Goal: Task Accomplishment & Management: Manage account settings

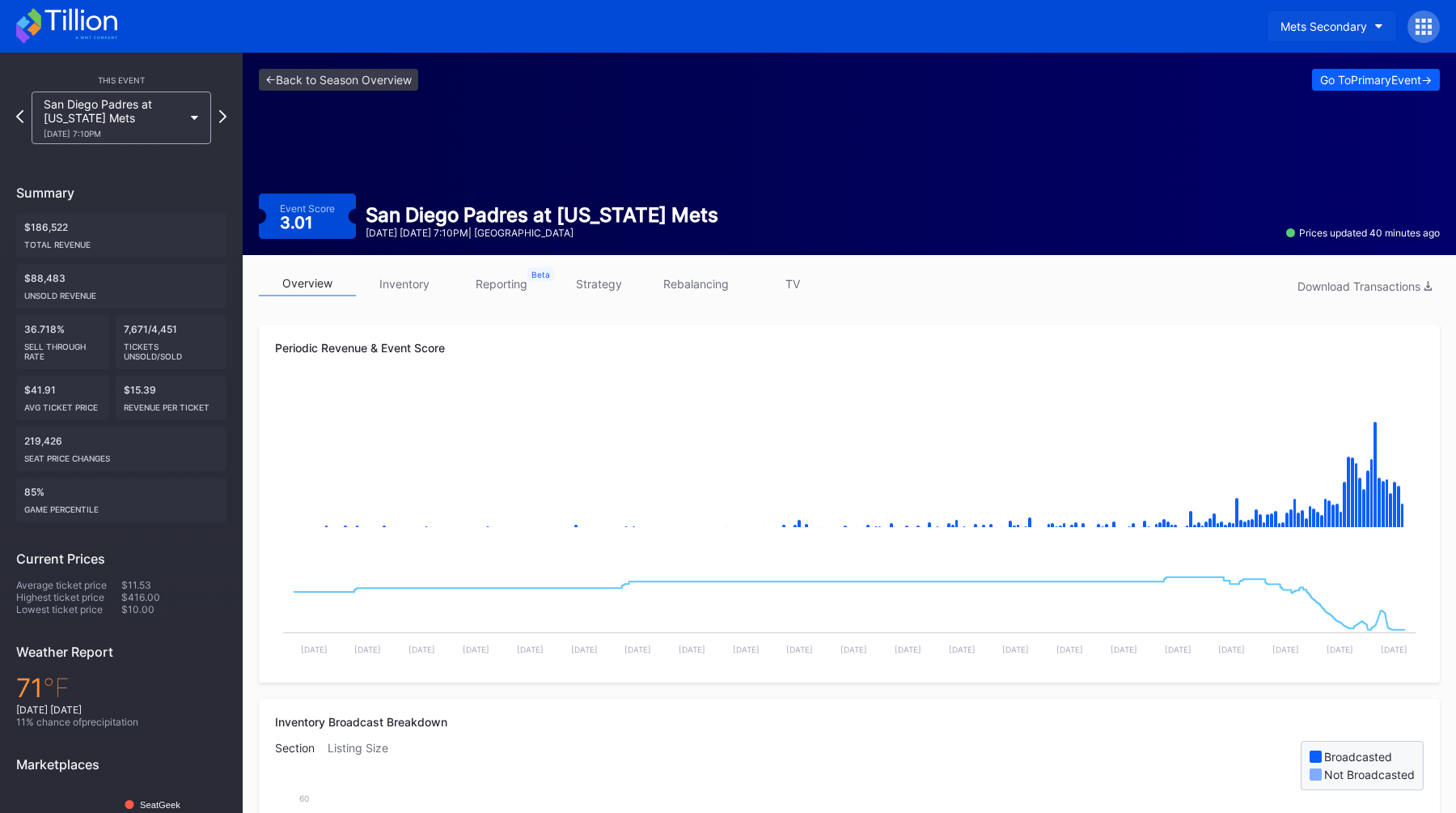
click at [1310, 21] on div "Mets Secondary" at bounding box center [1323, 26] width 86 height 14
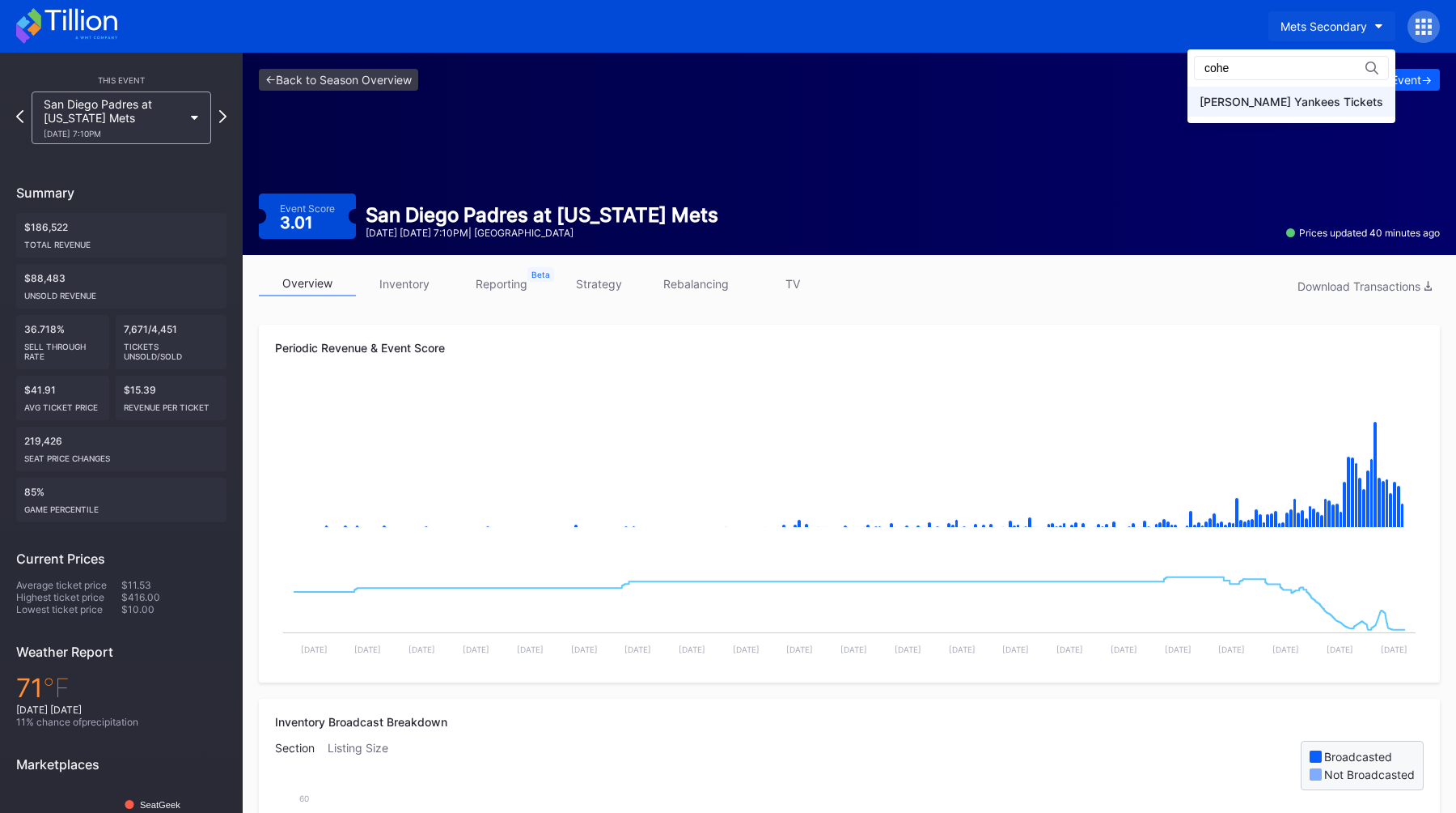
type input "cohe"
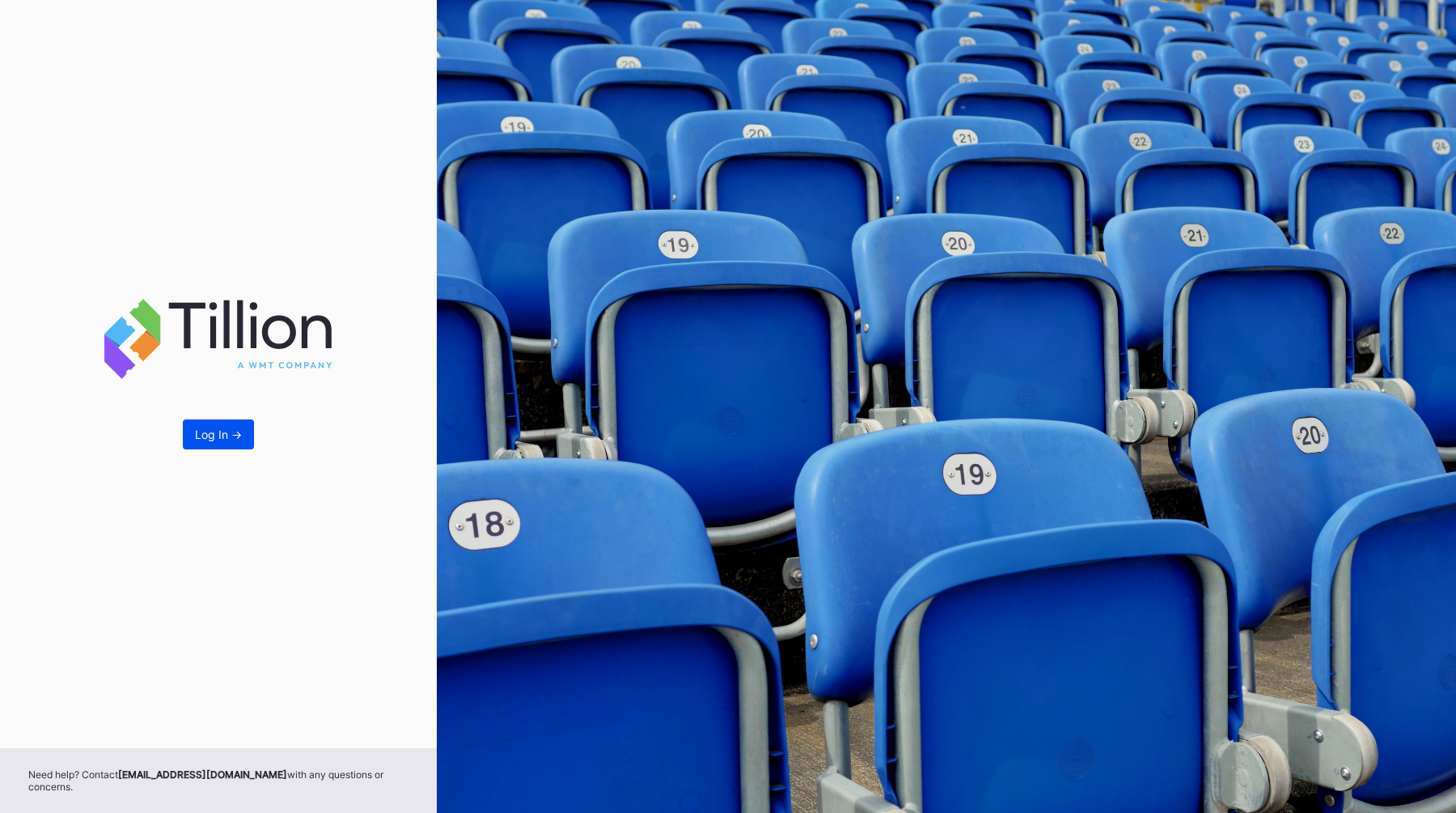
click at [236, 441] on div "Log In ->" at bounding box center [219, 434] width 47 height 14
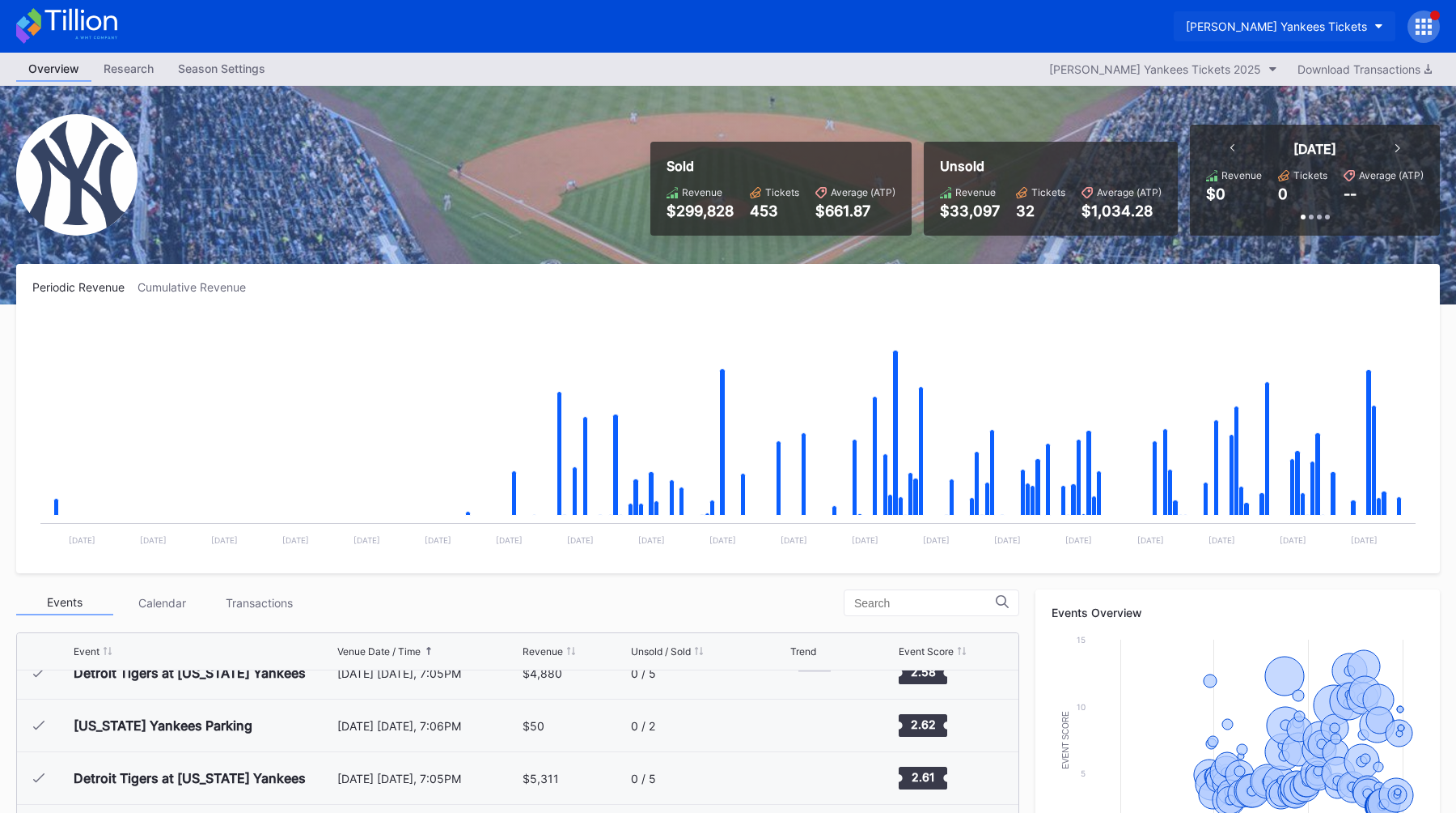
click at [1322, 23] on div "[PERSON_NAME] Yankees Tickets" at bounding box center [1277, 26] width 181 height 14
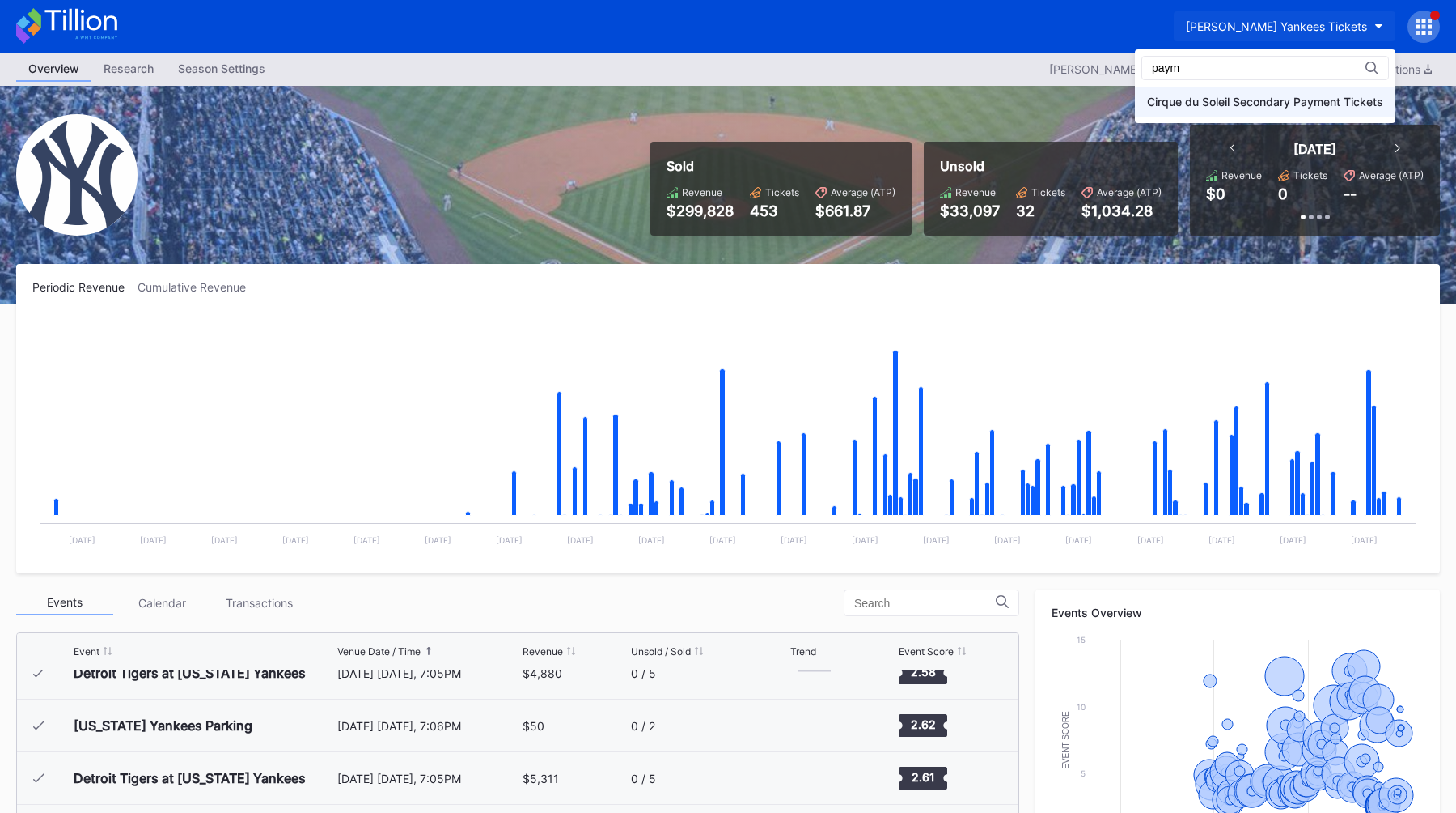
type input "paym"
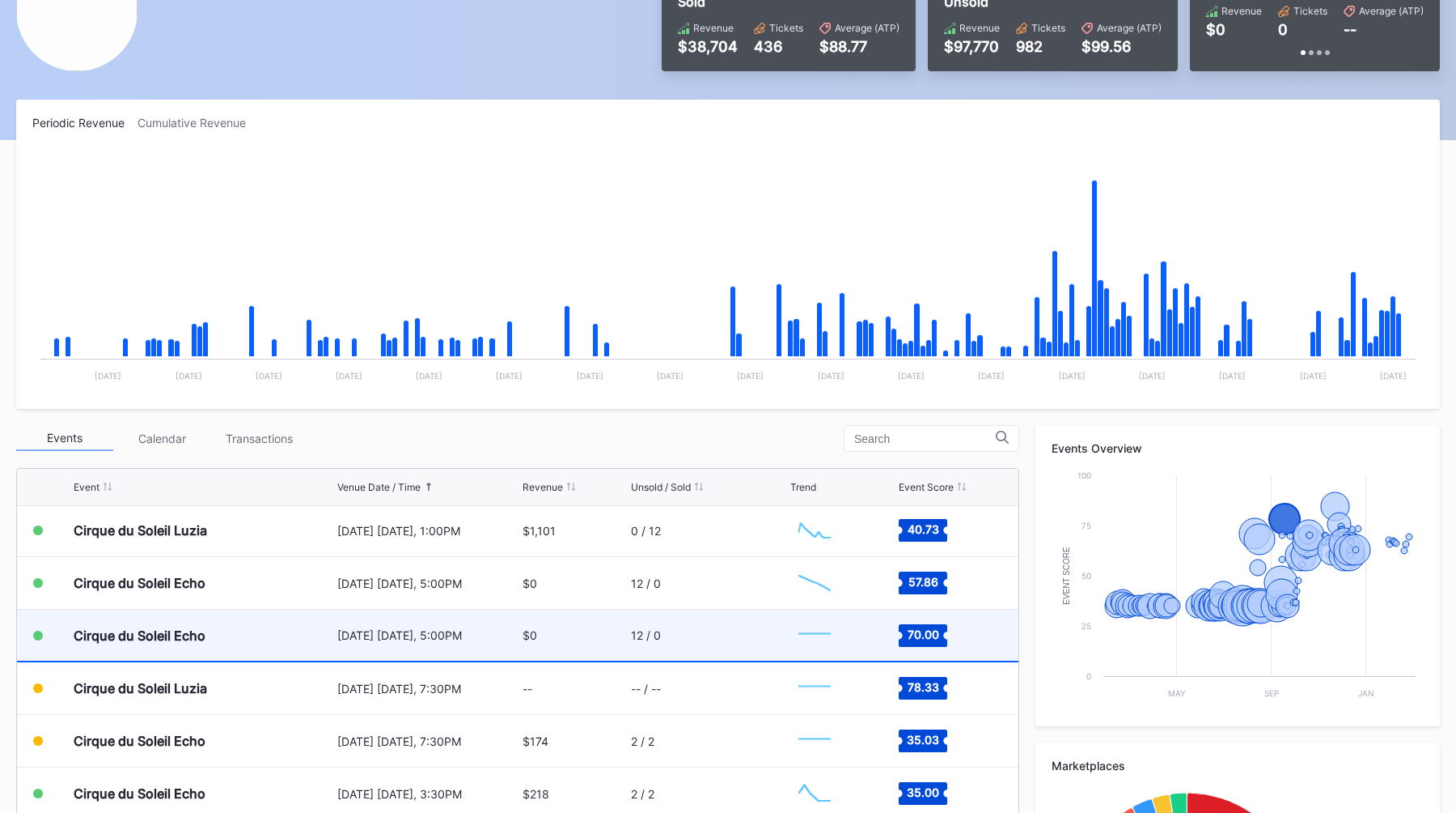
scroll to position [2897, 0]
click at [583, 632] on div "$0" at bounding box center [575, 633] width 104 height 51
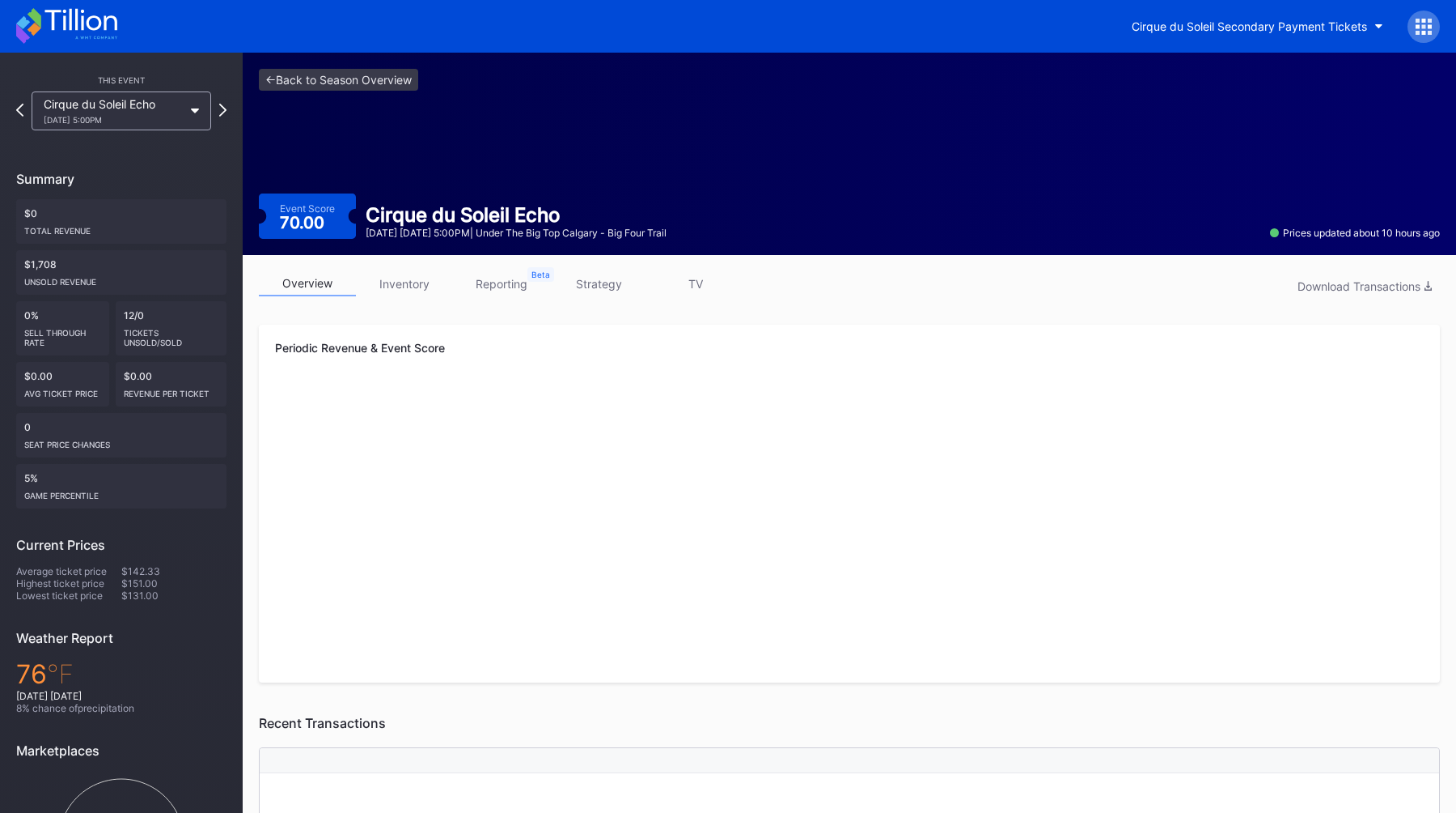
click at [605, 280] on link "strategy" at bounding box center [598, 284] width 97 height 25
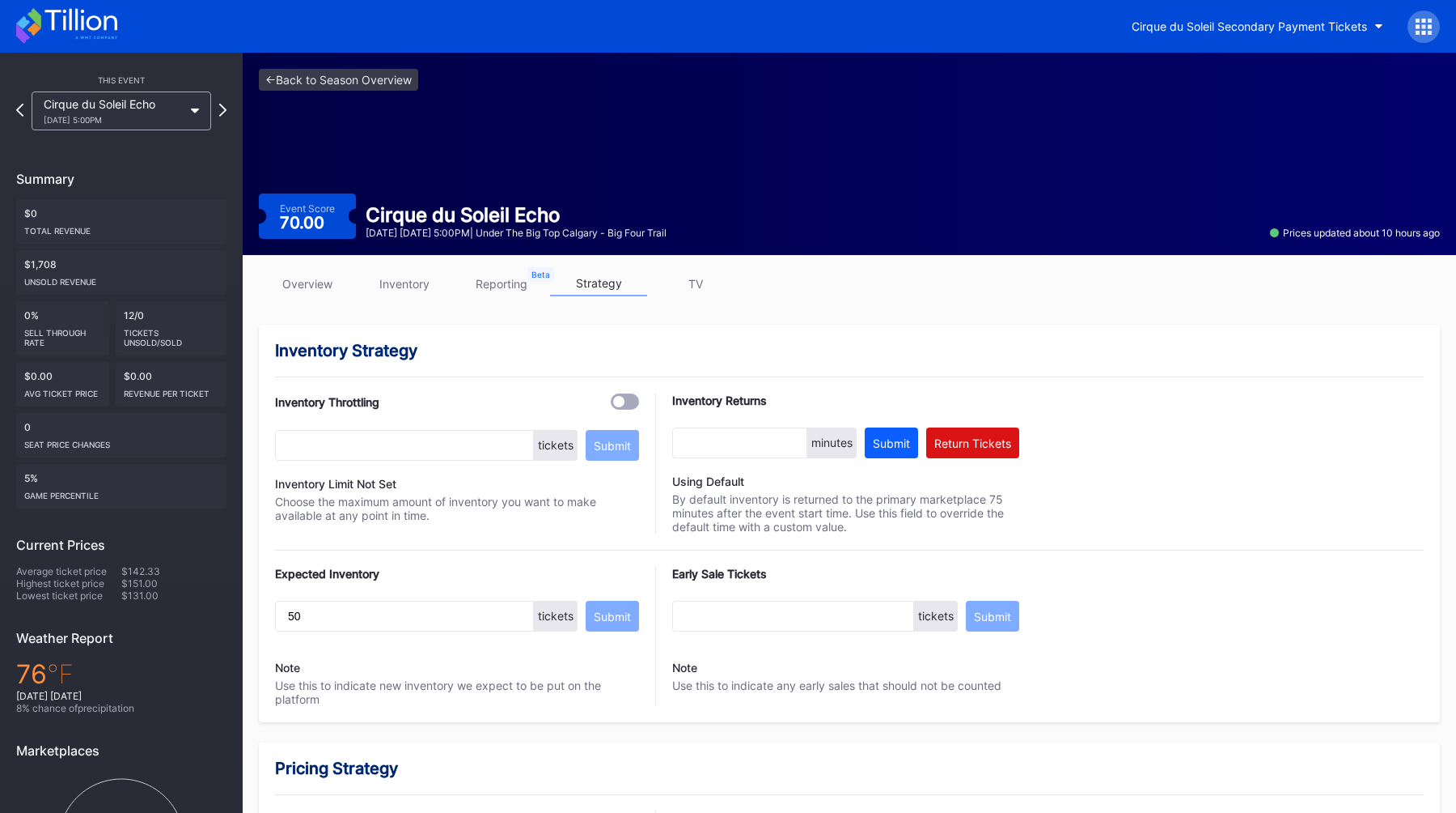
click at [1429, 18] on icon at bounding box center [1430, 20] width 4 height 4
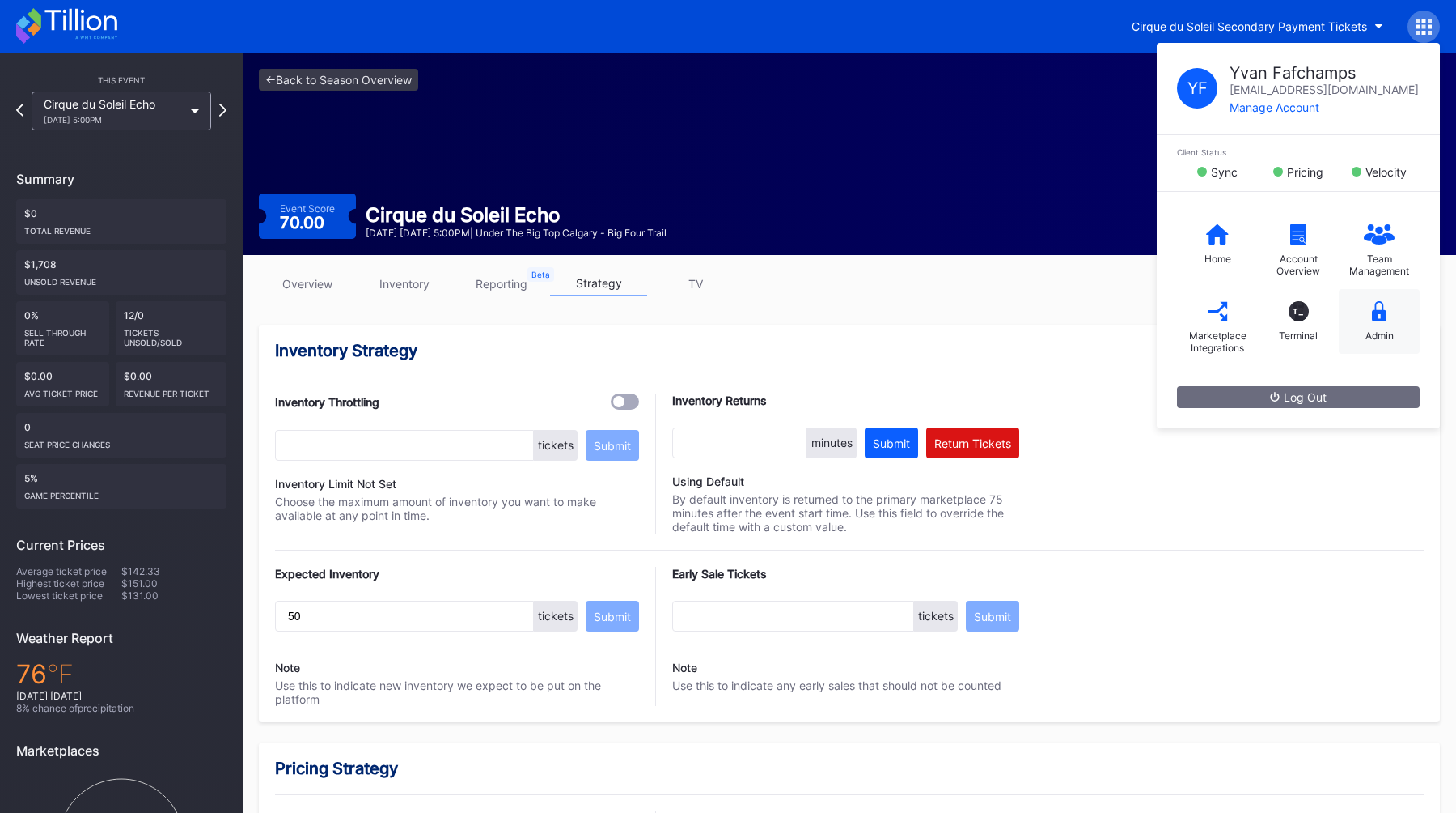
click at [1382, 345] on div "Admin" at bounding box center [1379, 321] width 81 height 65
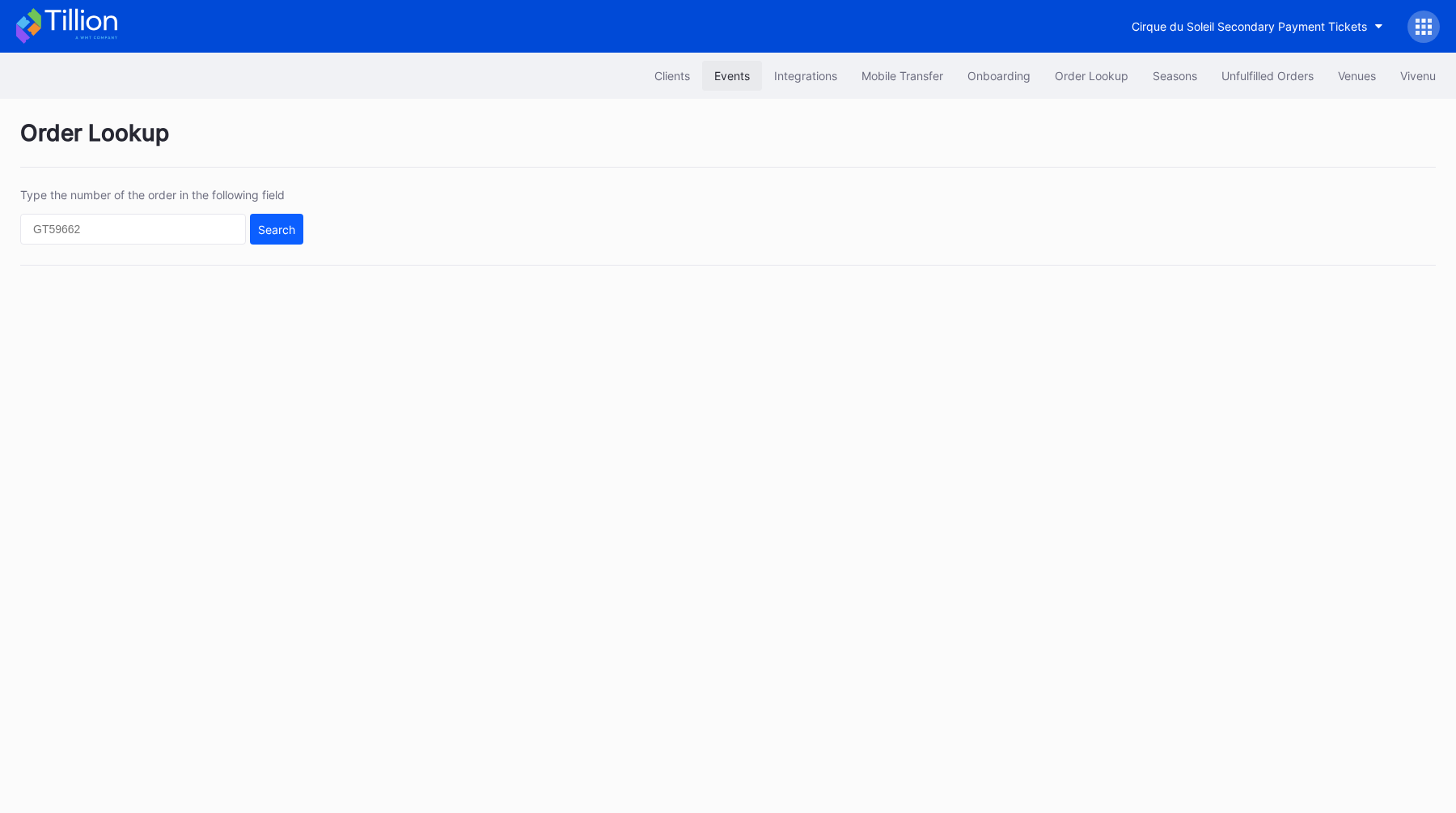
click at [719, 73] on div "Events" at bounding box center [731, 76] width 36 height 14
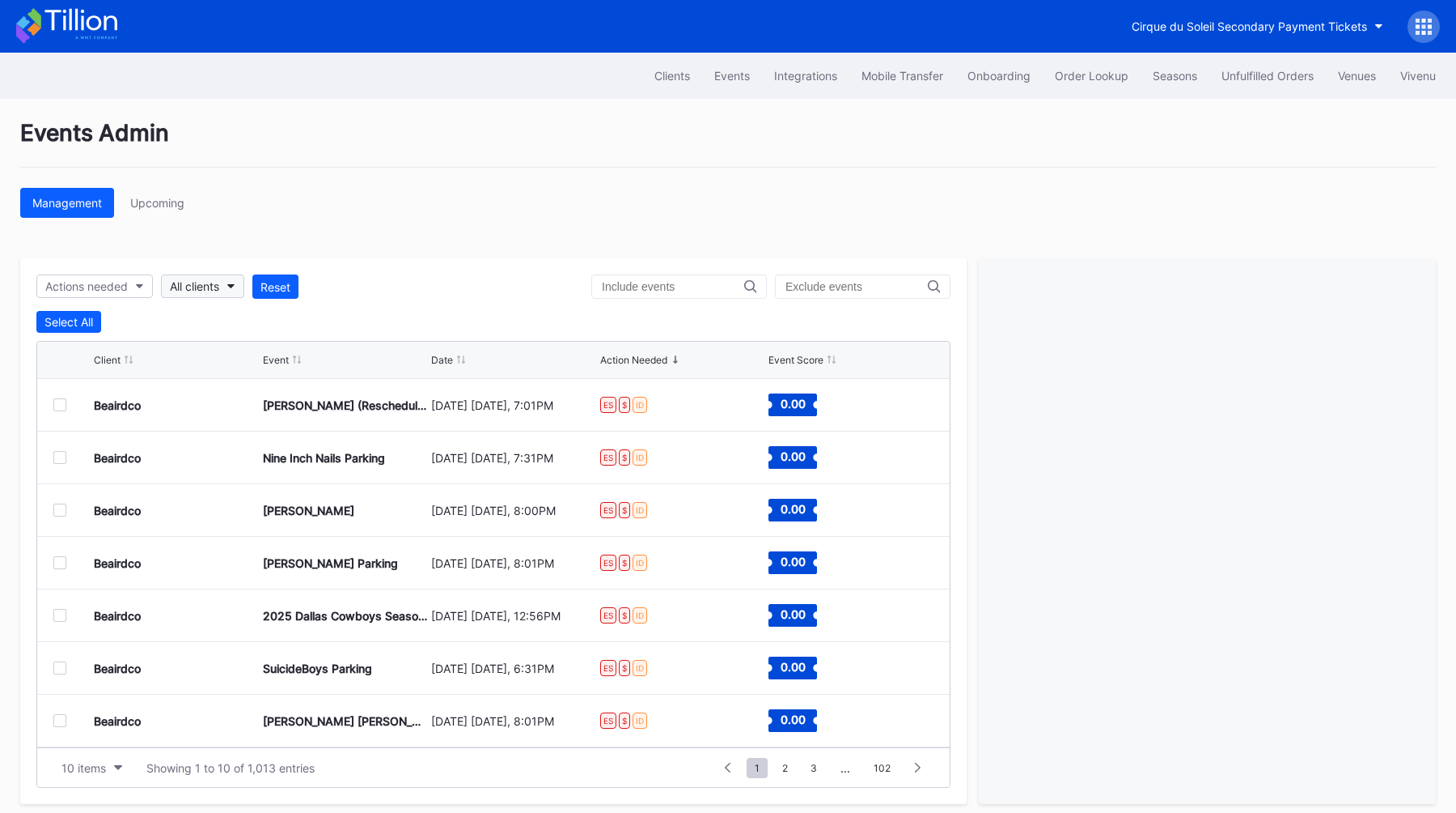
click at [201, 294] on button "All clients" at bounding box center [203, 286] width 84 height 24
type input "paym"
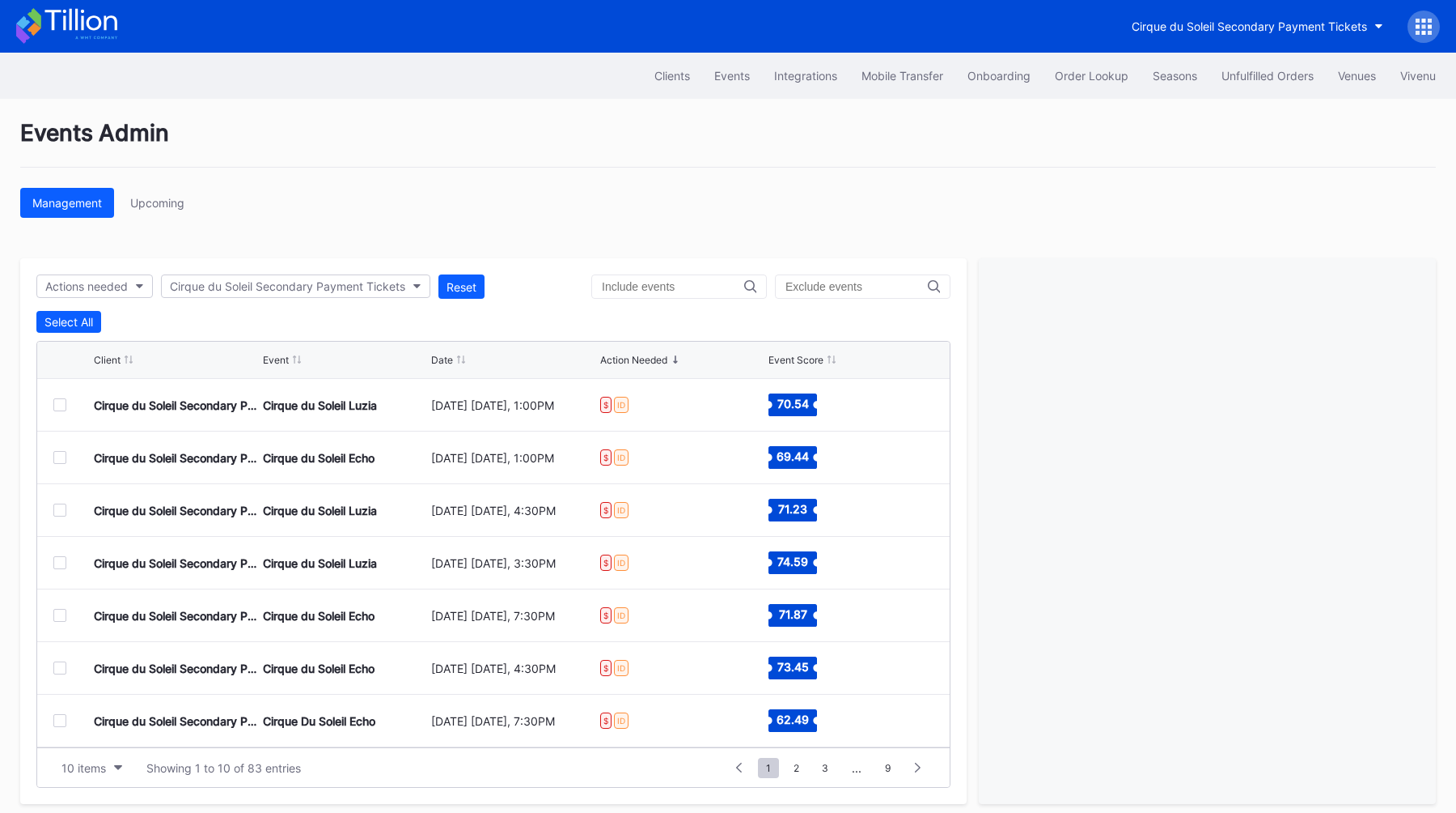
click at [345, 224] on div "Events Admin Management Upcoming Actions needed Cirque du Soleil Secondary Paym…" at bounding box center [728, 461] width 1456 height 726
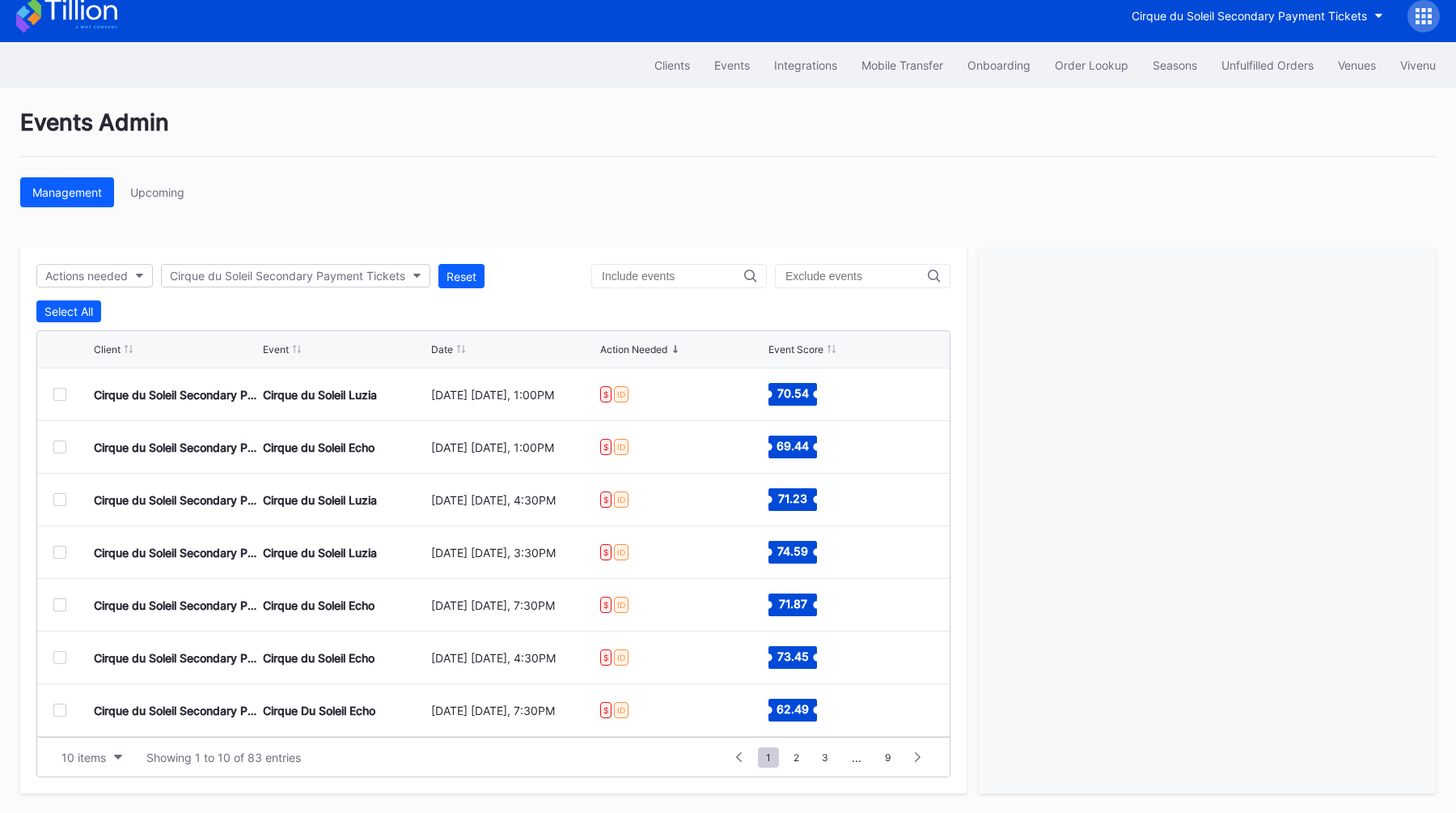
click at [65, 397] on div at bounding box center [59, 394] width 13 height 13
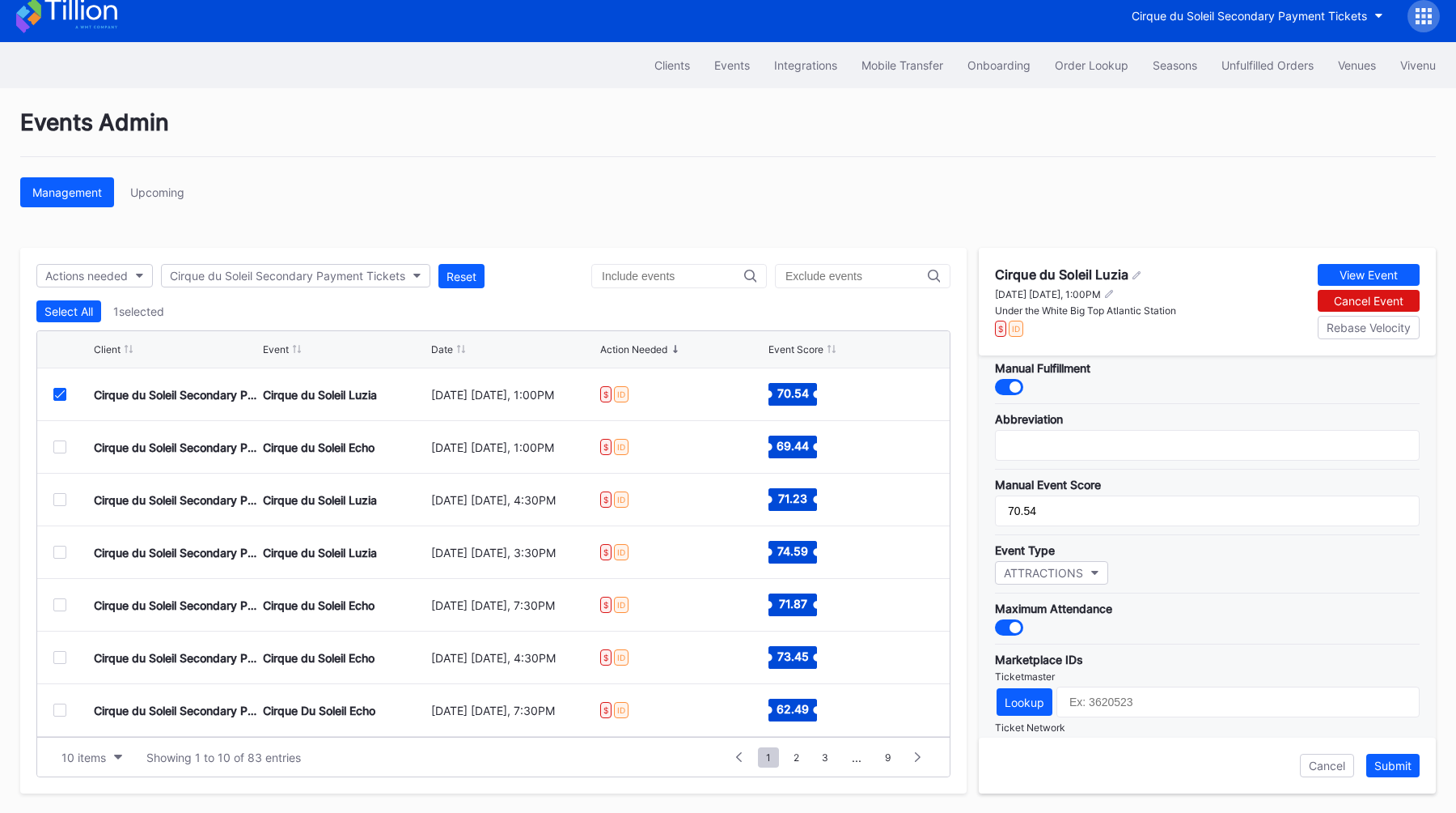
scroll to position [0, 0]
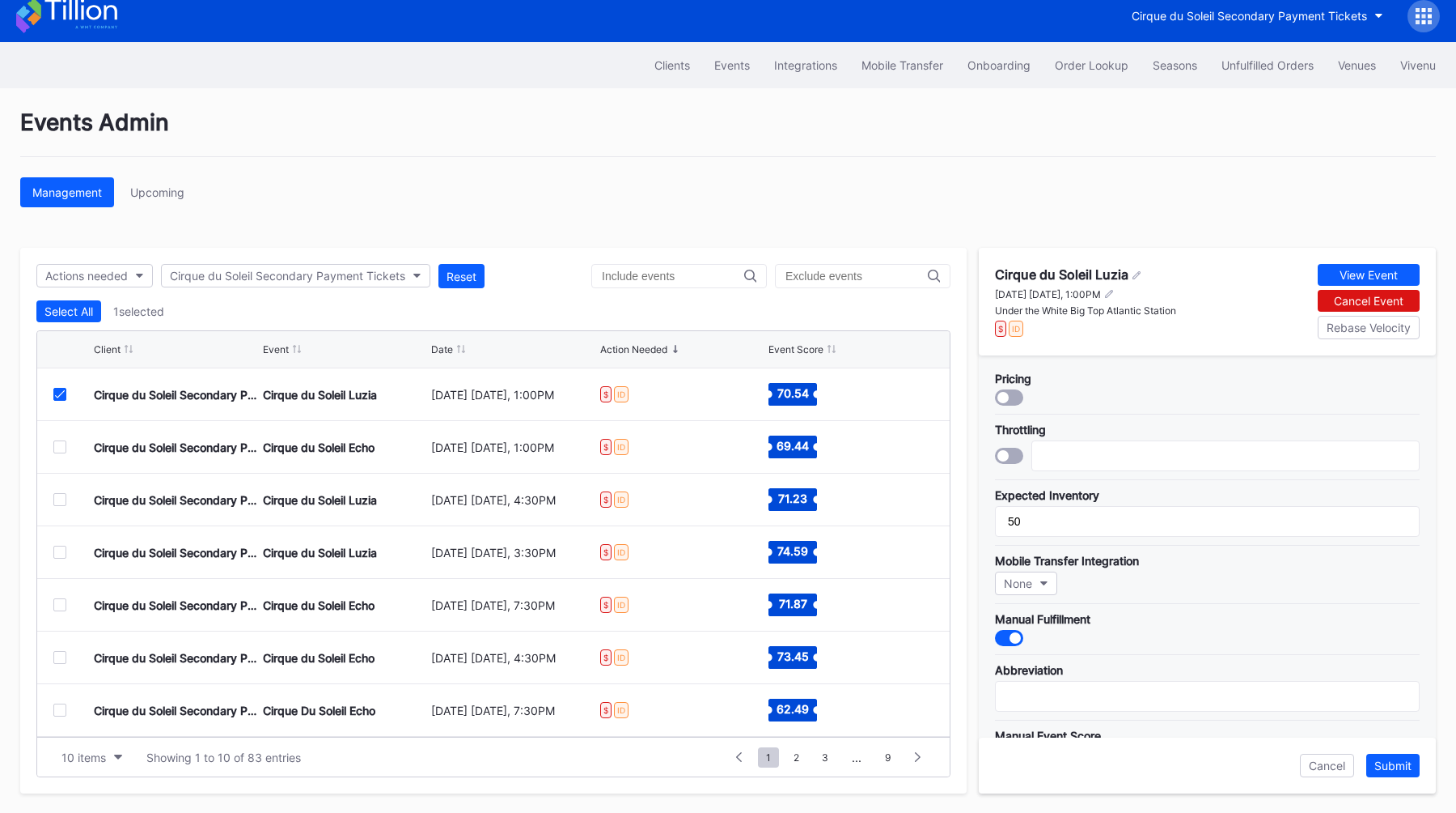
click at [119, 257] on div "Actions needed Cirque du Soleil Secondary Payment Tickets Reset Select All 1 se…" at bounding box center [493, 520] width 947 height 545
click at [119, 269] on div "Actions needed" at bounding box center [86, 276] width 83 height 14
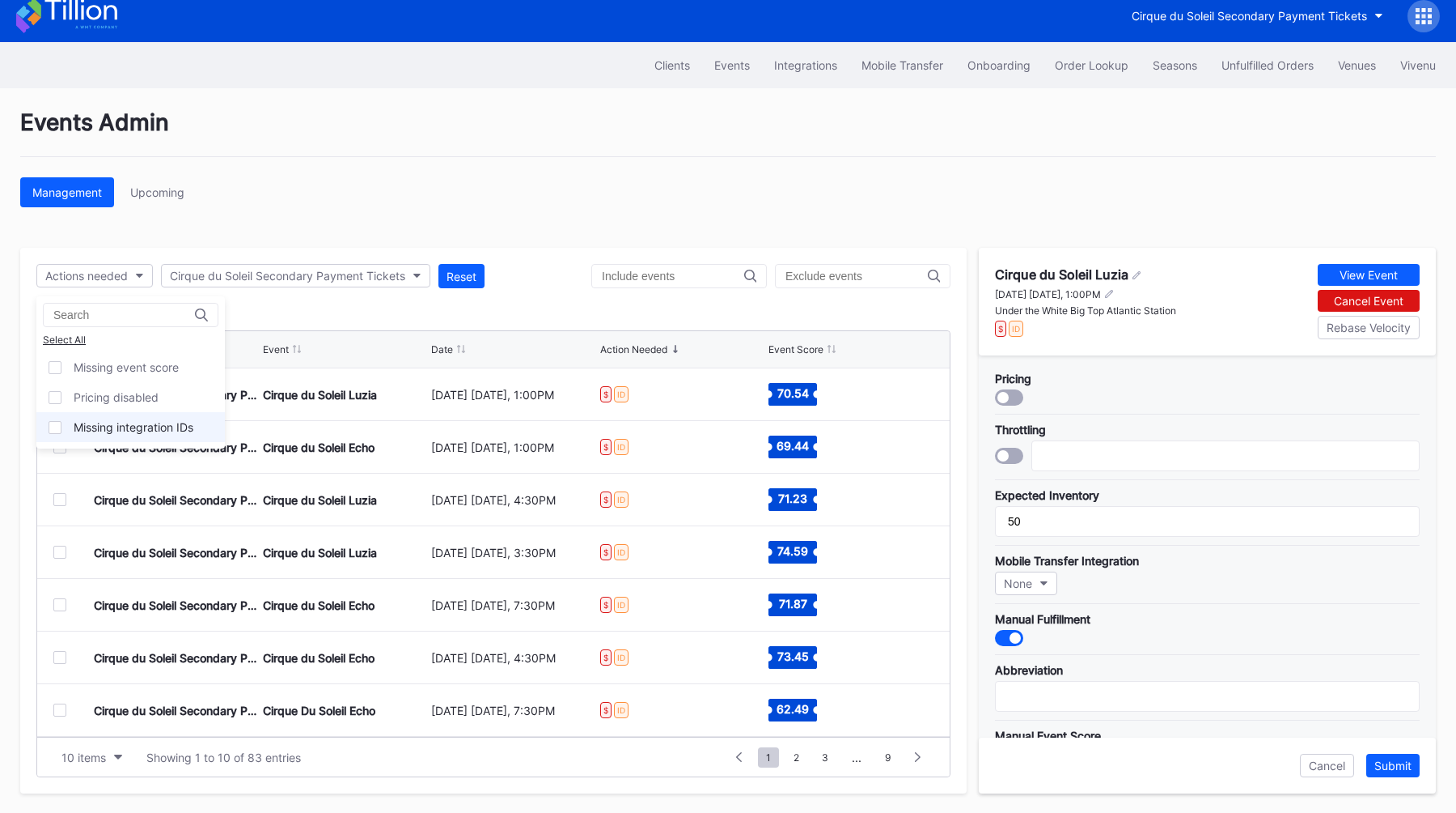
click at [121, 412] on div "Missing integration IDs" at bounding box center [131, 427] width 188 height 30
click at [121, 425] on div "Missing integration IDs" at bounding box center [133, 427] width 119 height 14
click at [120, 406] on div "Pricing disabled" at bounding box center [131, 397] width 188 height 30
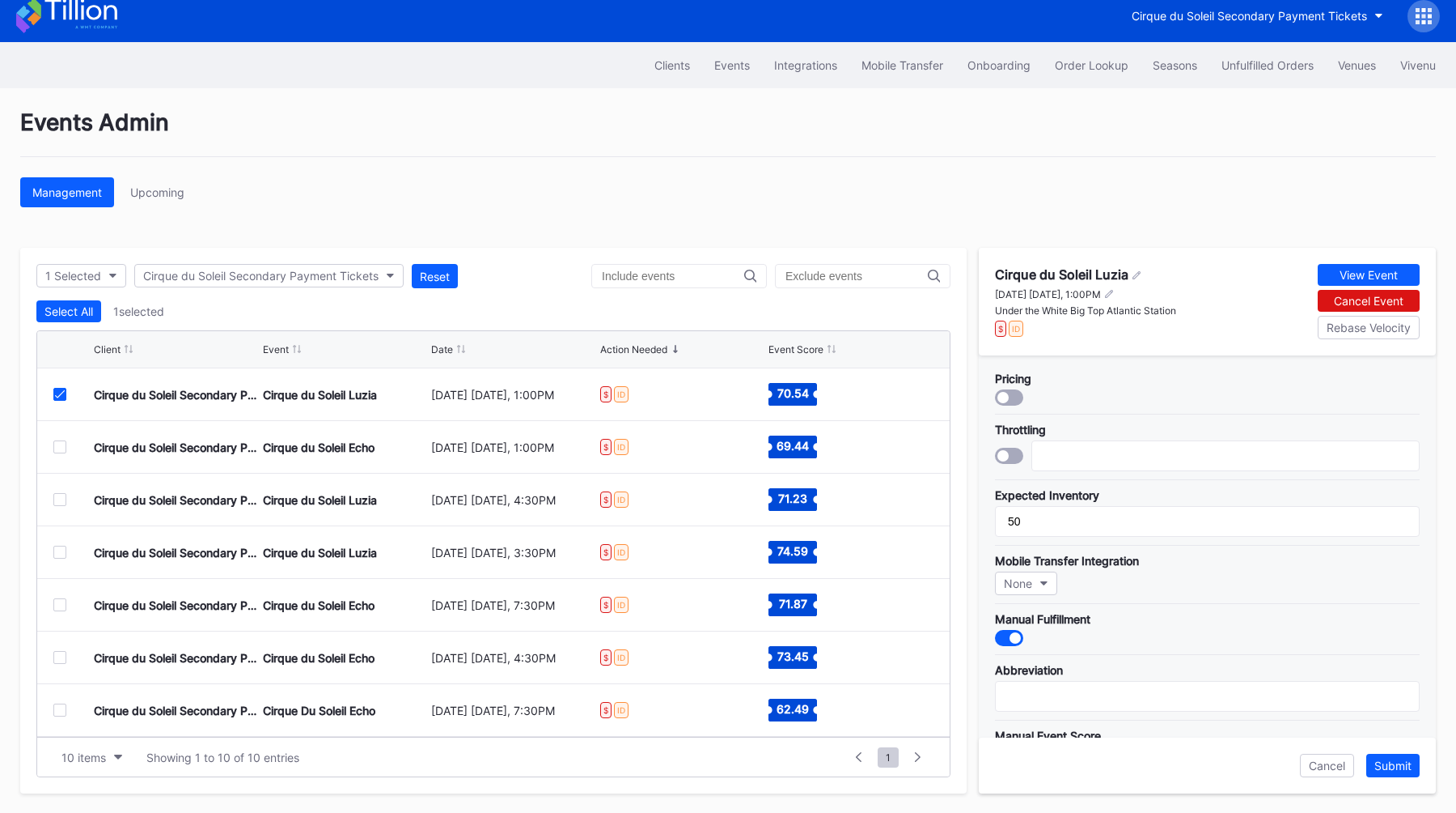
click at [53, 389] on div at bounding box center [59, 394] width 13 height 13
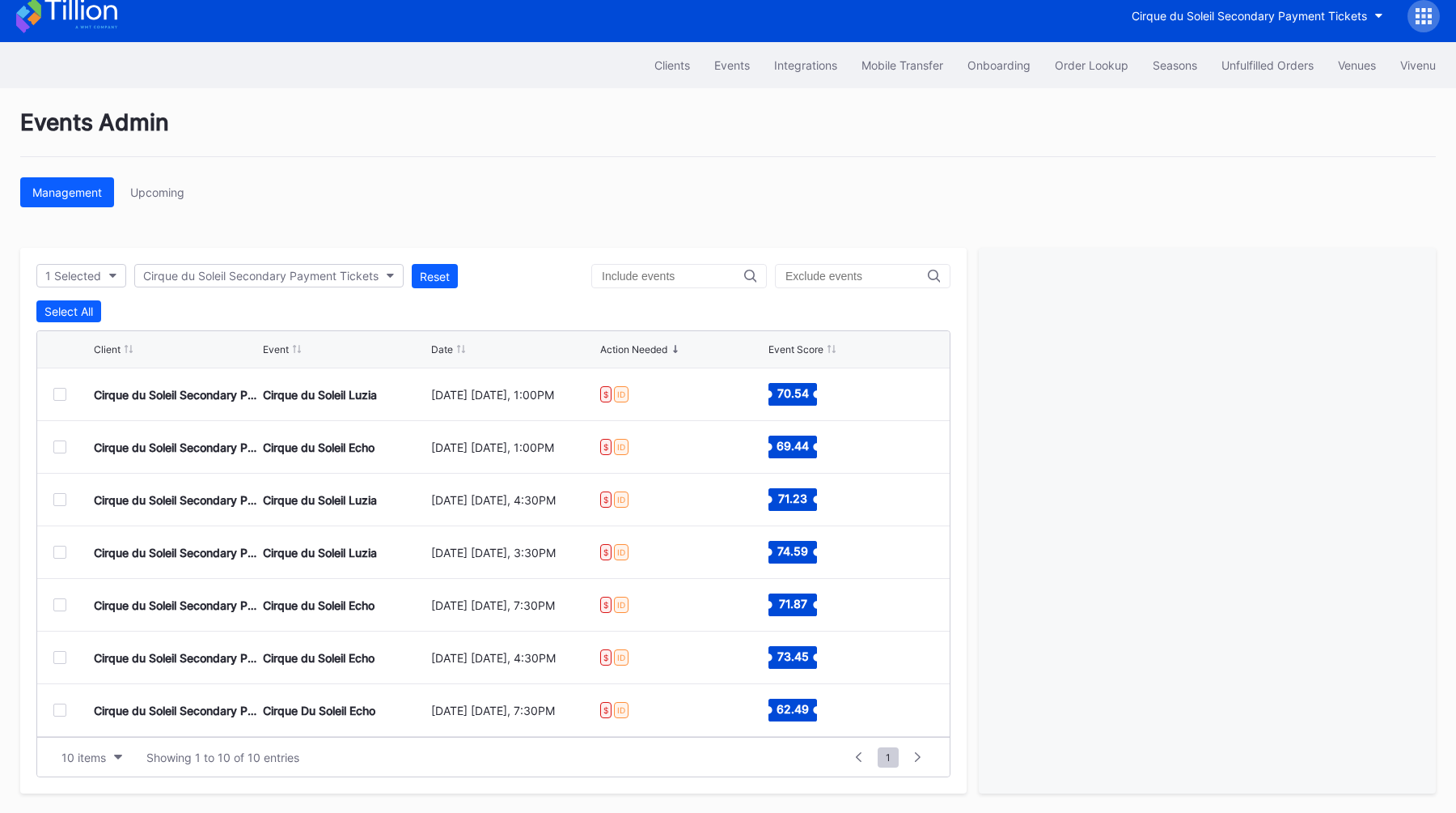
scroll to position [158, 0]
click at [57, 714] on div at bounding box center [59, 710] width 13 height 13
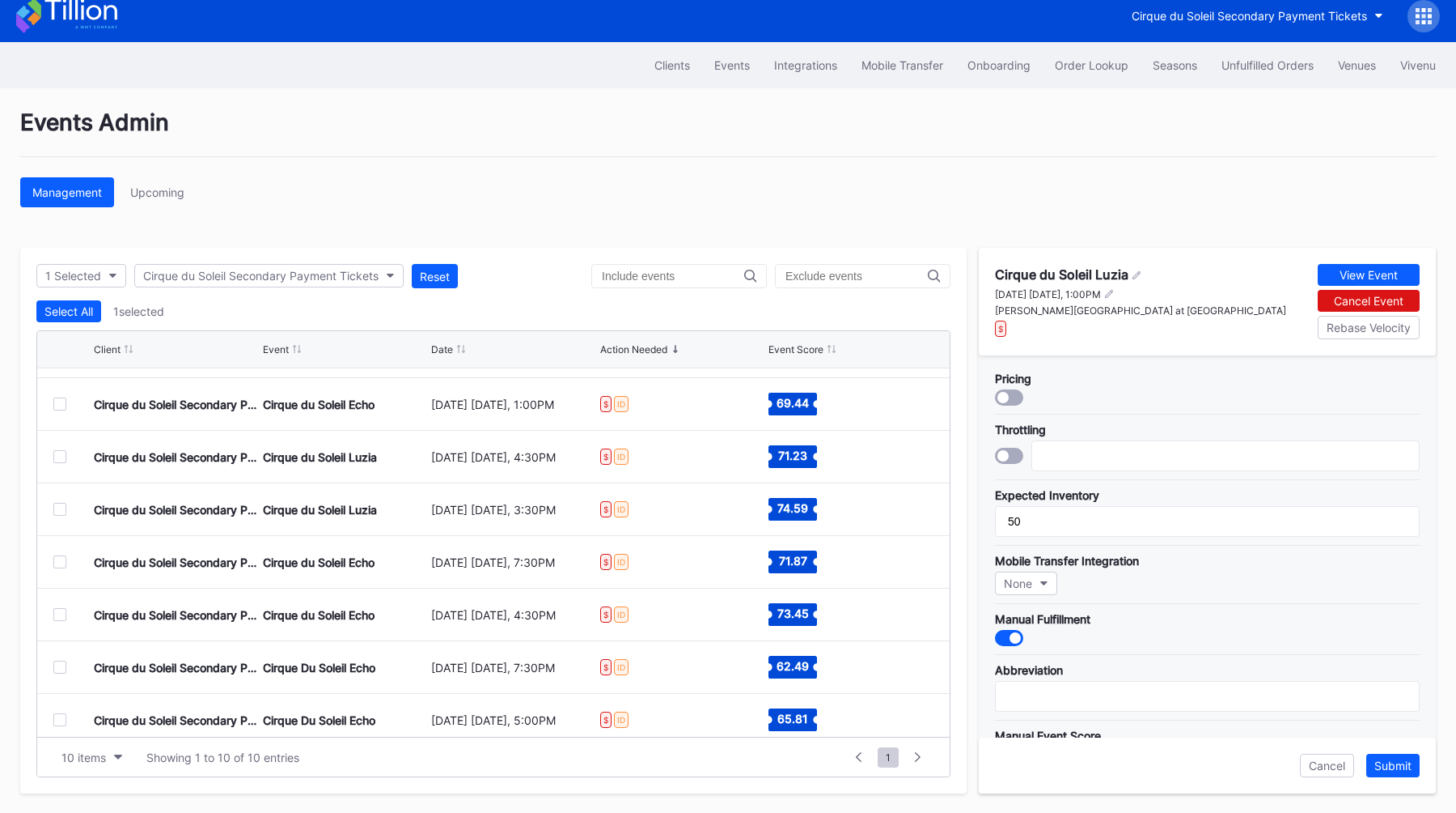
scroll to position [0, 0]
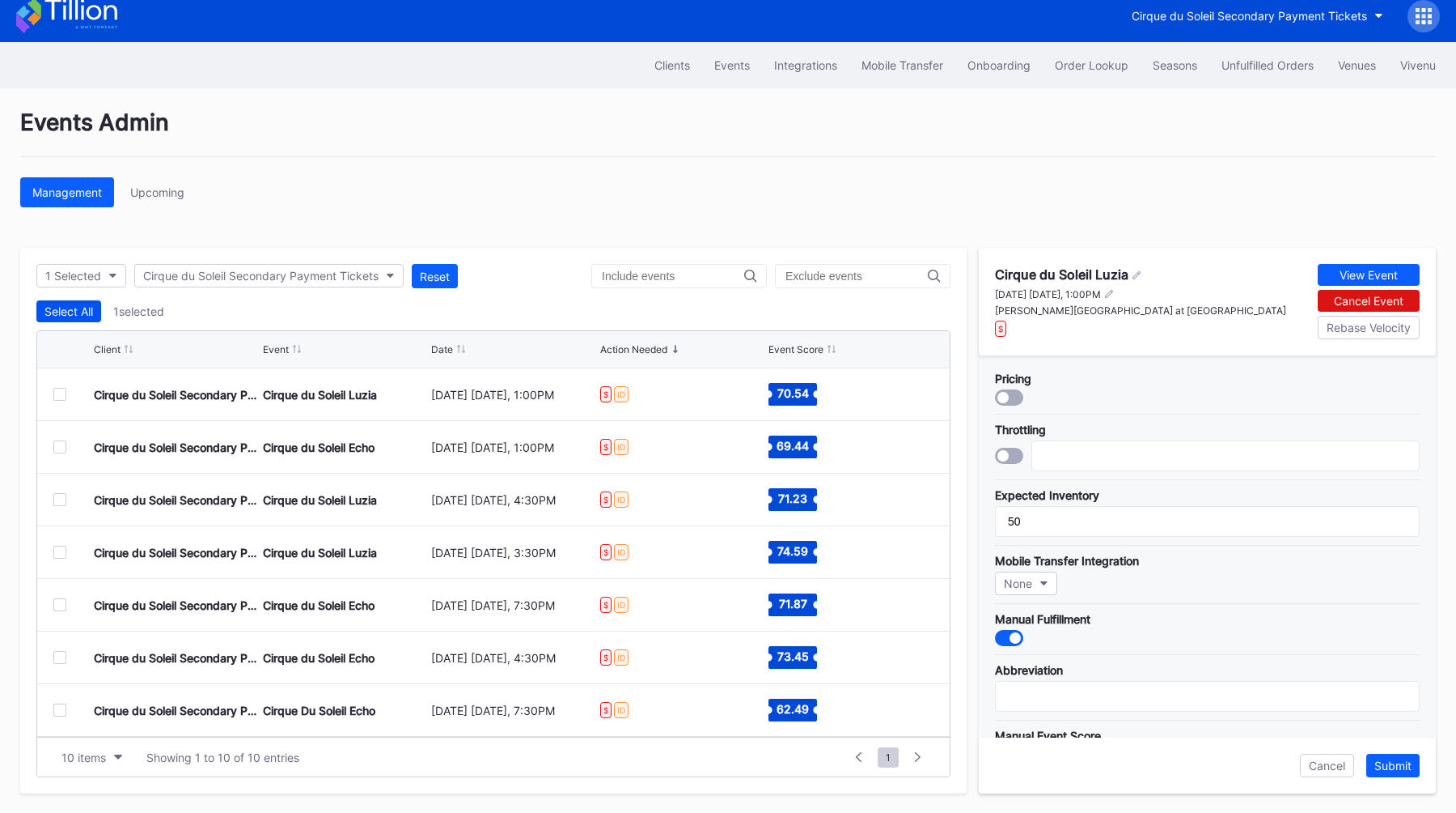
click at [71, 321] on button "Select All" at bounding box center [69, 311] width 65 height 22
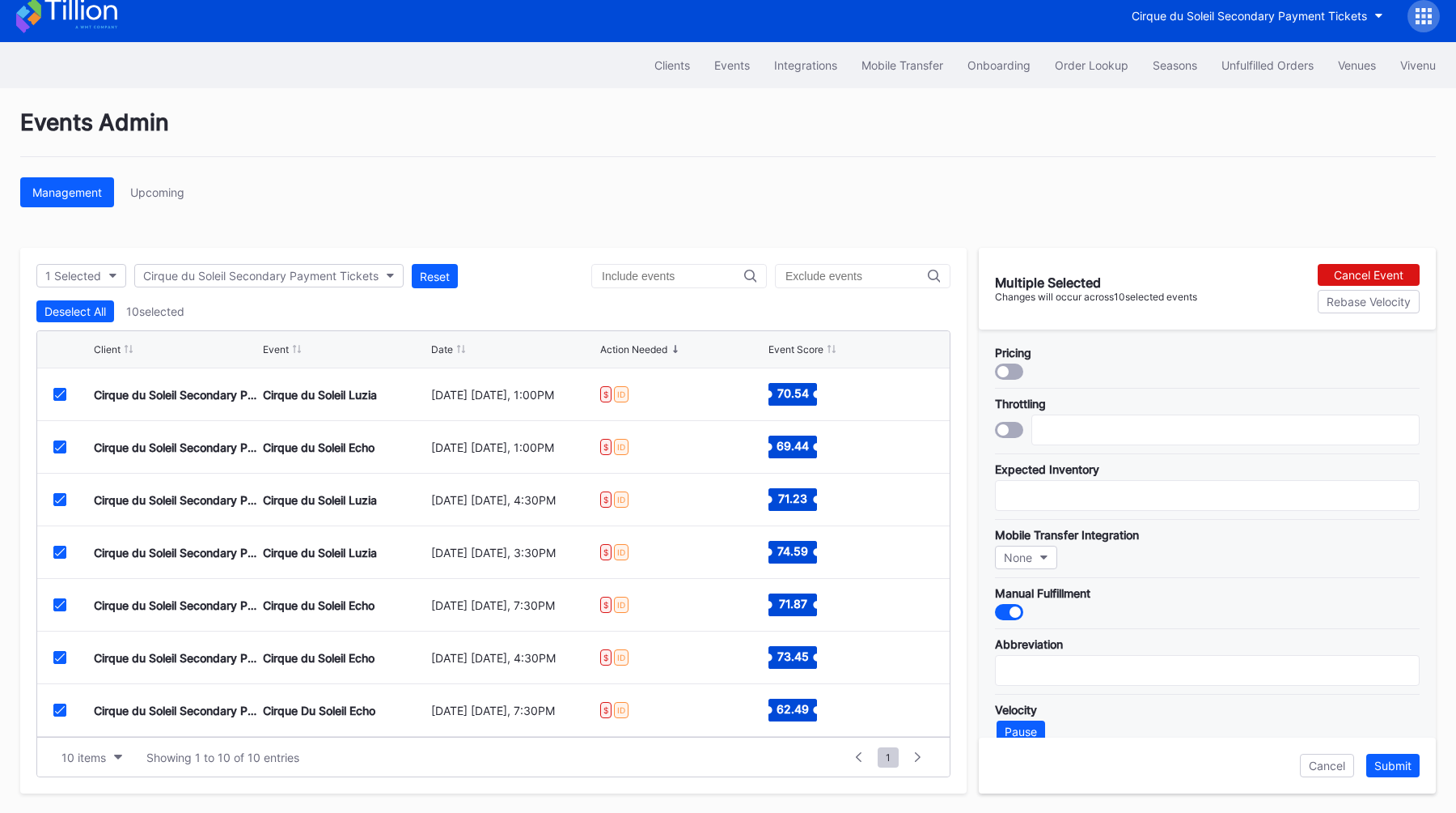
click at [1007, 368] on div at bounding box center [1003, 371] width 11 height 11
click at [1400, 763] on div "Submit" at bounding box center [1393, 766] width 37 height 14
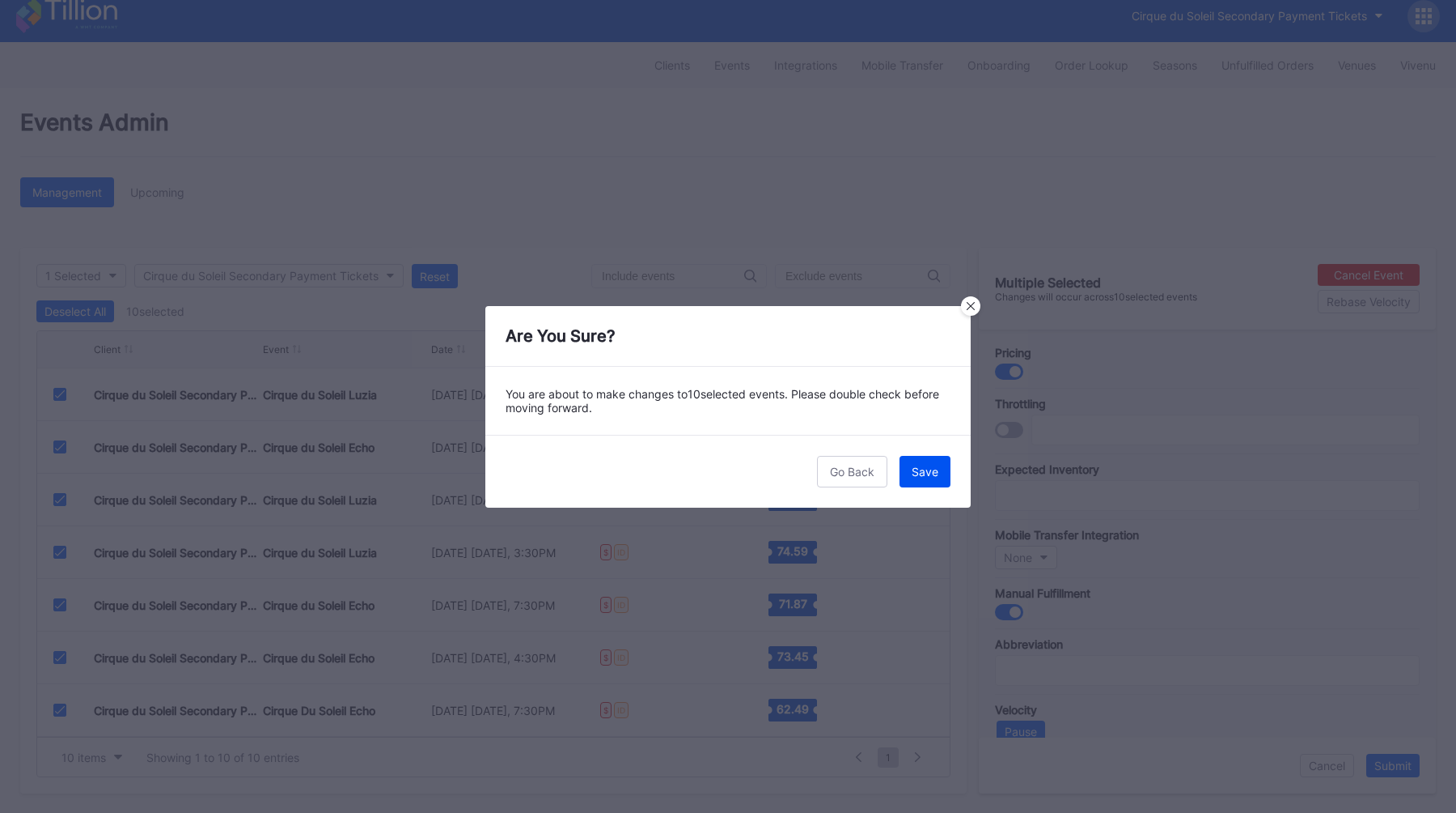
click at [940, 472] on button "Save" at bounding box center [925, 471] width 51 height 31
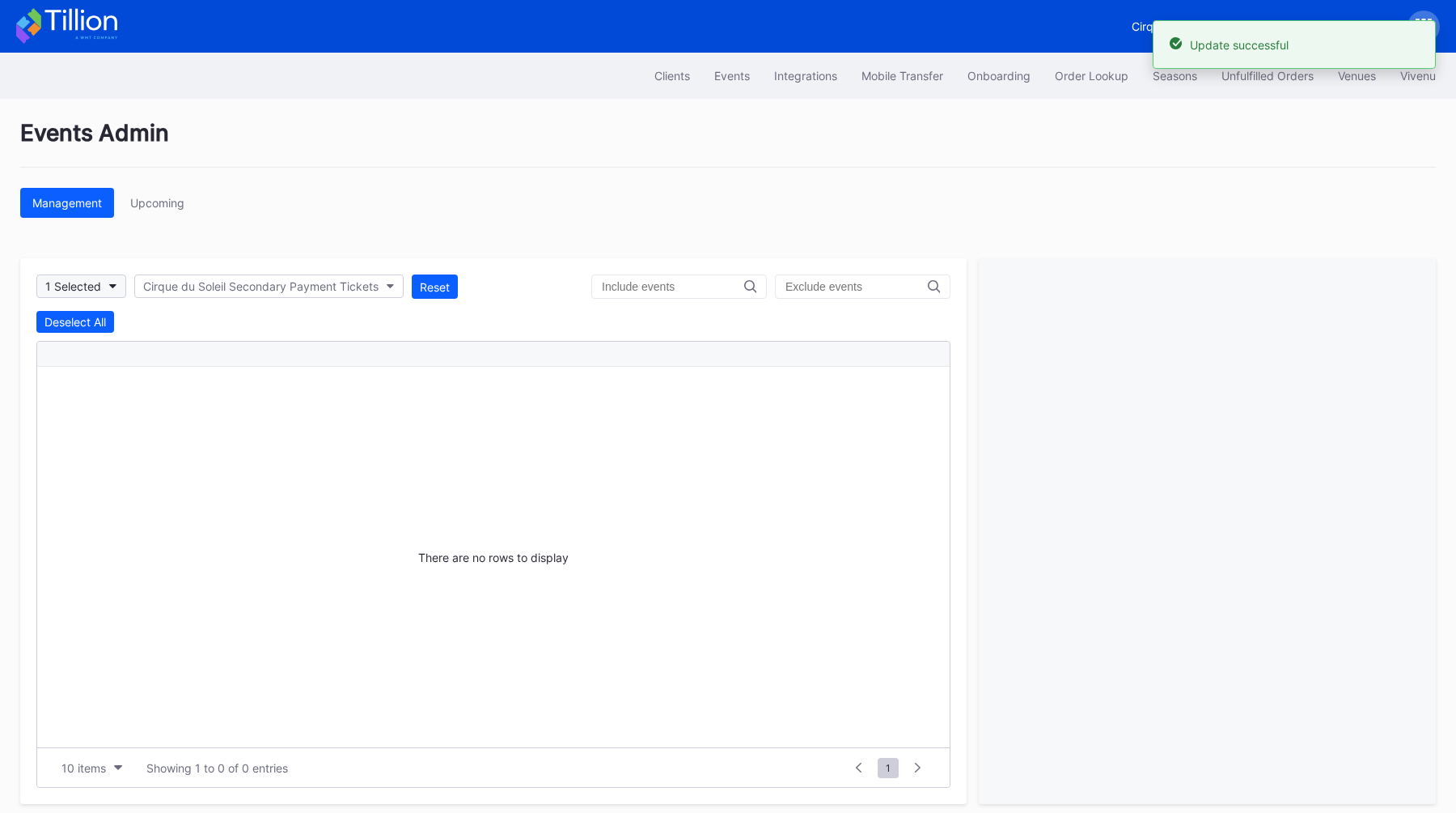
click at [97, 284] on div "1 Selected" at bounding box center [73, 286] width 56 height 14
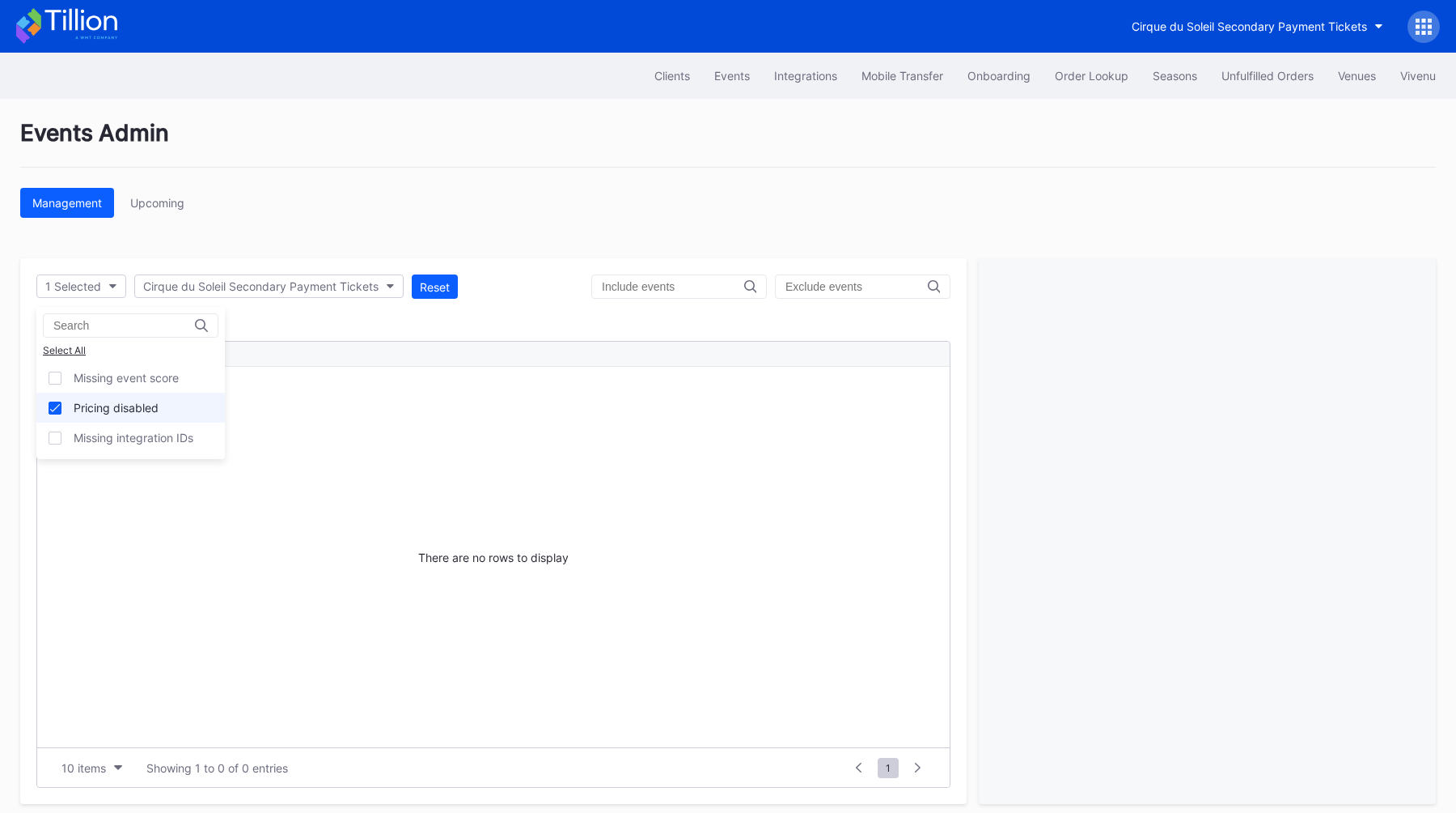
click at [94, 409] on div "Pricing disabled" at bounding box center [115, 407] width 85 height 14
click at [107, 377] on div "Missing event score" at bounding box center [126, 378] width 105 height 14
click at [51, 285] on div "1 Selected" at bounding box center [73, 286] width 56 height 14
click at [71, 372] on div "Missing event score" at bounding box center [131, 378] width 188 height 30
click at [85, 442] on div "Missing integration IDs" at bounding box center [133, 438] width 119 height 14
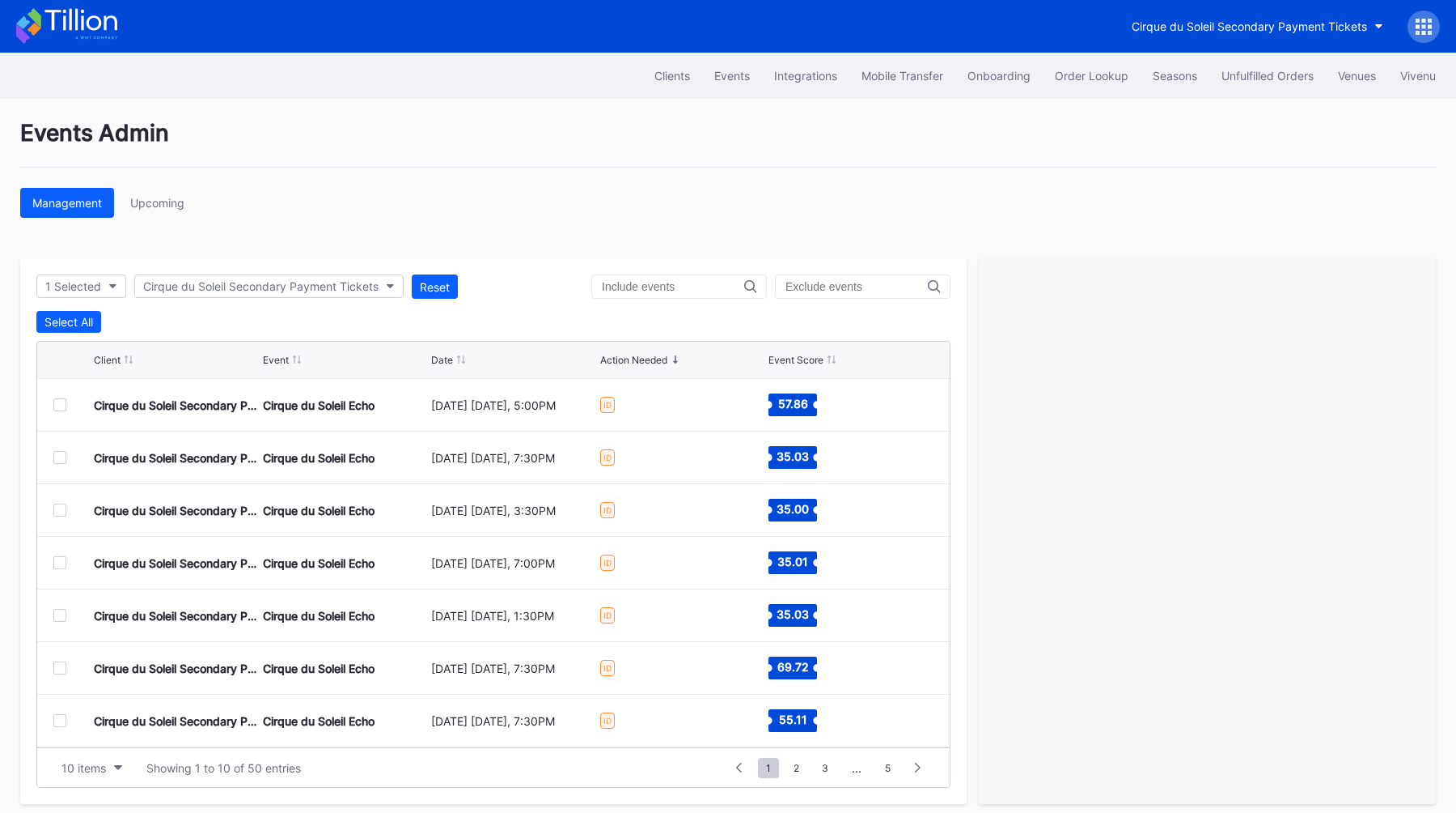
click at [58, 407] on div at bounding box center [59, 405] width 13 height 13
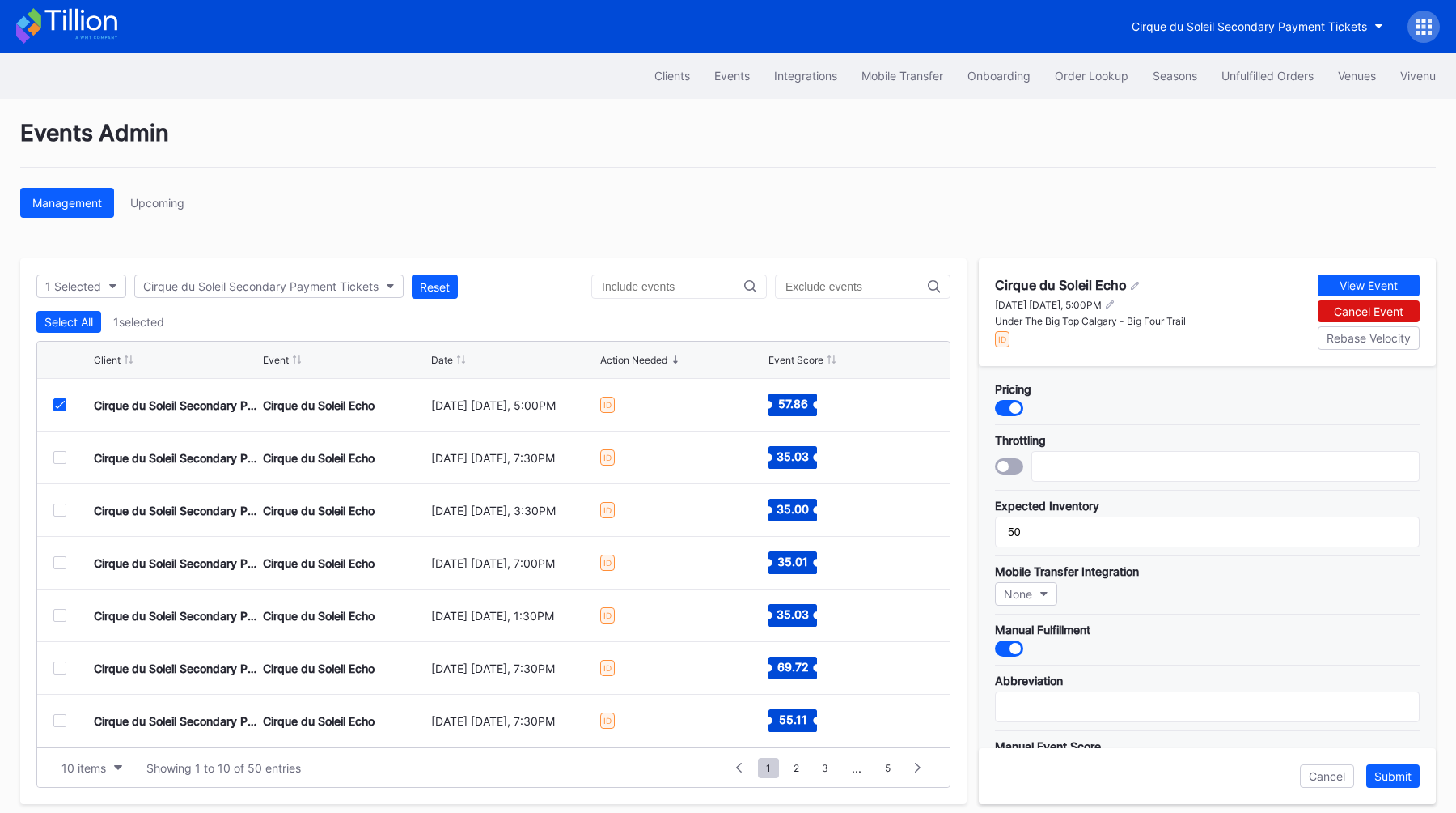
click at [58, 406] on icon at bounding box center [59, 404] width 10 height 8
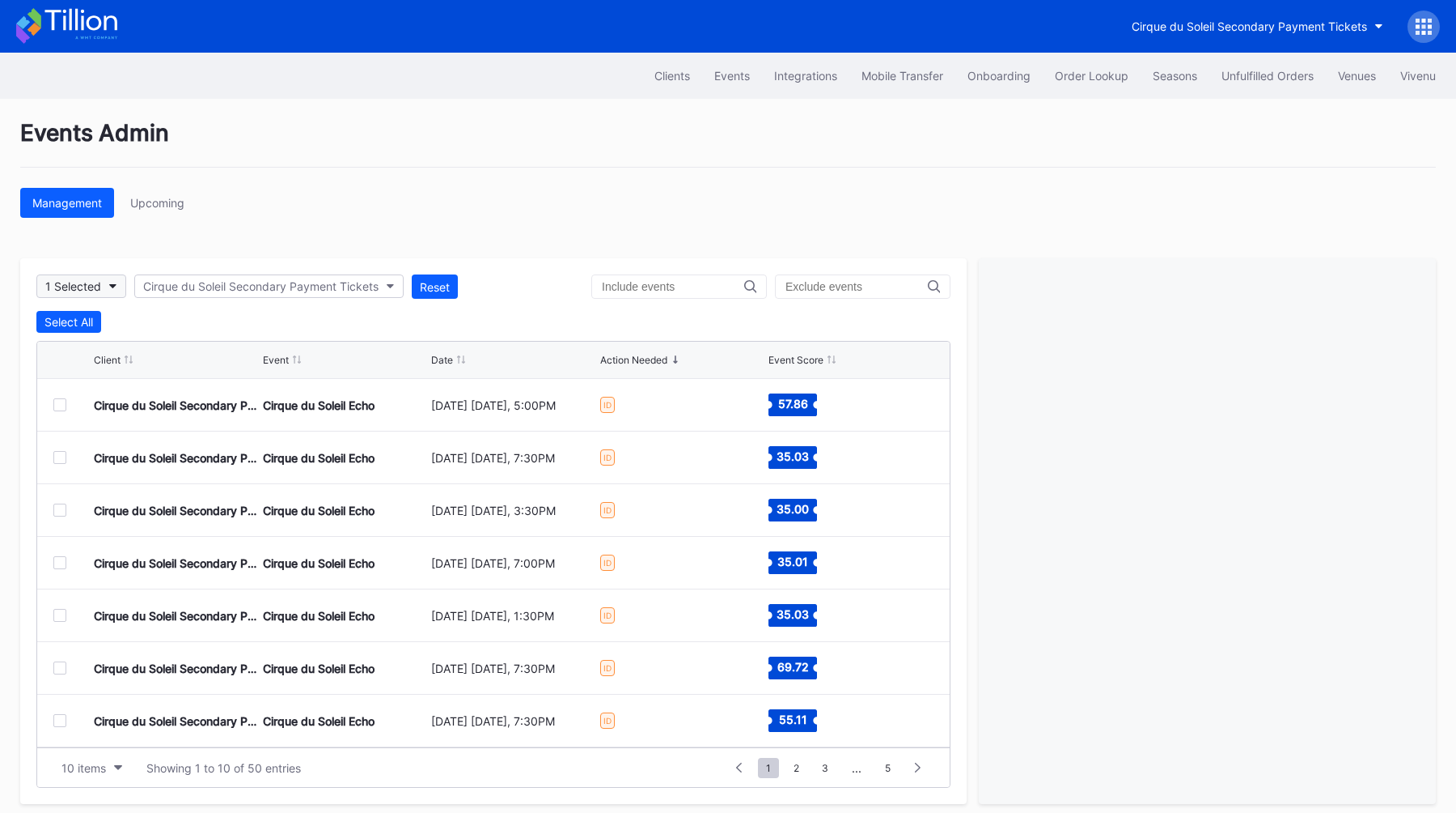
click at [111, 285] on icon "button" at bounding box center [112, 287] width 8 height 5
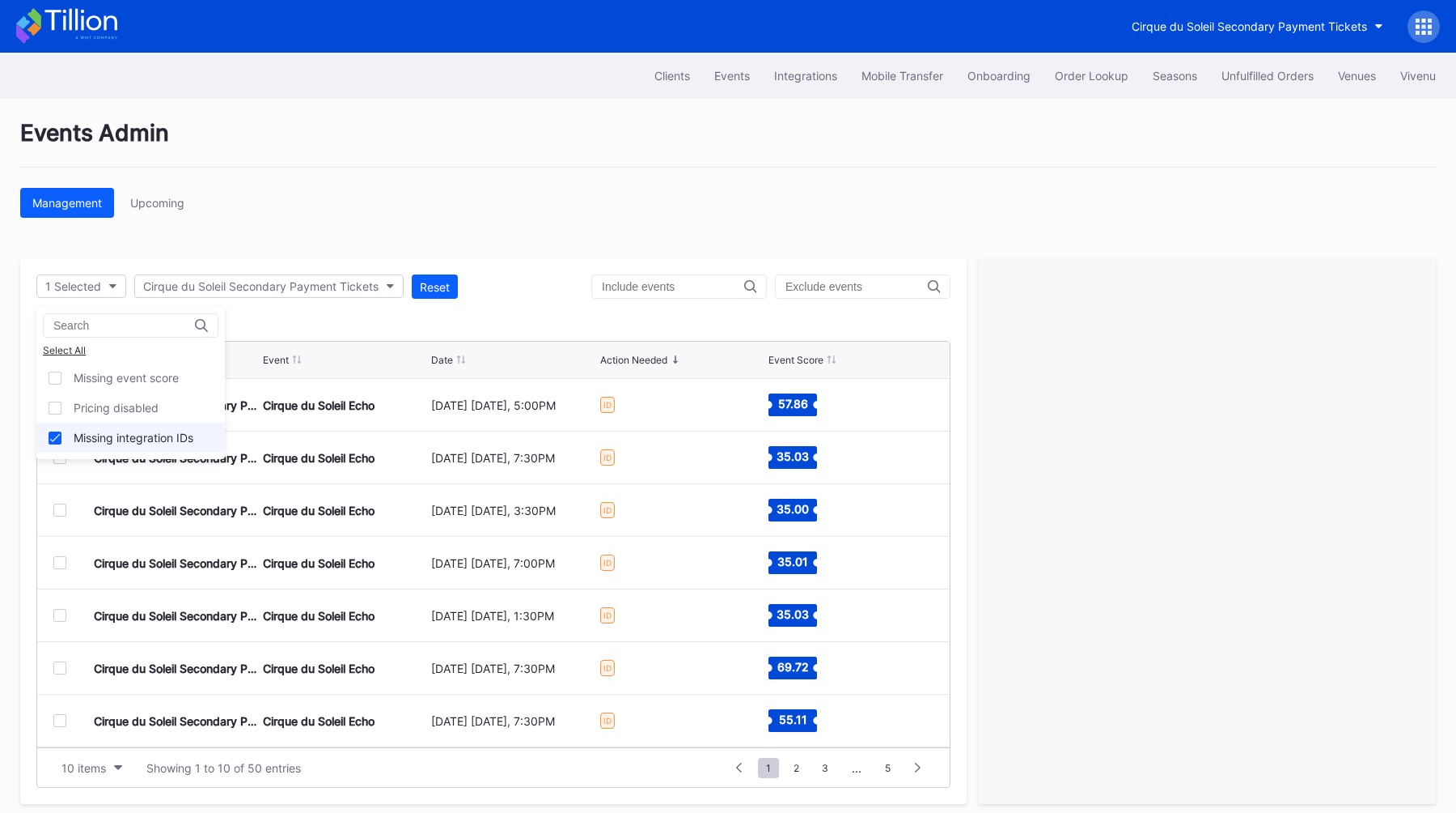
click at [55, 444] on div "Missing integration IDs" at bounding box center [131, 437] width 188 height 30
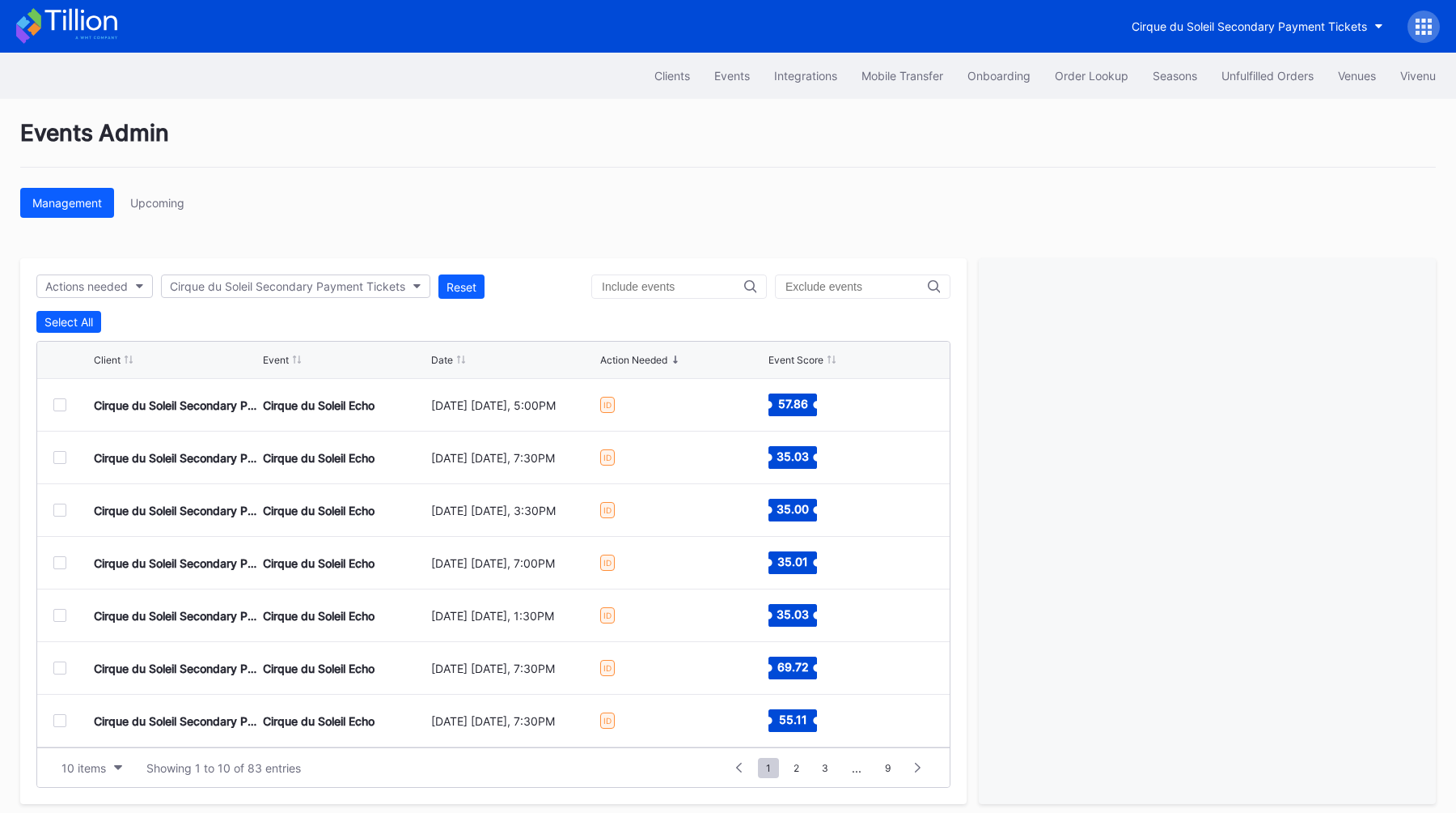
click at [489, 272] on div "Actions needed Cirque du Soleil Secondary Payment Tickets Reset Select All Clie…" at bounding box center [493, 530] width 947 height 545
click at [478, 275] on button "Reset" at bounding box center [461, 287] width 46 height 24
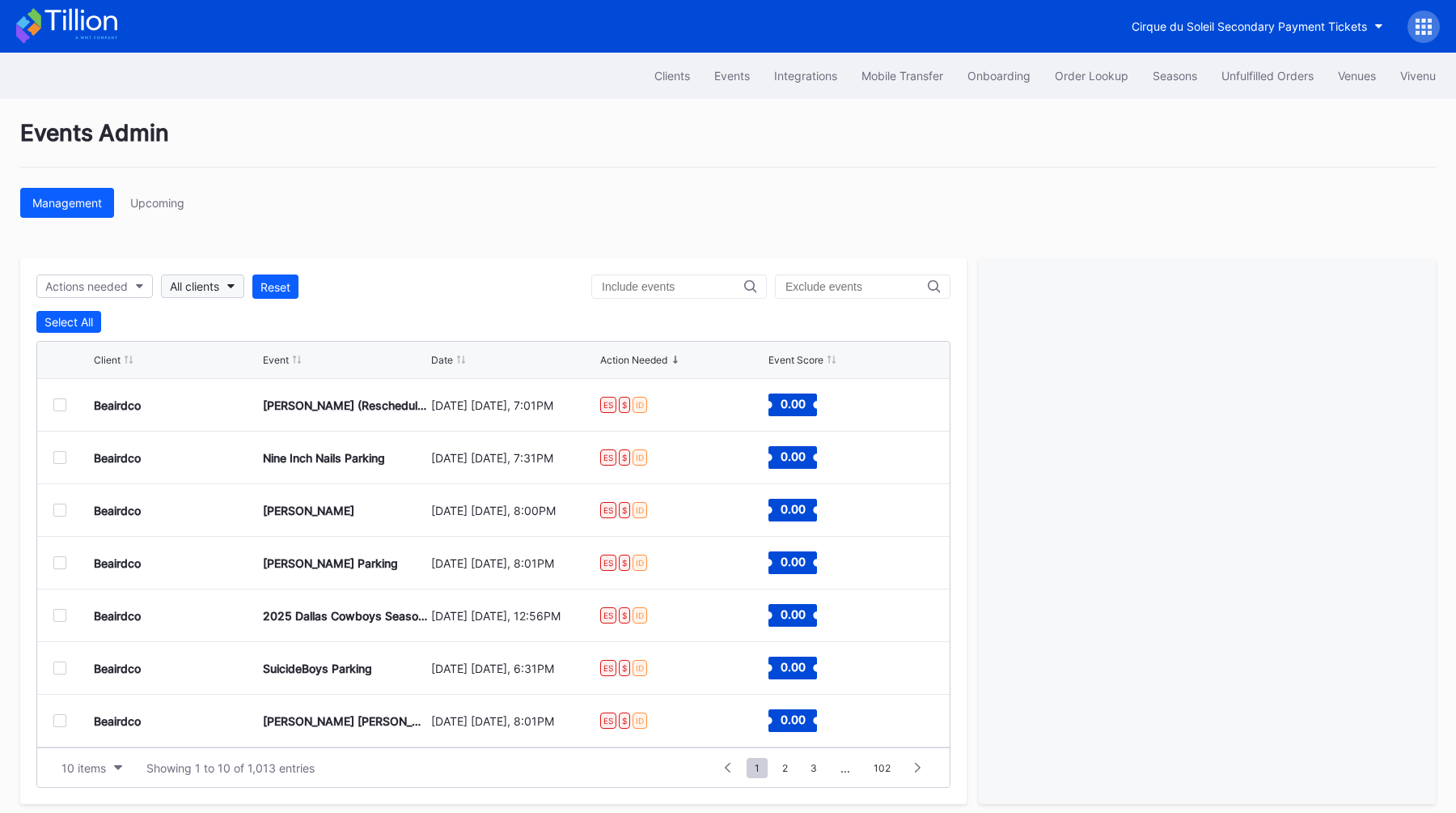
click at [219, 279] on div "All clients" at bounding box center [194, 286] width 50 height 14
type input "paym"
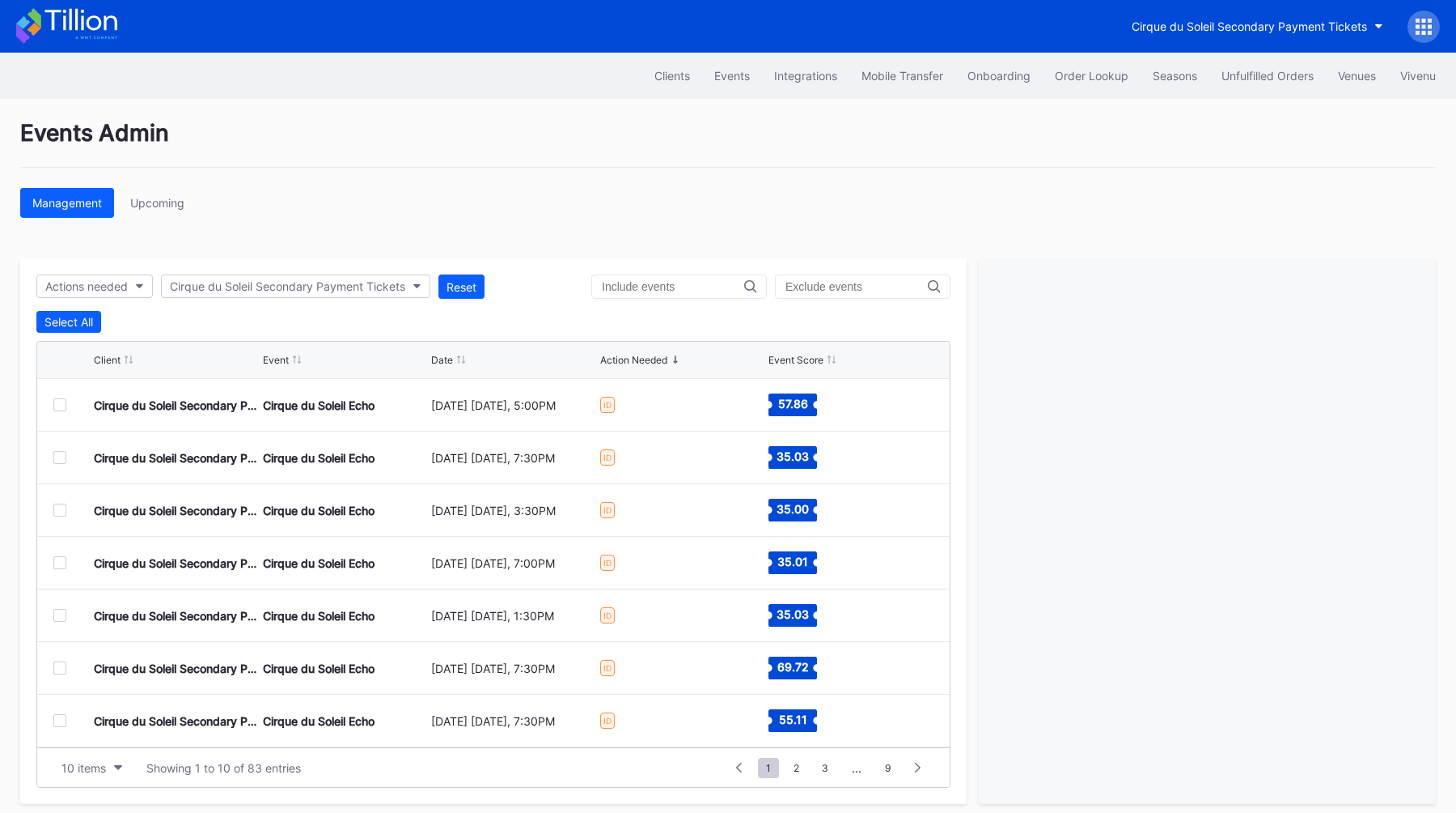
click at [60, 406] on div at bounding box center [59, 405] width 13 height 13
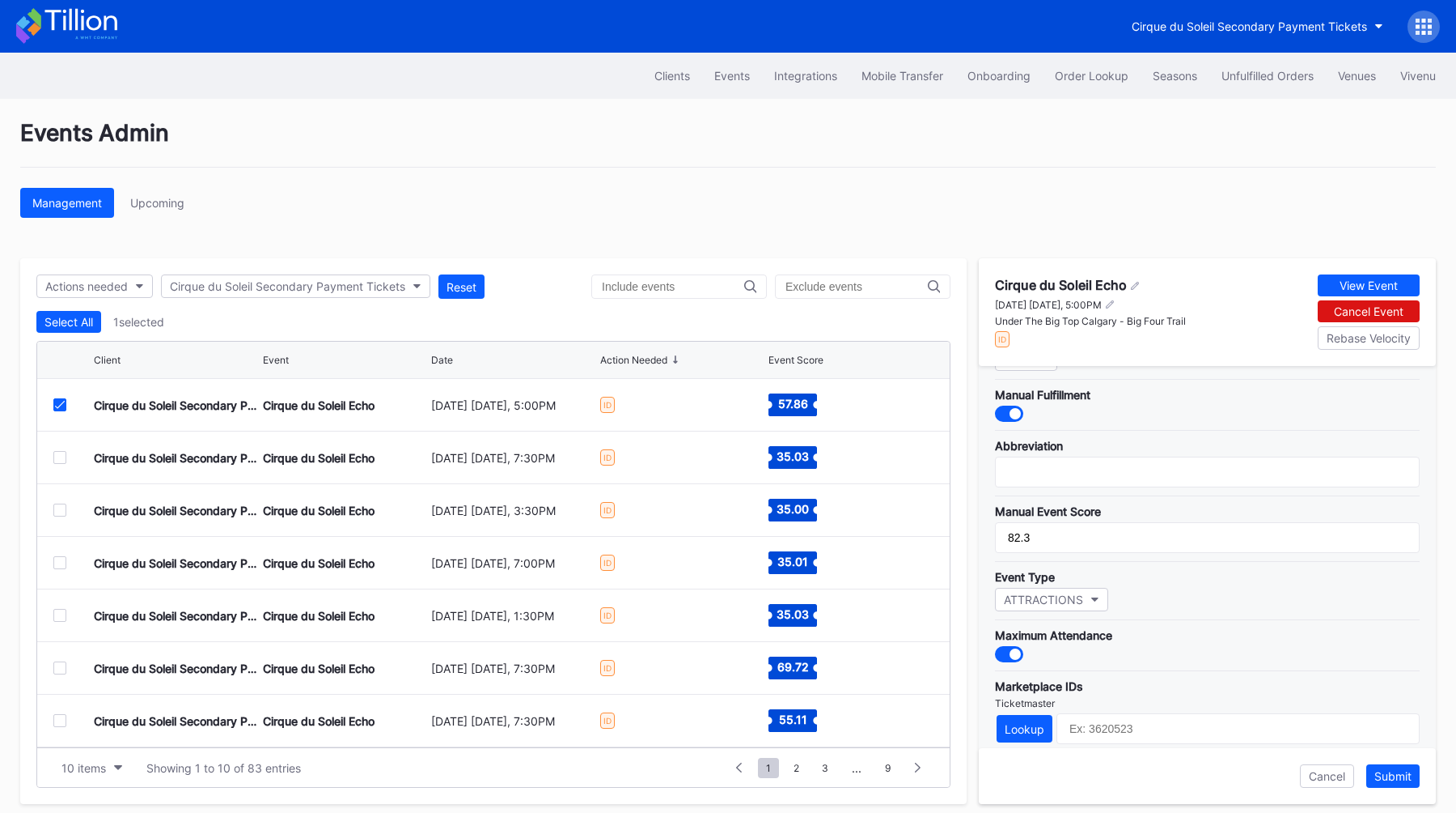
scroll to position [473, 0]
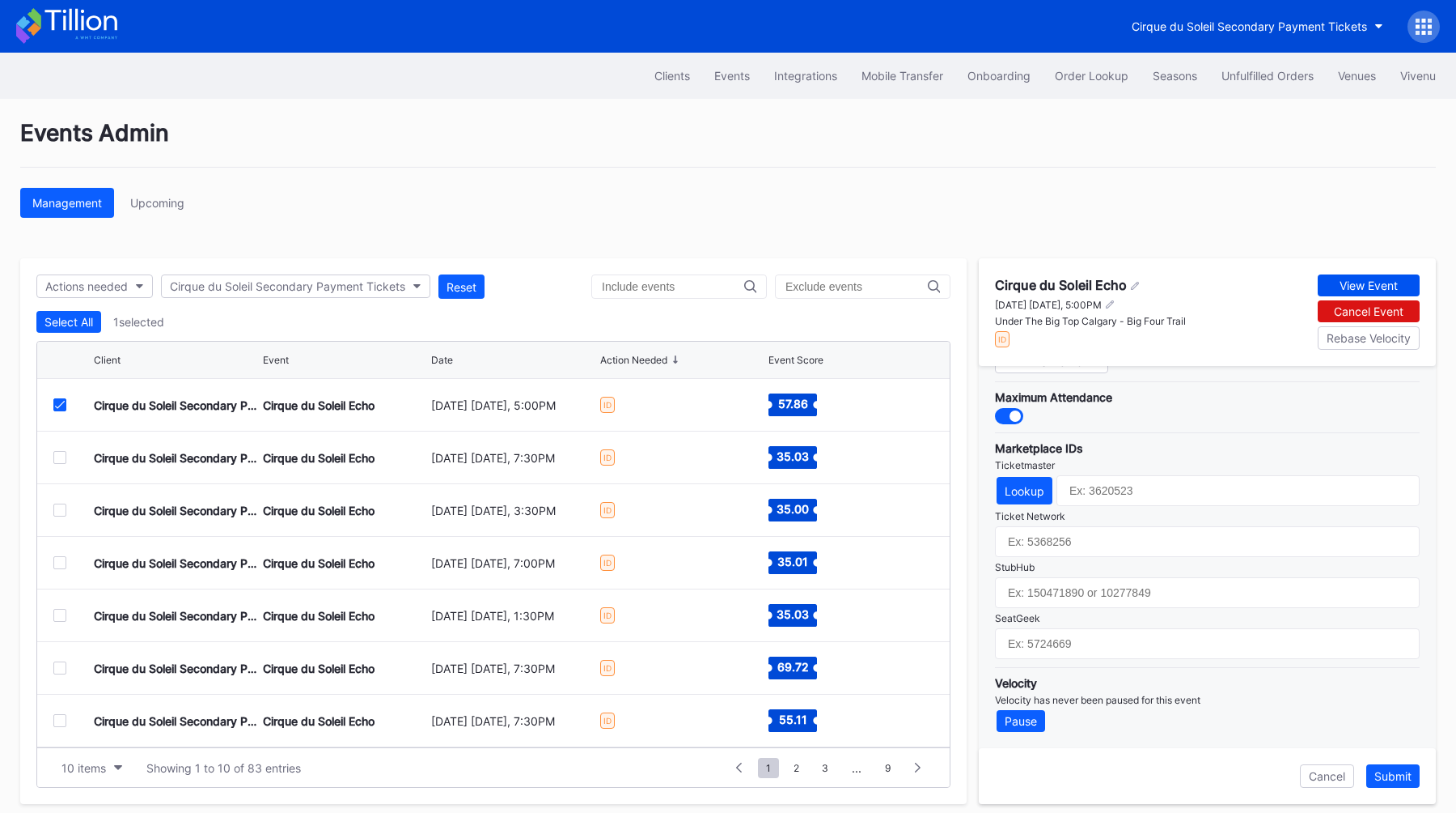
click at [1371, 279] on div "View Event" at bounding box center [1369, 285] width 58 height 14
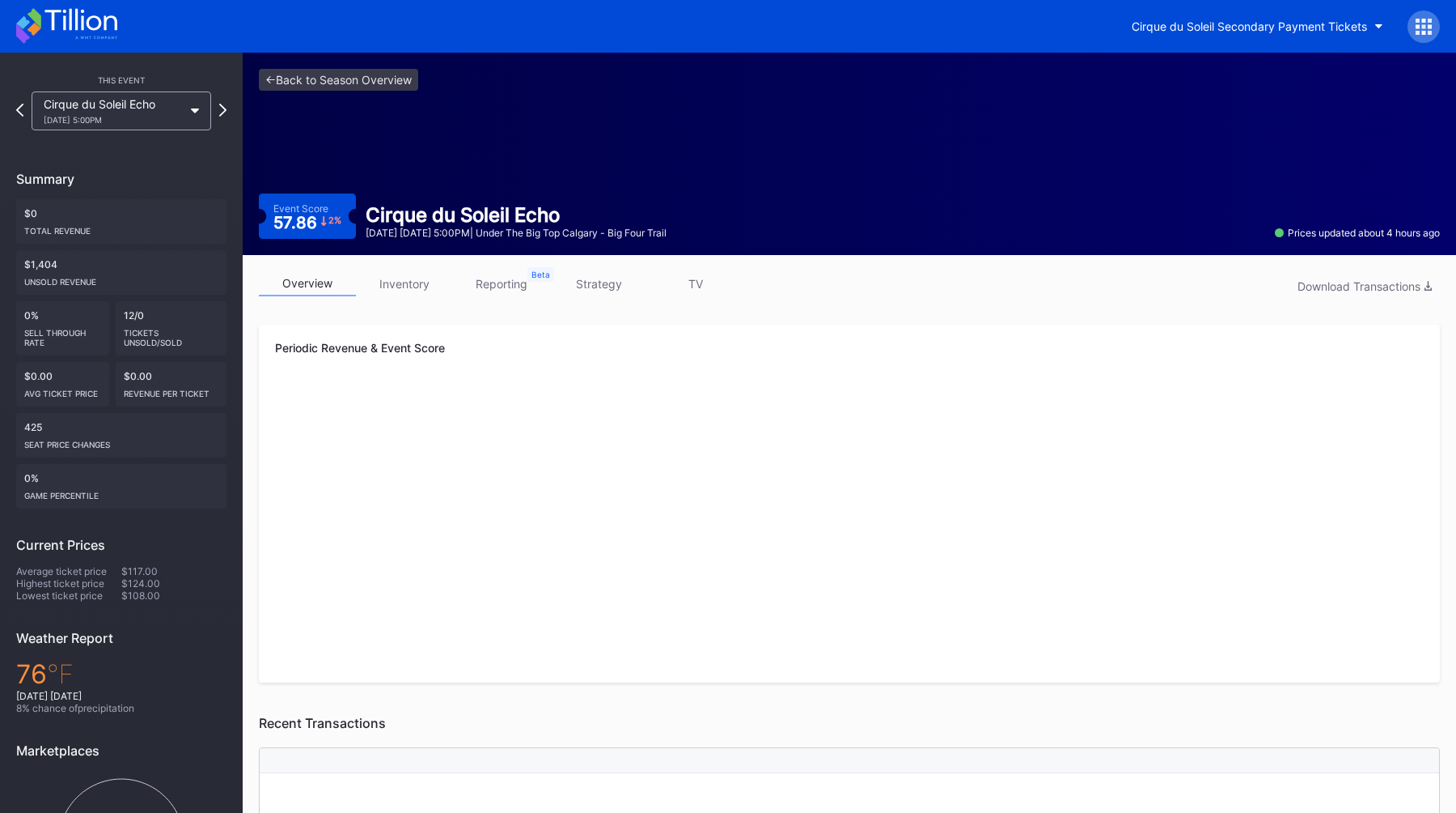
click at [495, 336] on div "Periodic Revenue & Event Score Created with Highcharts 11.2.0 Chart title Creat…" at bounding box center [849, 503] width 1181 height 358
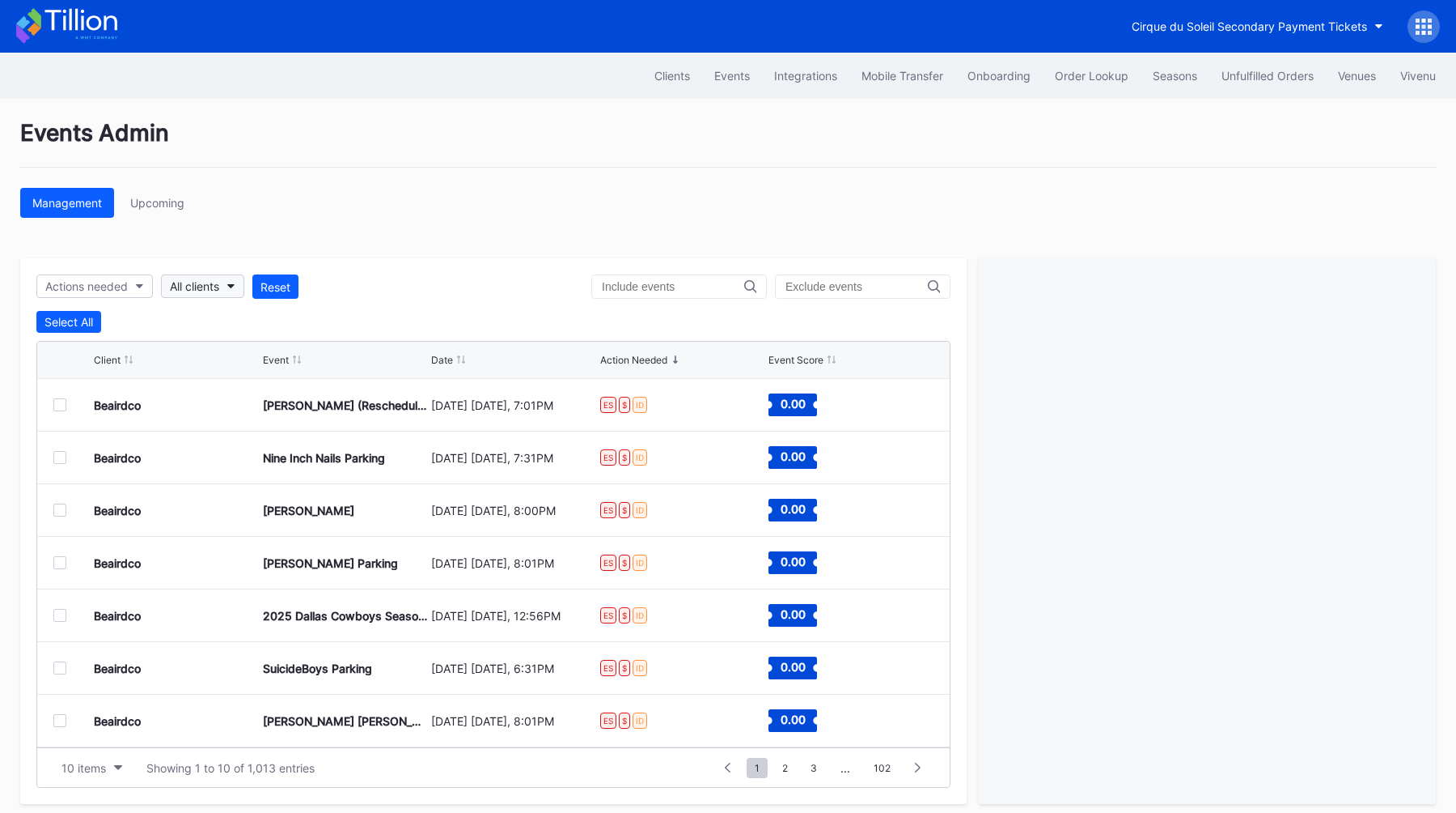
click at [219, 289] on div "All clients" at bounding box center [194, 286] width 50 height 14
type input "paym"
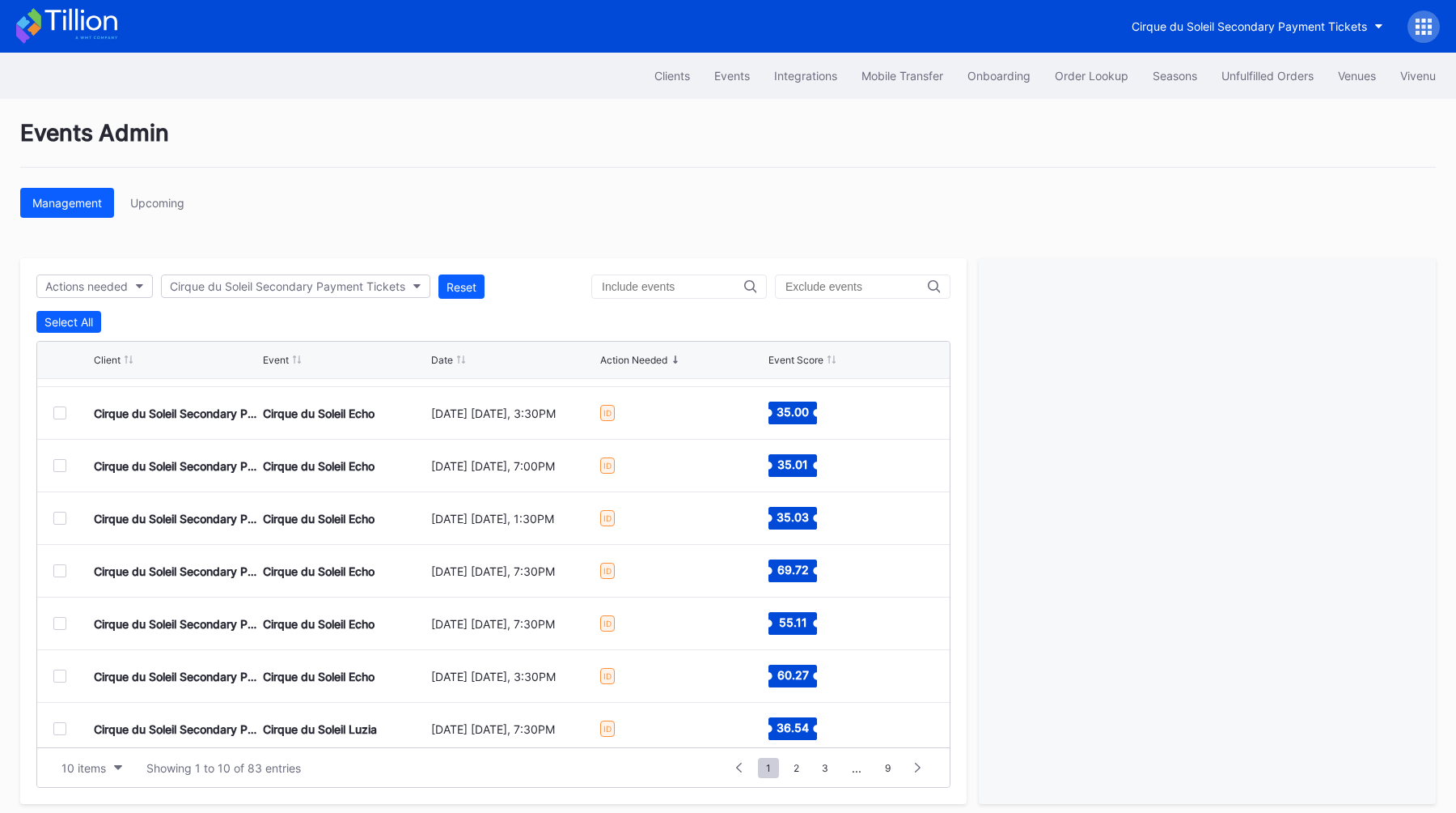
scroll to position [158, 0]
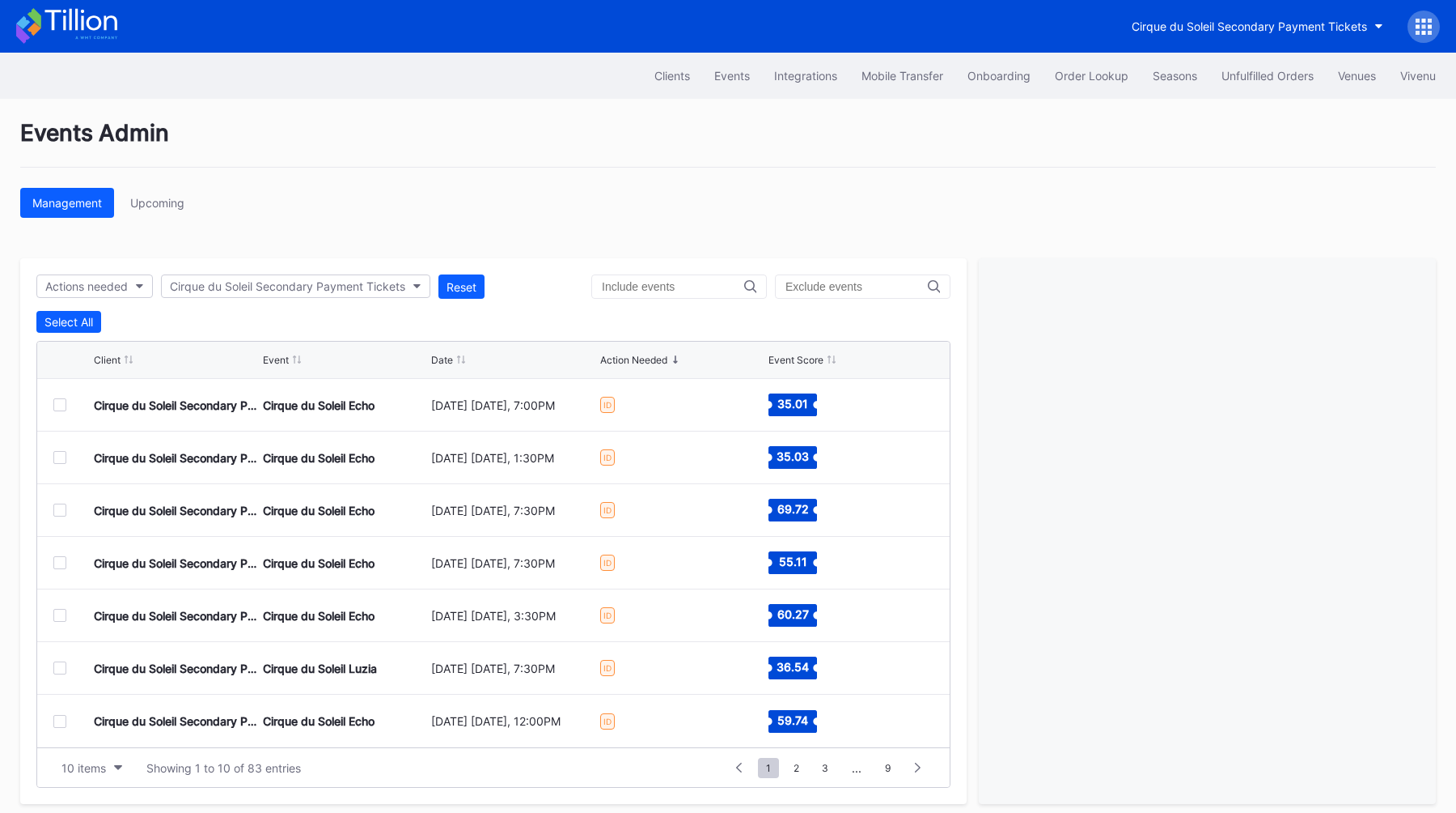
click at [62, 725] on div at bounding box center [59, 721] width 13 height 13
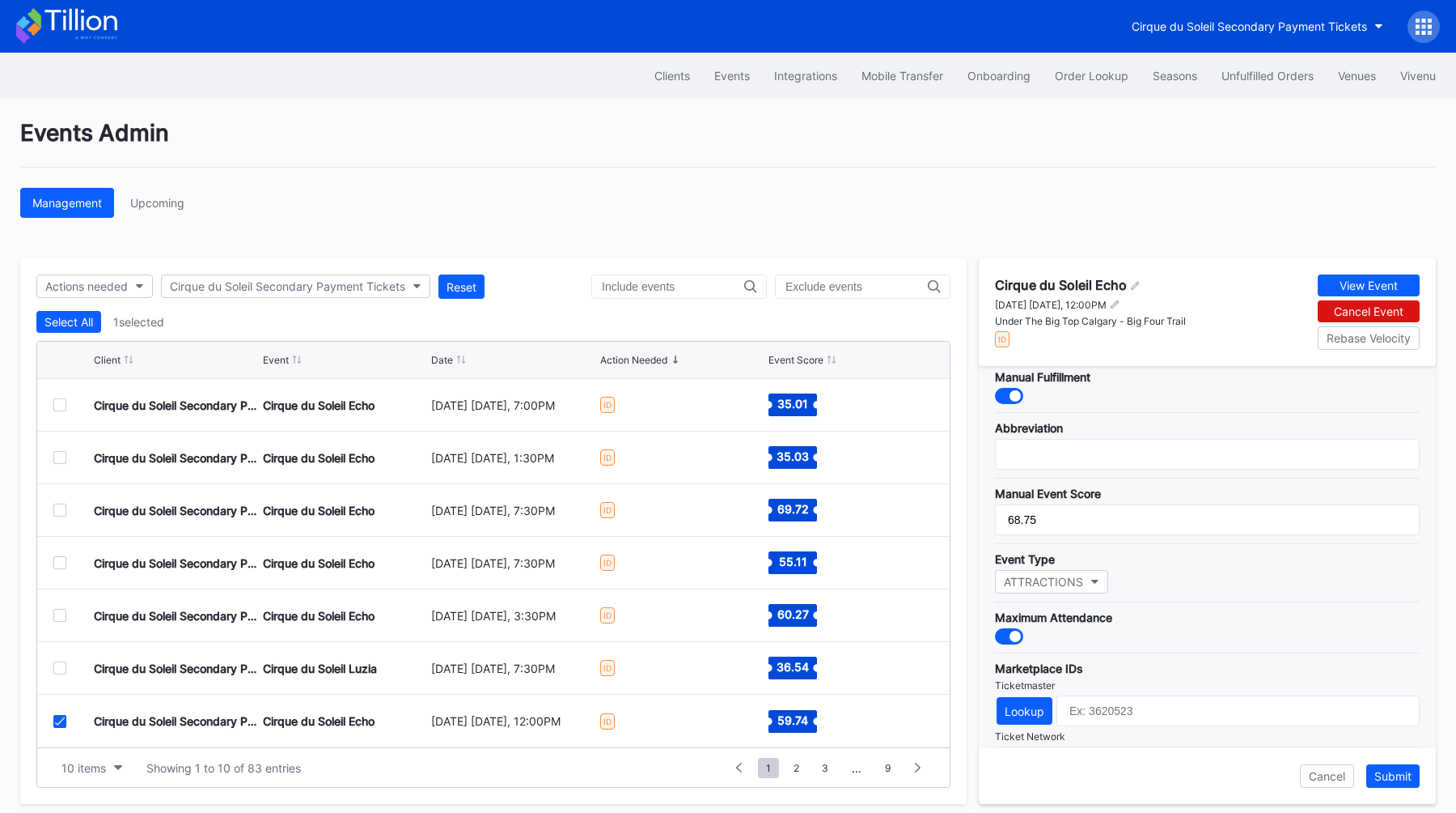
scroll to position [473, 0]
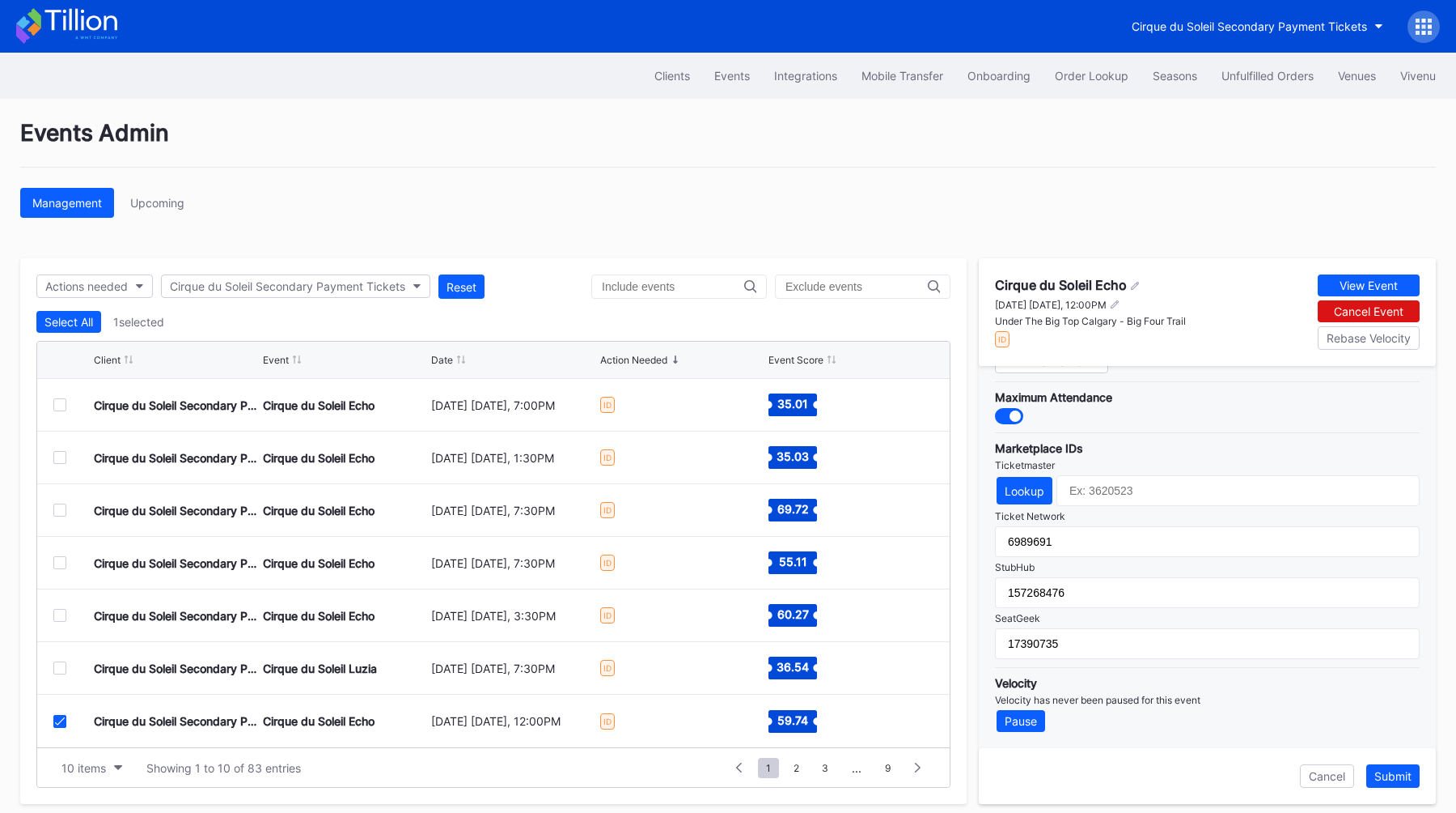
click at [51, 718] on div "Cirque du Soleil Secondary Payment Tickets Cirque du Soleil Echo October 4 Satu…" at bounding box center [493, 721] width 913 height 52
click at [60, 724] on icon at bounding box center [59, 721] width 10 height 8
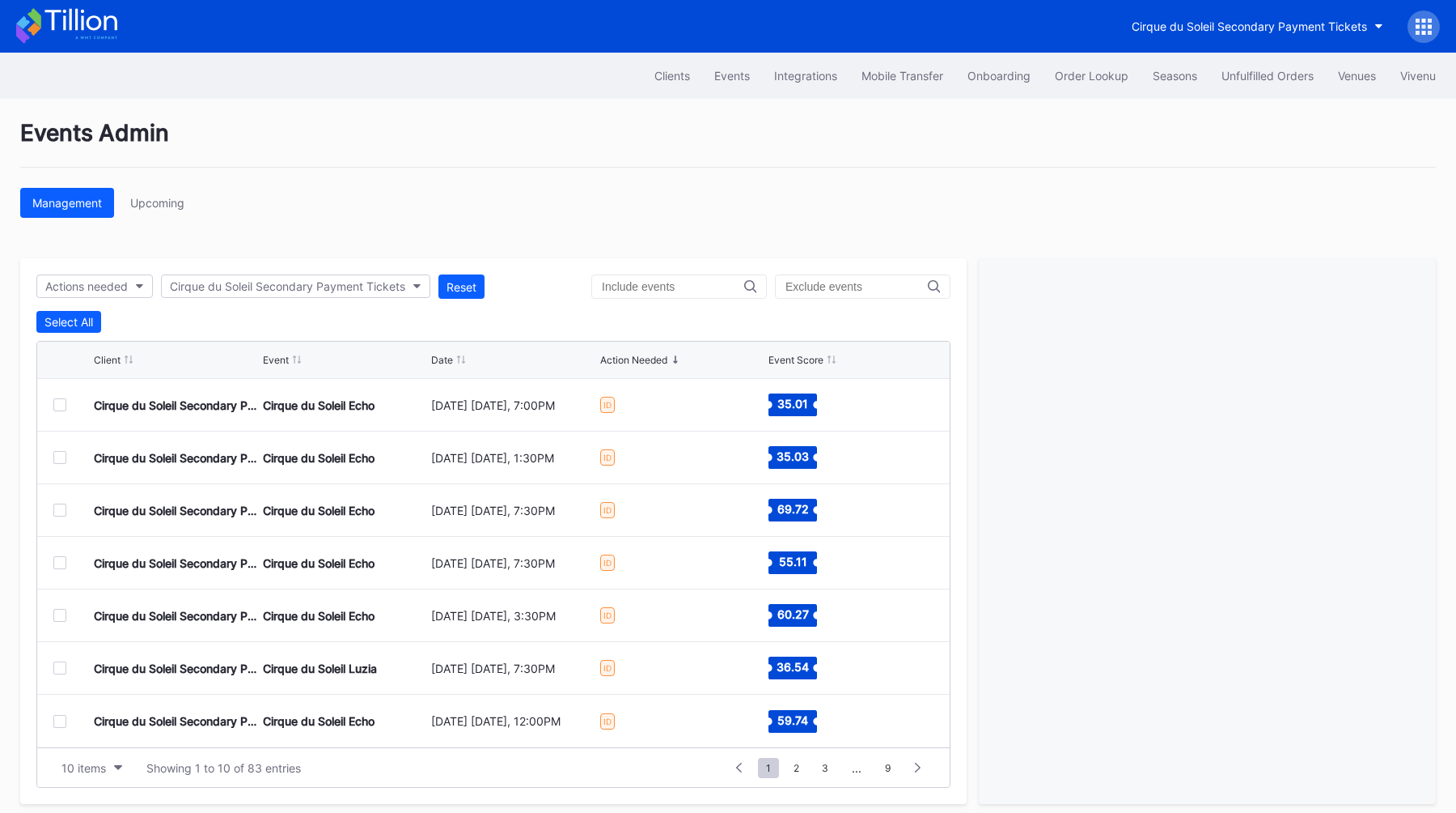
click at [60, 674] on div "Cirque du Soleil Secondary Payment Tickets Cirque du Soleil Luzia October 2 Thu…" at bounding box center [493, 668] width 913 height 52
click at [60, 672] on div at bounding box center [59, 667] width 13 height 13
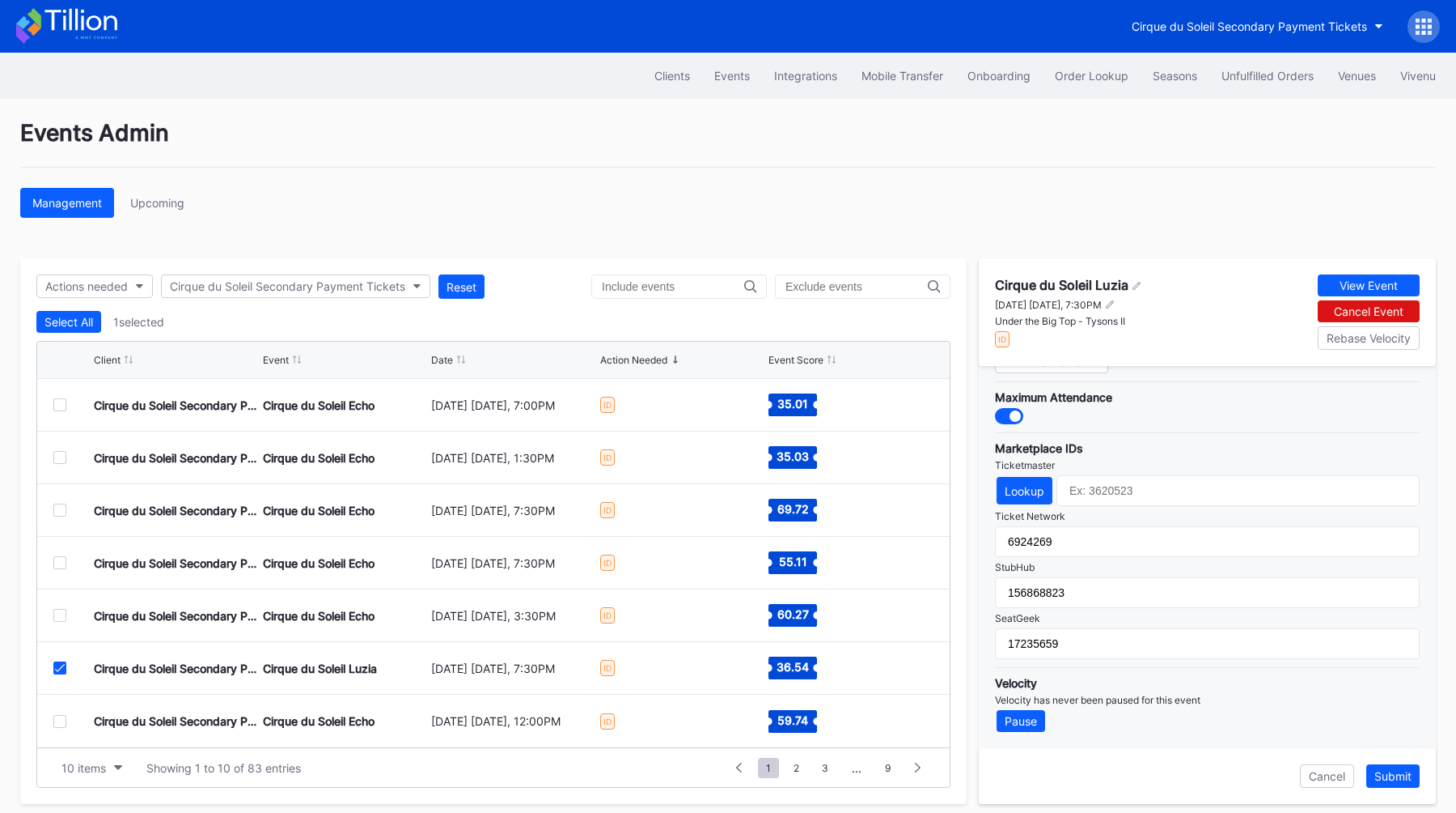
click at [60, 666] on icon at bounding box center [59, 667] width 10 height 8
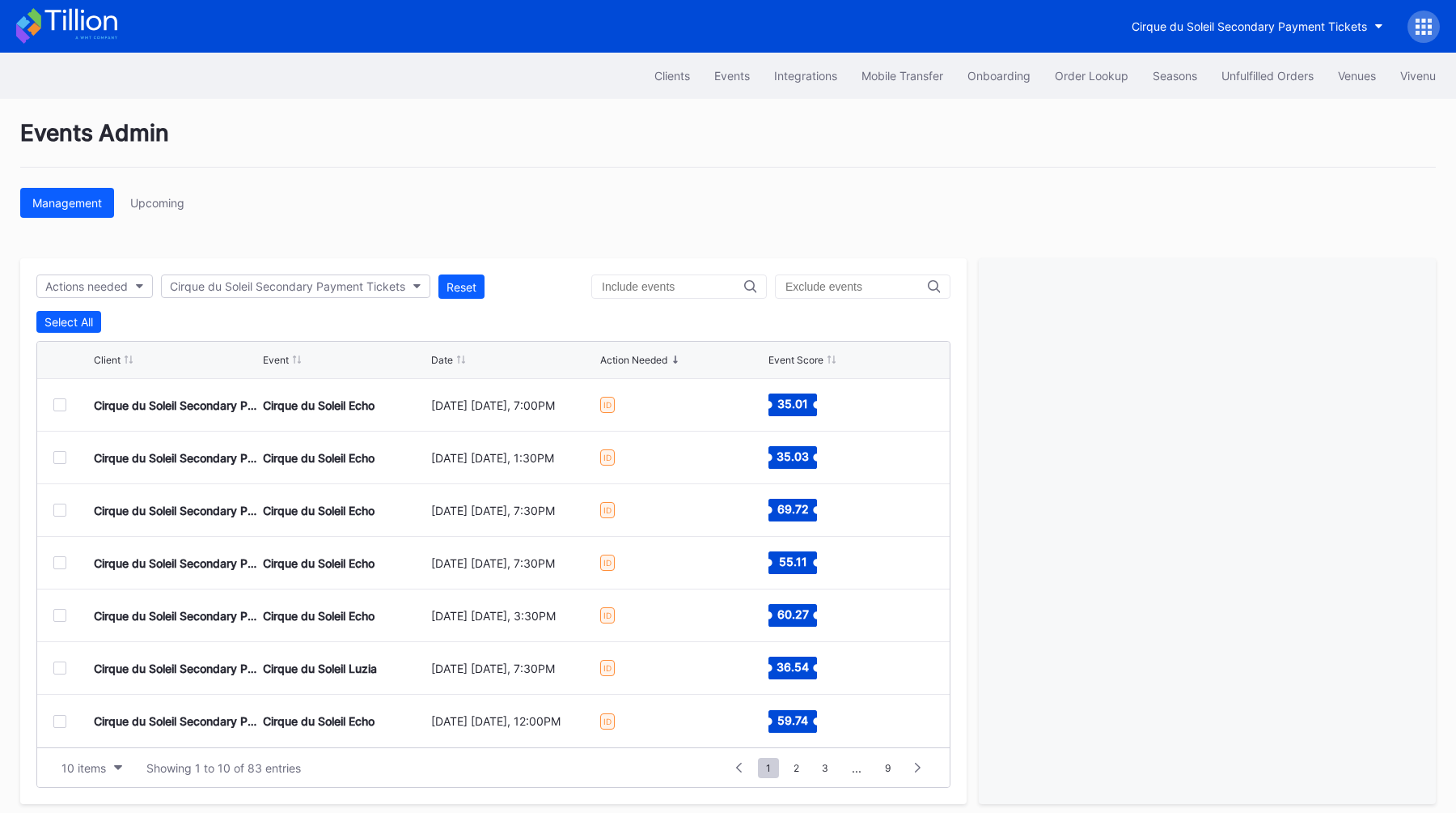
click at [58, 617] on div at bounding box center [59, 615] width 13 height 13
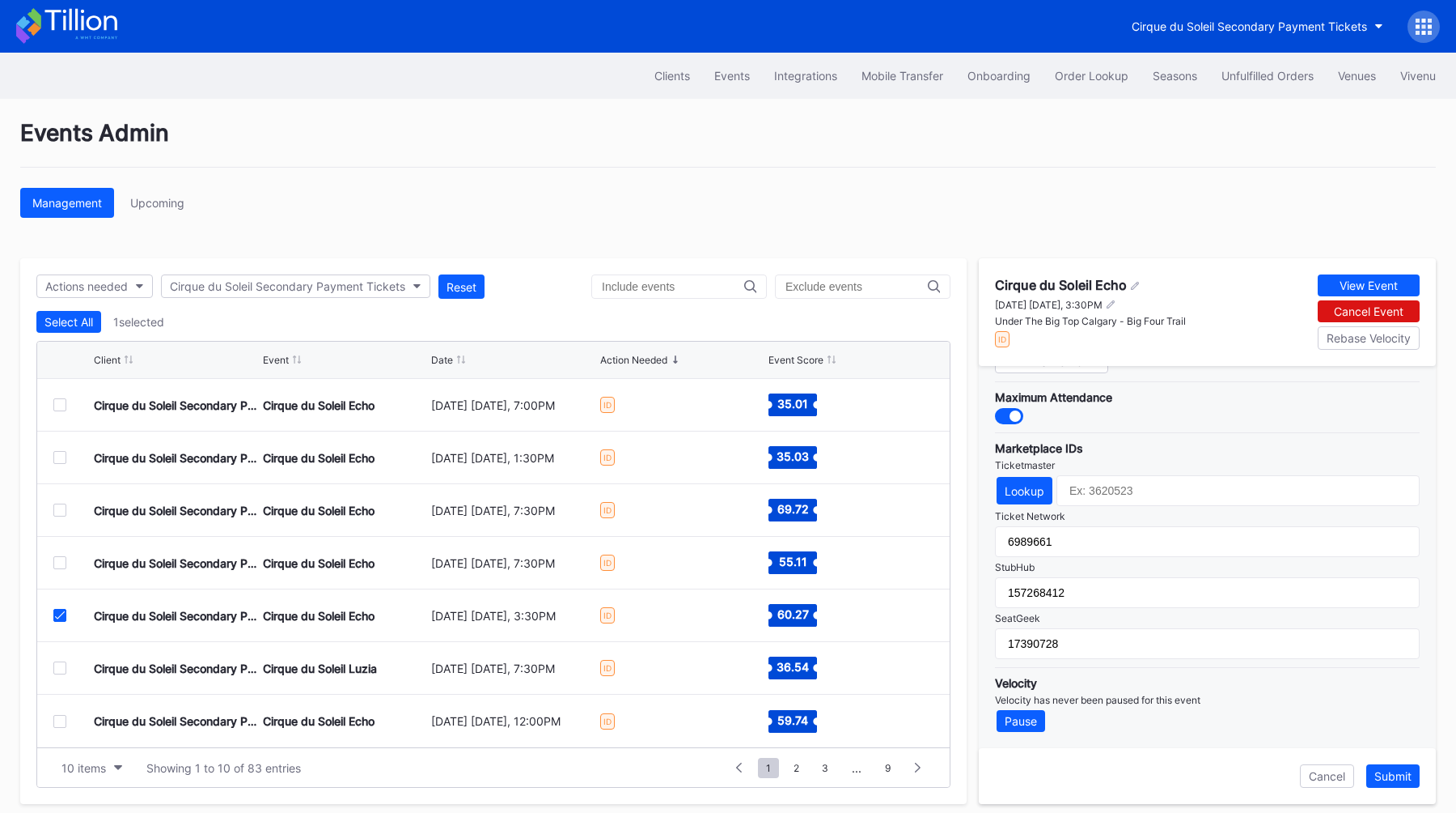
click at [55, 613] on icon at bounding box center [59, 615] width 10 height 8
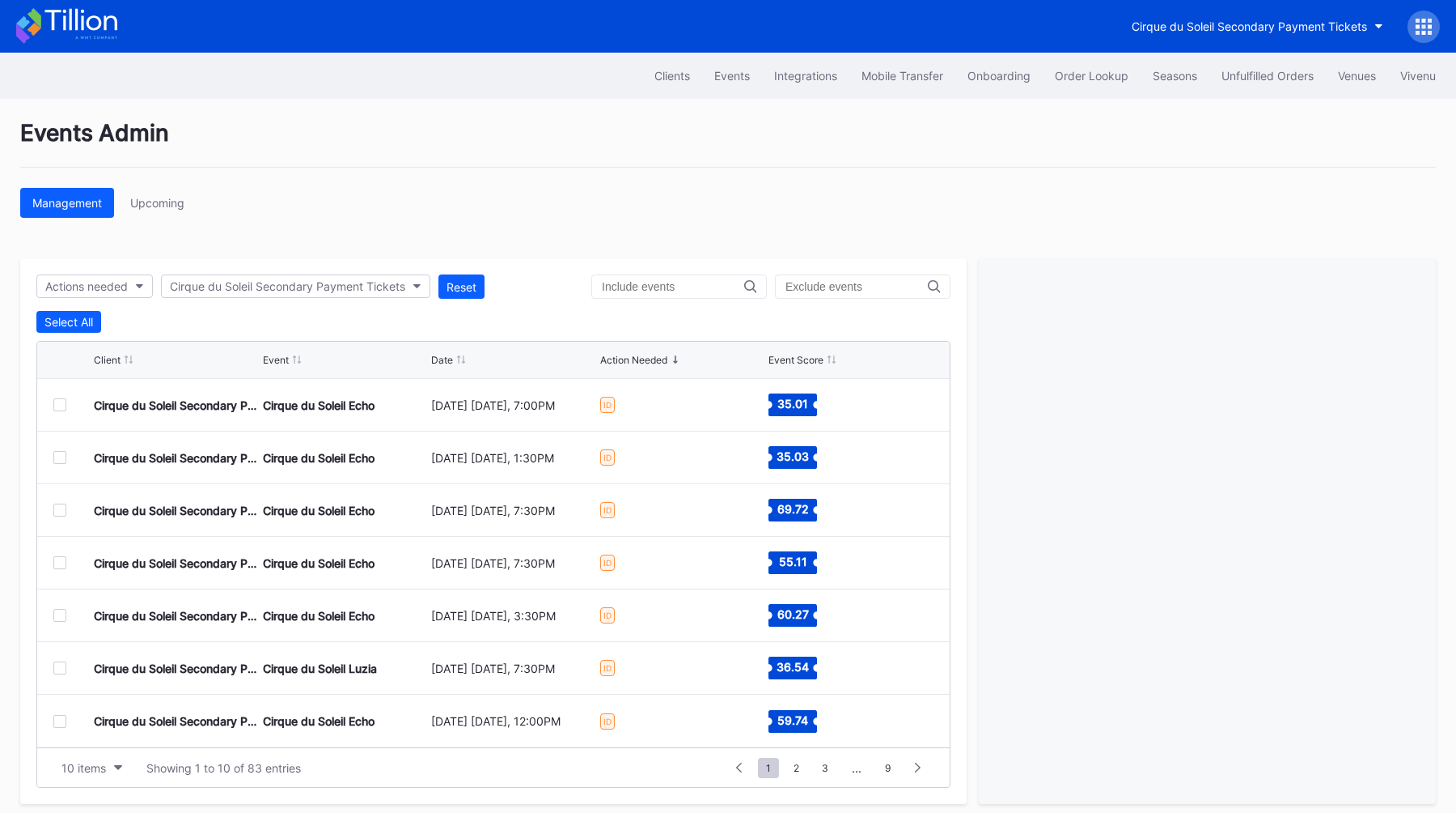
scroll to position [0, 0]
click at [58, 413] on div "Cirque du Soleil Secondary Payment Tickets Cirque du Soleil Echo September 14 S…" at bounding box center [493, 405] width 913 height 52
click at [58, 413] on div "Cirque du Soleil Secondary Payment Tickets Cirque du Soleil Echo September 14 S…" at bounding box center [493, 405] width 913 height 52
click at [58, 412] on div "Cirque du Soleil Secondary Payment Tickets Cirque du Soleil Echo September 14 S…" at bounding box center [493, 405] width 913 height 52
click at [62, 463] on div "Cirque du Soleil Secondary Payment Tickets Cirque du Soleil Echo September 17 W…" at bounding box center [493, 458] width 913 height 52
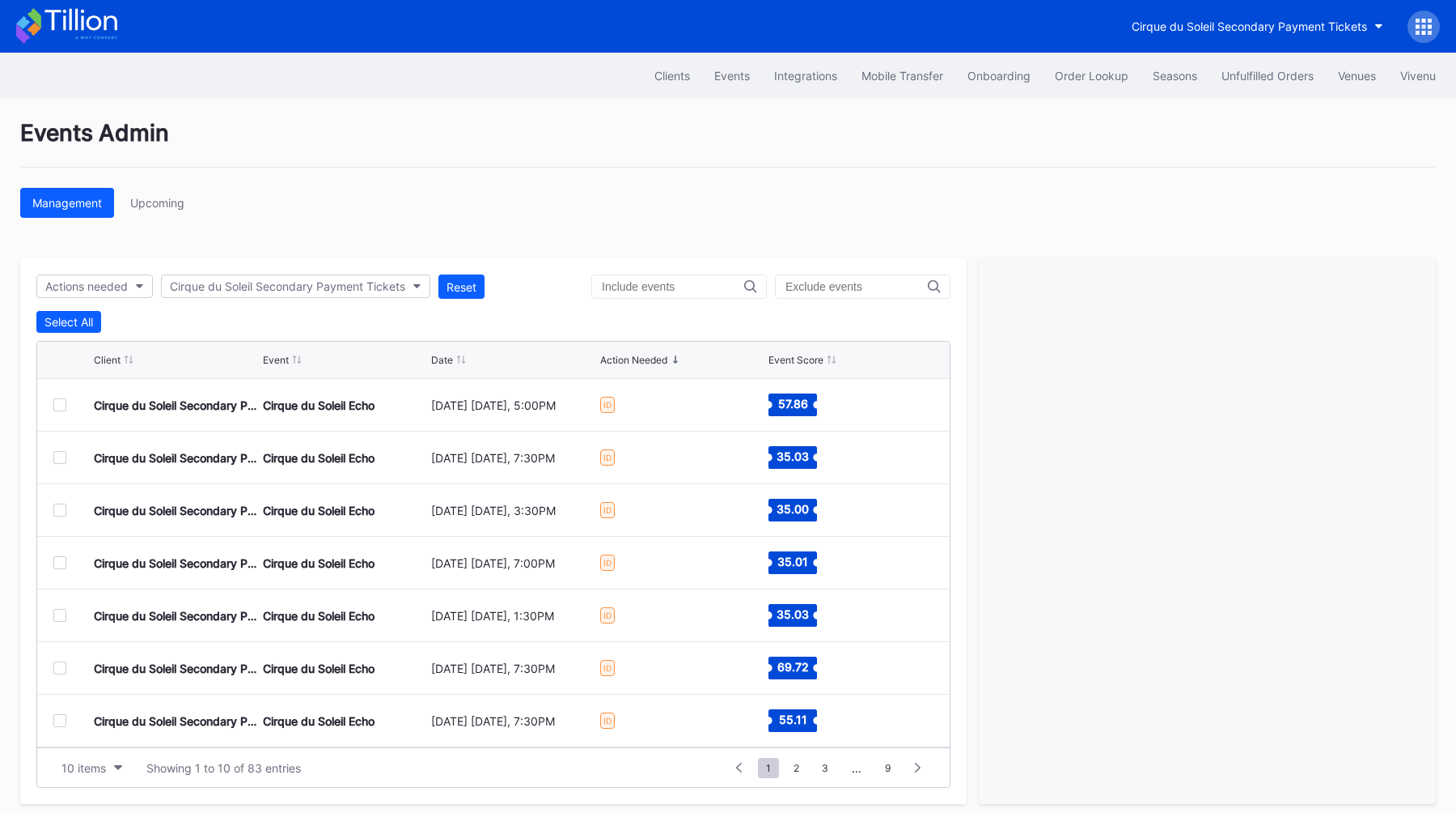
click at [62, 462] on div at bounding box center [59, 457] width 13 height 13
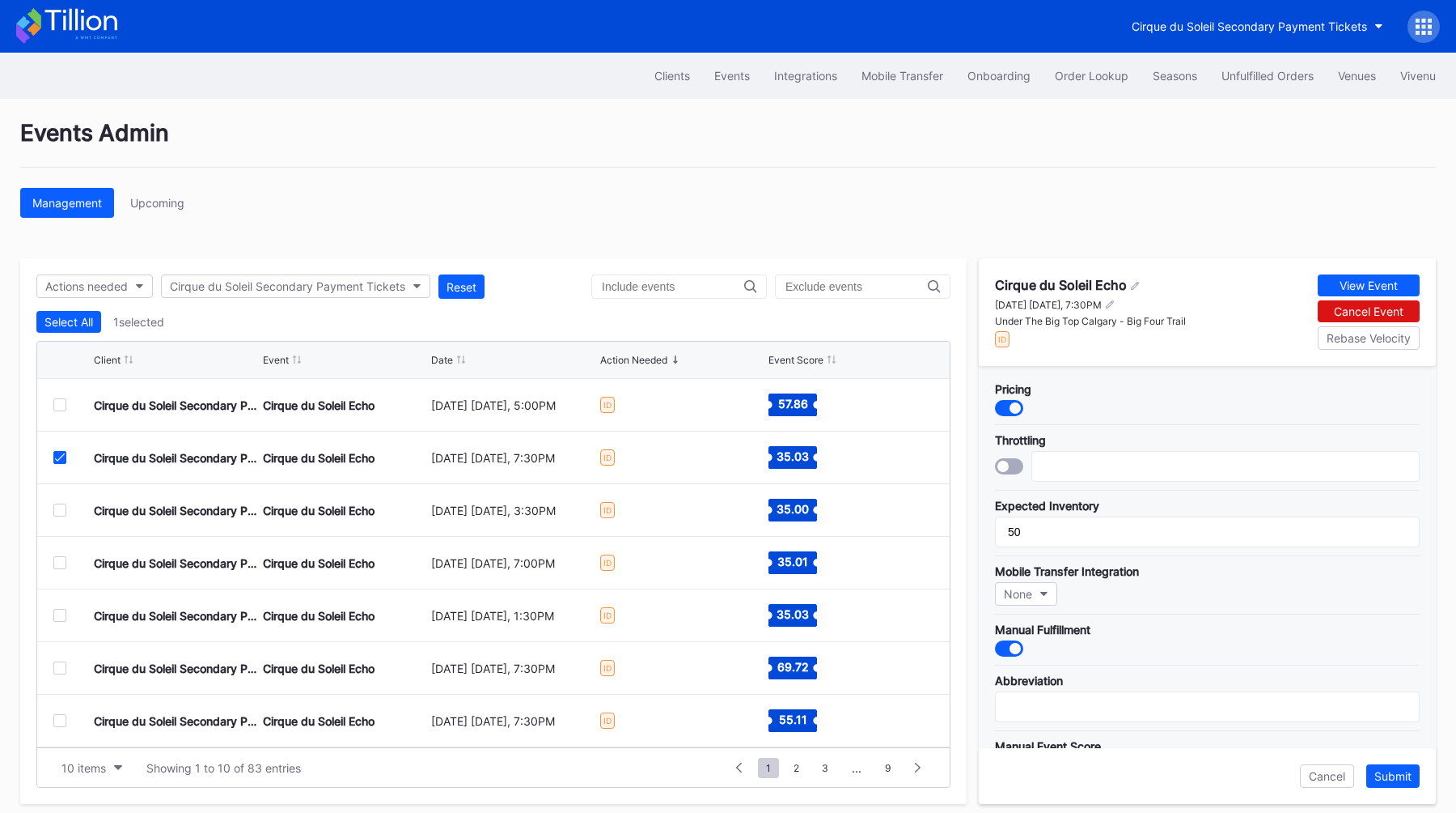
scroll to position [473, 0]
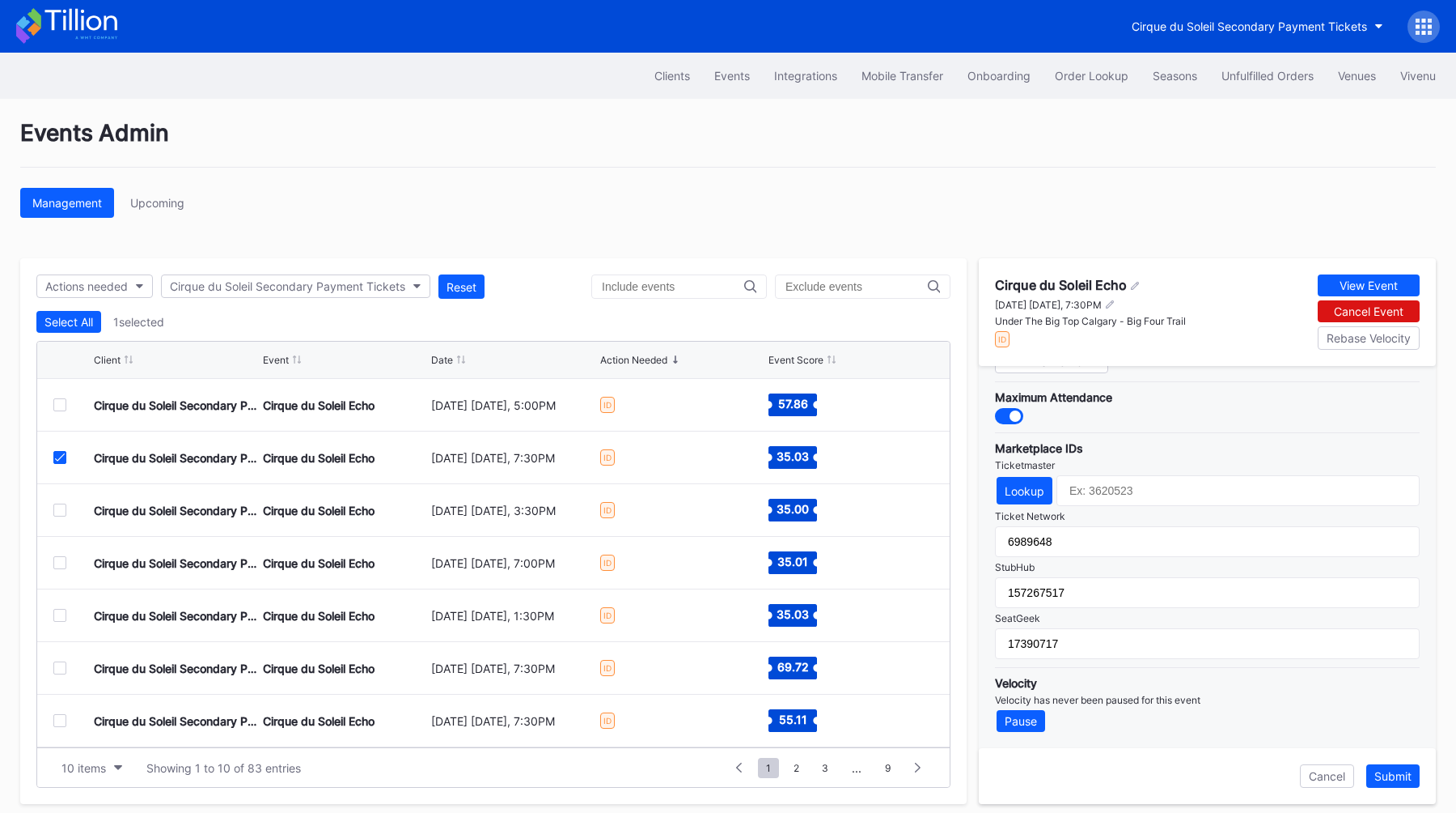
click at [58, 459] on icon at bounding box center [59, 457] width 10 height 8
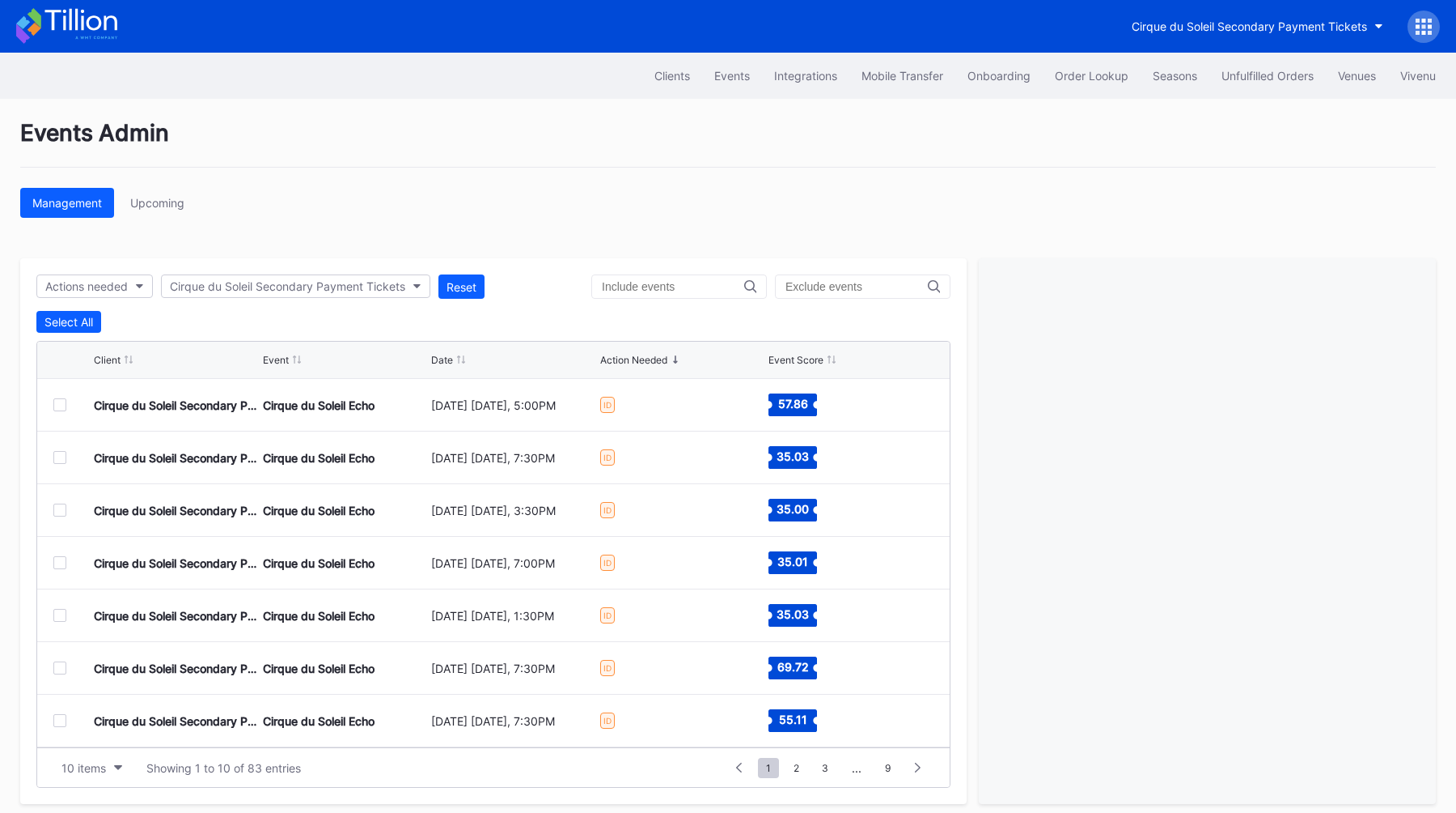
click at [58, 508] on div at bounding box center [59, 509] width 13 height 13
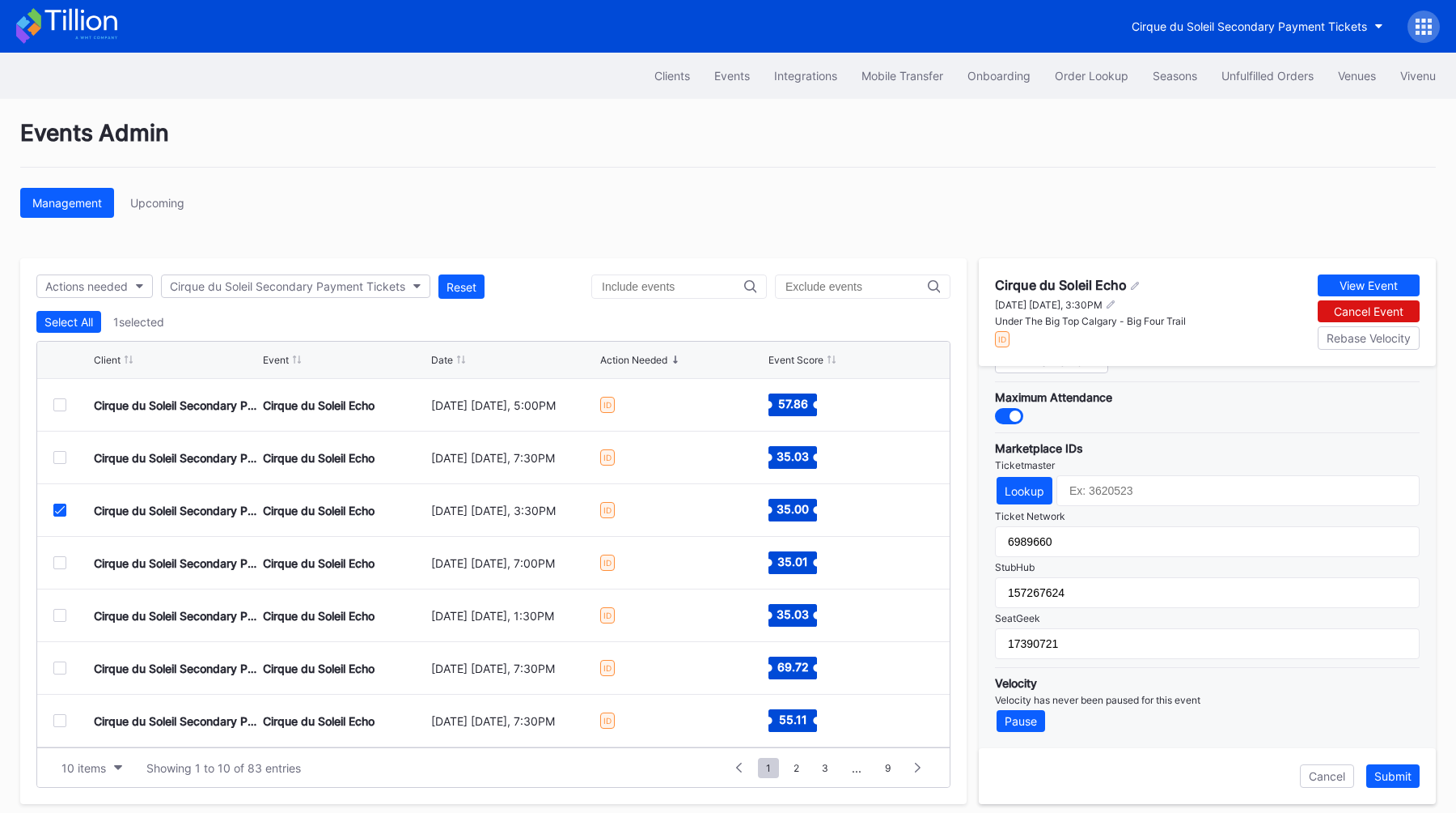
click at [57, 509] on icon at bounding box center [59, 509] width 10 height 8
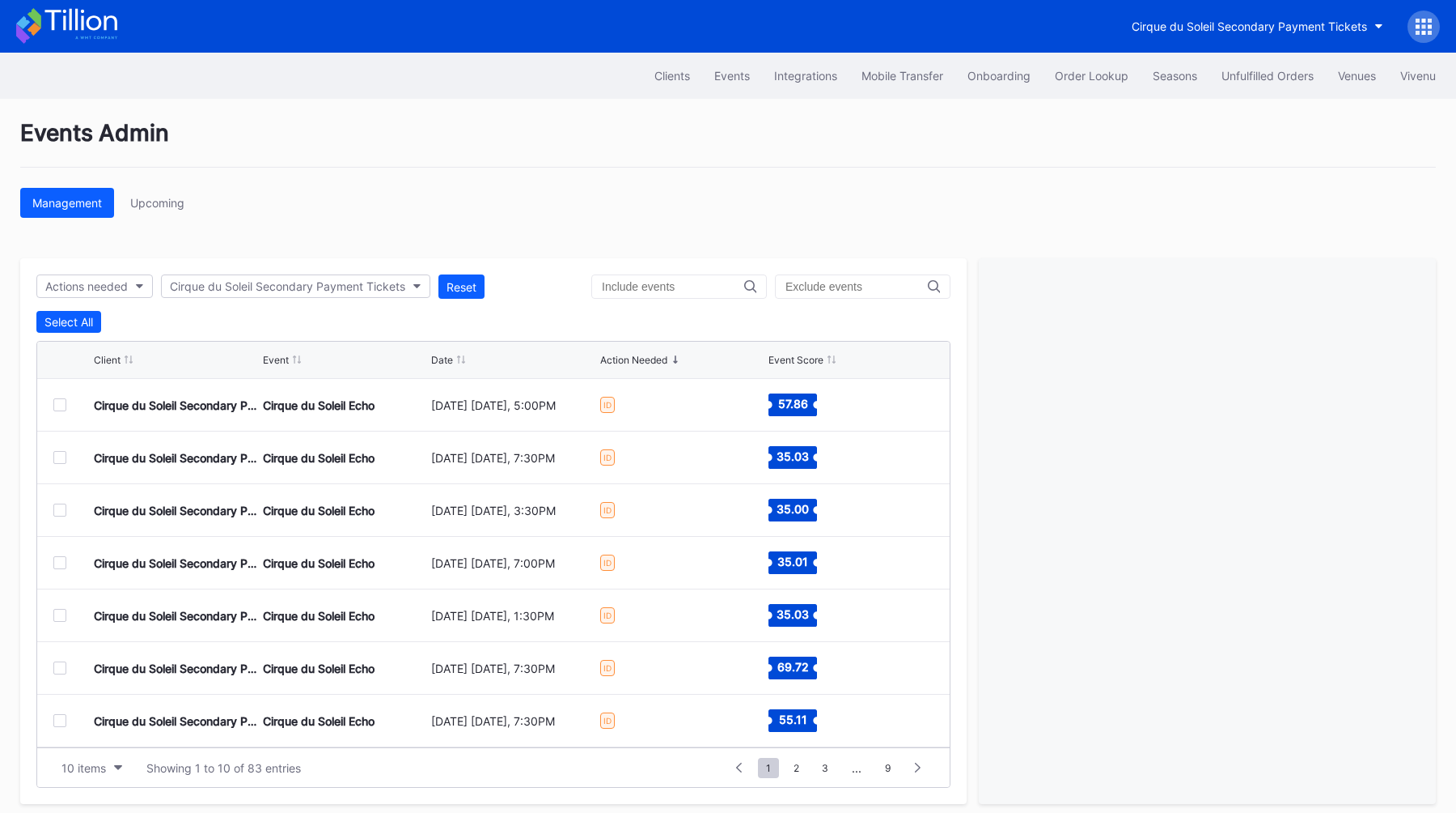
click at [62, 564] on div at bounding box center [59, 563] width 13 height 13
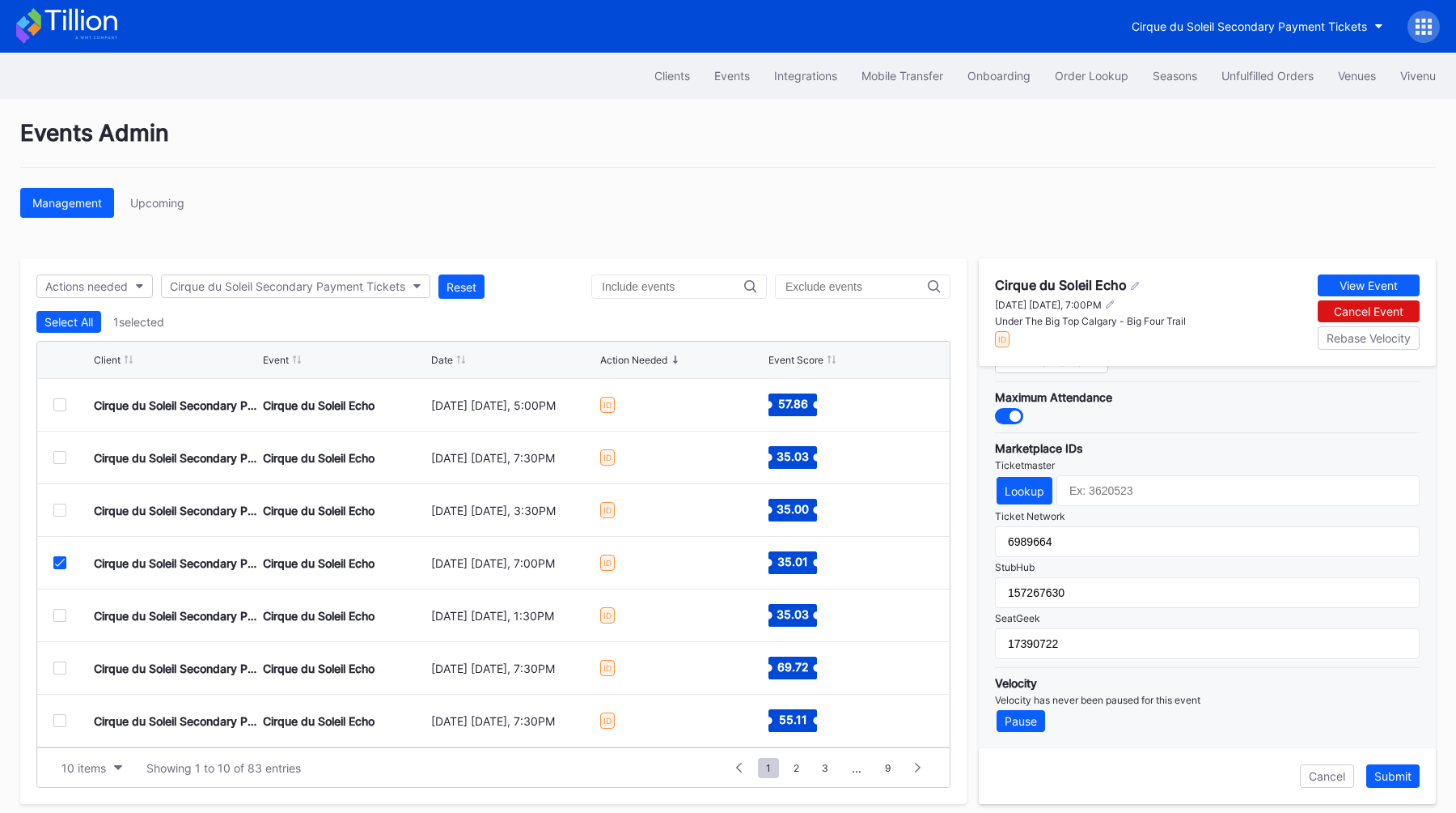
click at [66, 563] on div at bounding box center [73, 563] width 40 height 13
click at [63, 557] on div at bounding box center [59, 563] width 13 height 13
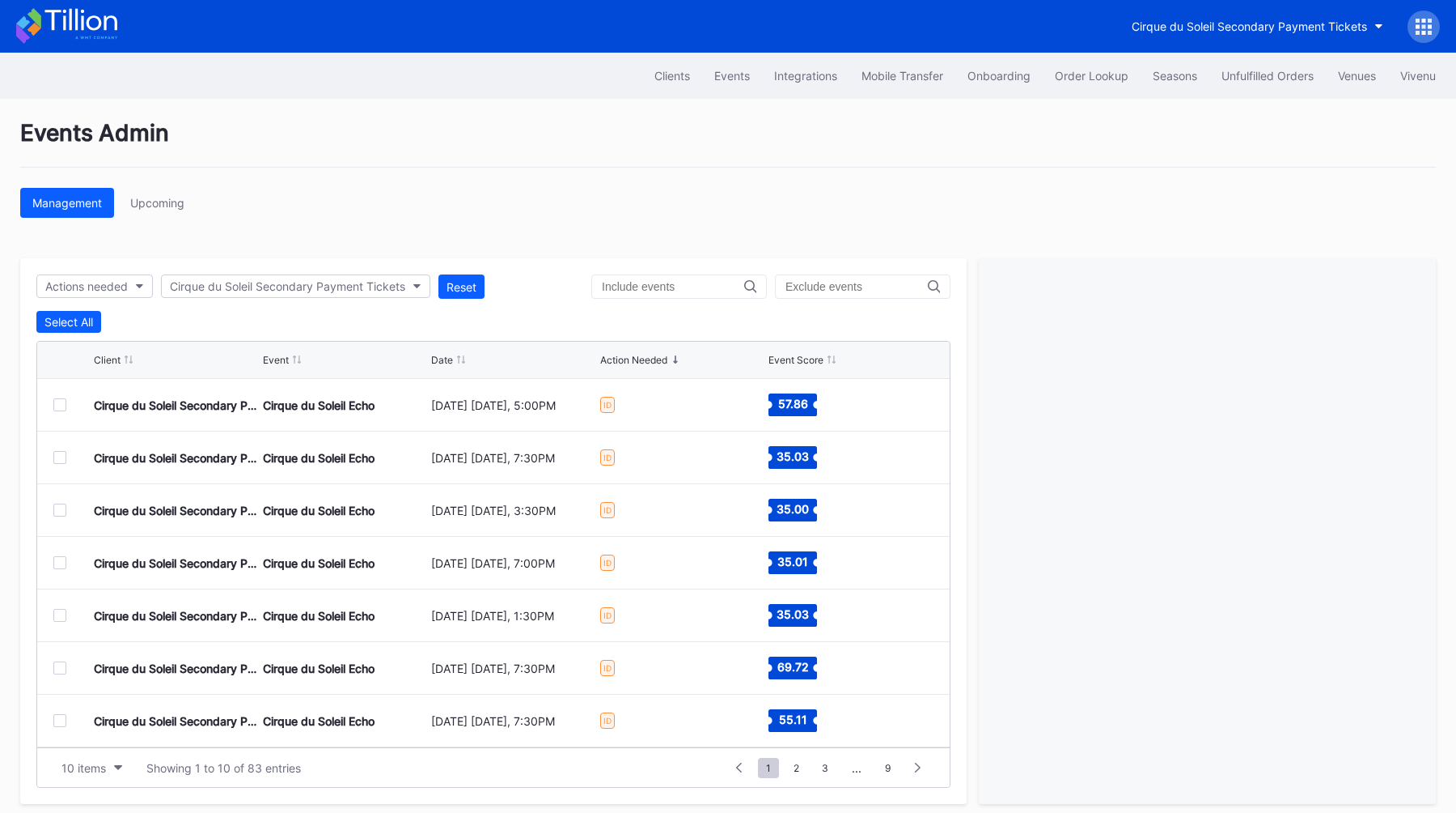
click at [62, 615] on div at bounding box center [59, 615] width 13 height 13
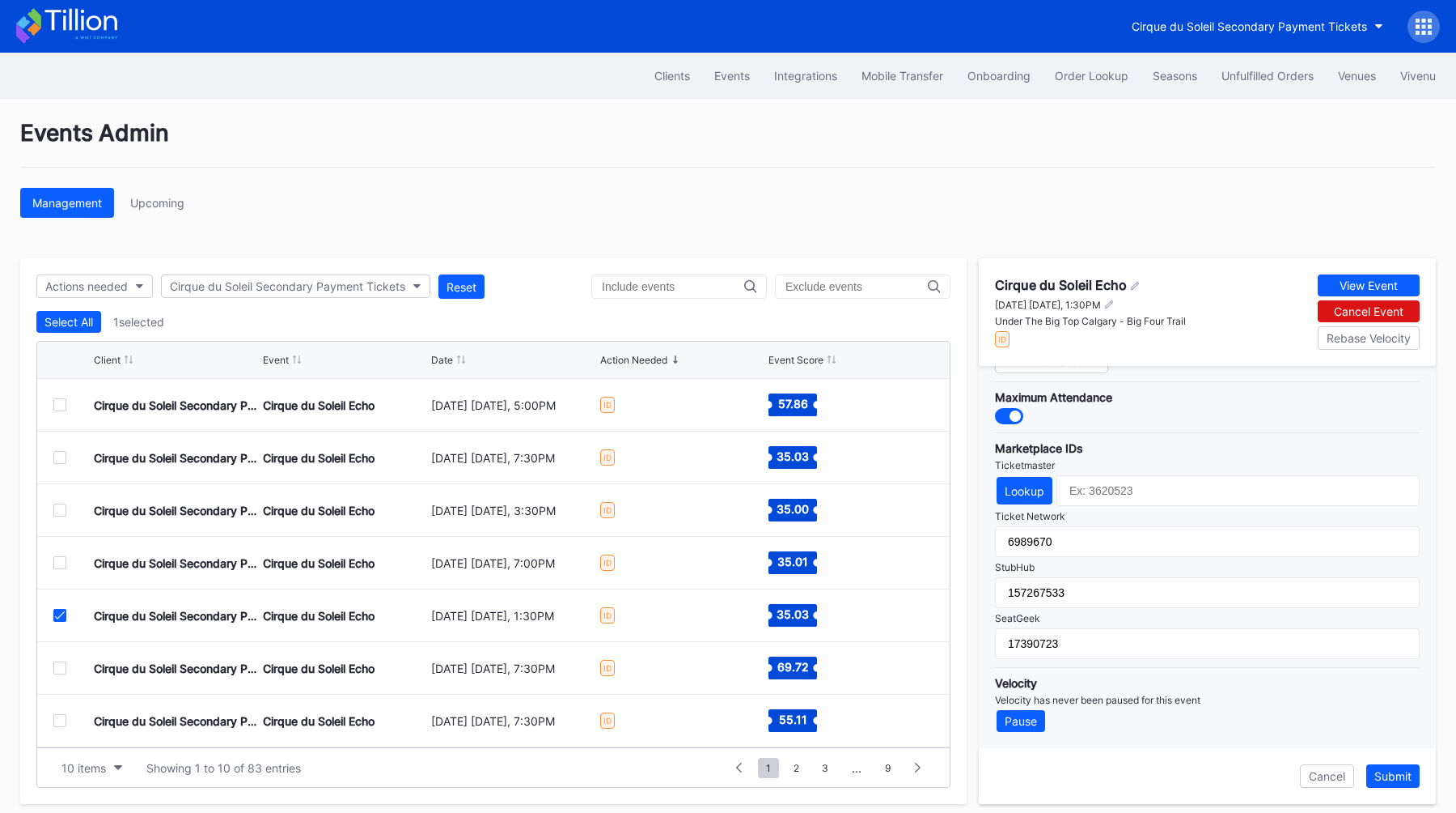
click at [61, 613] on icon at bounding box center [59, 615] width 10 height 8
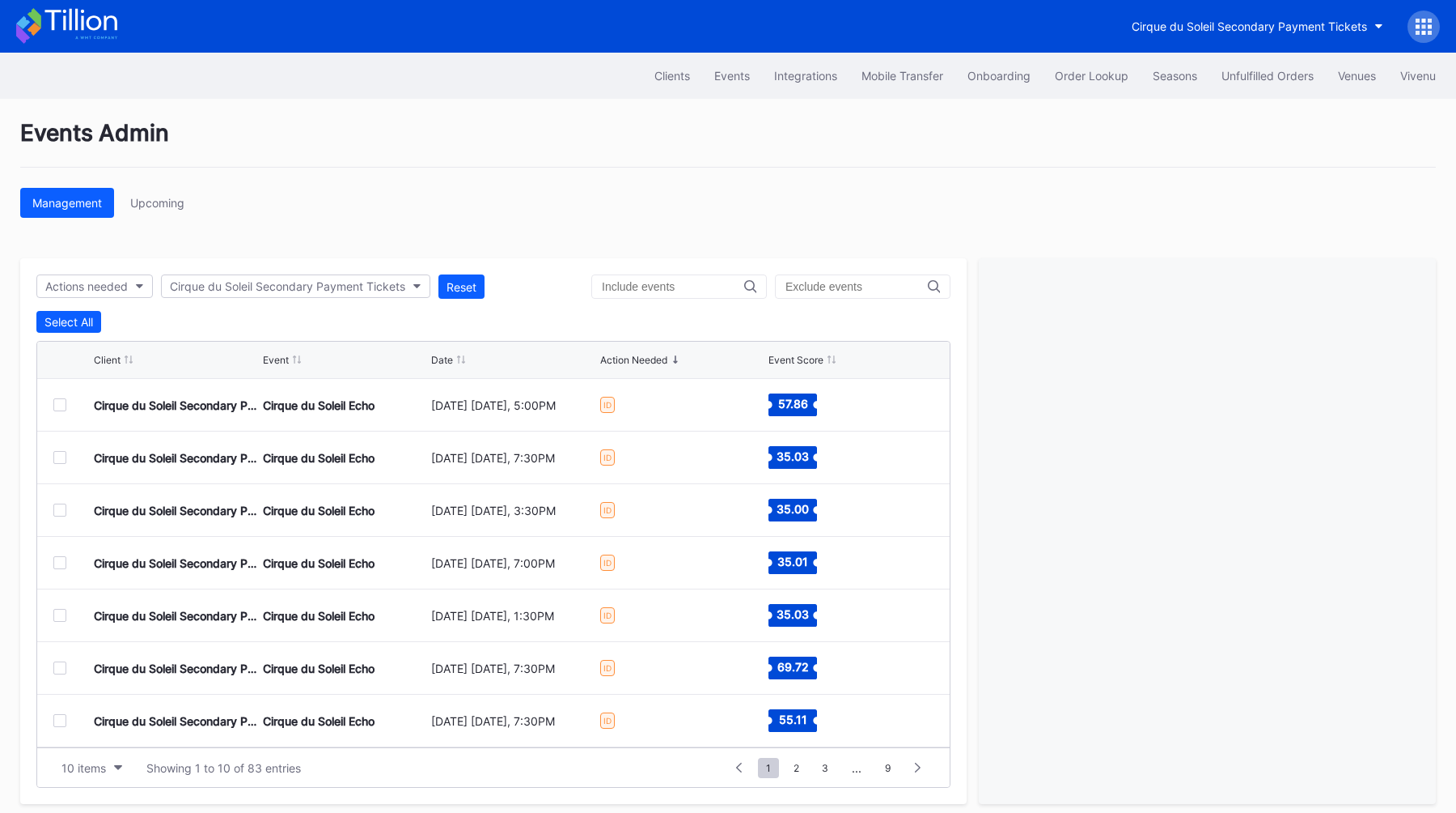
click at [62, 663] on div at bounding box center [59, 667] width 13 height 13
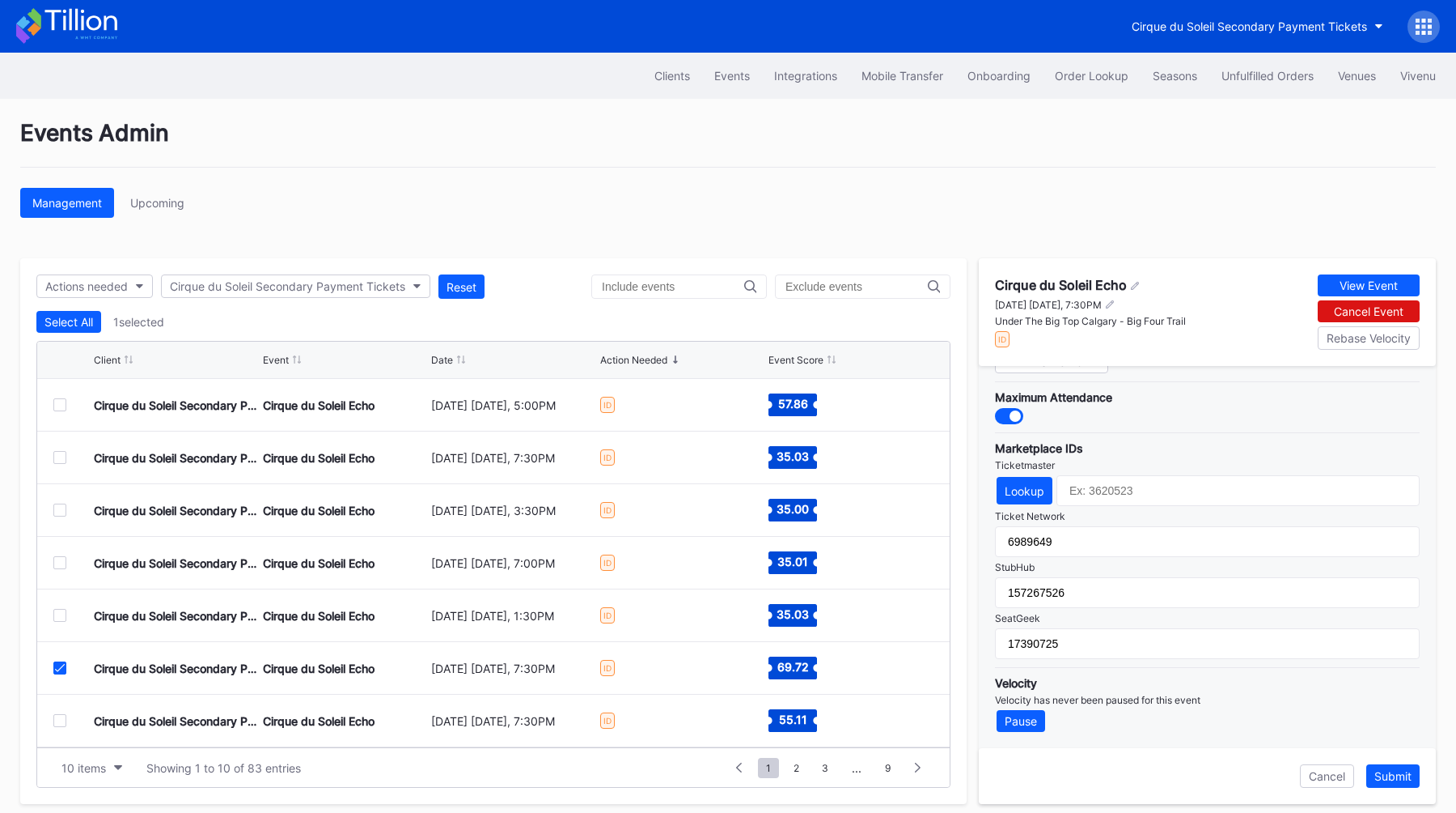
click at [58, 666] on icon at bounding box center [59, 667] width 10 height 8
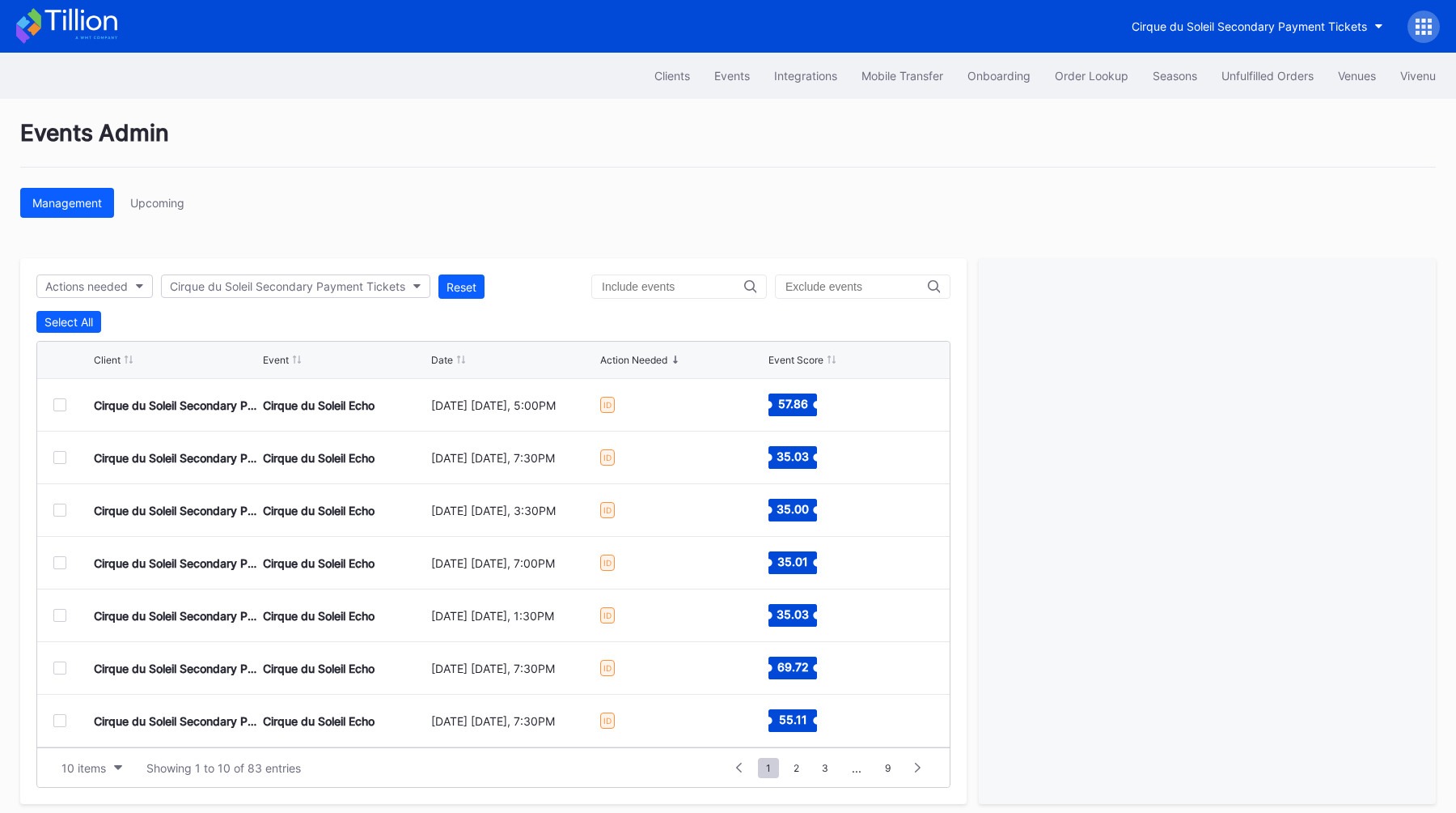
click at [58, 716] on div at bounding box center [59, 721] width 13 height 13
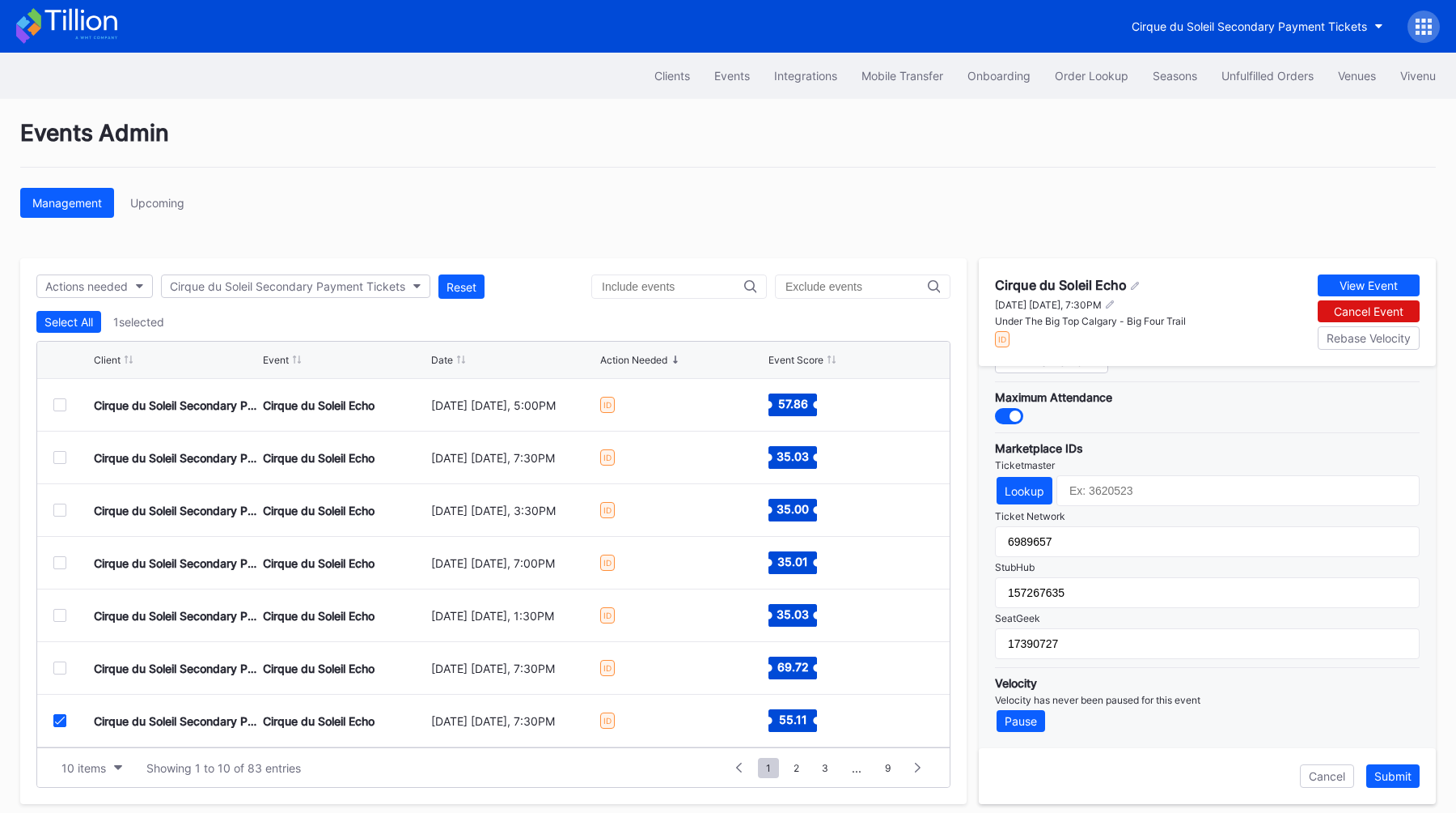
click at [58, 715] on div at bounding box center [59, 721] width 13 height 13
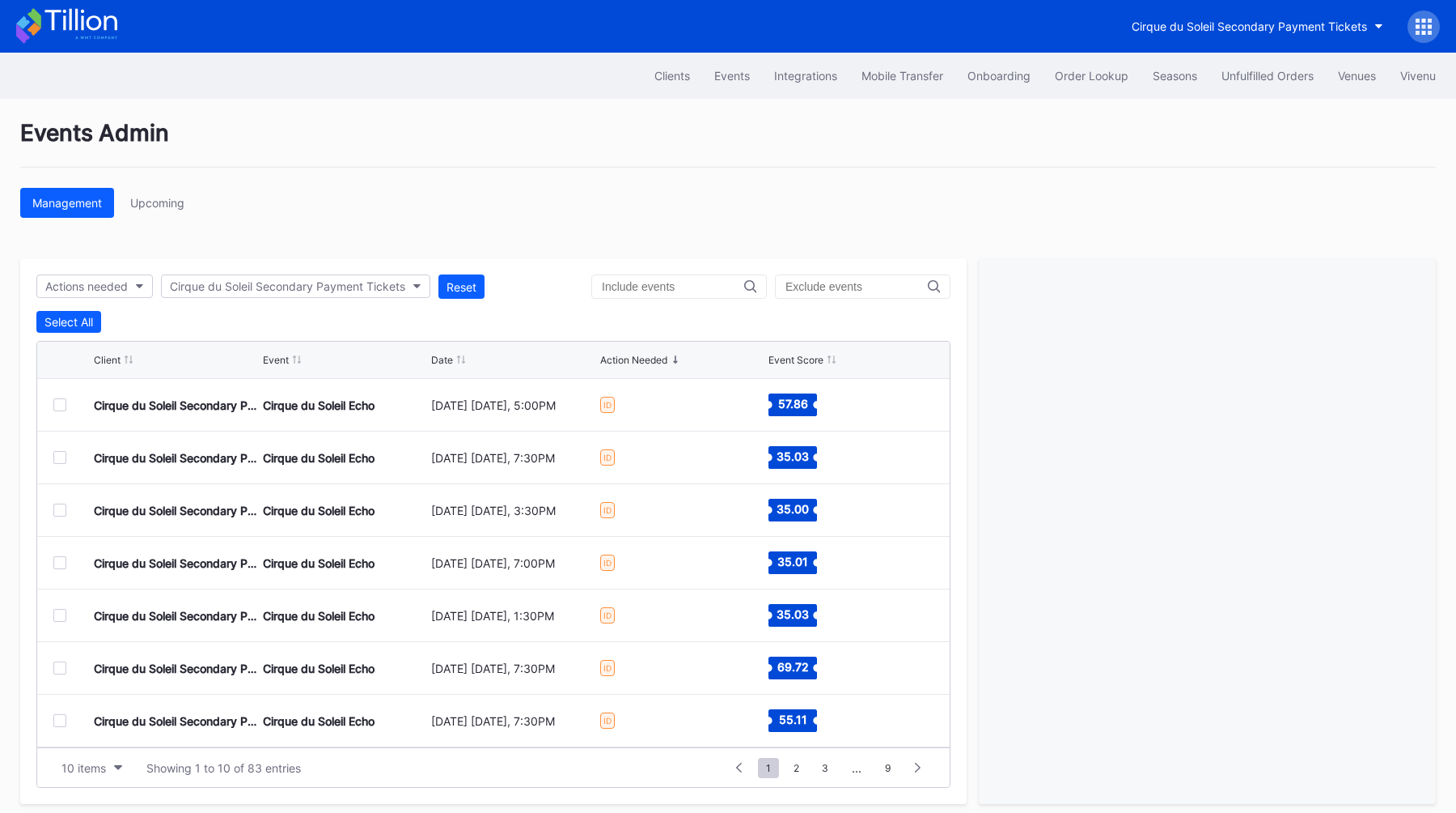
scroll to position [158, 0]
click at [107, 765] on button "10 items" at bounding box center [92, 768] width 77 height 22
click at [96, 741] on div "200 items" at bounding box center [92, 727] width 77 height 30
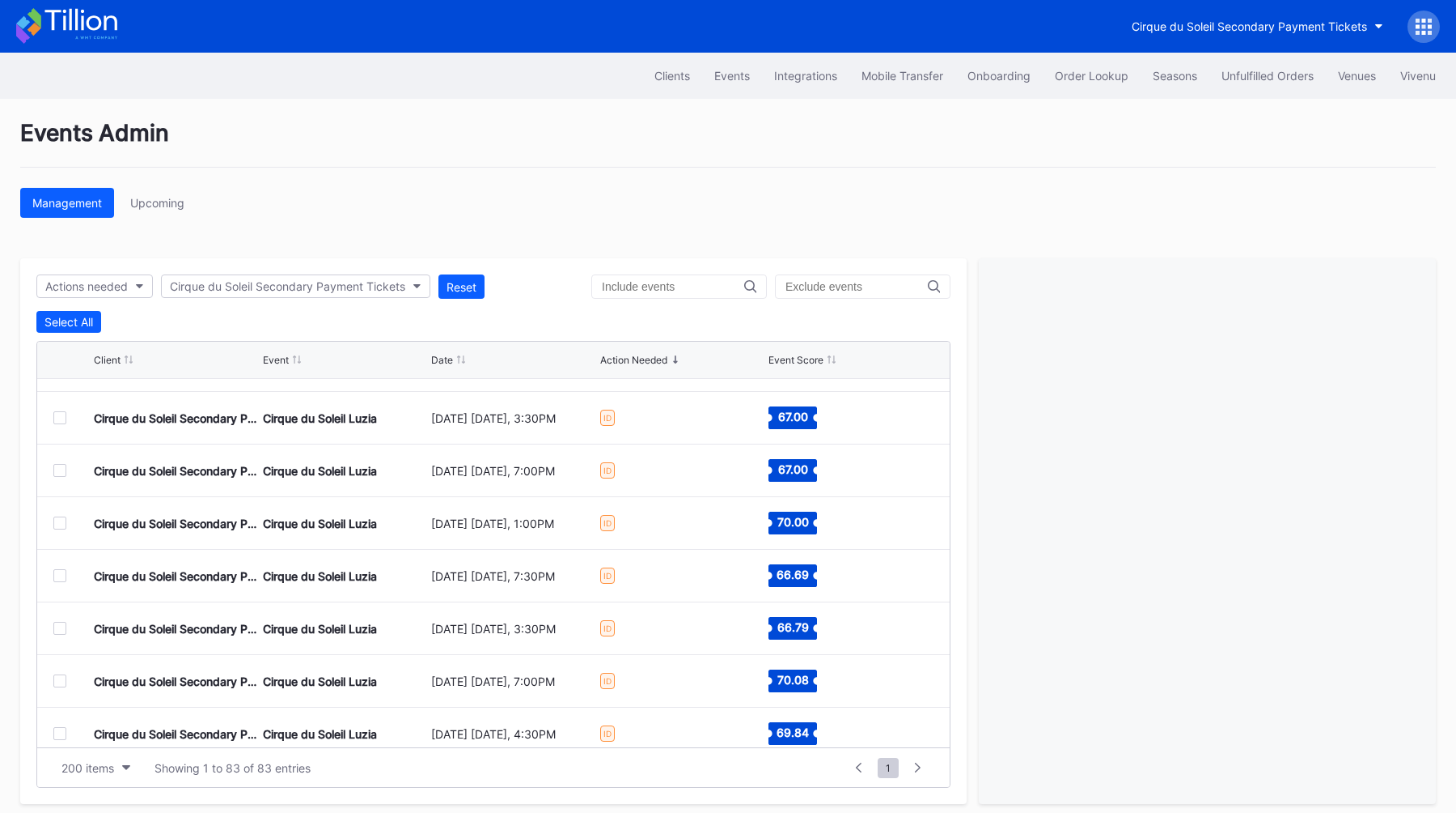
scroll to position [864, 0]
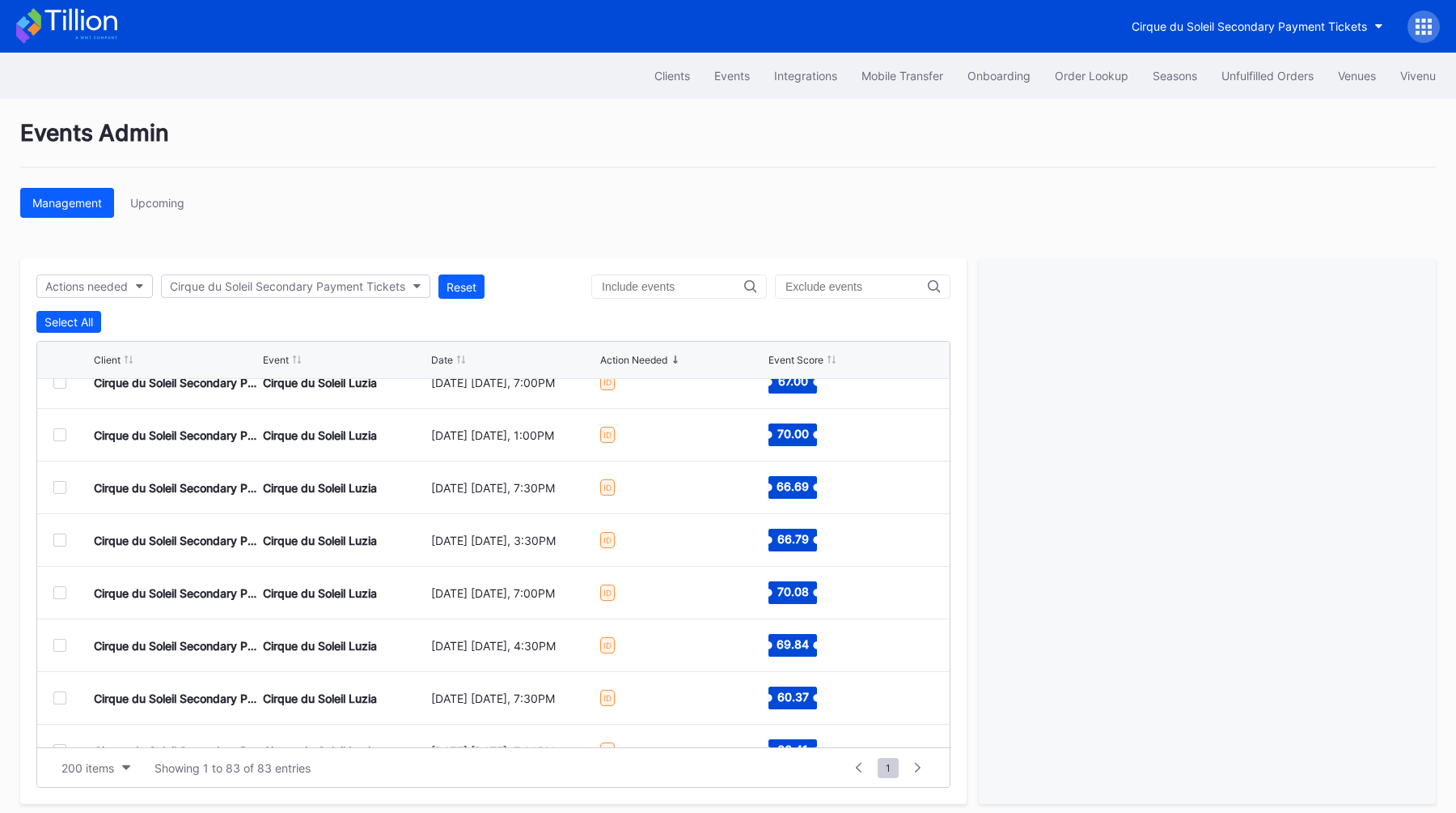
click at [56, 539] on div at bounding box center [59, 540] width 13 height 13
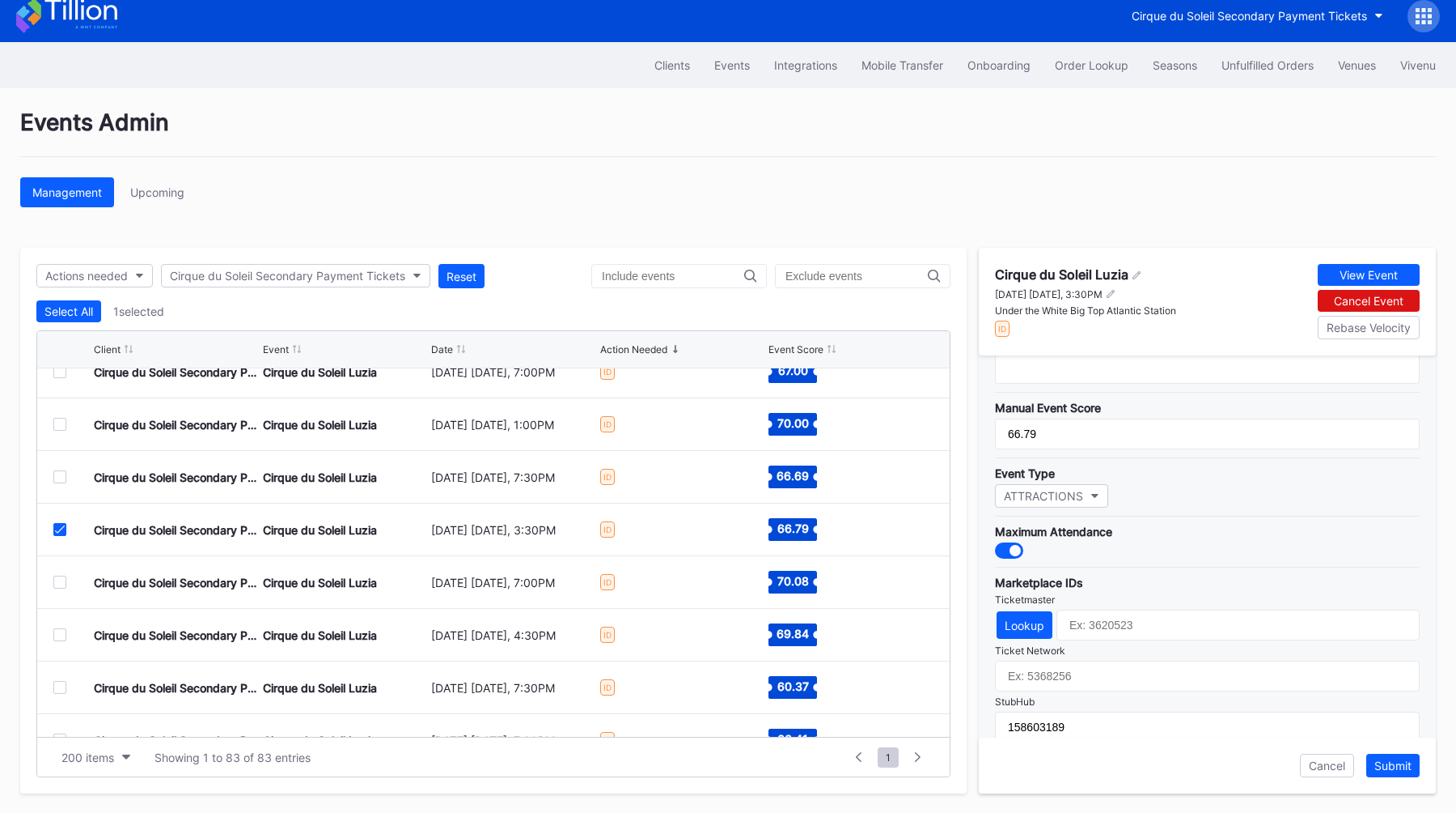
scroll to position [473, 0]
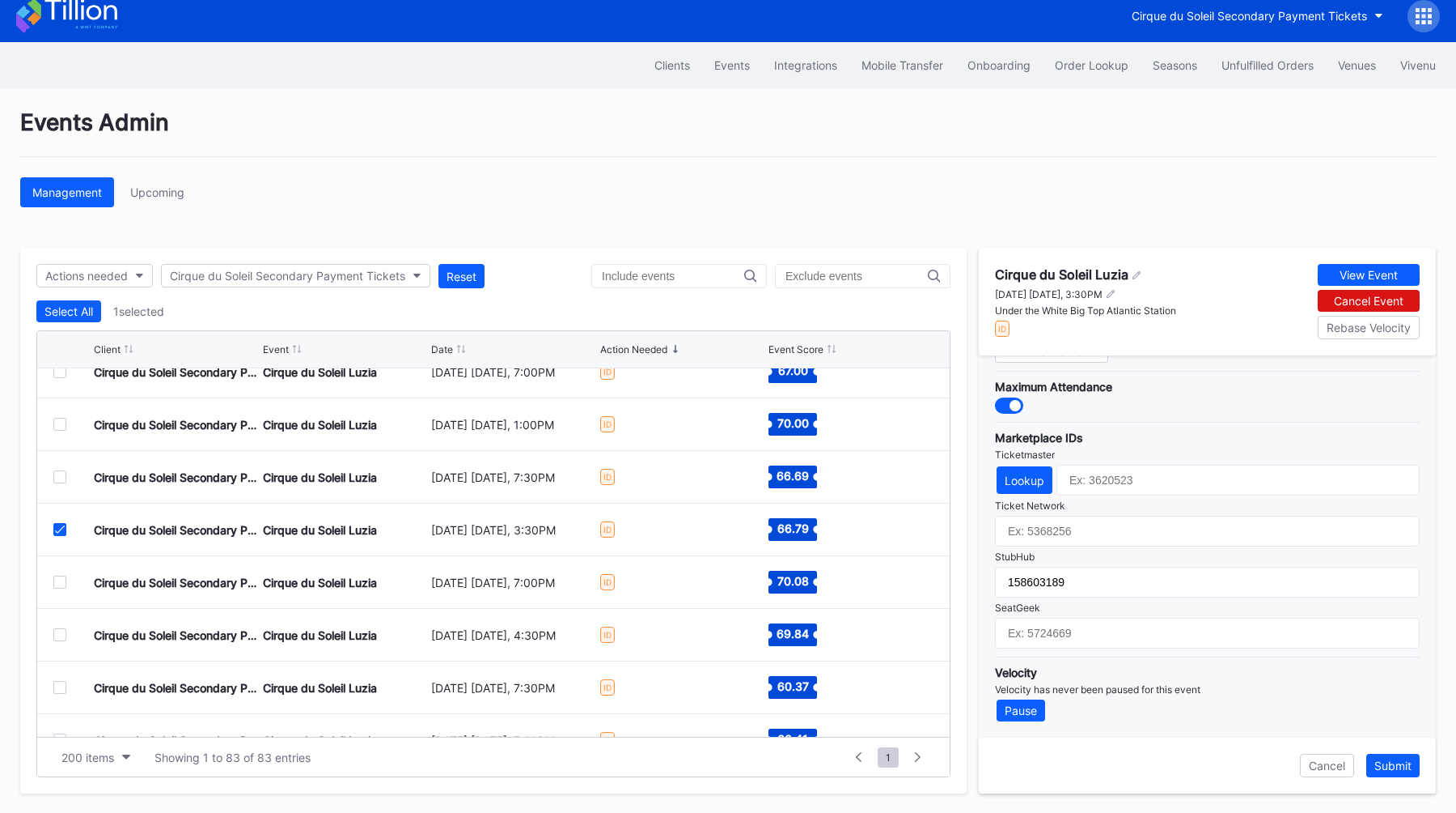
click at [59, 531] on icon at bounding box center [59, 529] width 10 height 8
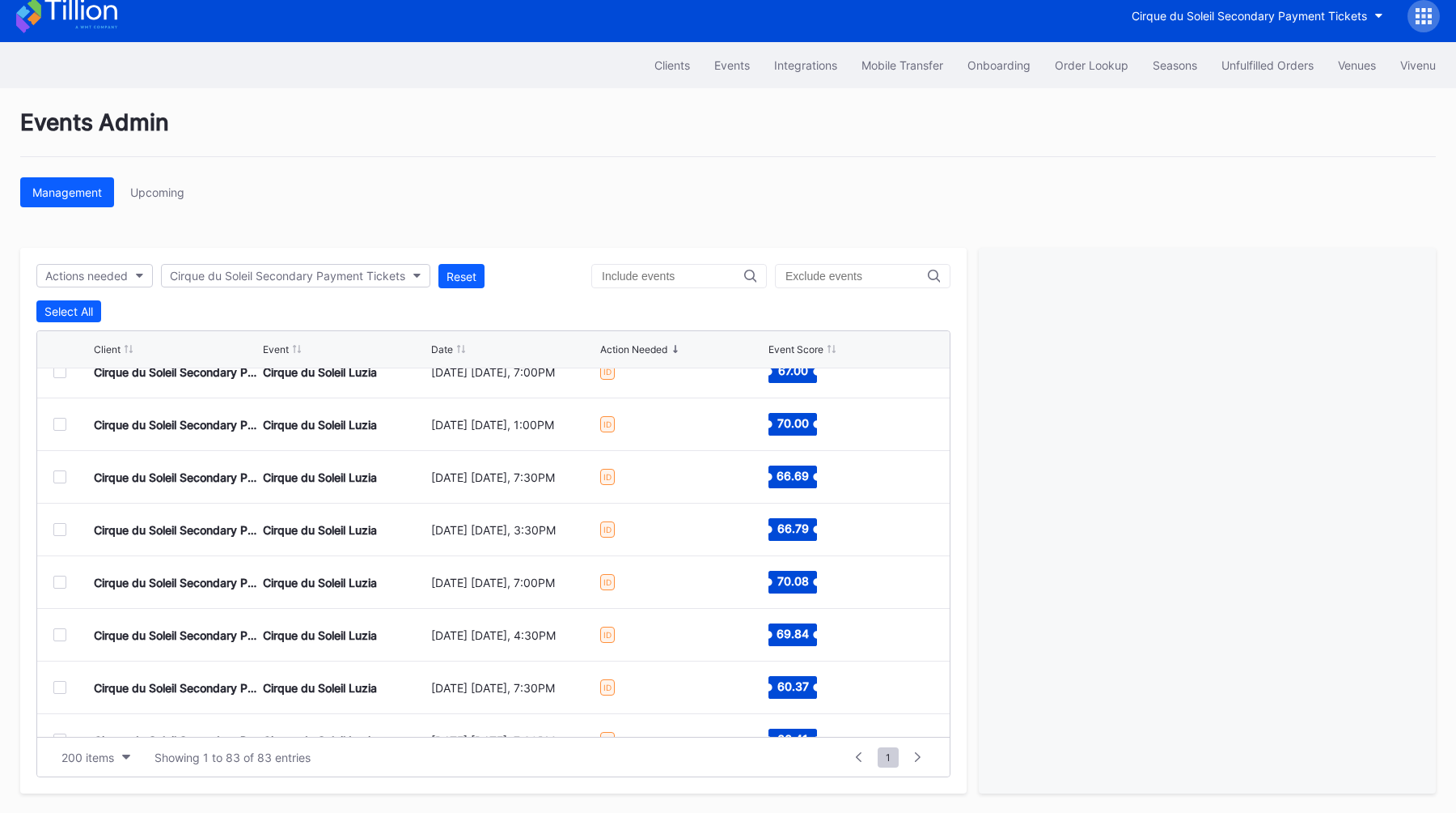
click at [60, 579] on div at bounding box center [59, 582] width 13 height 13
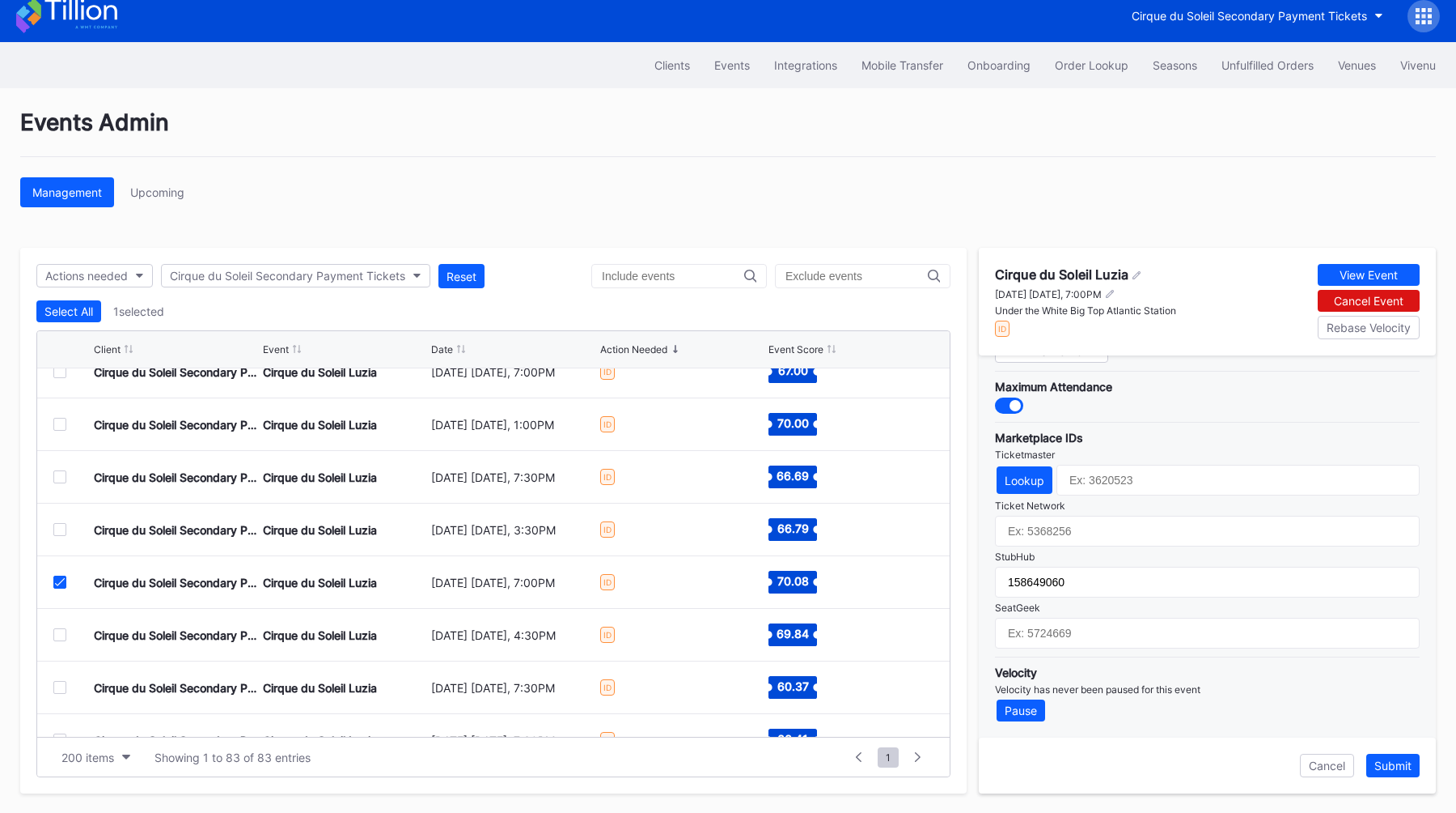
click at [60, 579] on icon at bounding box center [59, 582] width 10 height 8
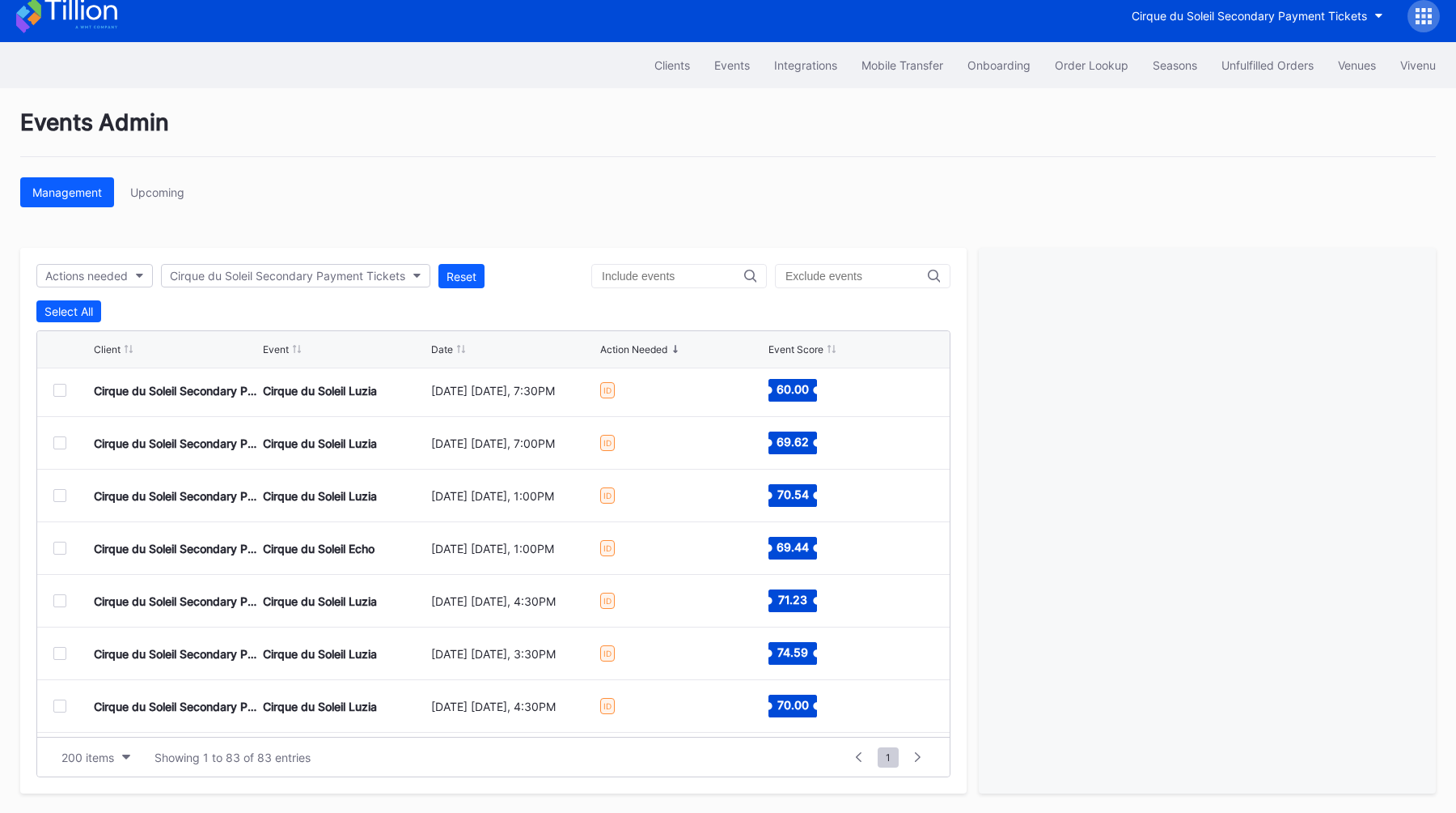
scroll to position [1339, 0]
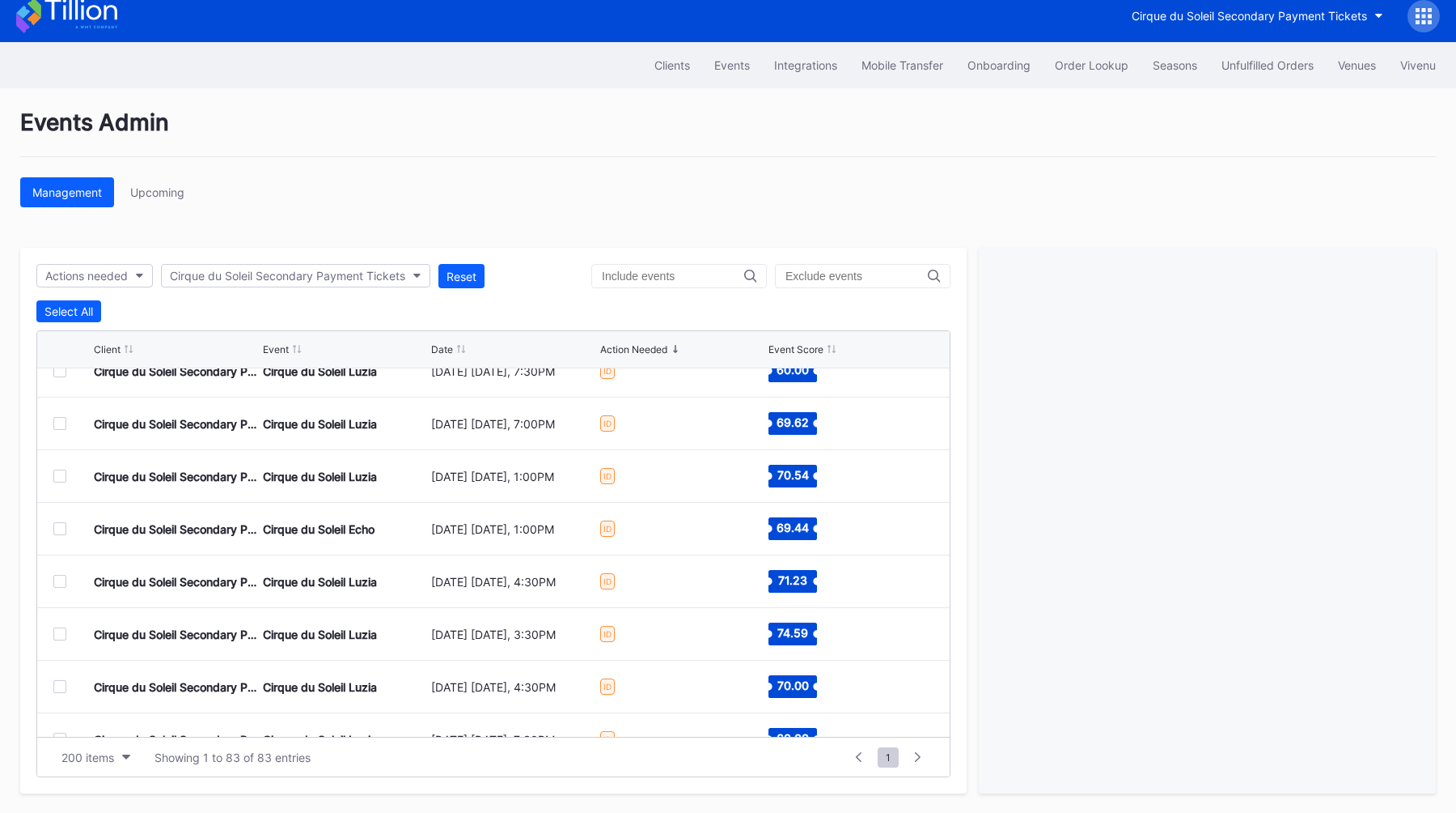
click at [65, 578] on div at bounding box center [59, 581] width 13 height 13
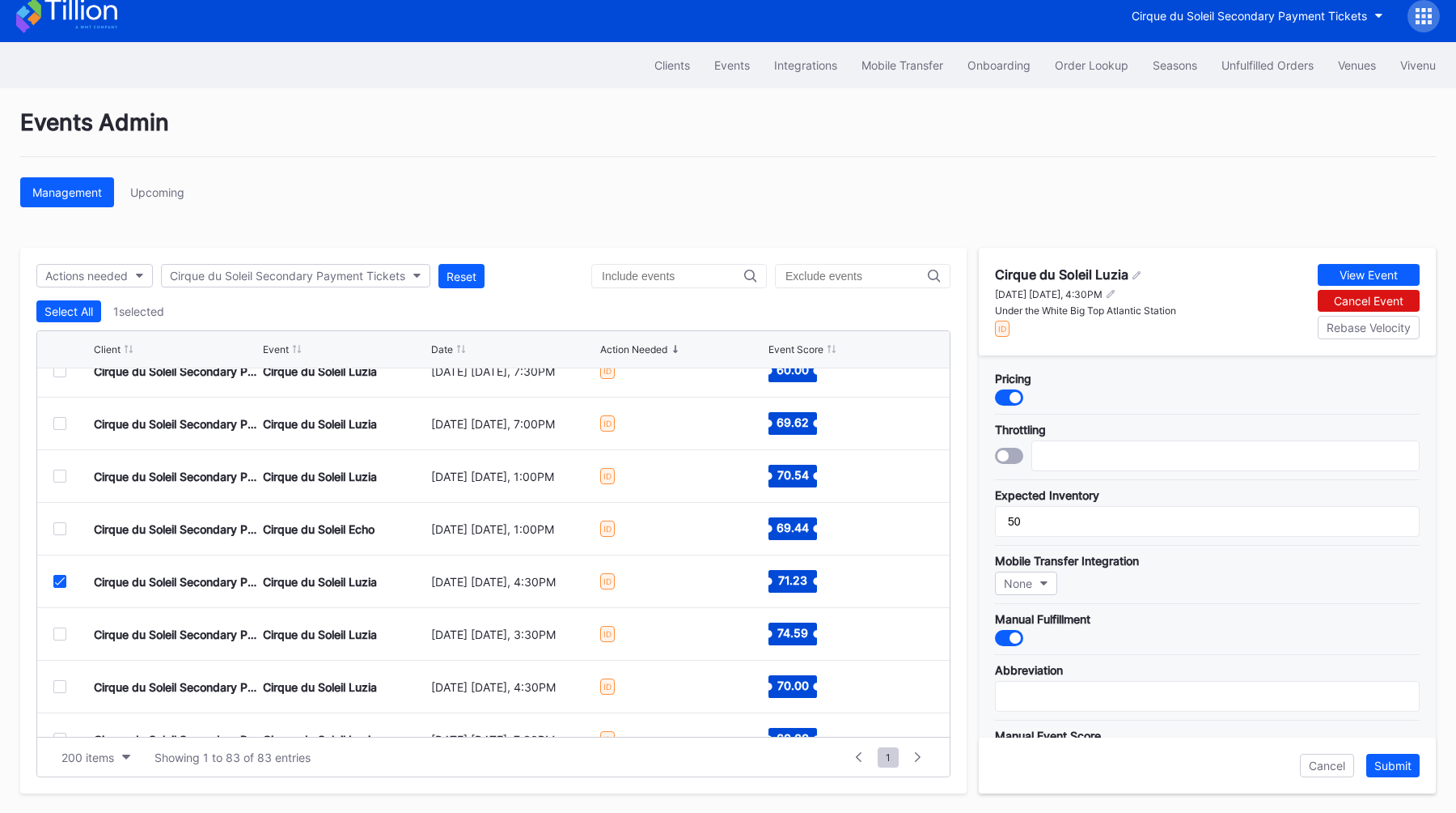
scroll to position [473, 0]
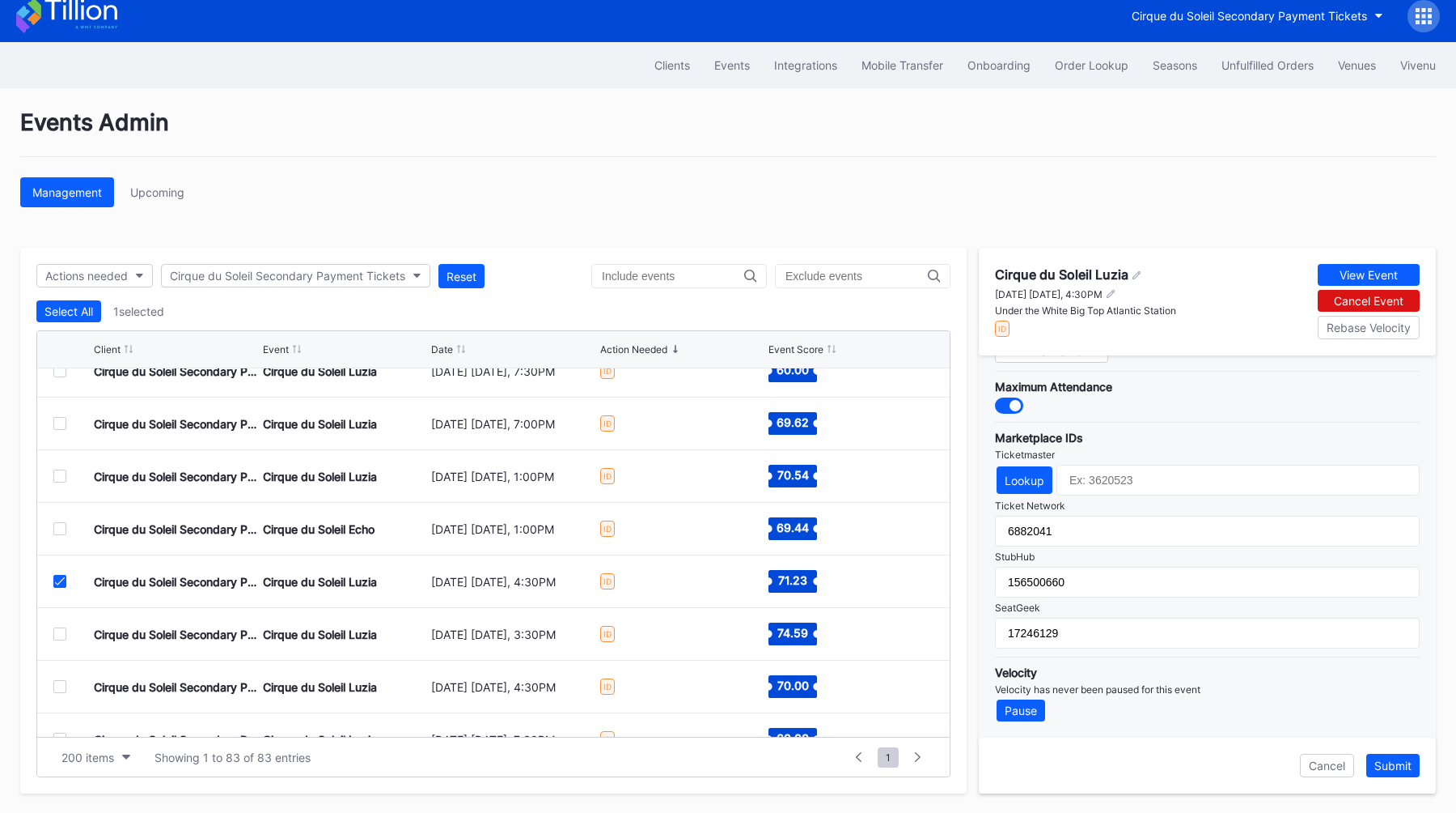
click at [58, 577] on icon at bounding box center [59, 581] width 10 height 8
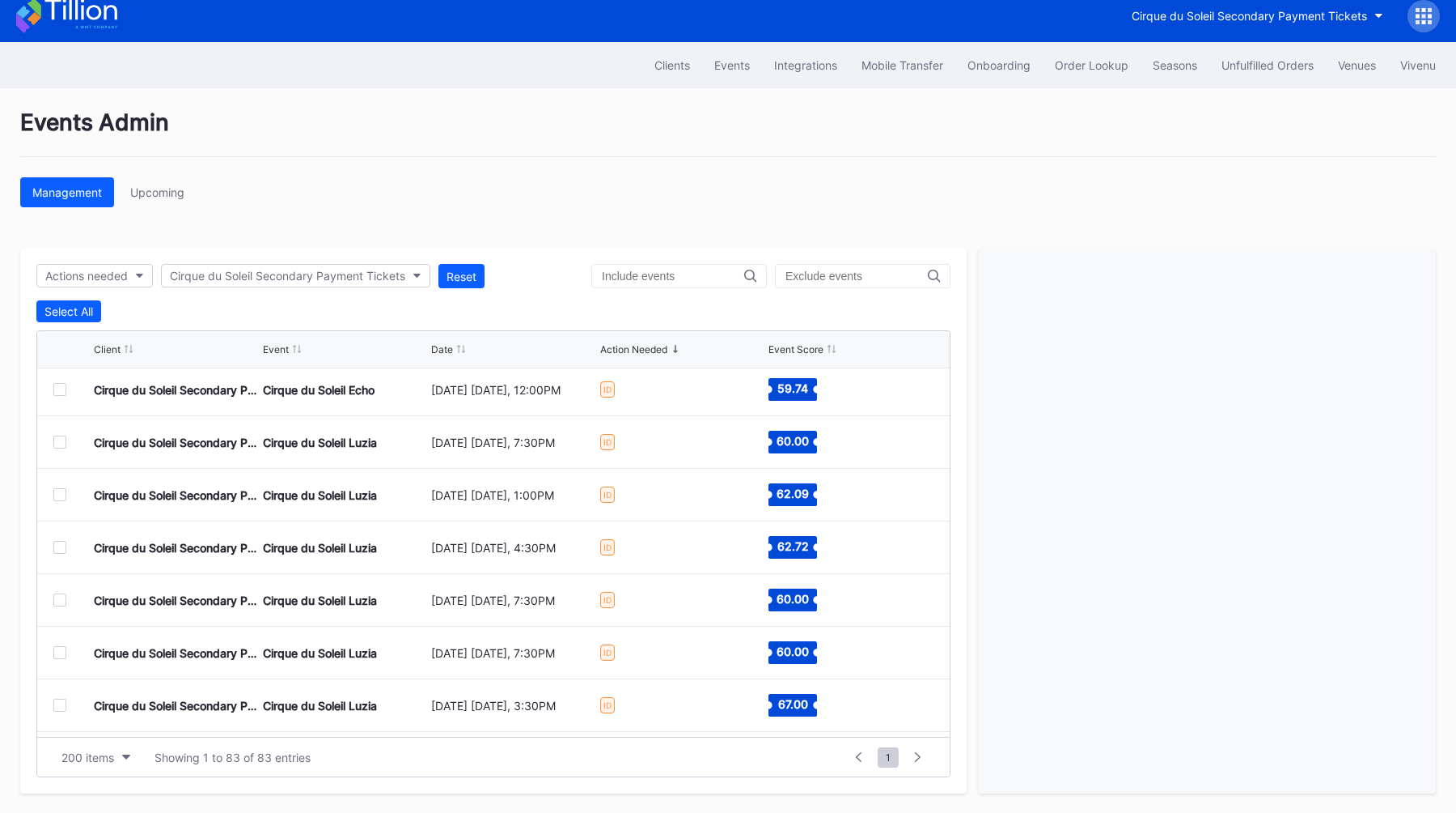
scroll to position [0, 0]
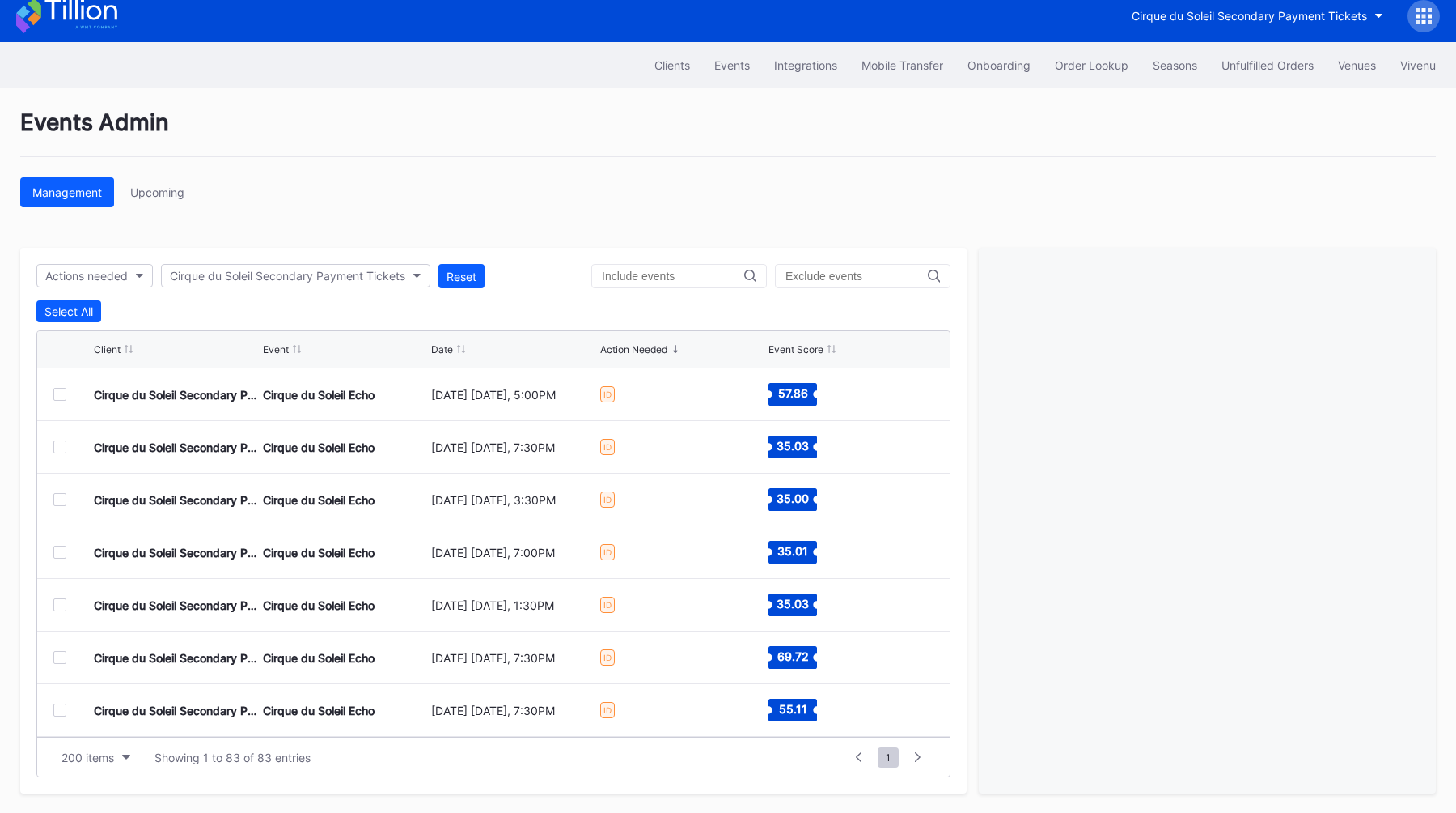
click at [57, 389] on div at bounding box center [59, 394] width 13 height 13
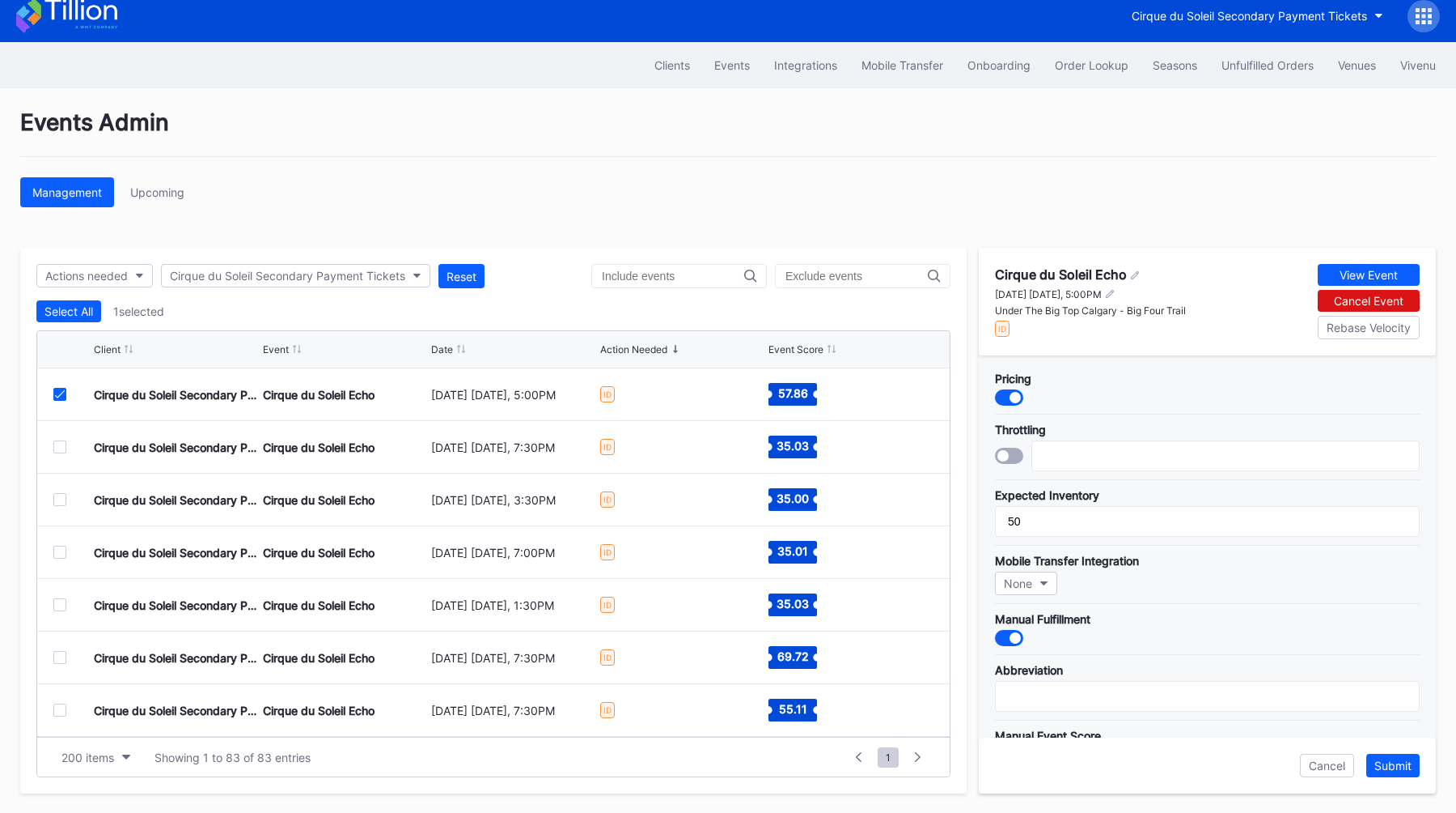
scroll to position [473, 0]
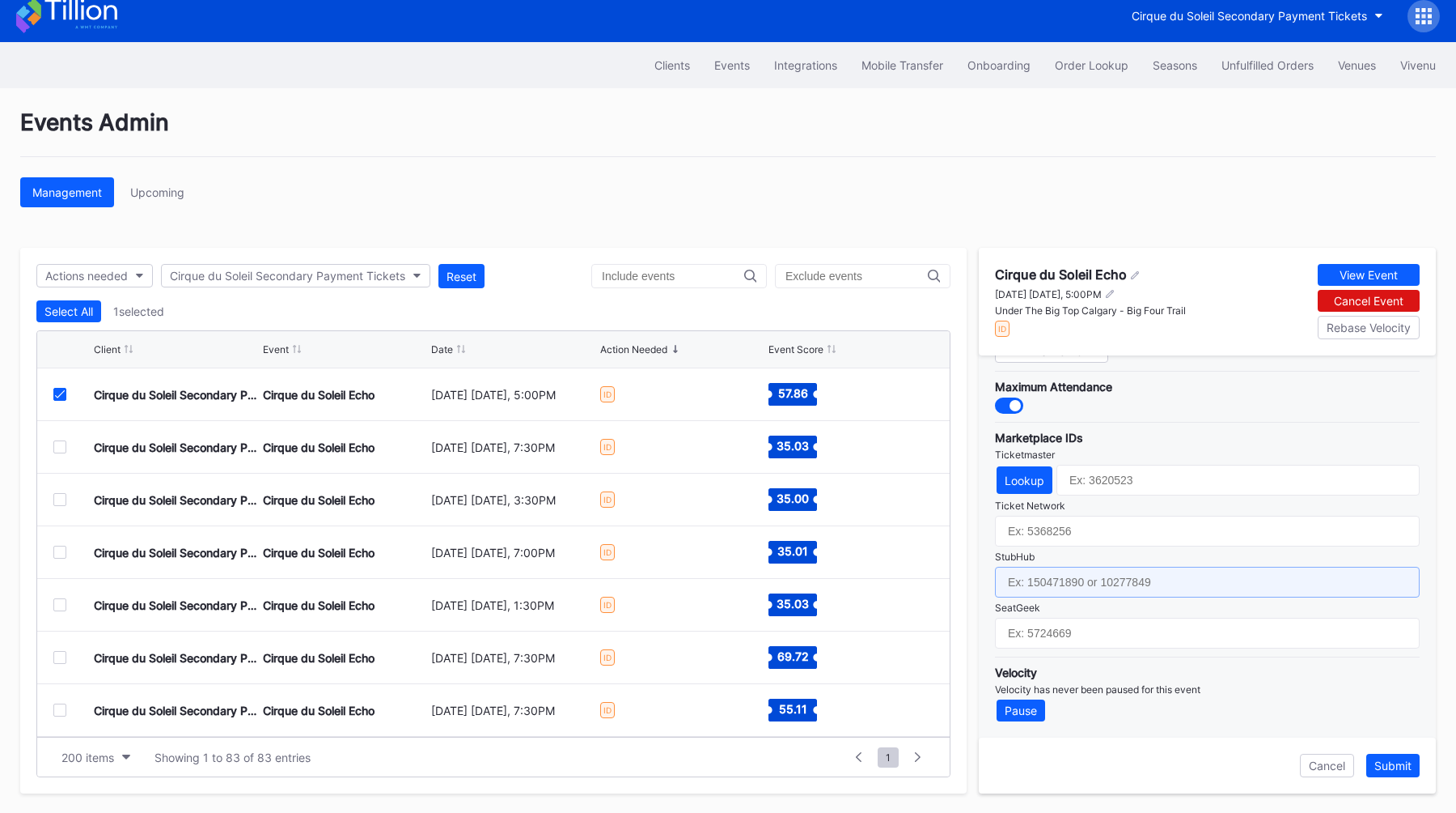
click at [1086, 588] on input "text" at bounding box center [1207, 582] width 425 height 31
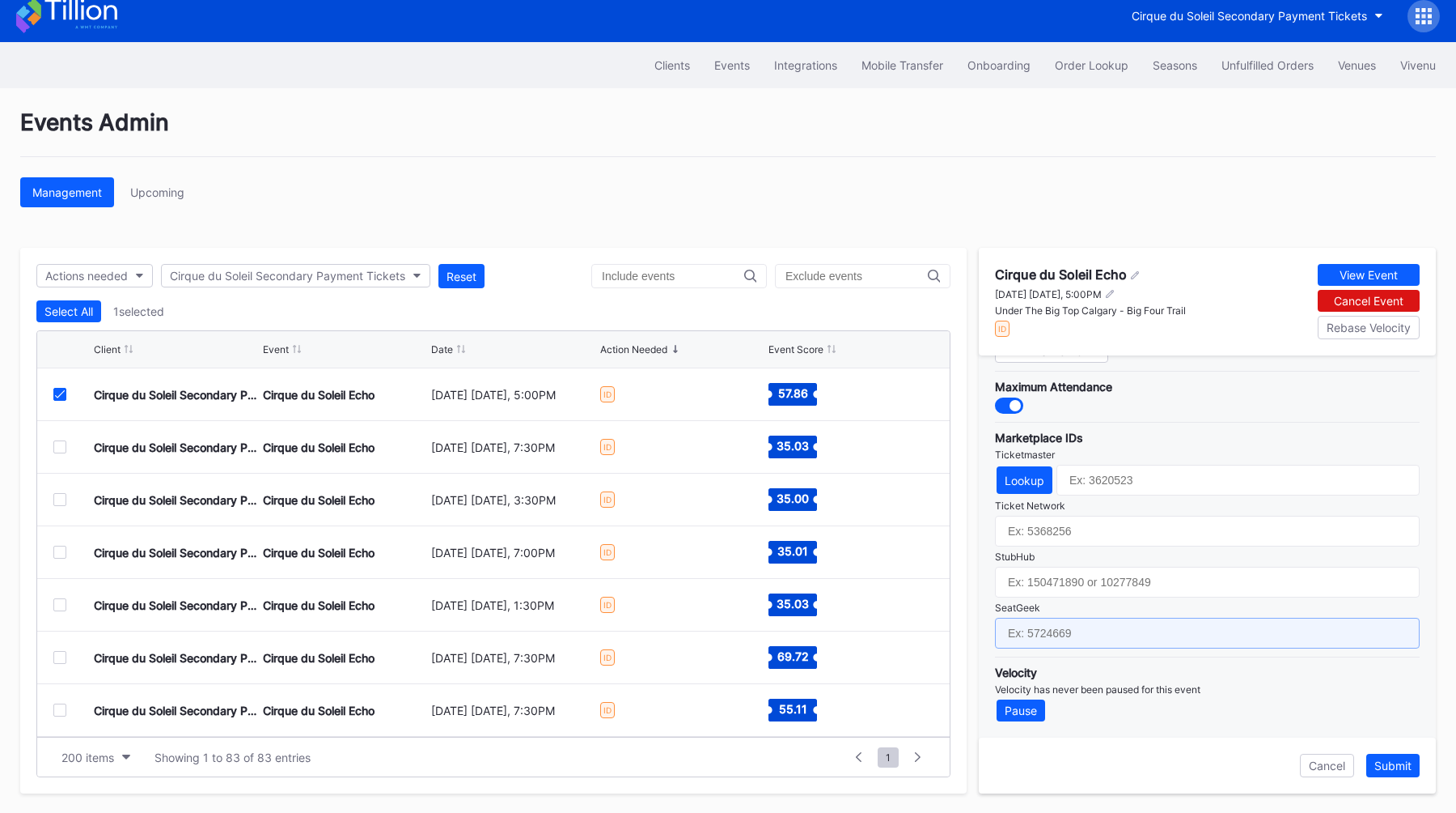
click at [1071, 630] on input "text" at bounding box center [1207, 632] width 425 height 31
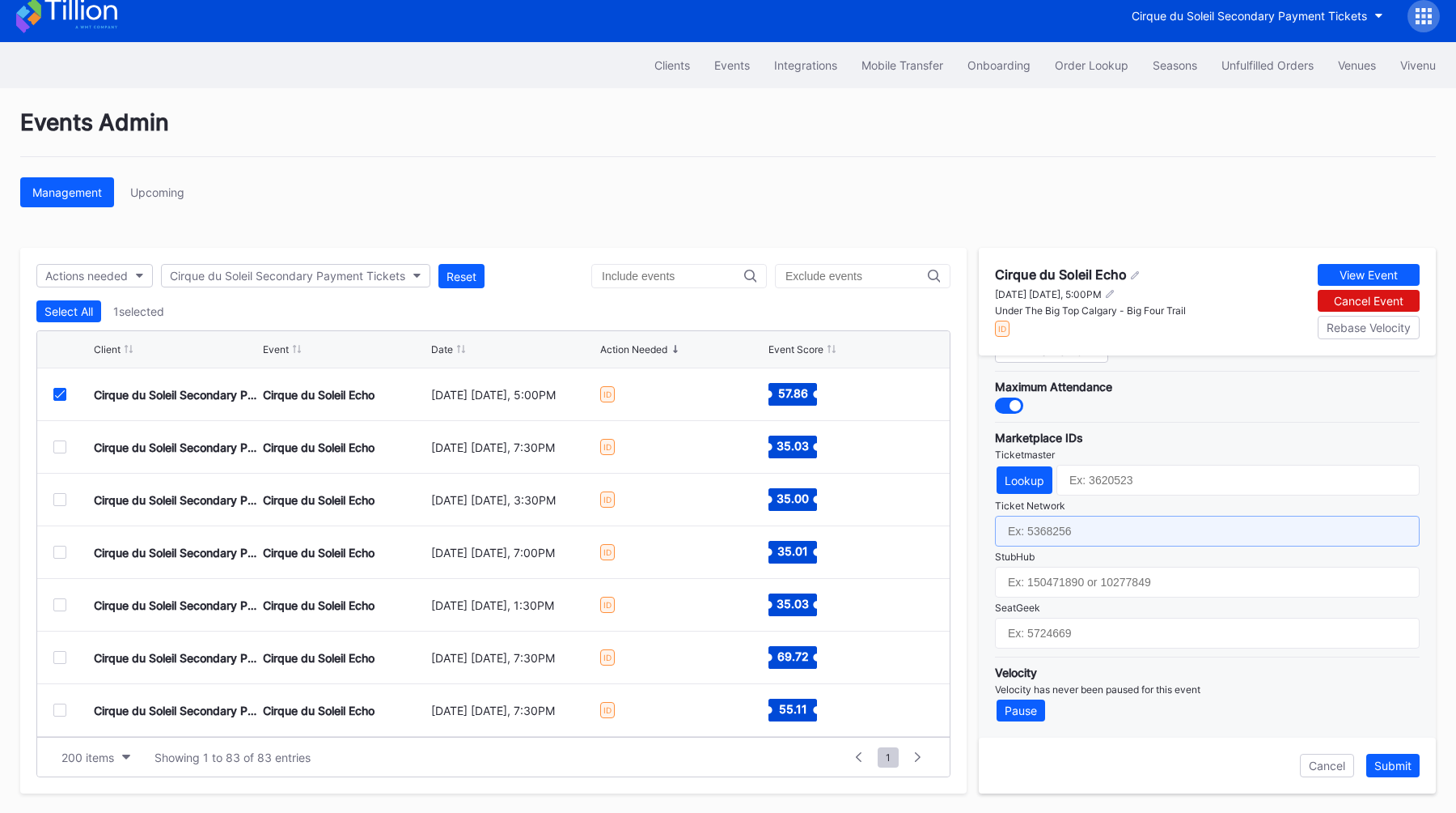
click at [1101, 521] on input "text" at bounding box center [1207, 530] width 425 height 31
click at [1167, 652] on div "Pricing Throttling Expected Inventory 50 Mobile Transfer Integration None Manua…" at bounding box center [1208, 546] width 457 height 382
click at [59, 390] on icon at bounding box center [59, 393] width 10 height 8
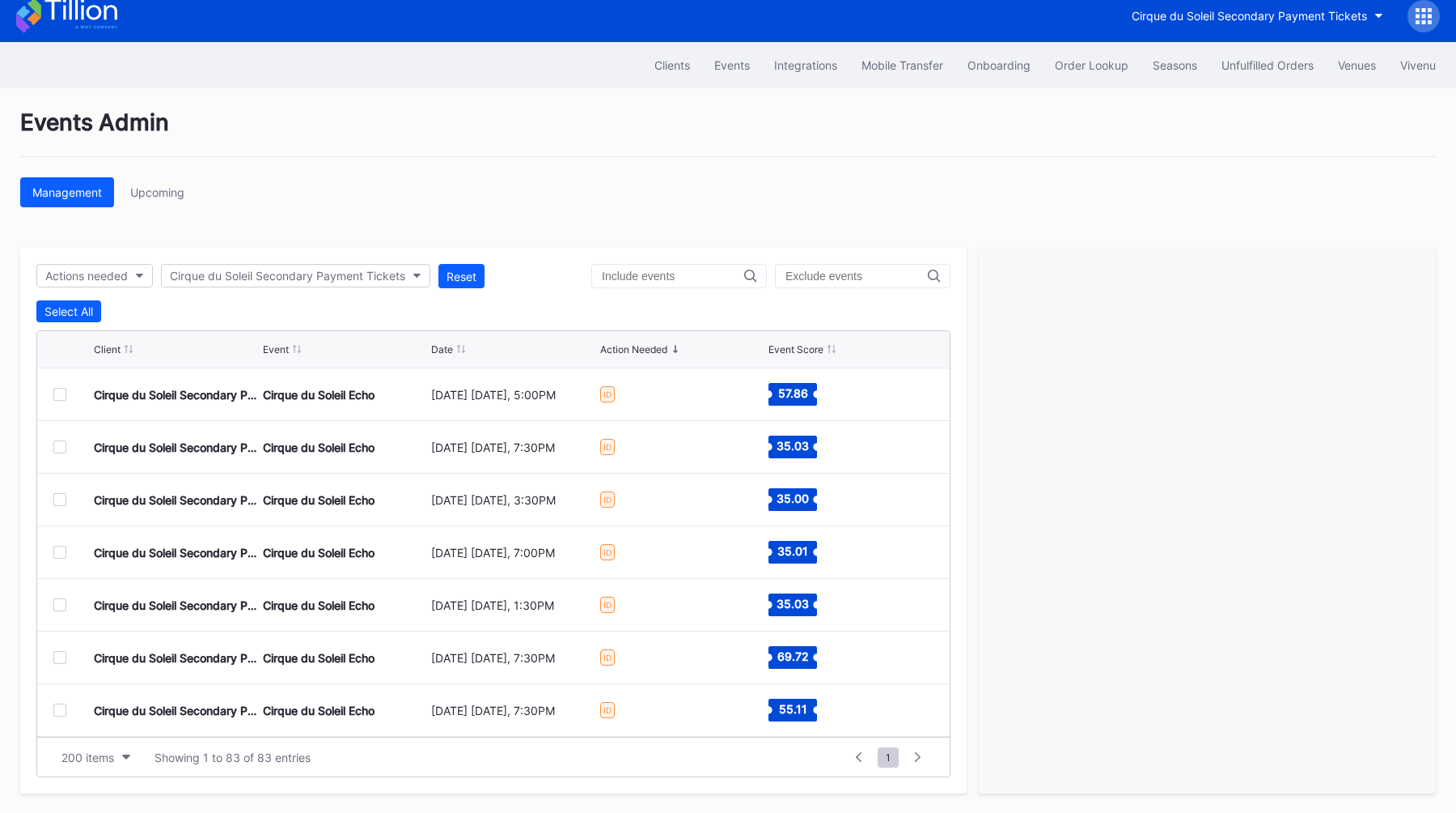
scroll to position [0, 0]
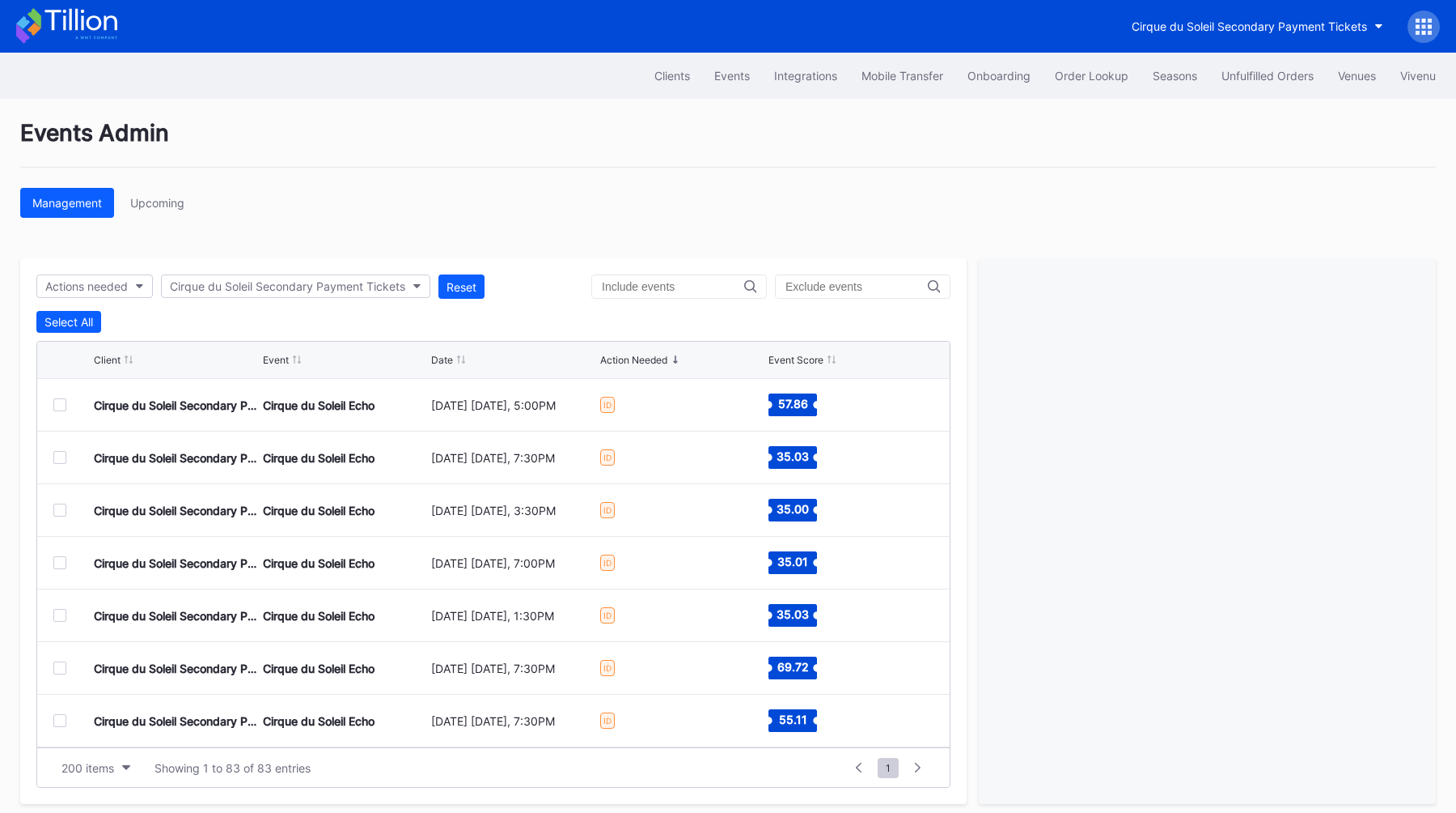
click at [1410, 38] on div "Cirque du Soleil Secondary Payment Tickets" at bounding box center [1280, 26] width 321 height 32
click at [1415, 38] on div at bounding box center [1424, 26] width 32 height 32
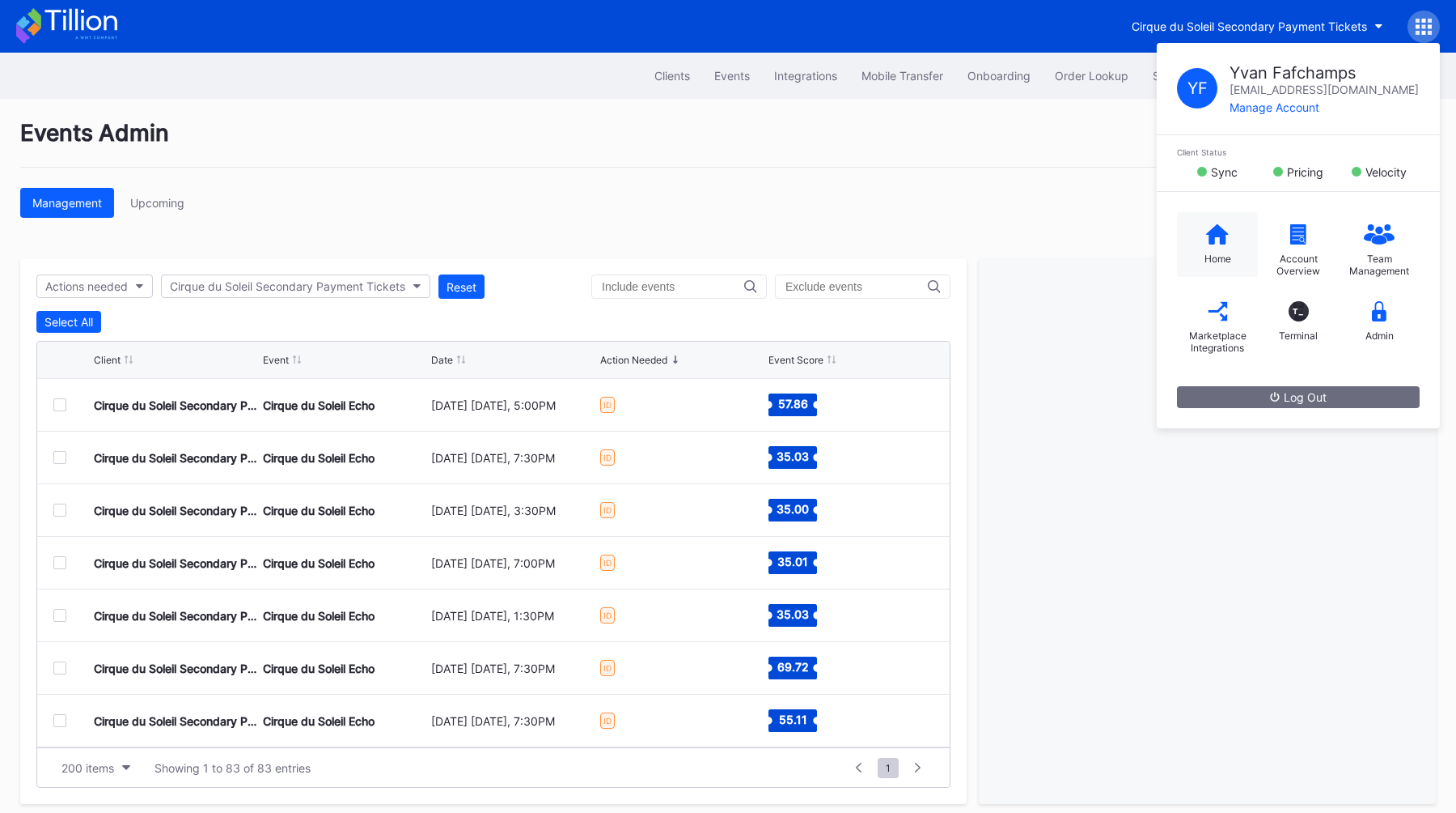
click at [1221, 231] on icon at bounding box center [1218, 234] width 23 height 20
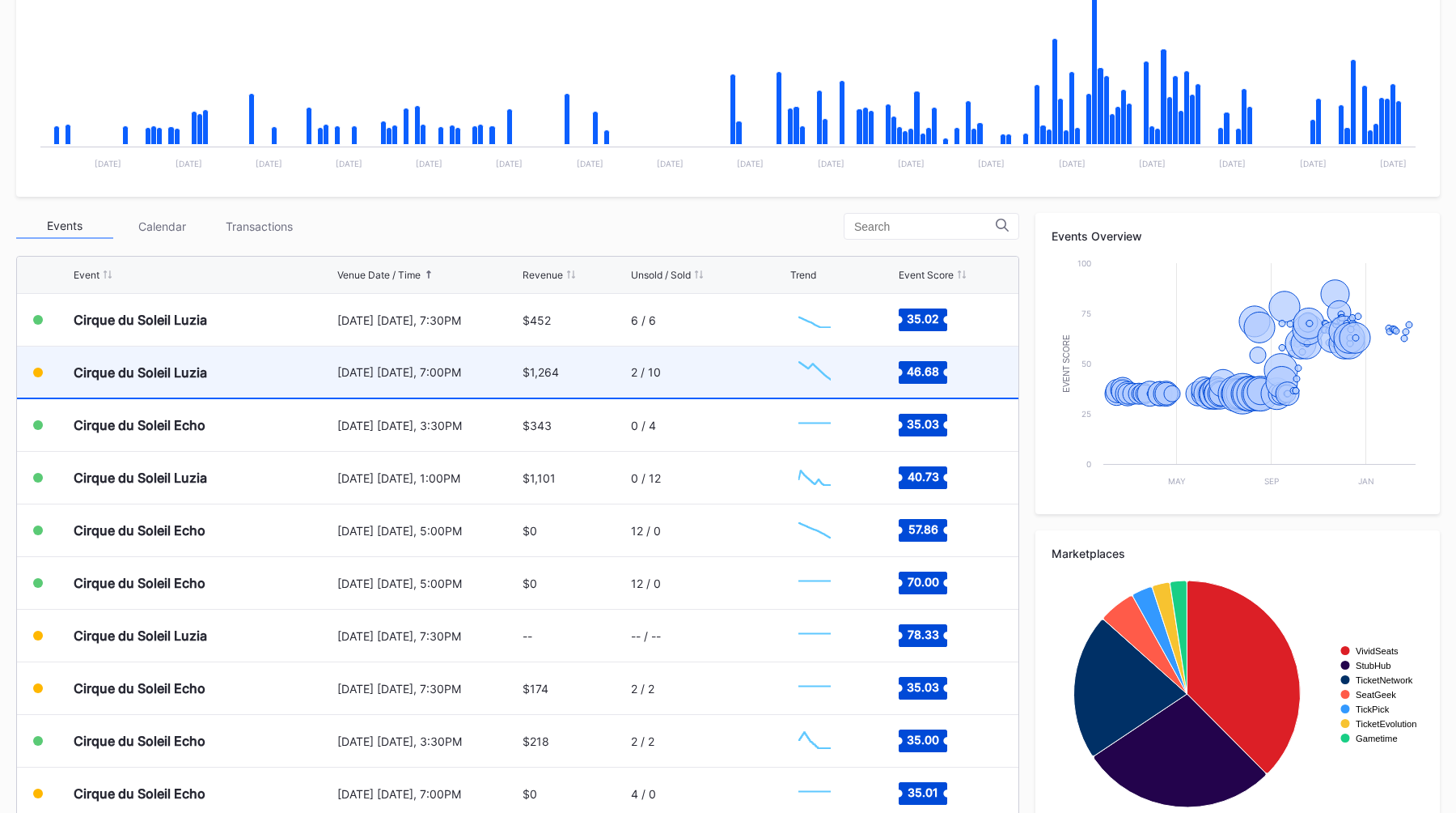
scroll to position [381, 0]
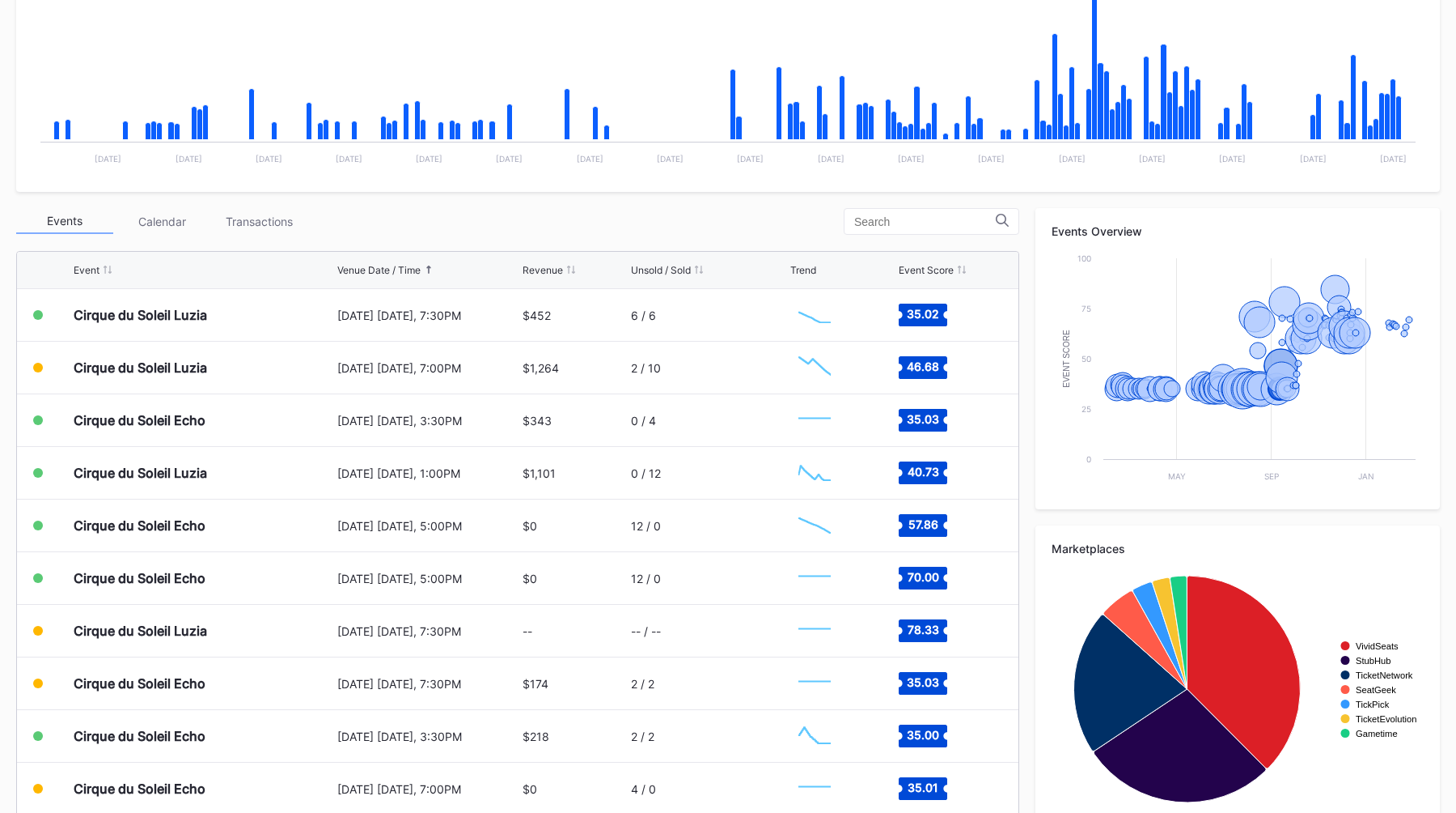
click at [468, 214] on div "Events Calendar Transactions" at bounding box center [518, 222] width 1004 height 27
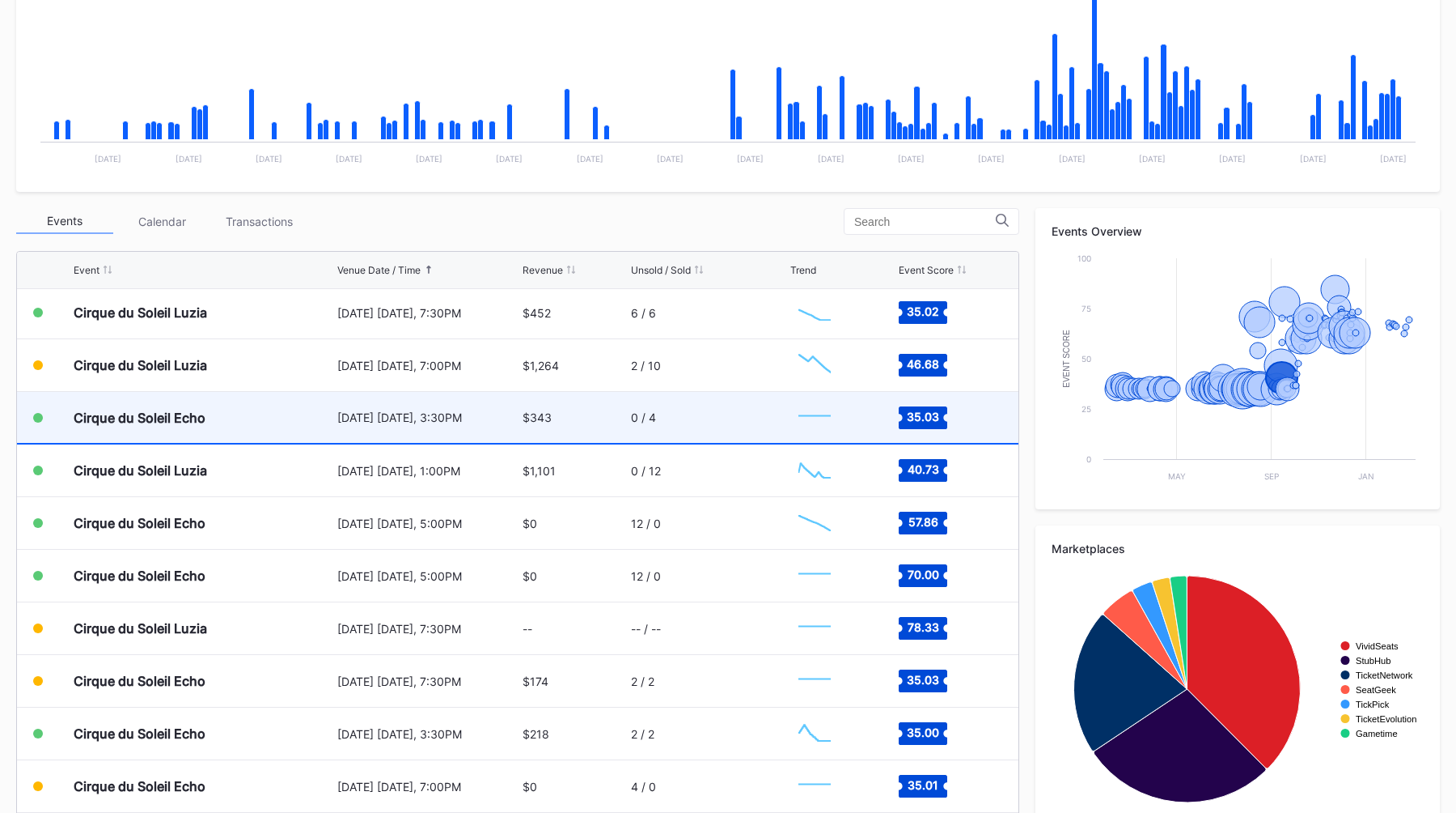
scroll to position [2740, 0]
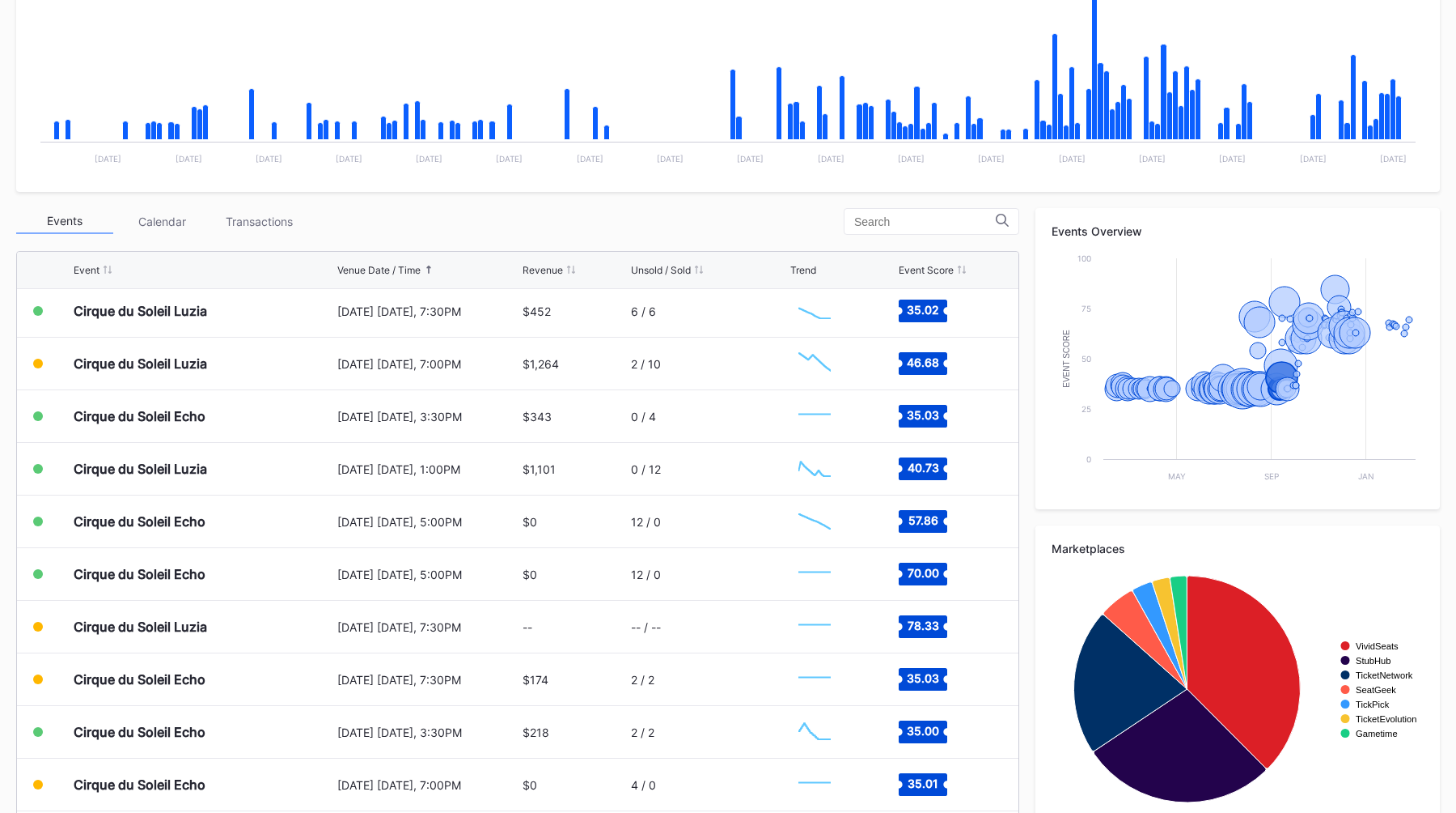
click at [687, 219] on div "Events Calendar Transactions" at bounding box center [518, 222] width 1004 height 27
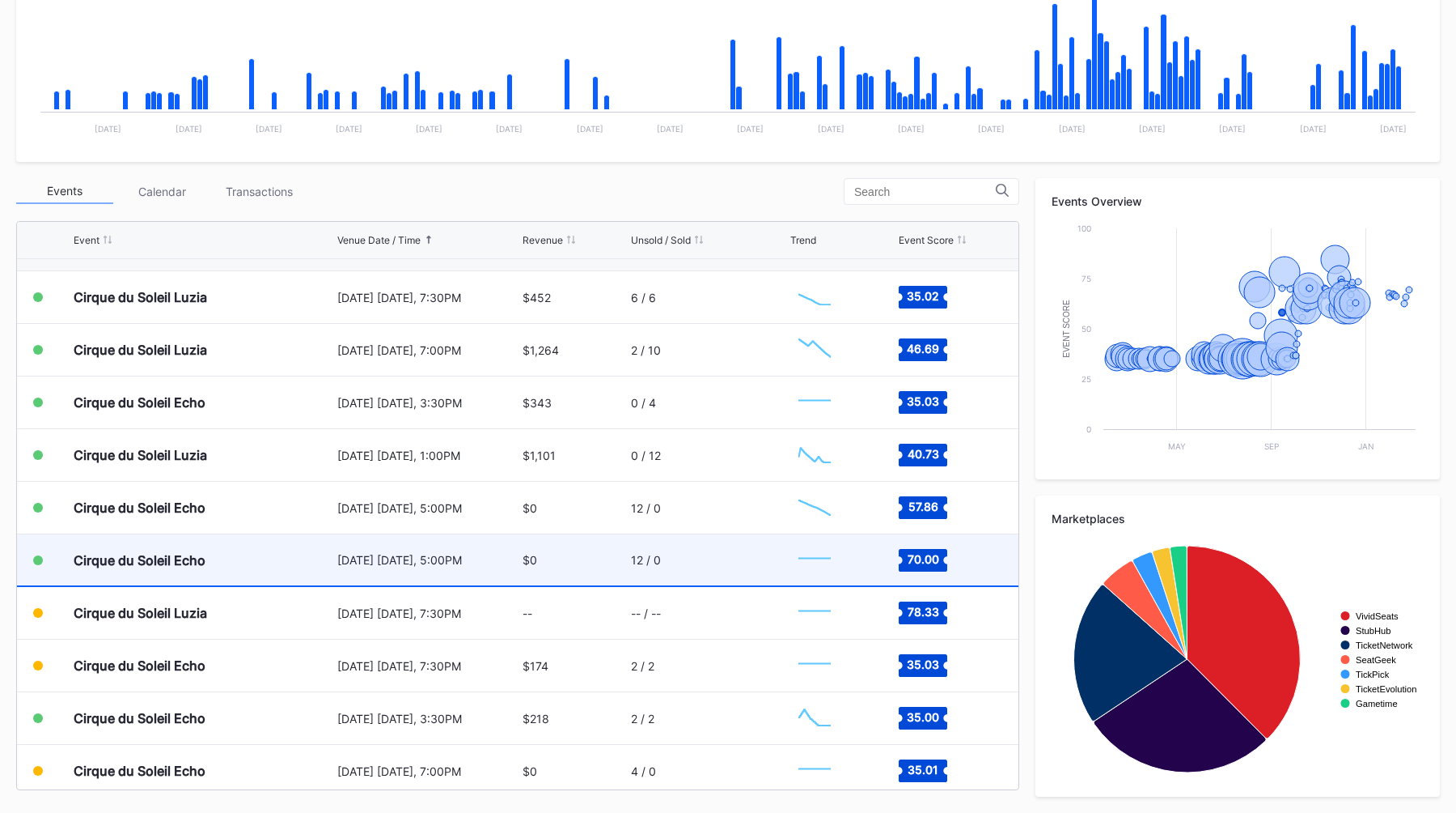
scroll to position [2739, 0]
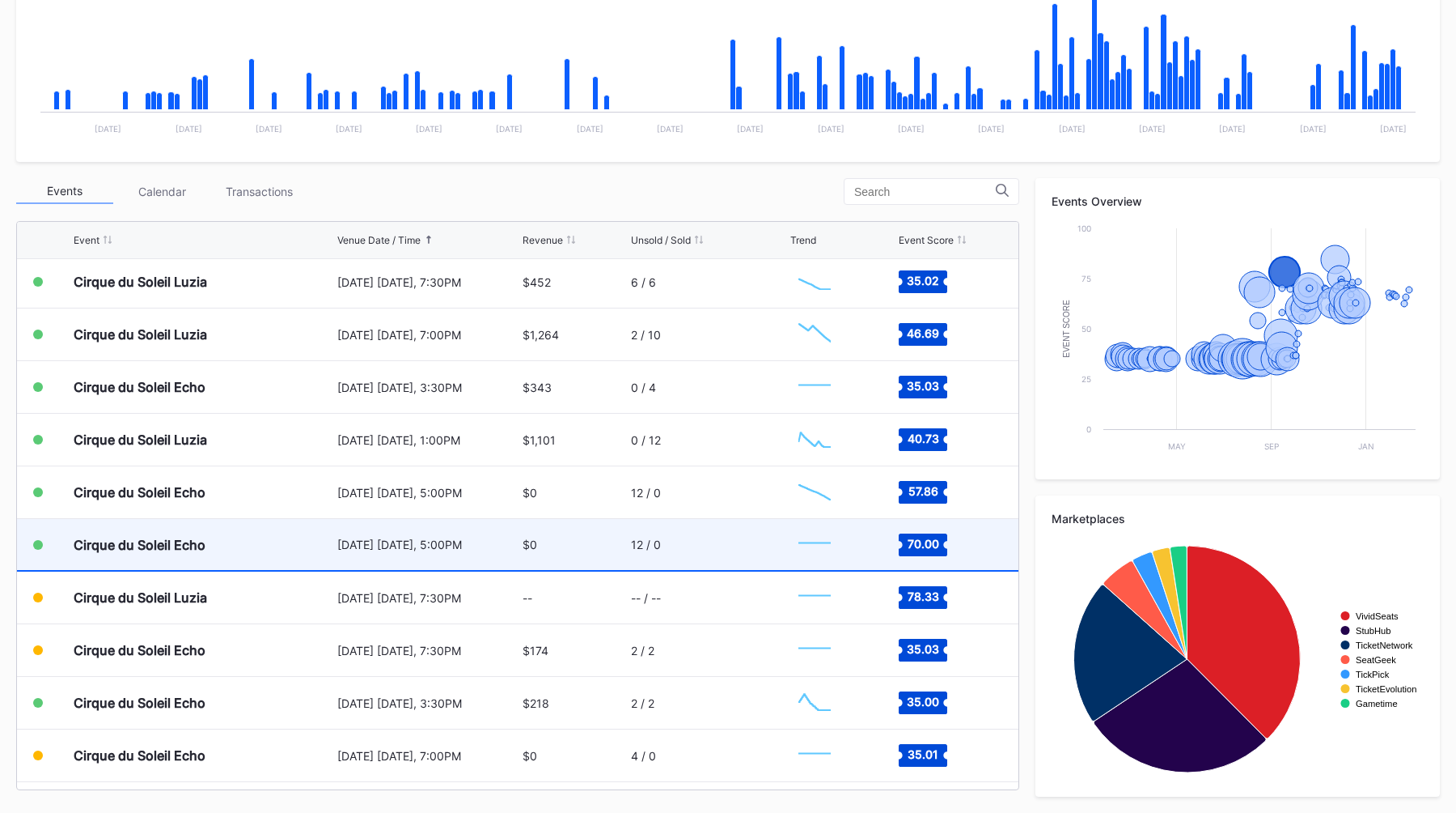
click at [347, 532] on div "[DATE] [DATE], 5:00PM" at bounding box center [428, 544] width 182 height 51
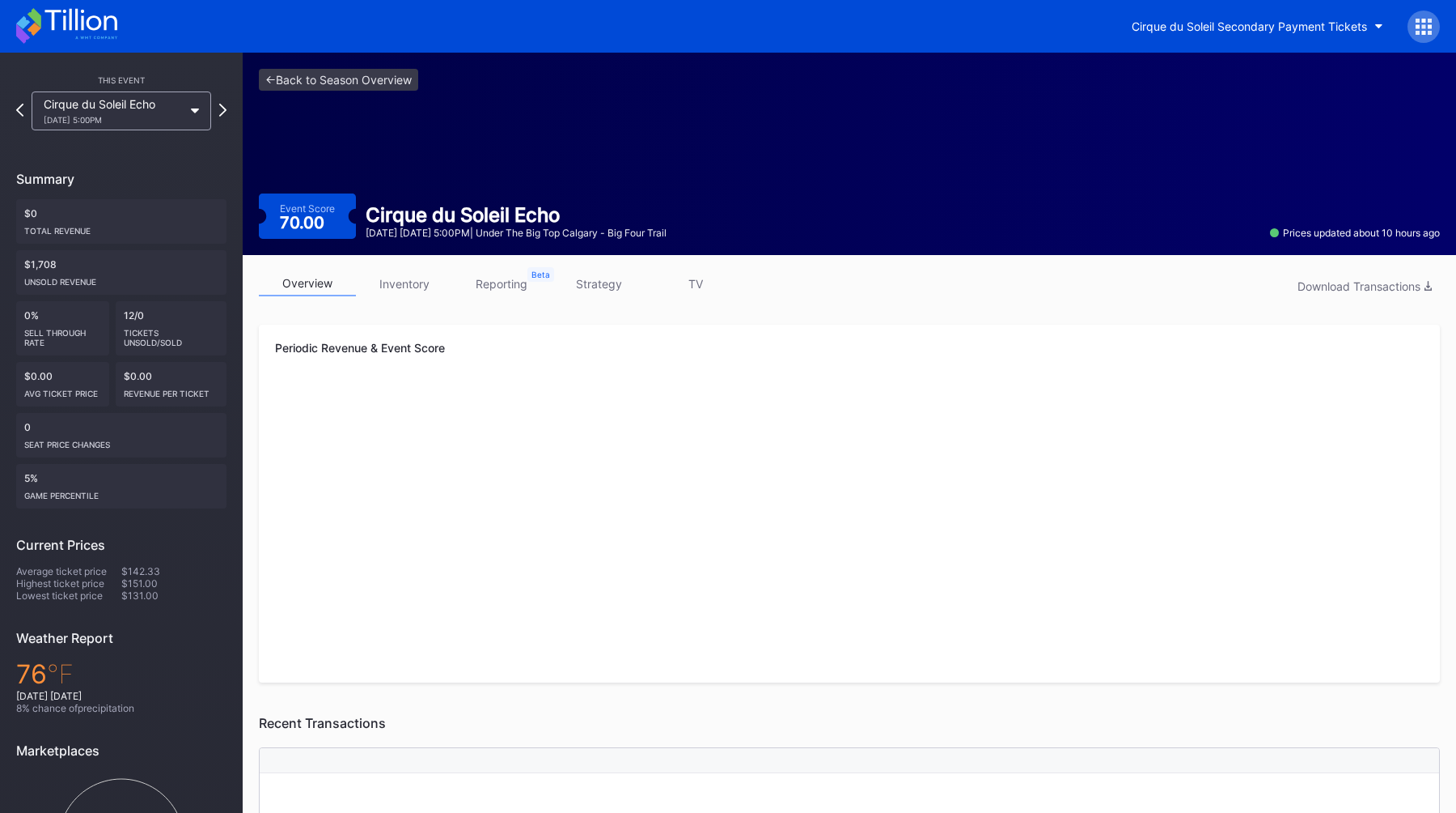
click at [601, 277] on link "strategy" at bounding box center [598, 284] width 97 height 25
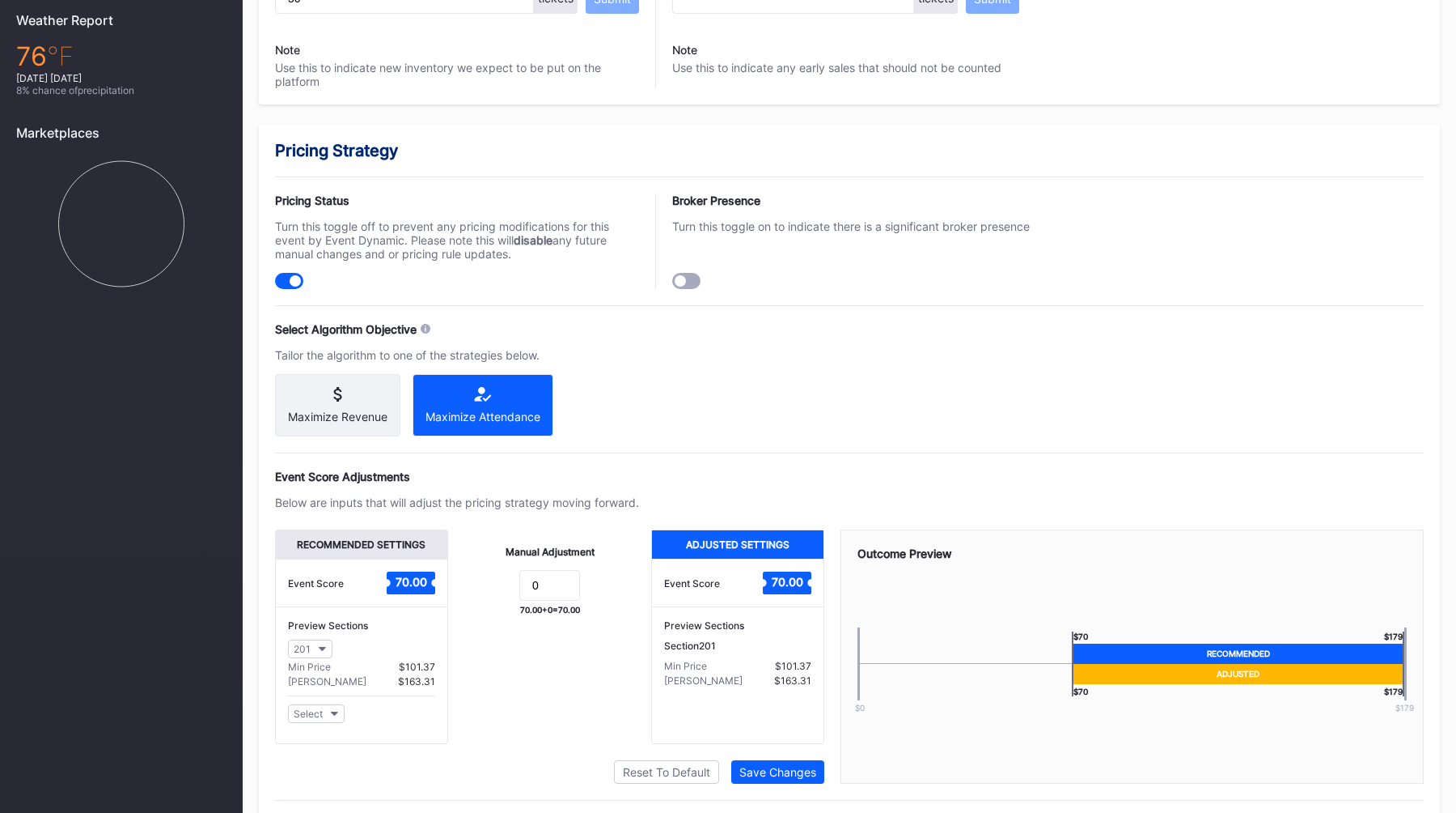
scroll to position [941, 0]
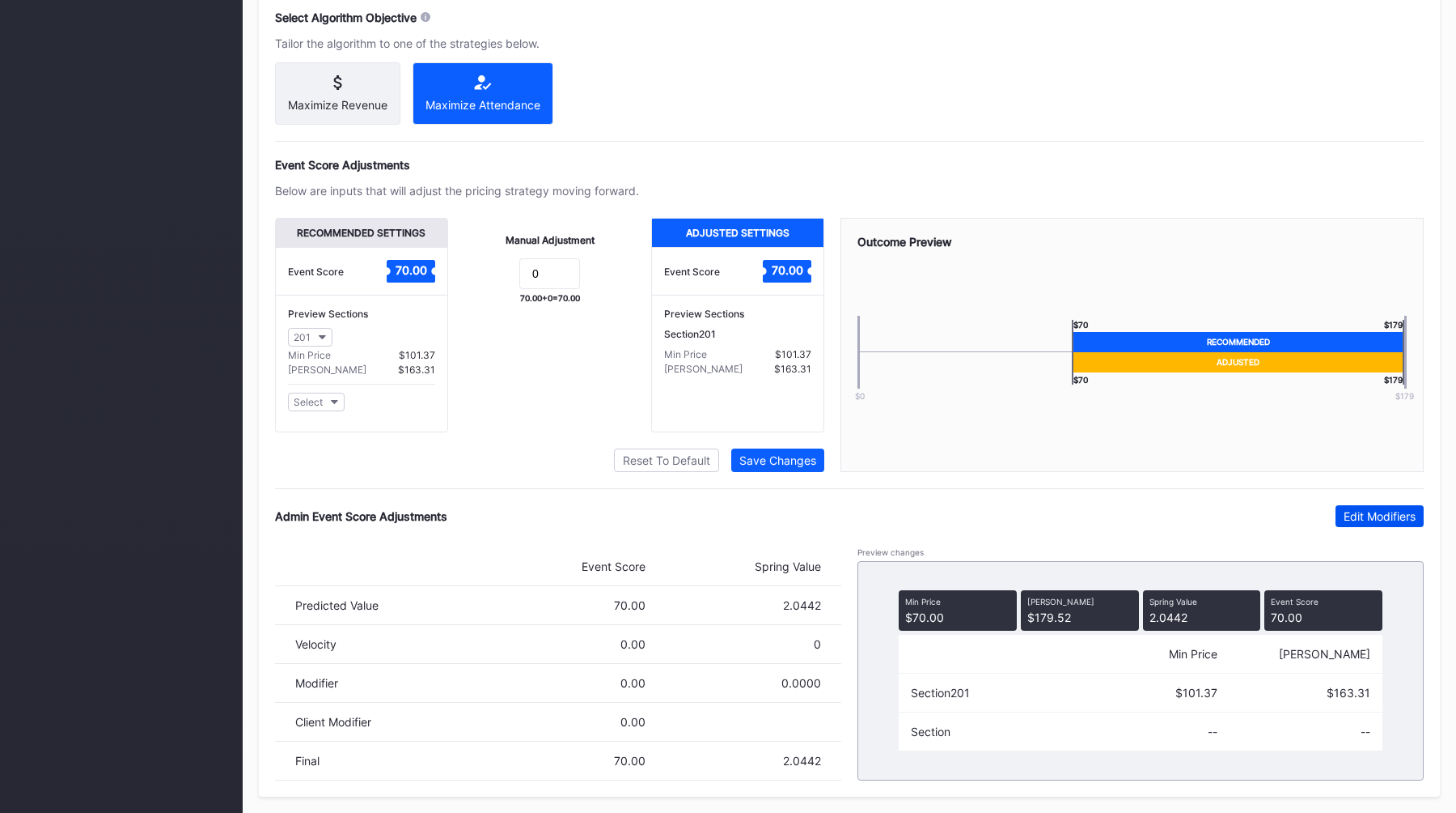
click at [1376, 512] on div "Edit Modifiers" at bounding box center [1379, 516] width 72 height 14
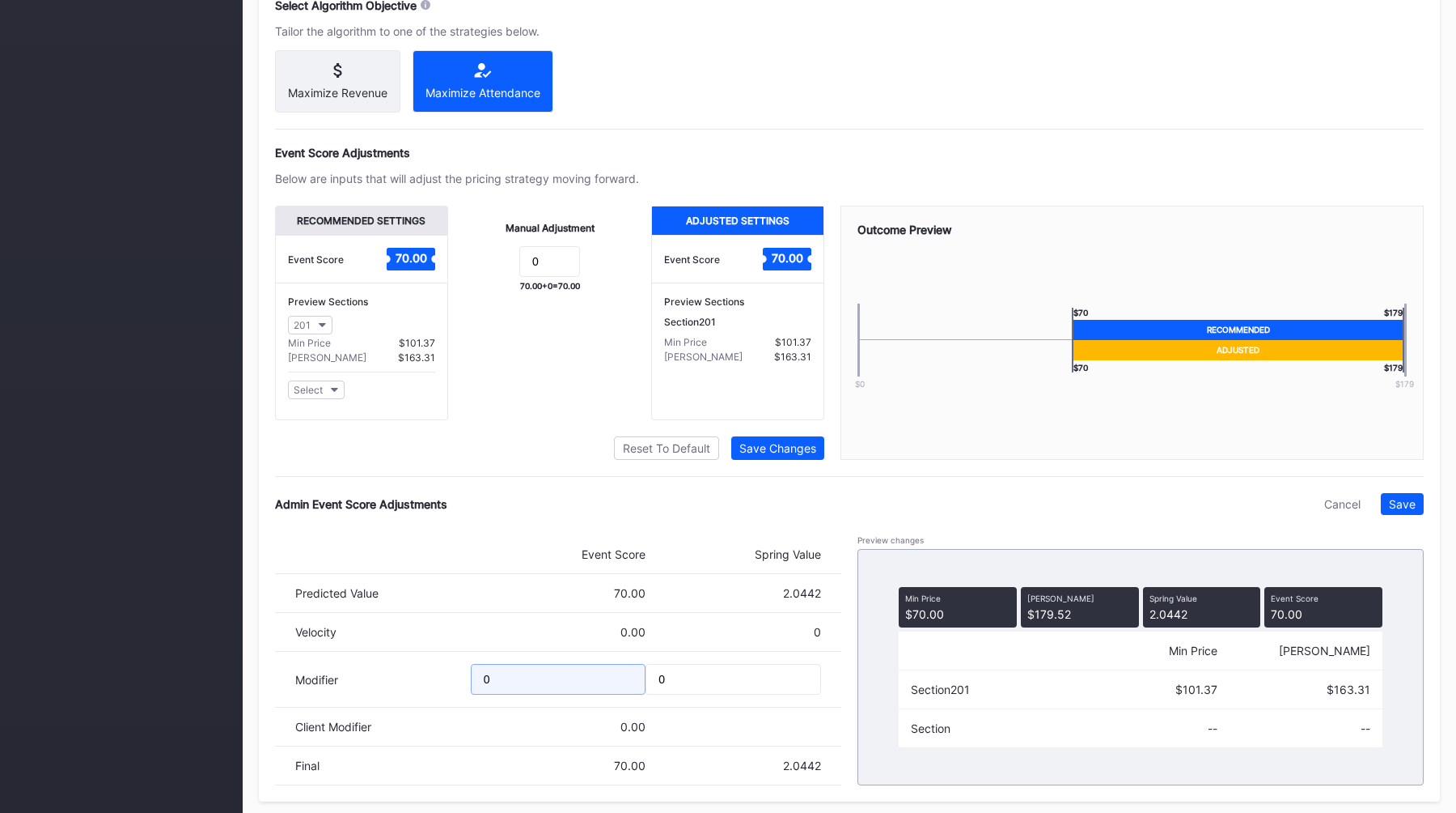
drag, startPoint x: 506, startPoint y: 692, endPoint x: 409, endPoint y: 691, distance: 97.0
click at [412, 692] on div "Modifier 0 0" at bounding box center [559, 680] width 567 height 56
type input "-15"
click at [1398, 511] on div "Save" at bounding box center [1402, 504] width 27 height 14
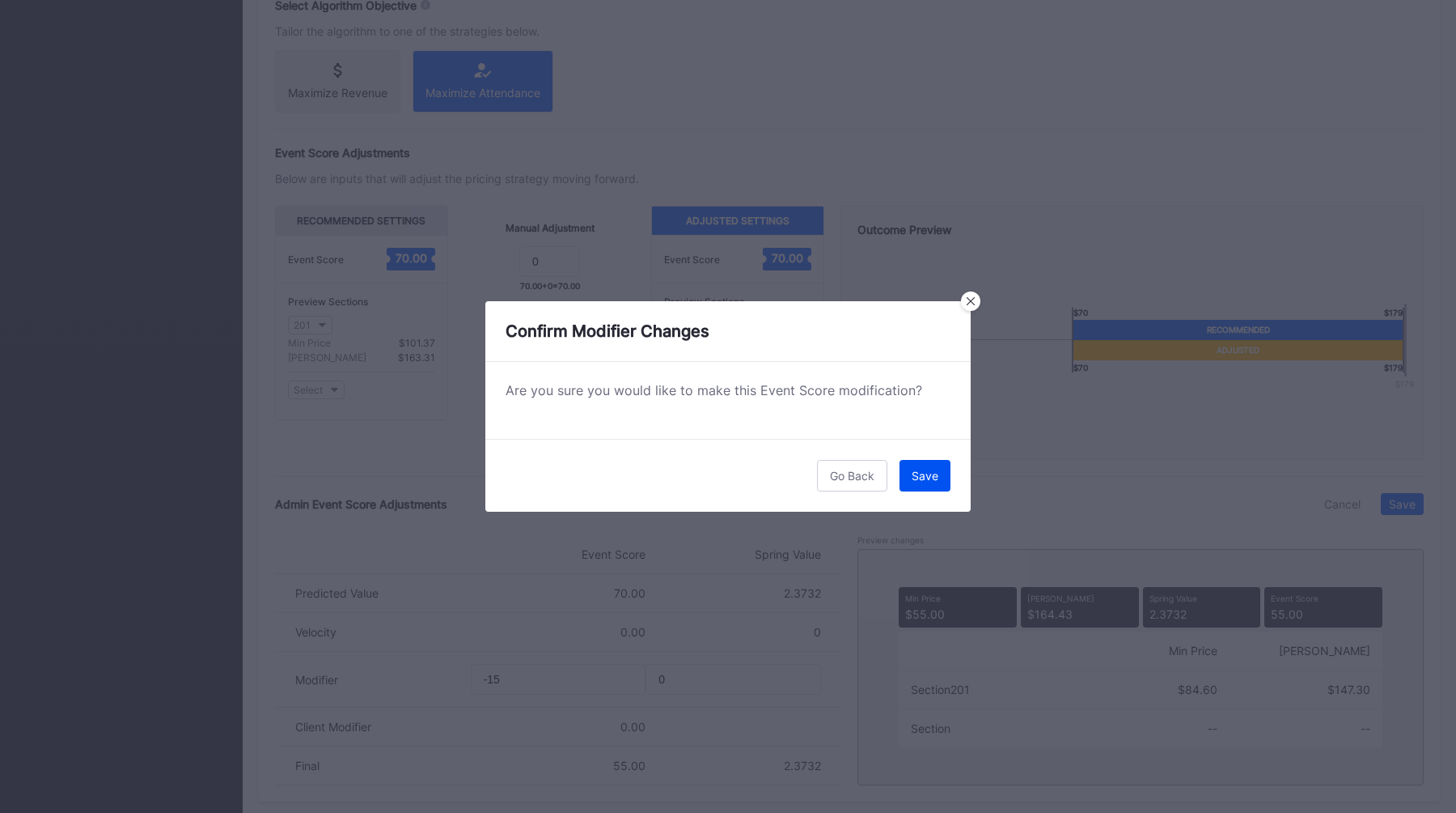
click at [941, 472] on button "Save" at bounding box center [925, 475] width 51 height 31
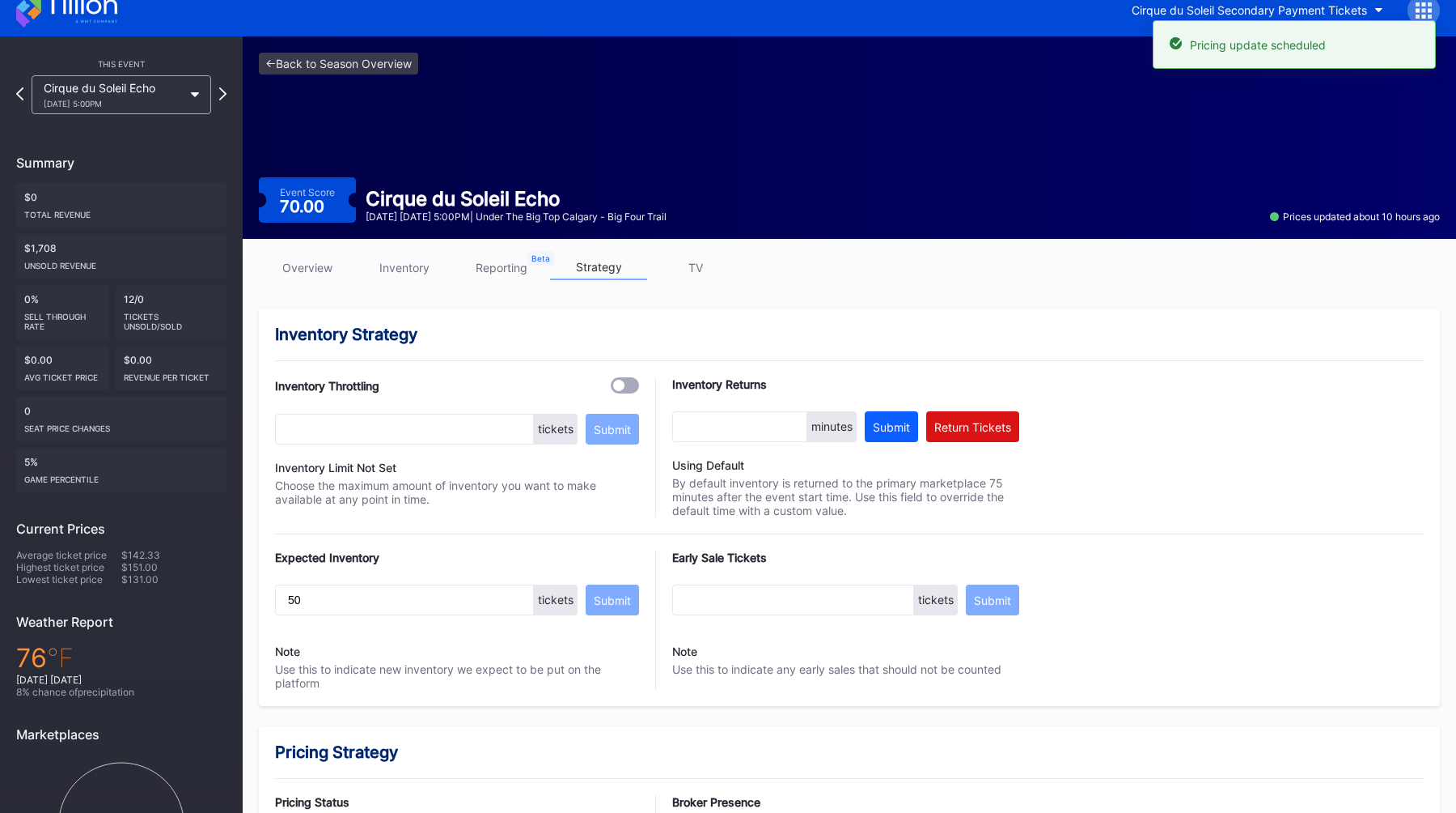
scroll to position [0, 0]
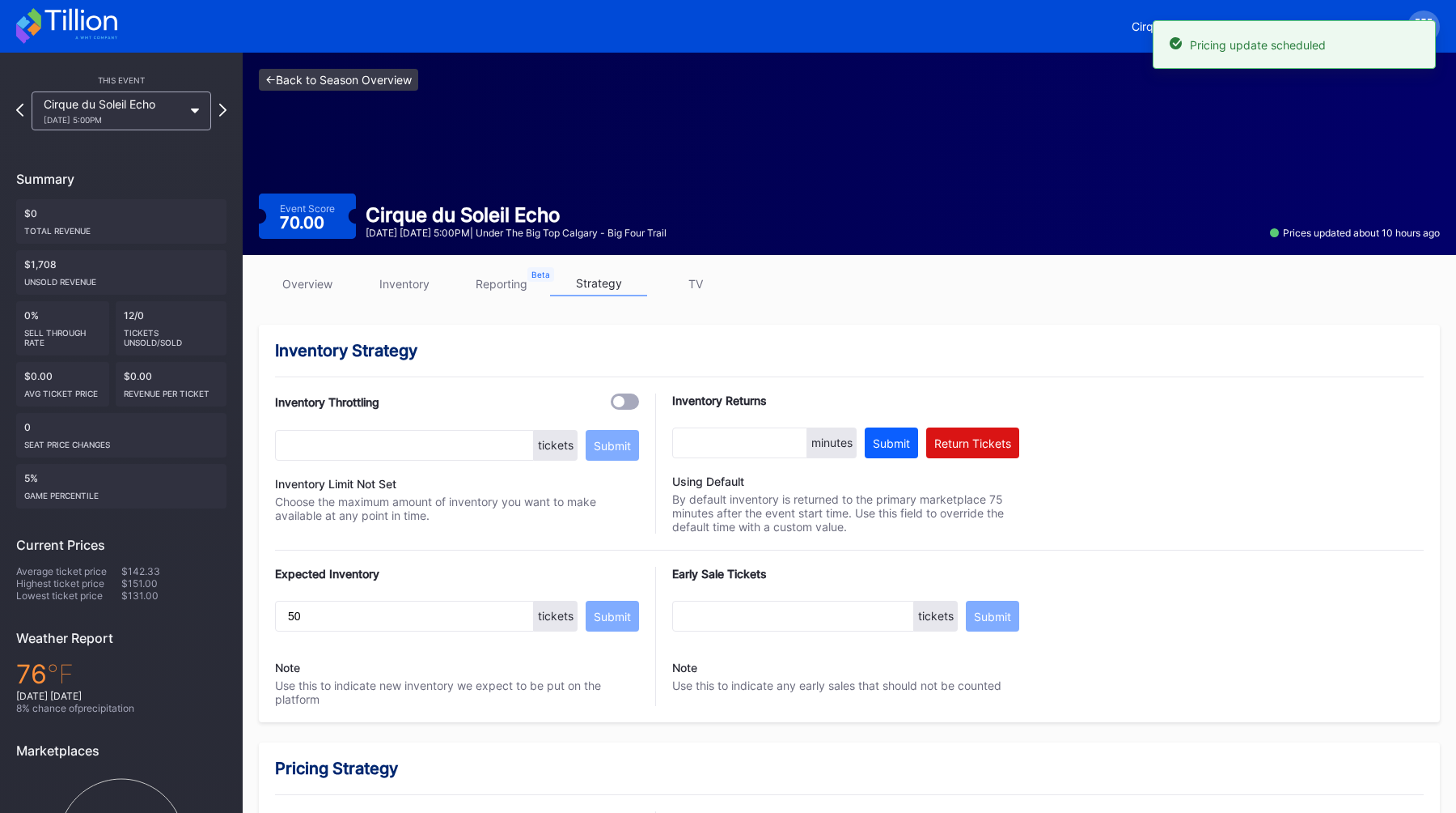
click at [320, 79] on link "<- Back to Season Overview" at bounding box center [338, 79] width 160 height 22
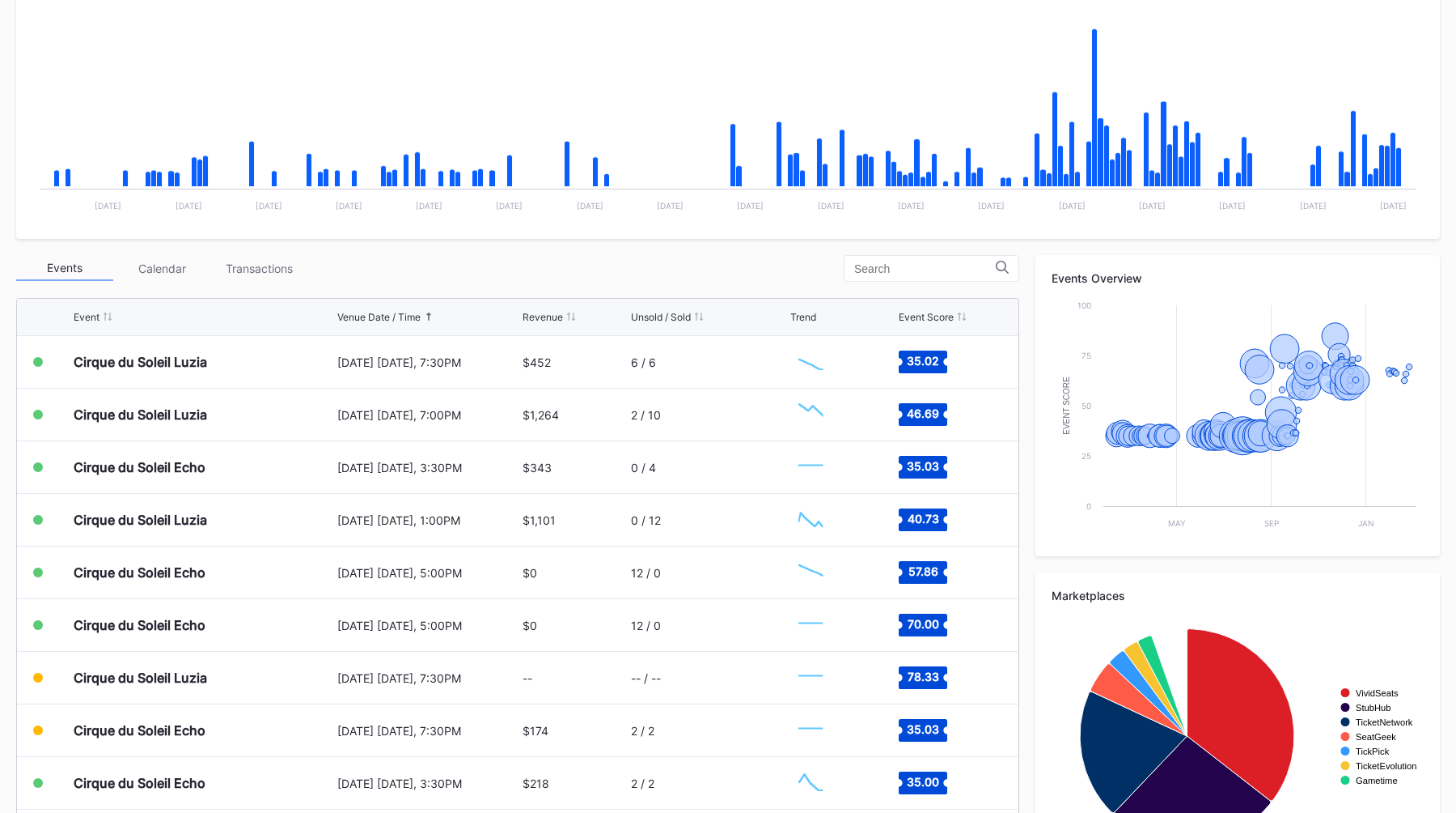
scroll to position [411, 0]
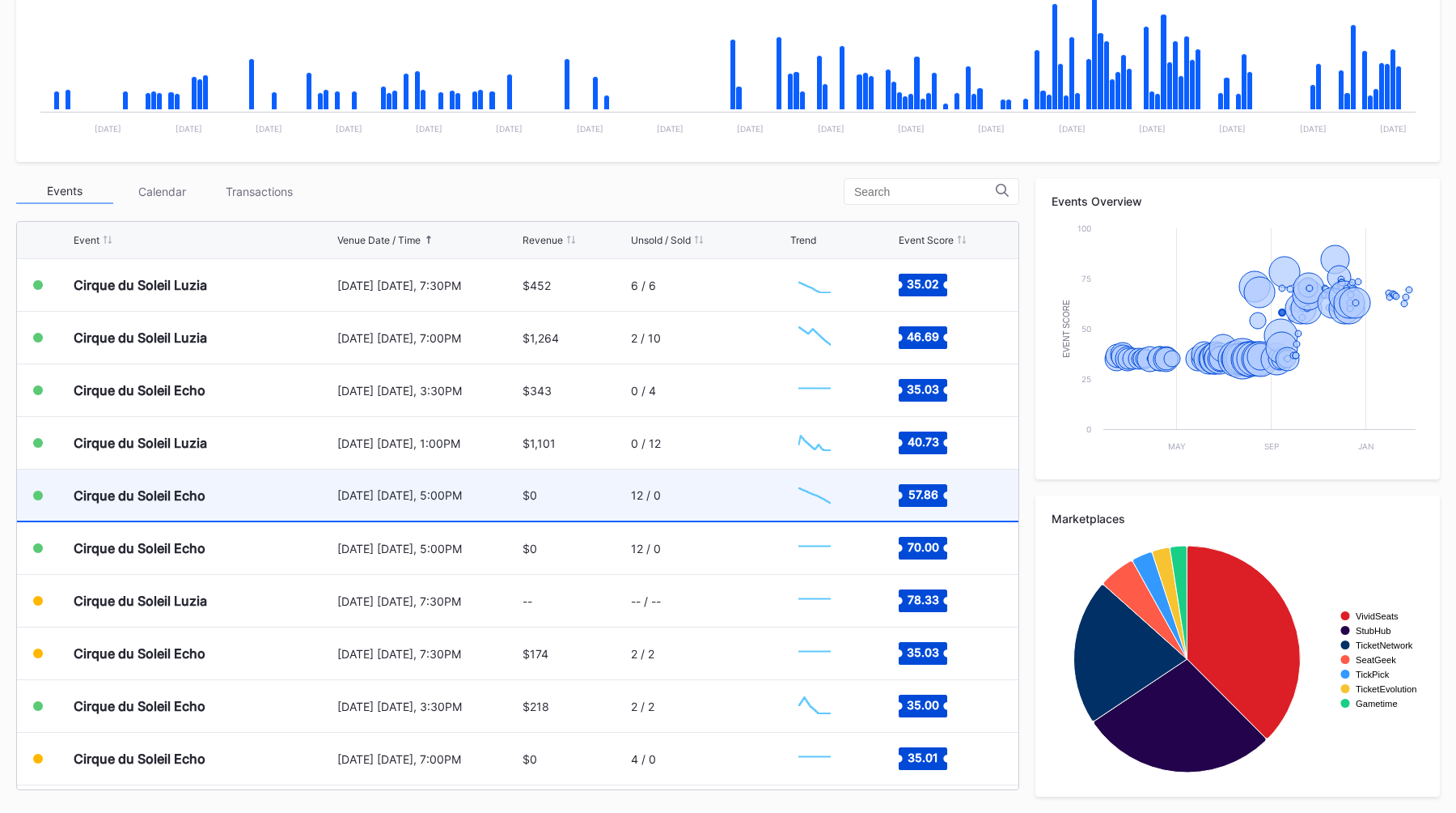
click at [410, 491] on div "[DATE] [DATE], 5:00PM" at bounding box center [428, 495] width 182 height 14
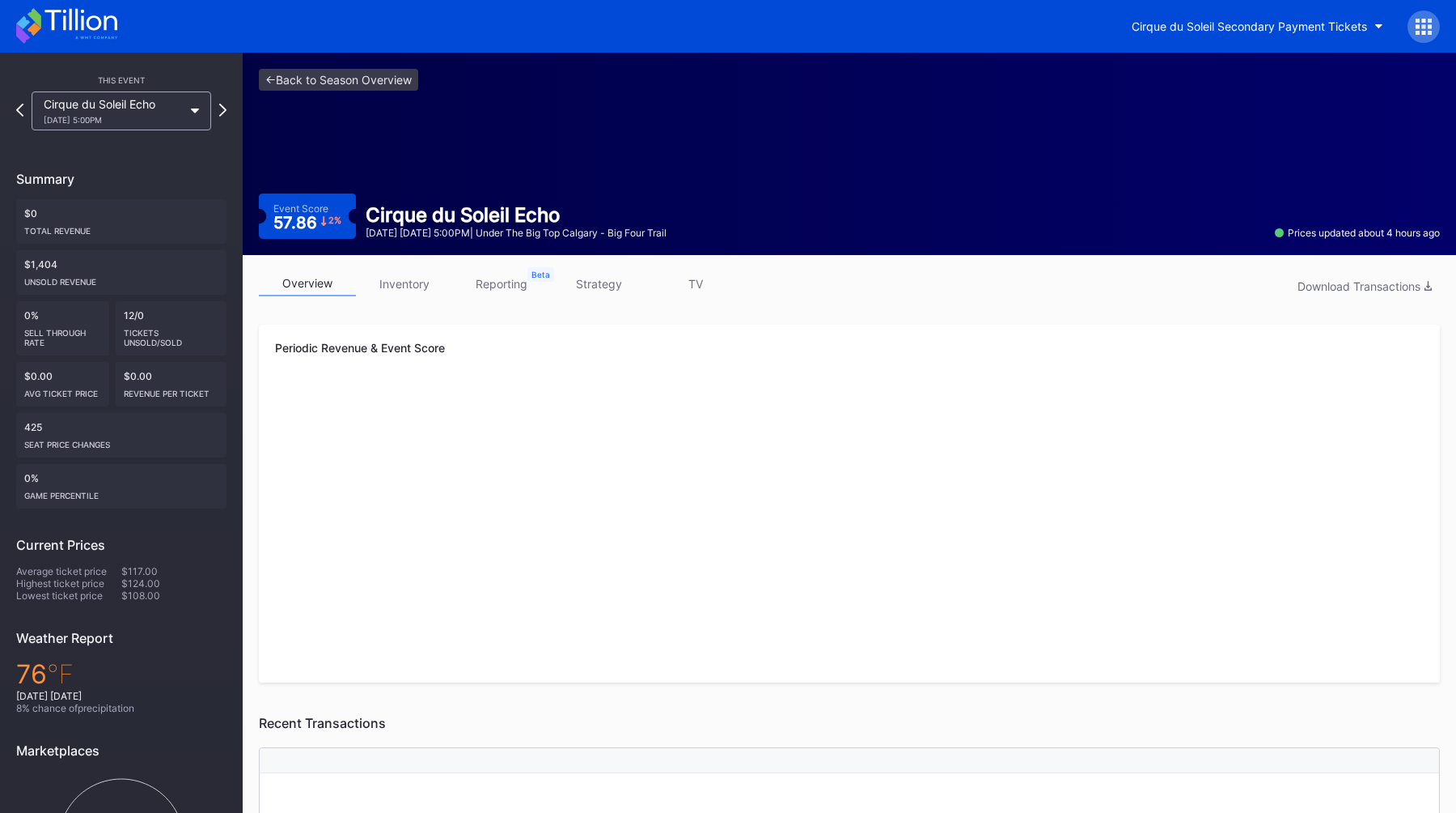
click at [589, 280] on link "strategy" at bounding box center [598, 284] width 97 height 25
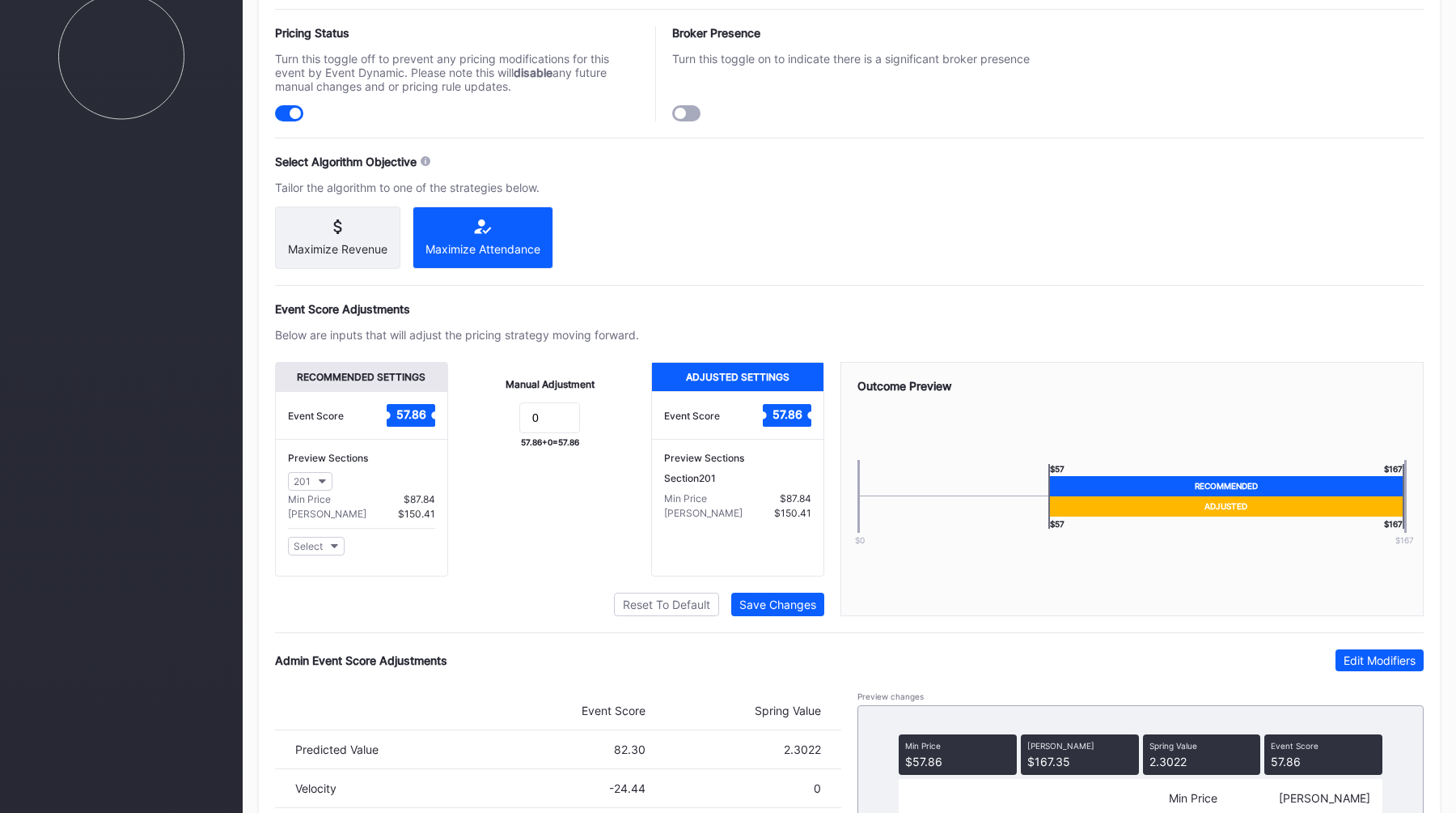
scroll to position [930, 0]
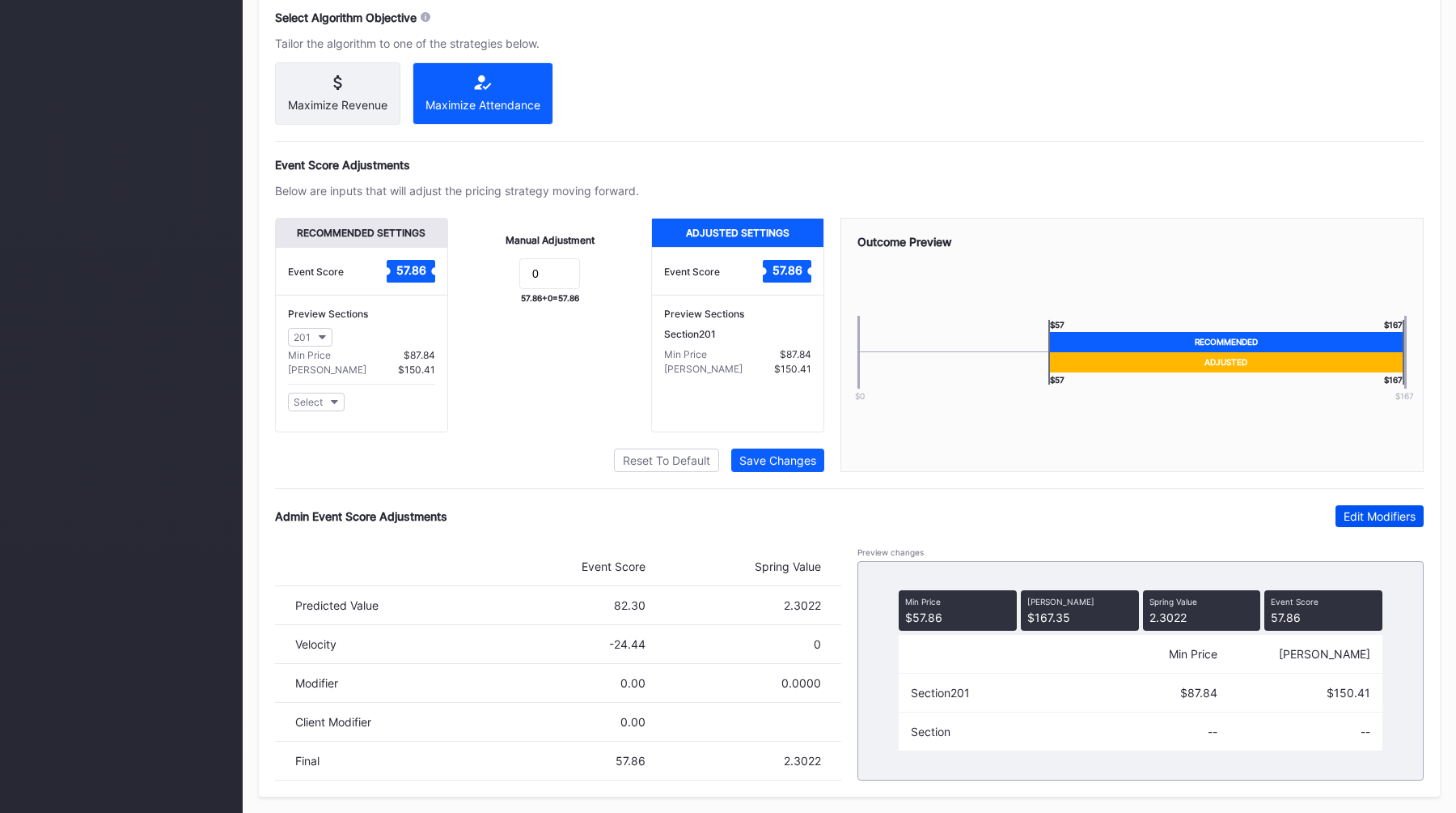
click at [1395, 523] on div "Edit Modifiers" at bounding box center [1379, 516] width 72 height 14
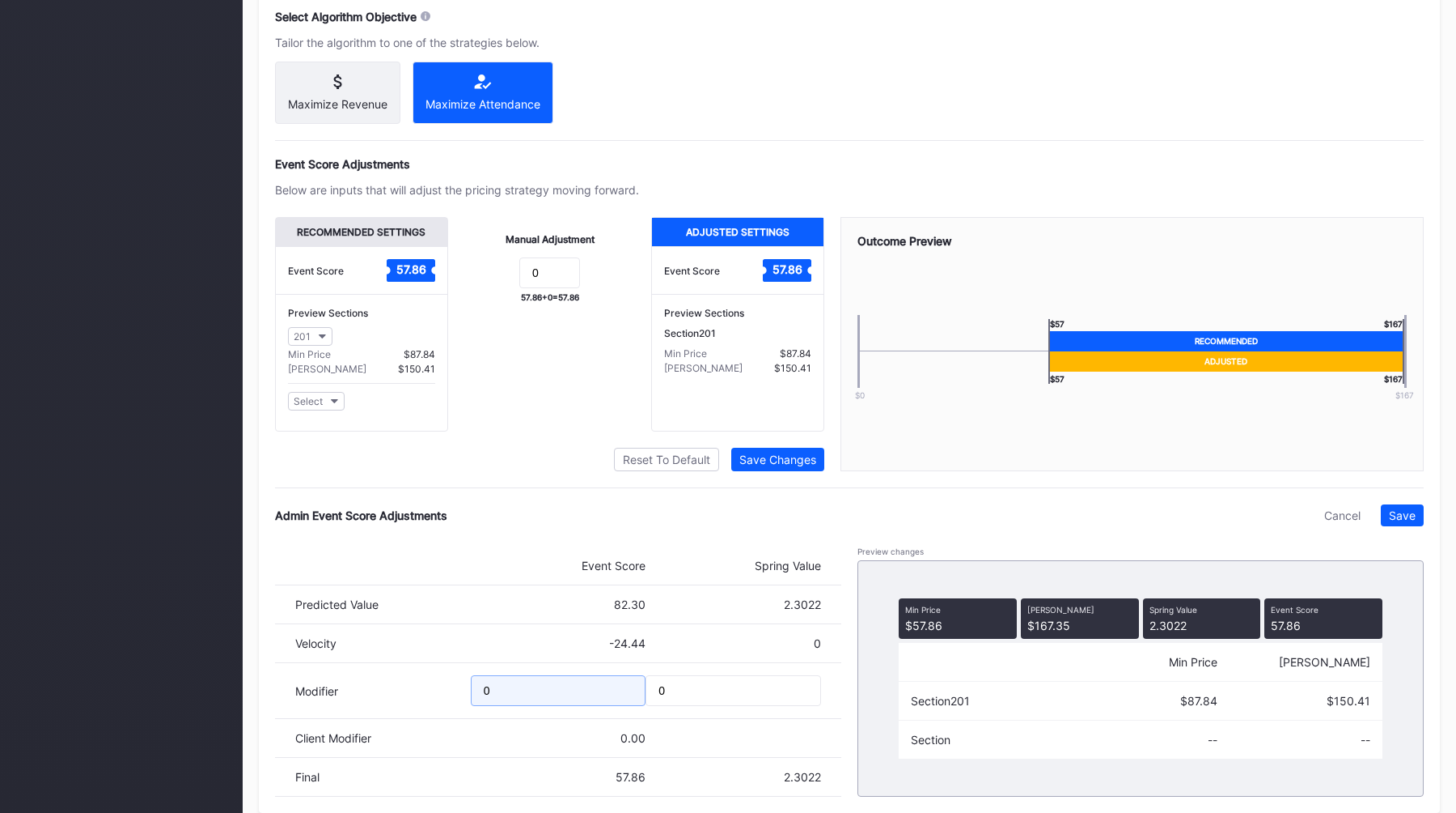
drag, startPoint x: 534, startPoint y: 699, endPoint x: 412, endPoint y: 699, distance: 122.0
click at [418, 699] on div "Modifier 0 0" at bounding box center [559, 691] width 567 height 56
type input "-10"
click at [1412, 523] on div "Save" at bounding box center [1402, 516] width 27 height 14
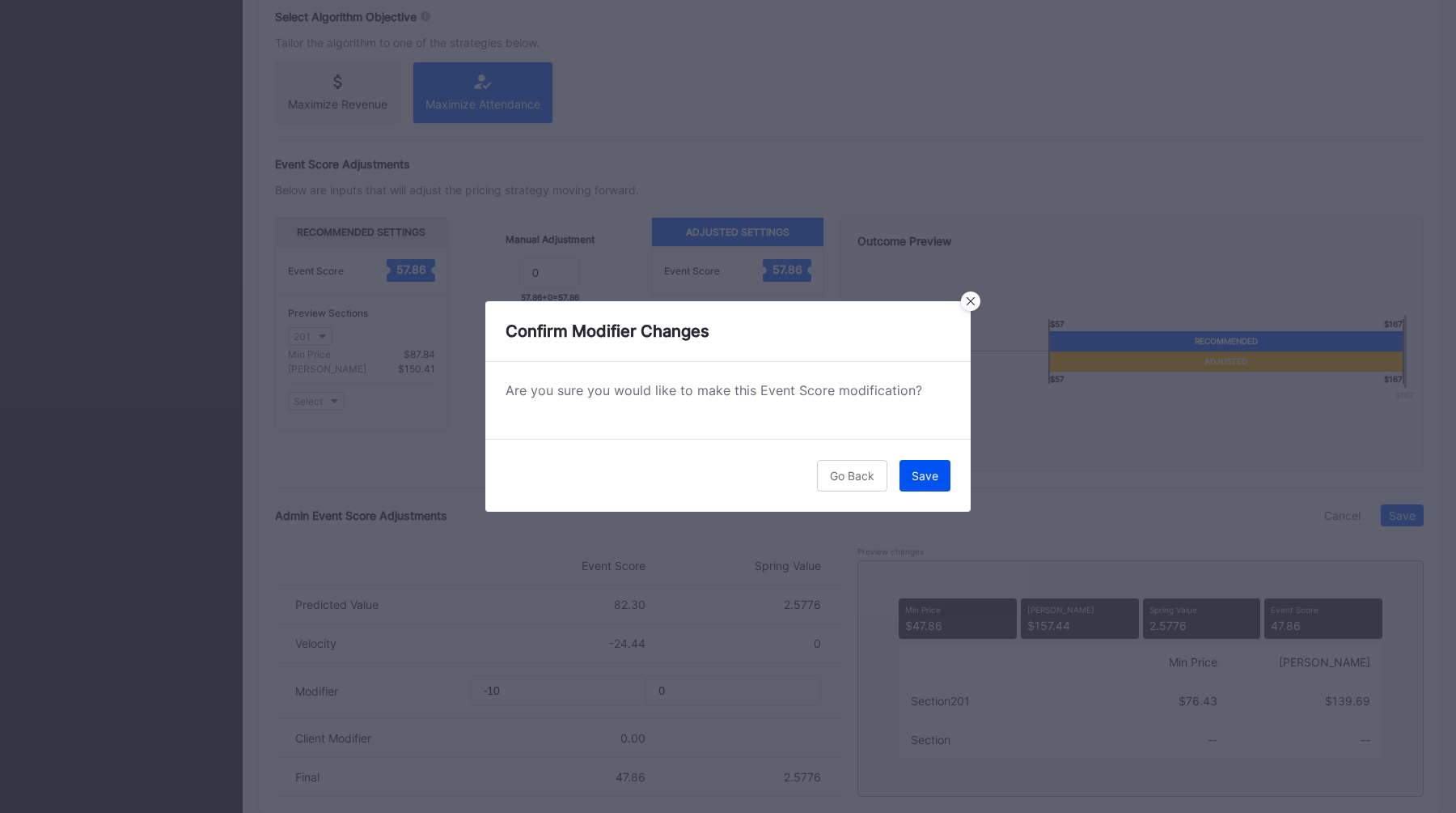
click at [914, 481] on div "Save" at bounding box center [925, 475] width 27 height 14
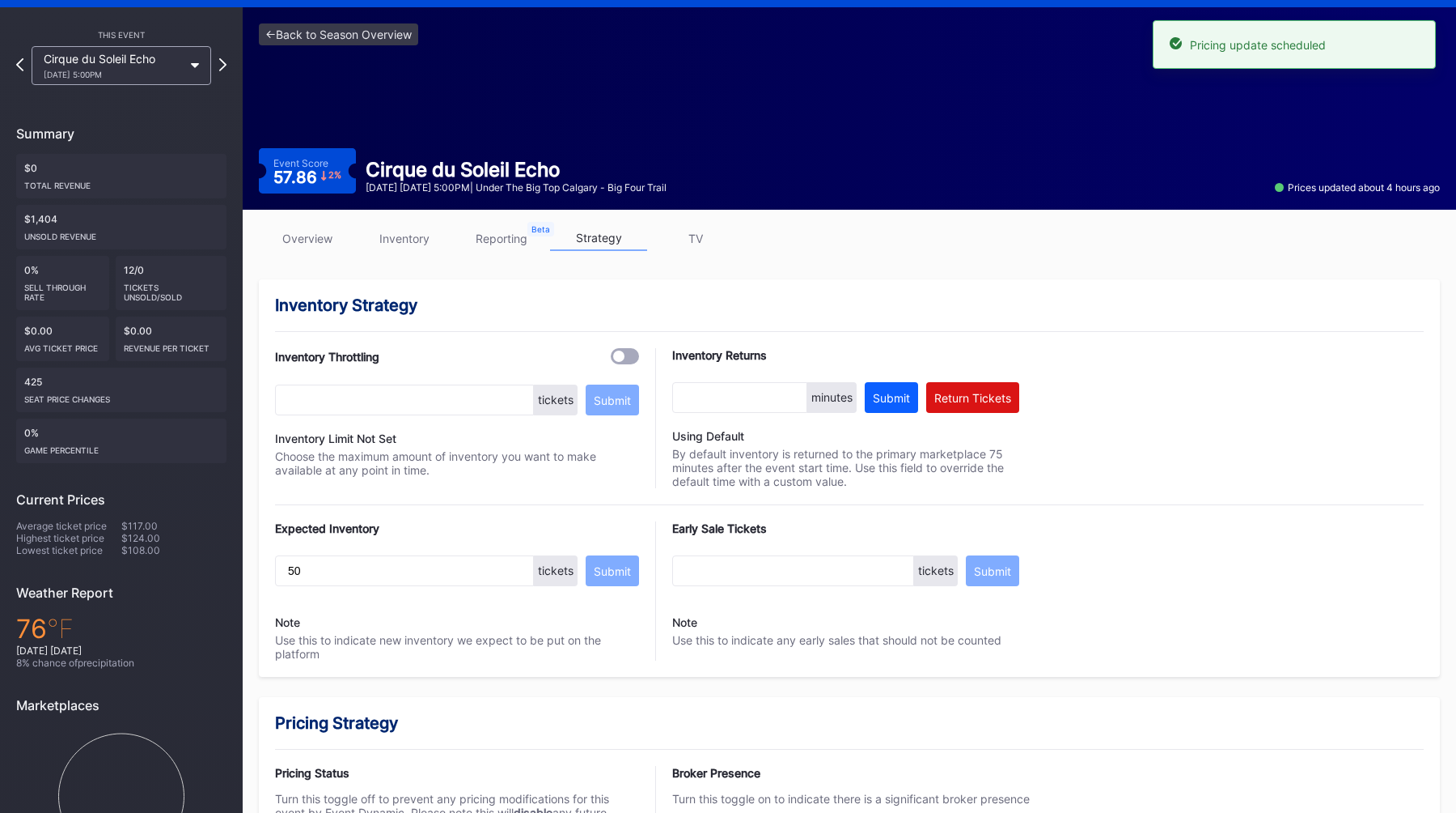
scroll to position [0, 0]
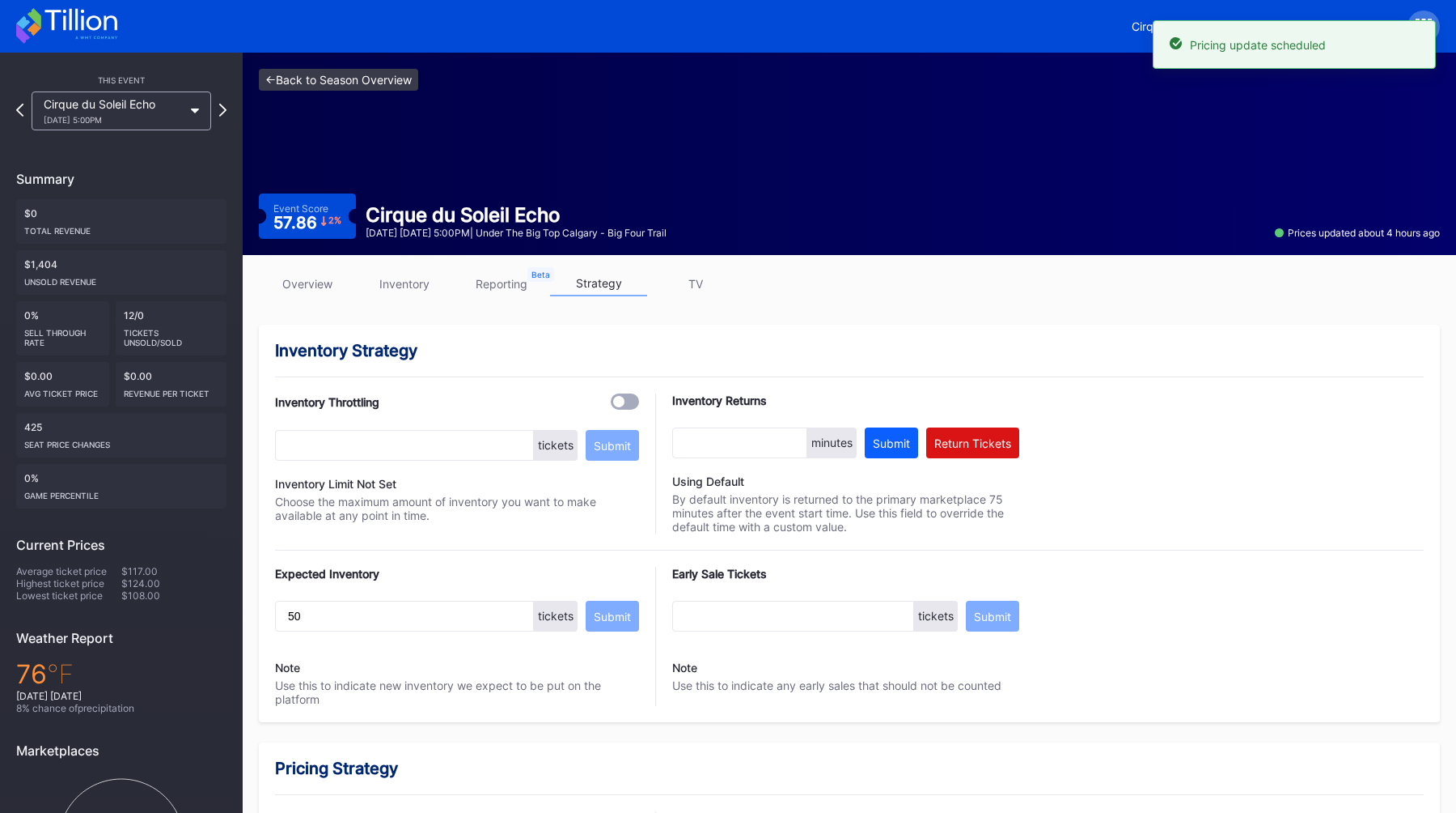
click at [348, 85] on link "<- Back to Season Overview" at bounding box center [338, 79] width 160 height 22
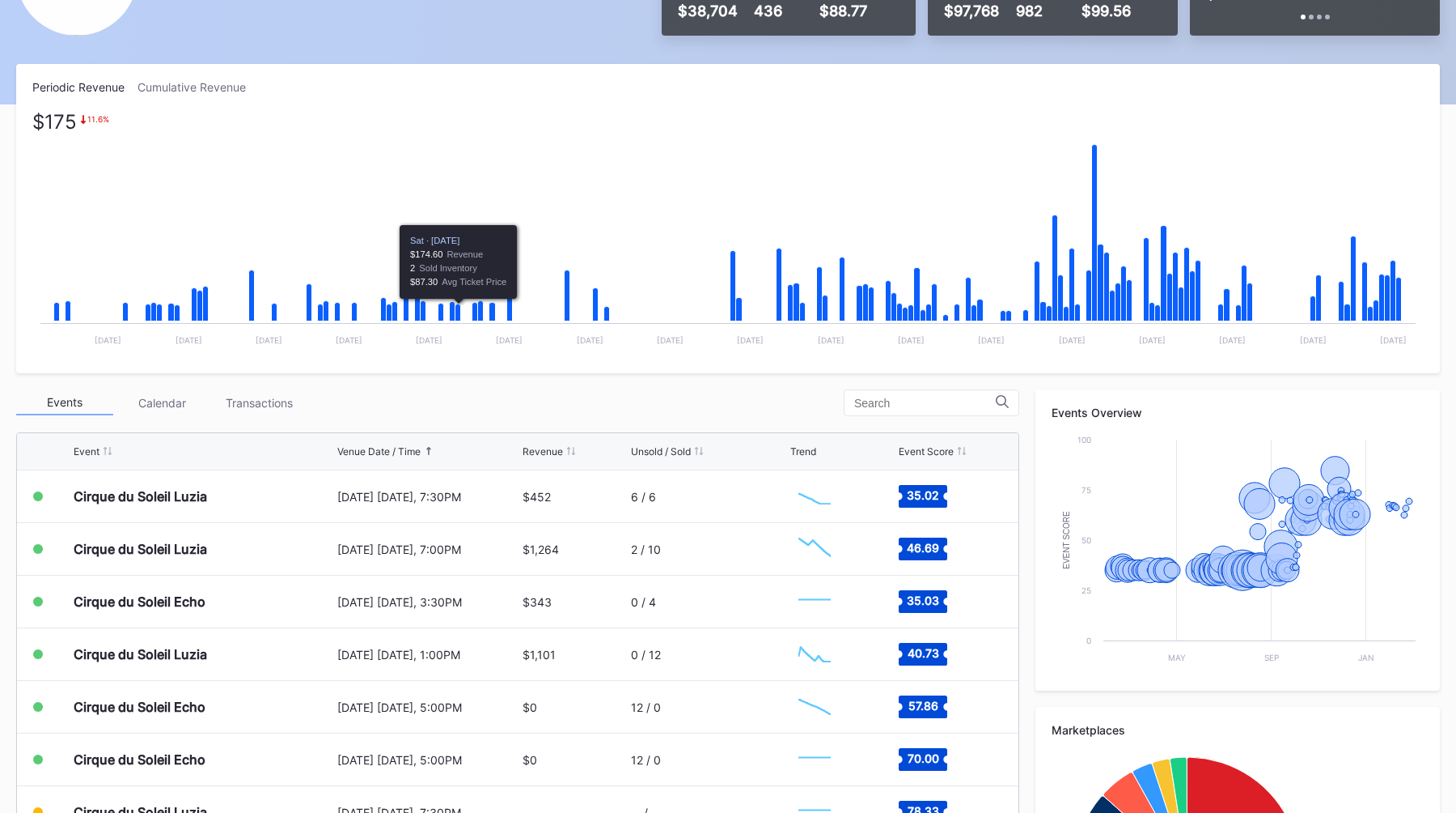
scroll to position [238, 0]
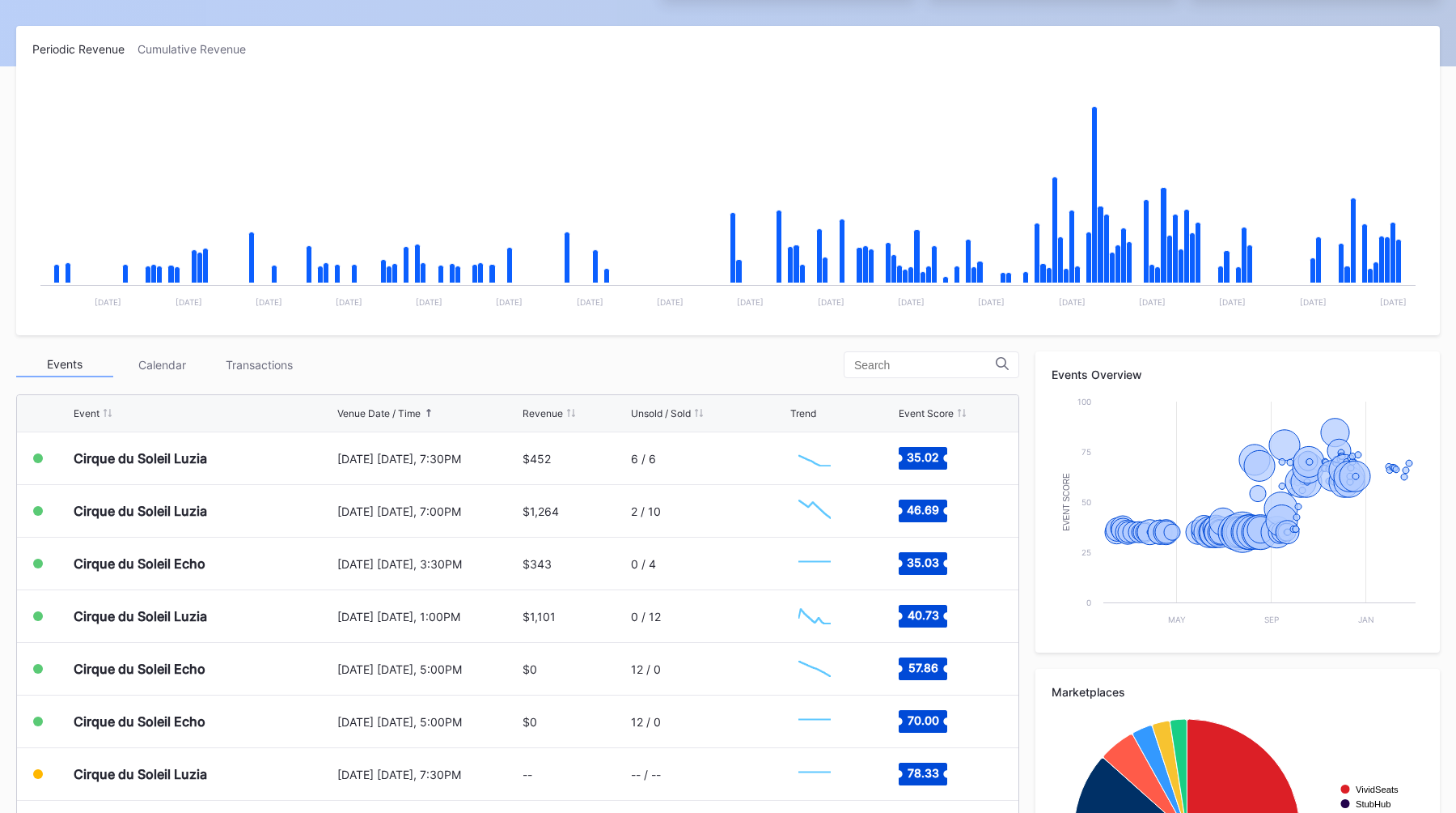
click at [510, 371] on div "Events Calendar Transactions" at bounding box center [518, 365] width 1004 height 27
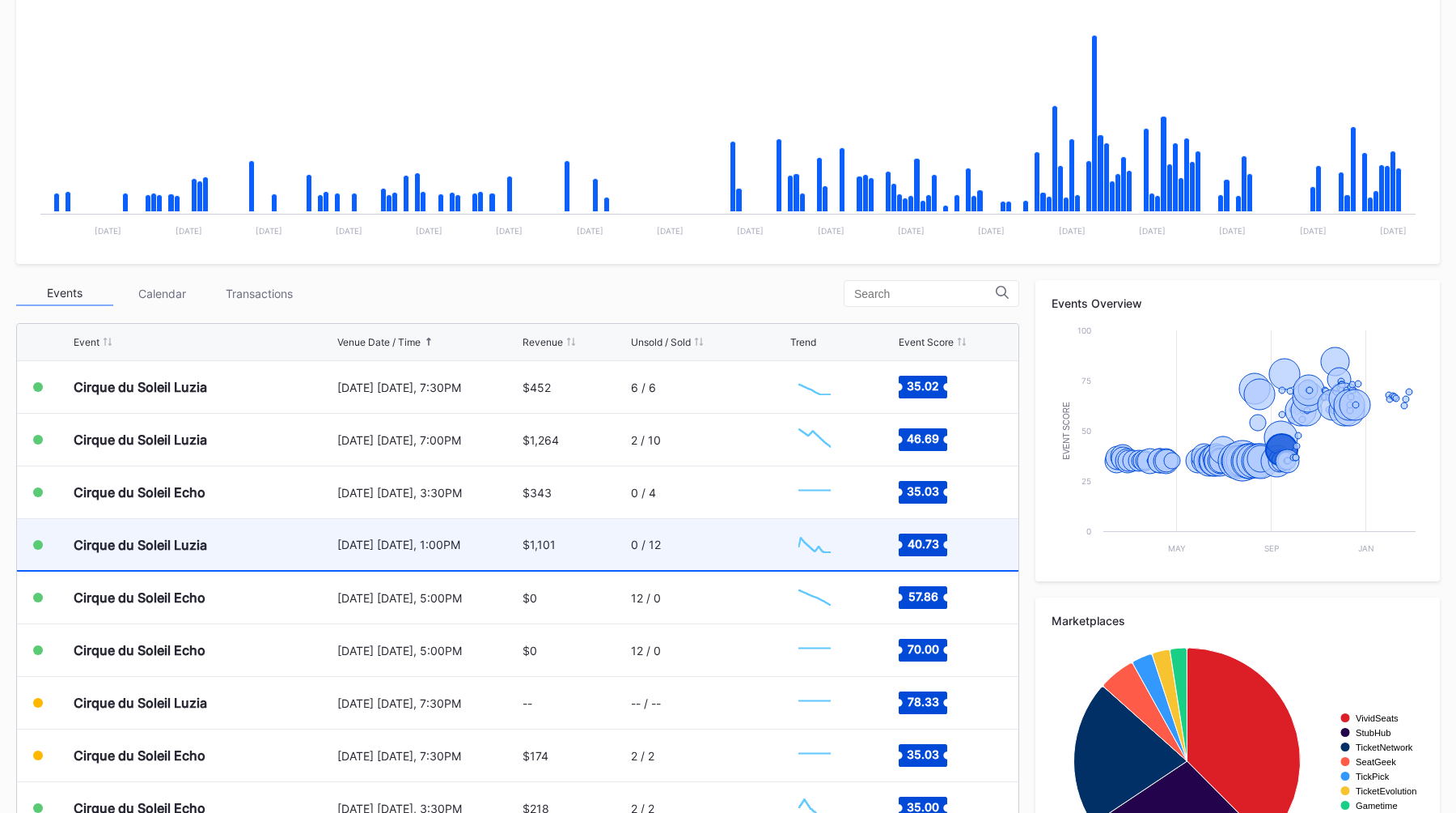
scroll to position [411, 0]
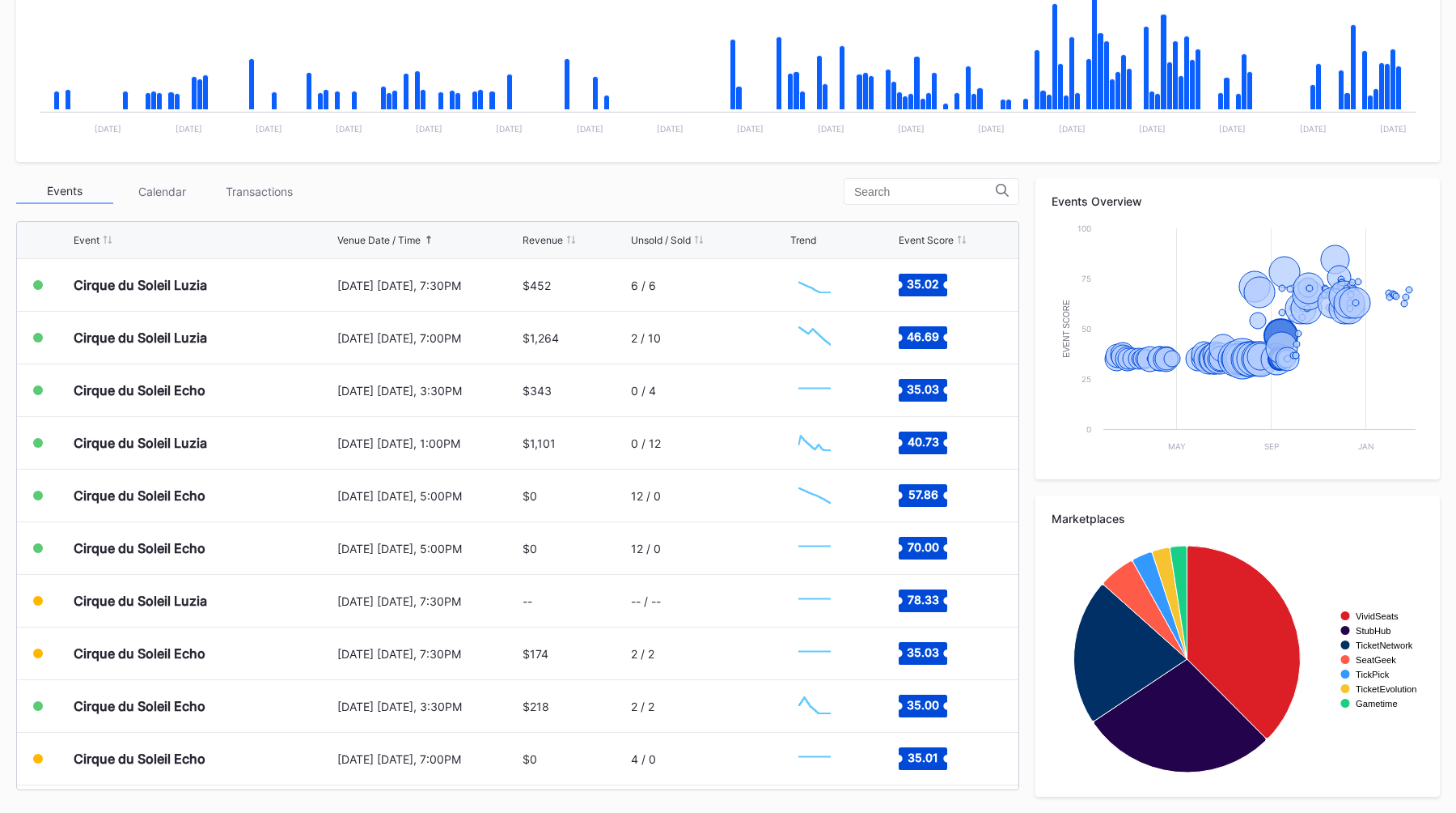
click at [671, 191] on div "Events Calendar Transactions" at bounding box center [518, 191] width 1004 height 27
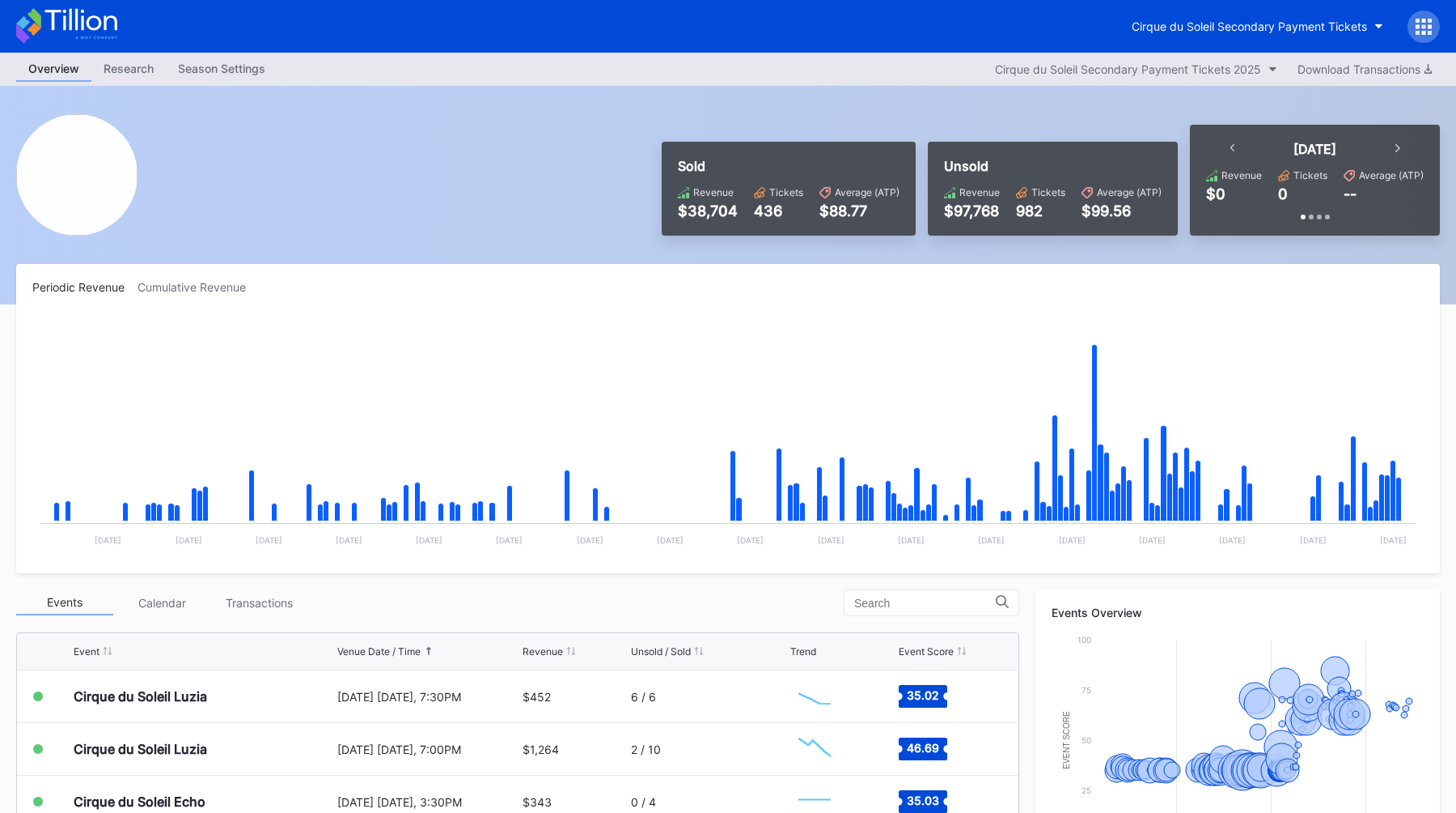
click at [1416, 19] on icon at bounding box center [1418, 20] width 4 height 4
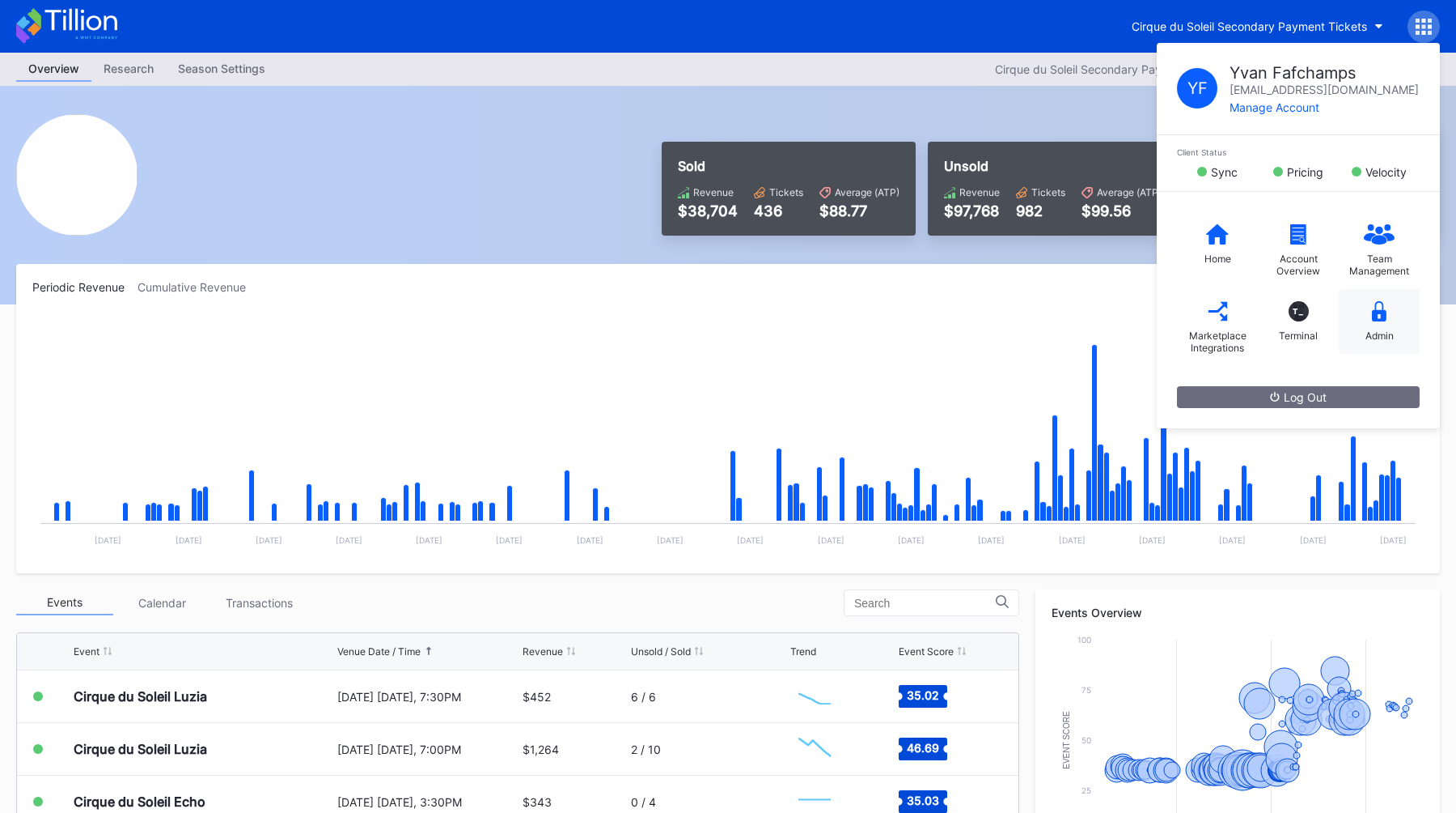
click at [1375, 309] on icon at bounding box center [1379, 311] width 15 height 20
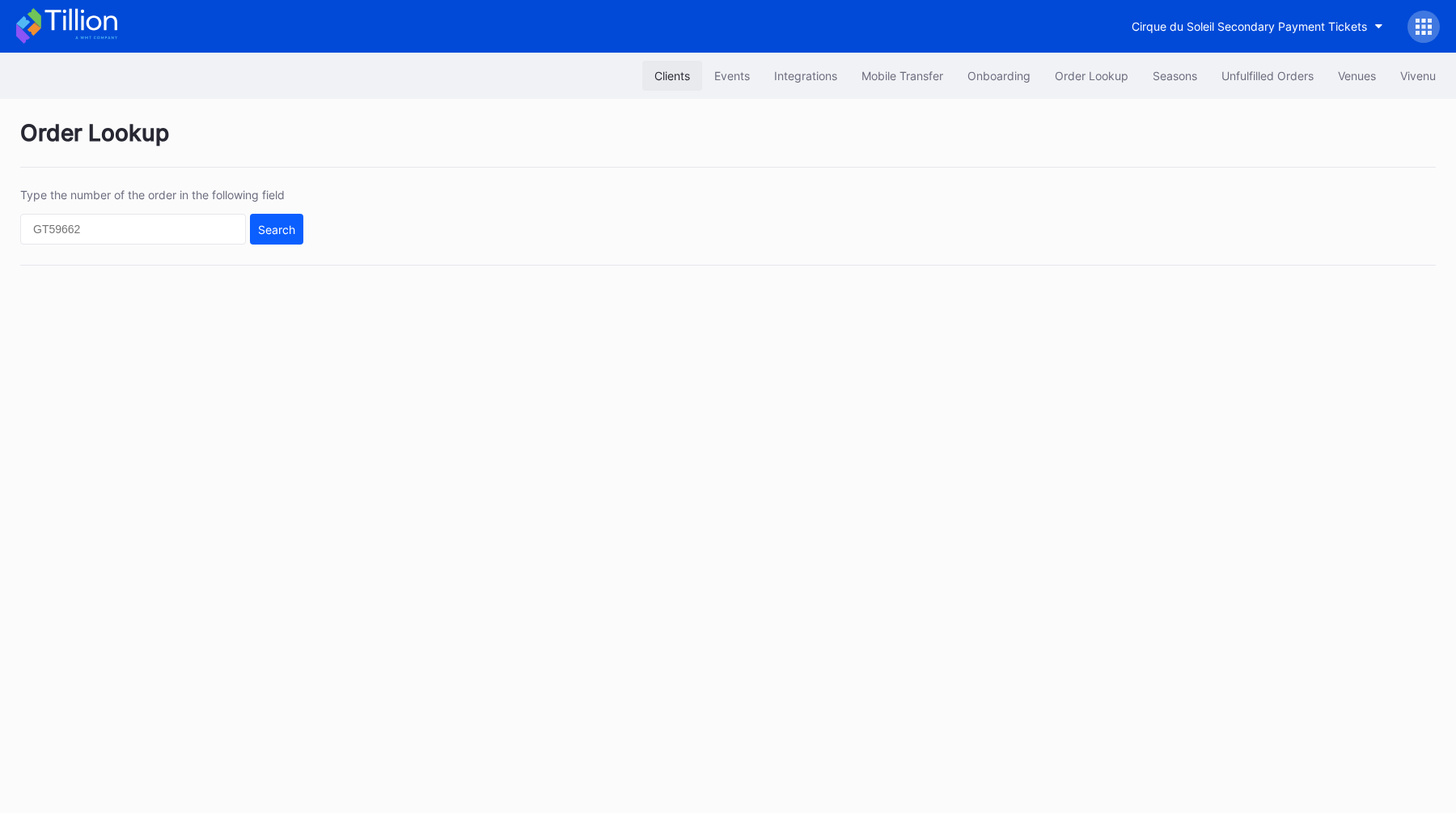
click at [643, 76] on button "Clients" at bounding box center [672, 76] width 60 height 30
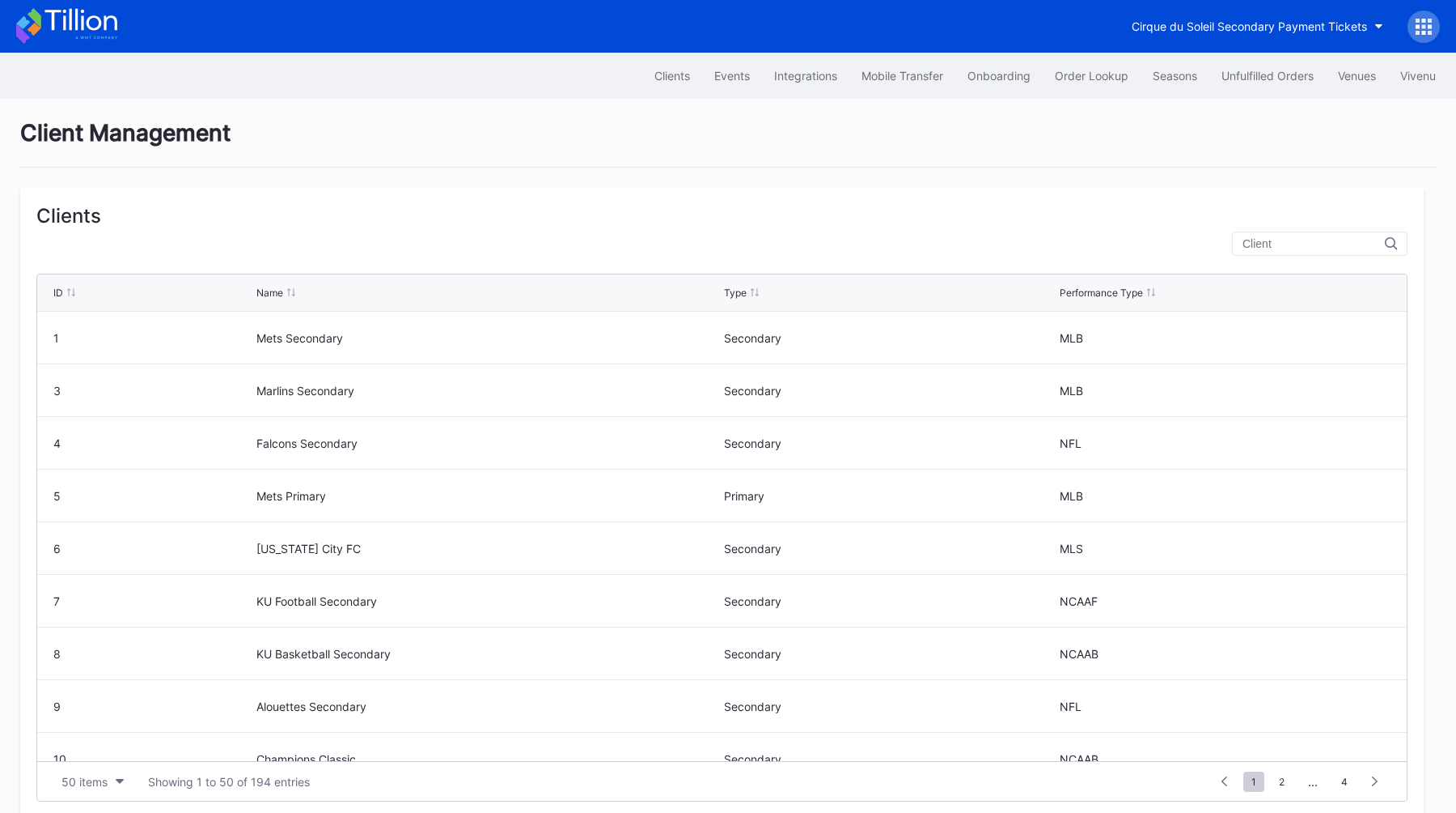
click at [1286, 247] on input "text" at bounding box center [1313, 243] width 142 height 13
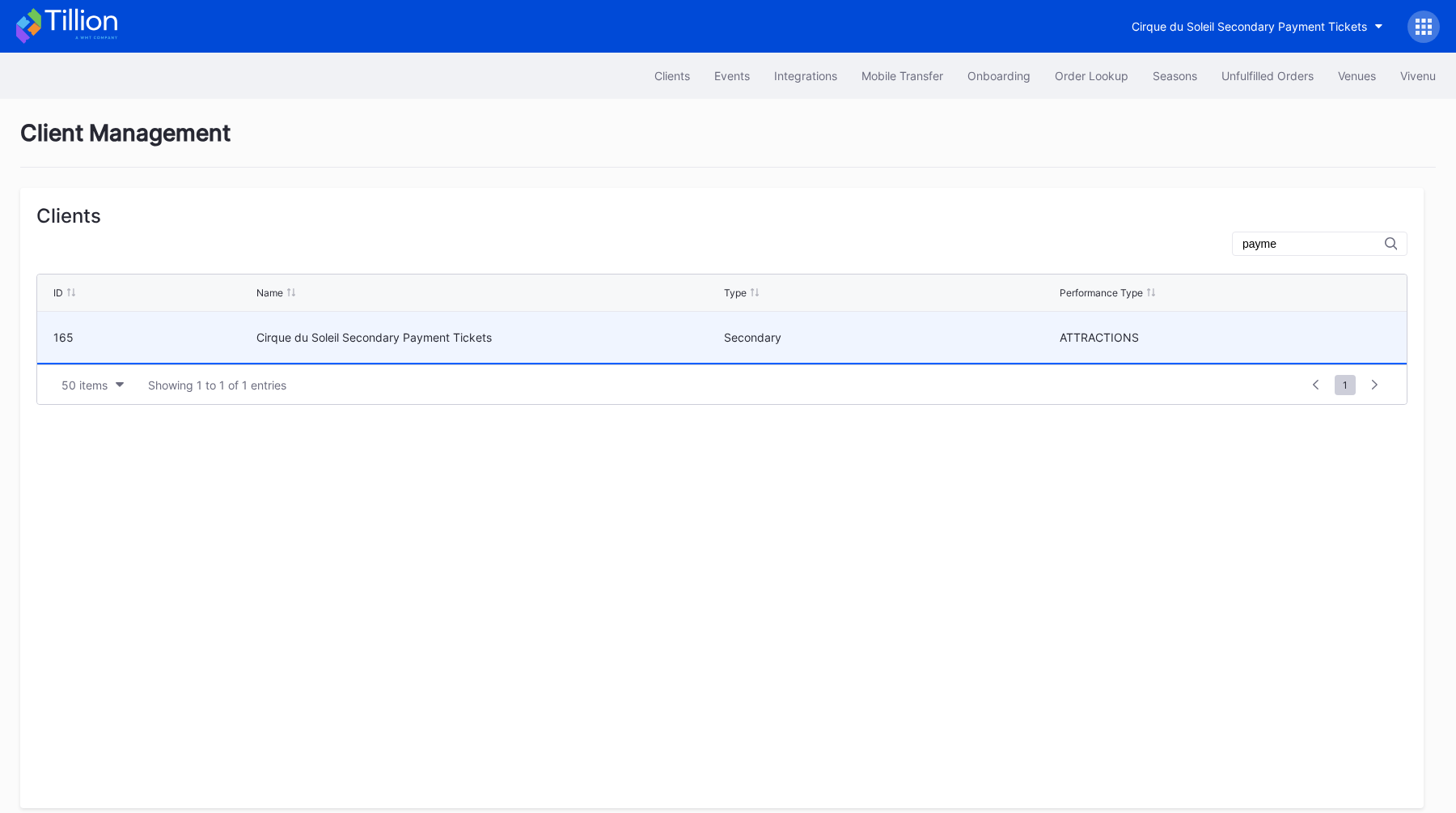
type input "payme"
click at [528, 340] on div "Cirque du Soleil Secondary Payment Tickets" at bounding box center [488, 338] width 464 height 14
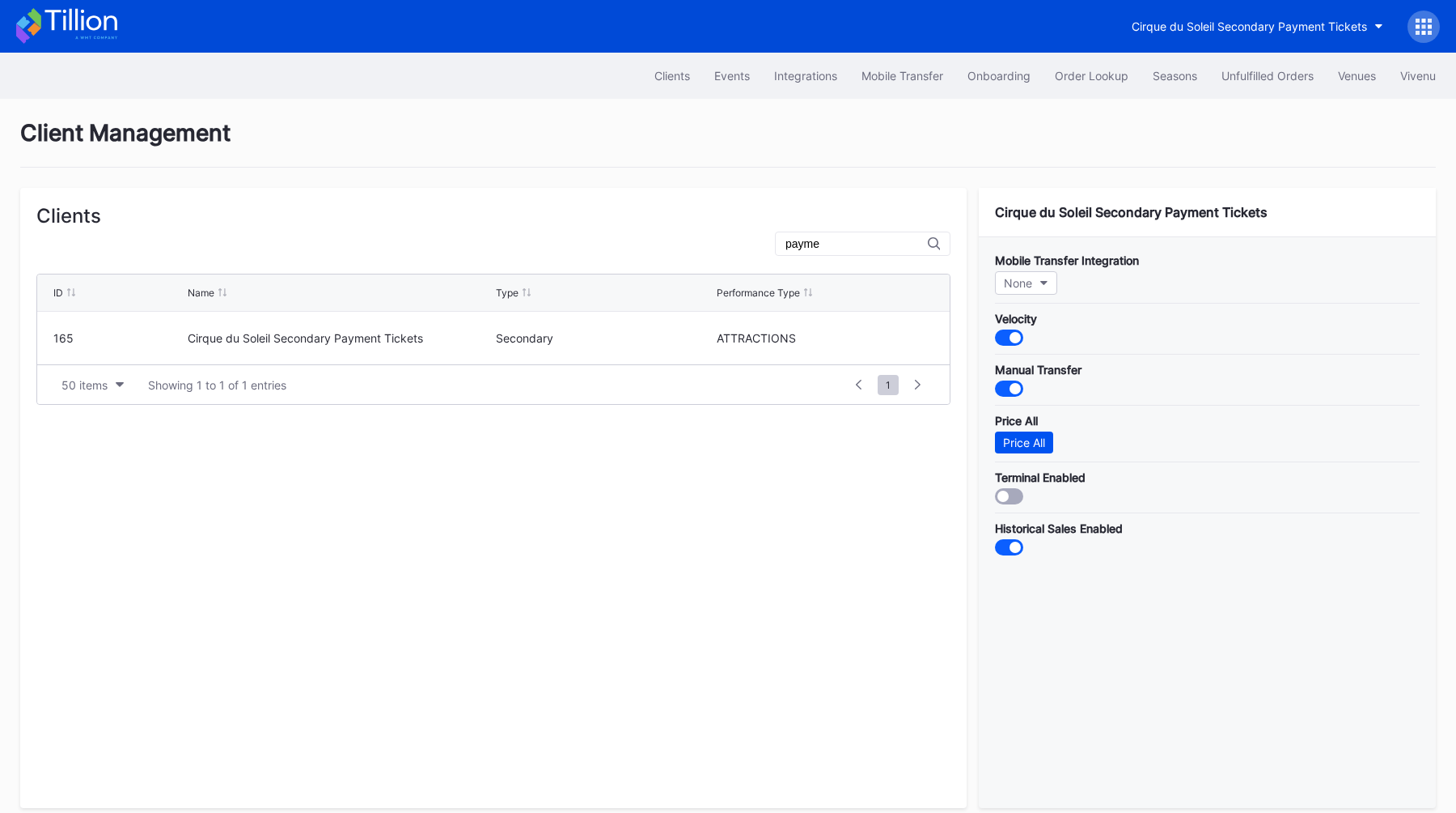
click at [1035, 444] on div "Price All" at bounding box center [1024, 442] width 42 height 14
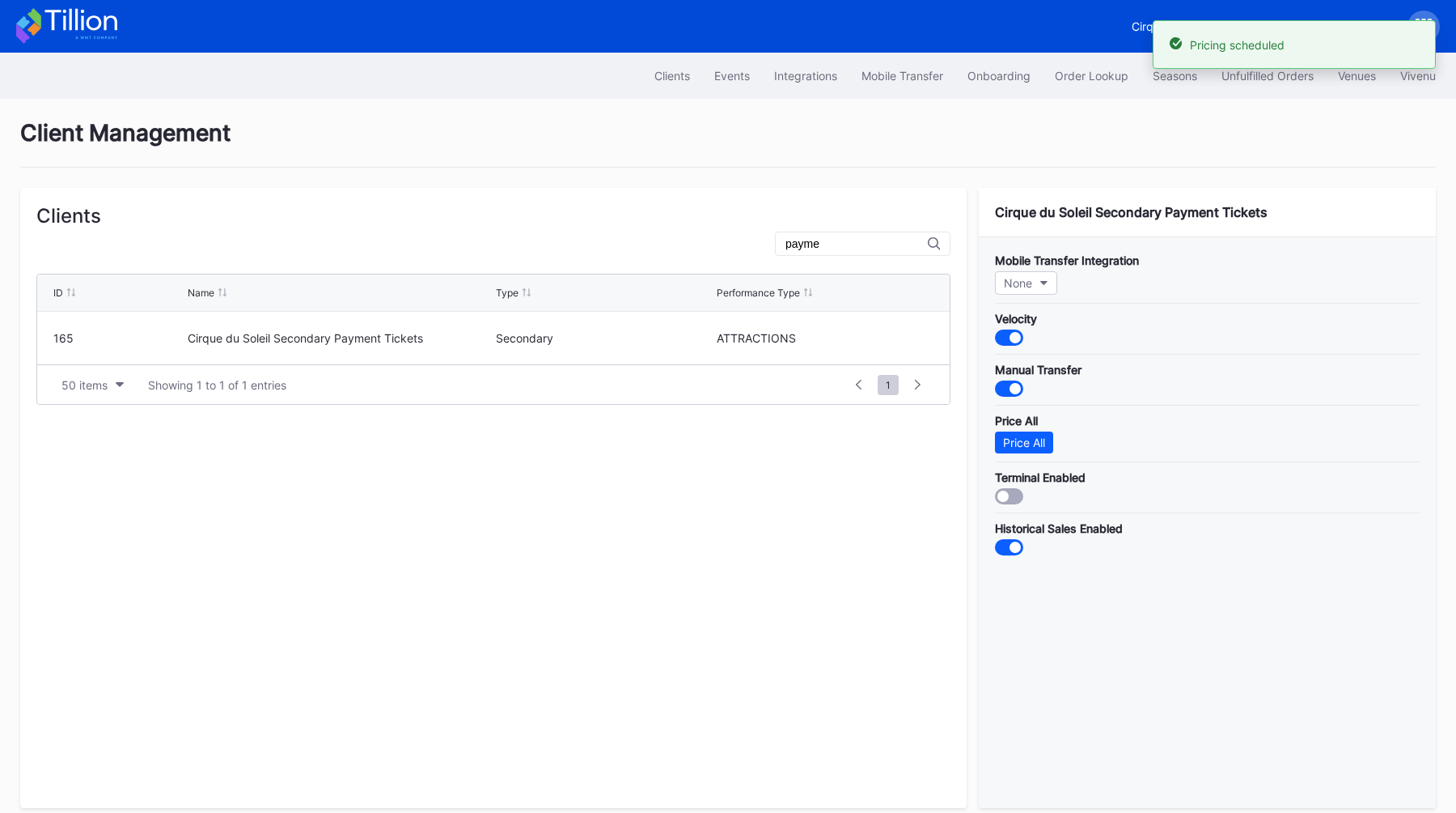
click at [1198, 147] on div "Client Management" at bounding box center [728, 143] width 1416 height 49
click at [1423, 13] on div at bounding box center [1424, 26] width 32 height 32
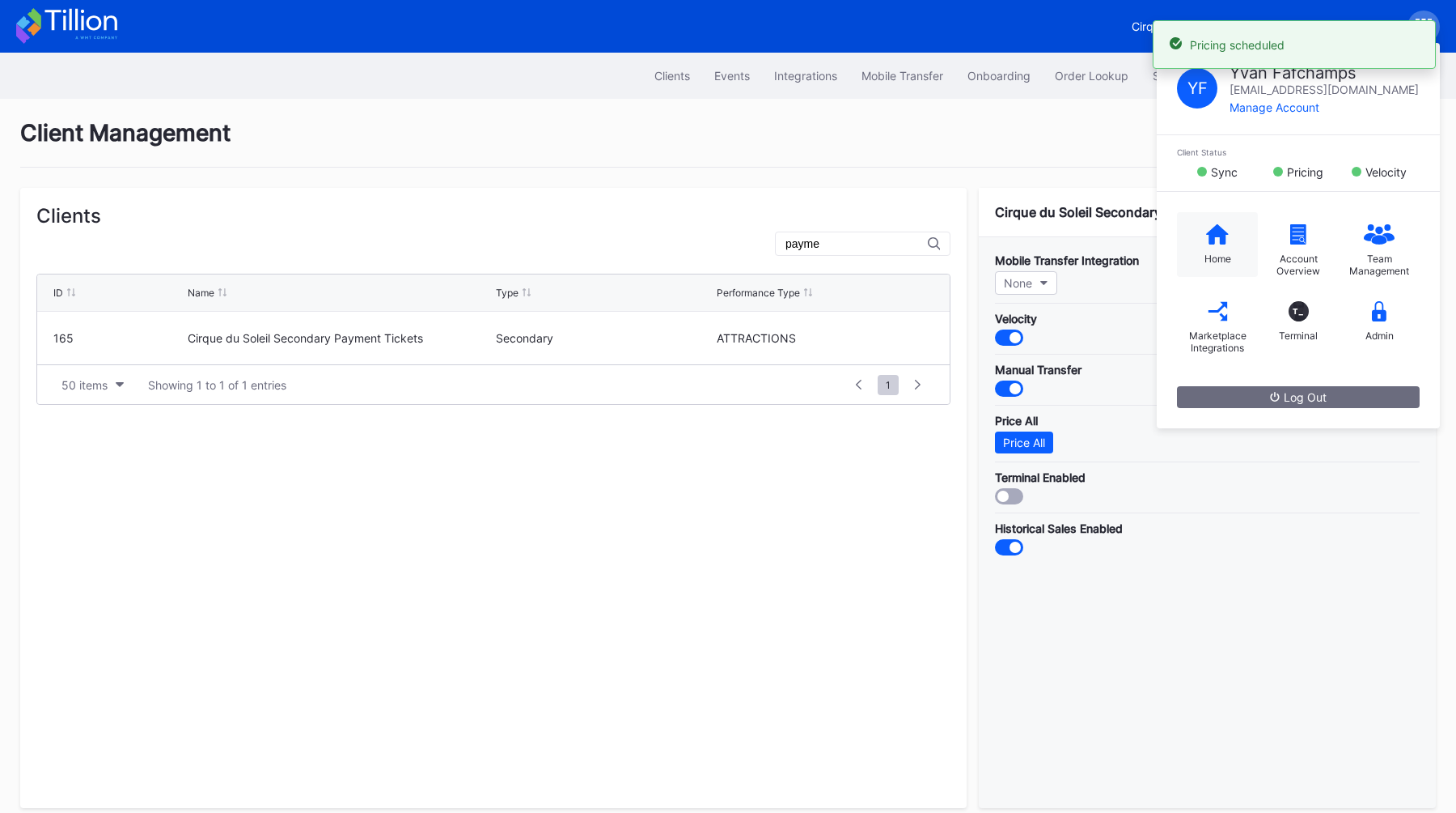
click at [1225, 231] on div "Home" at bounding box center [1217, 244] width 81 height 65
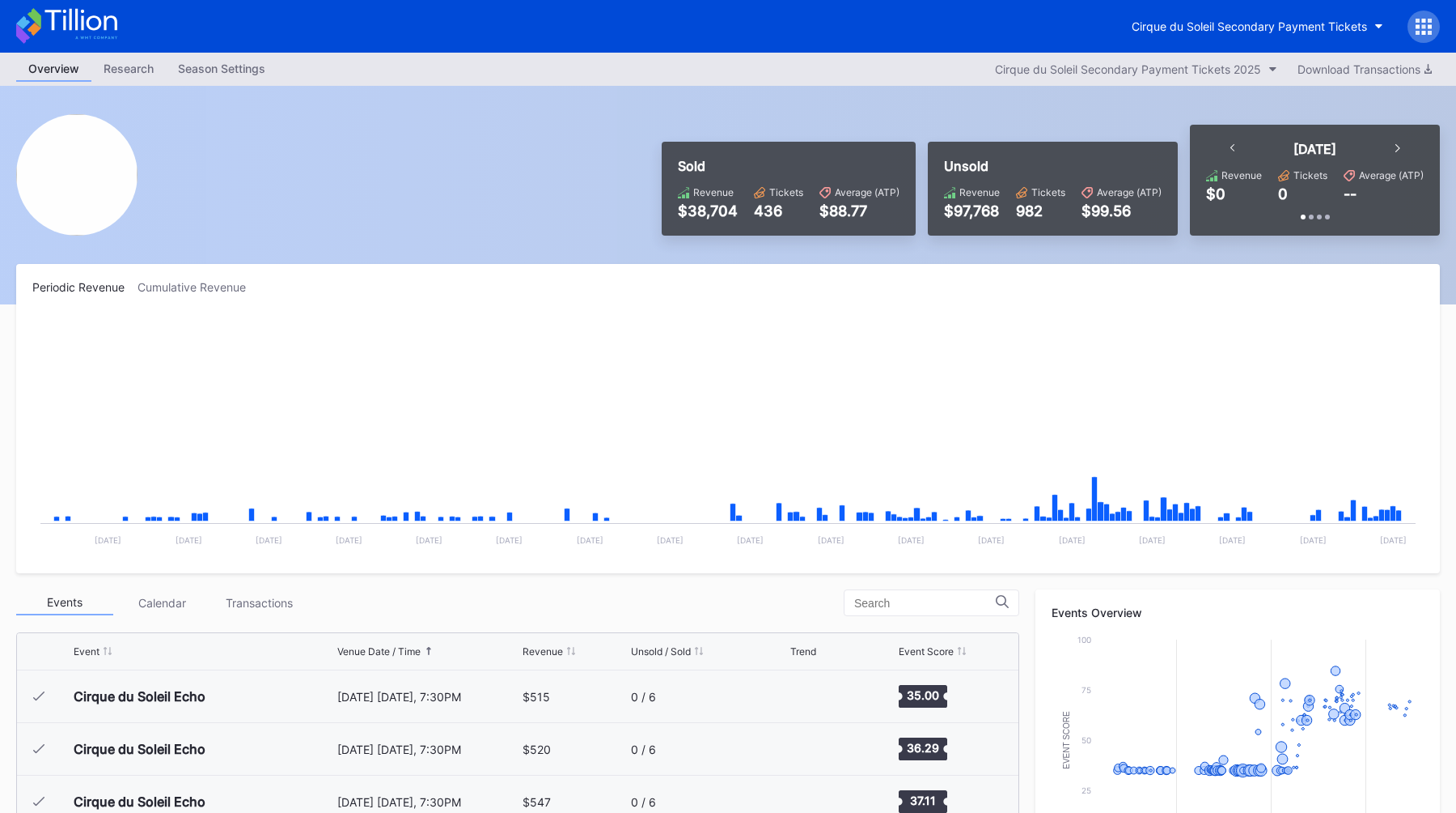
scroll to position [2736, 0]
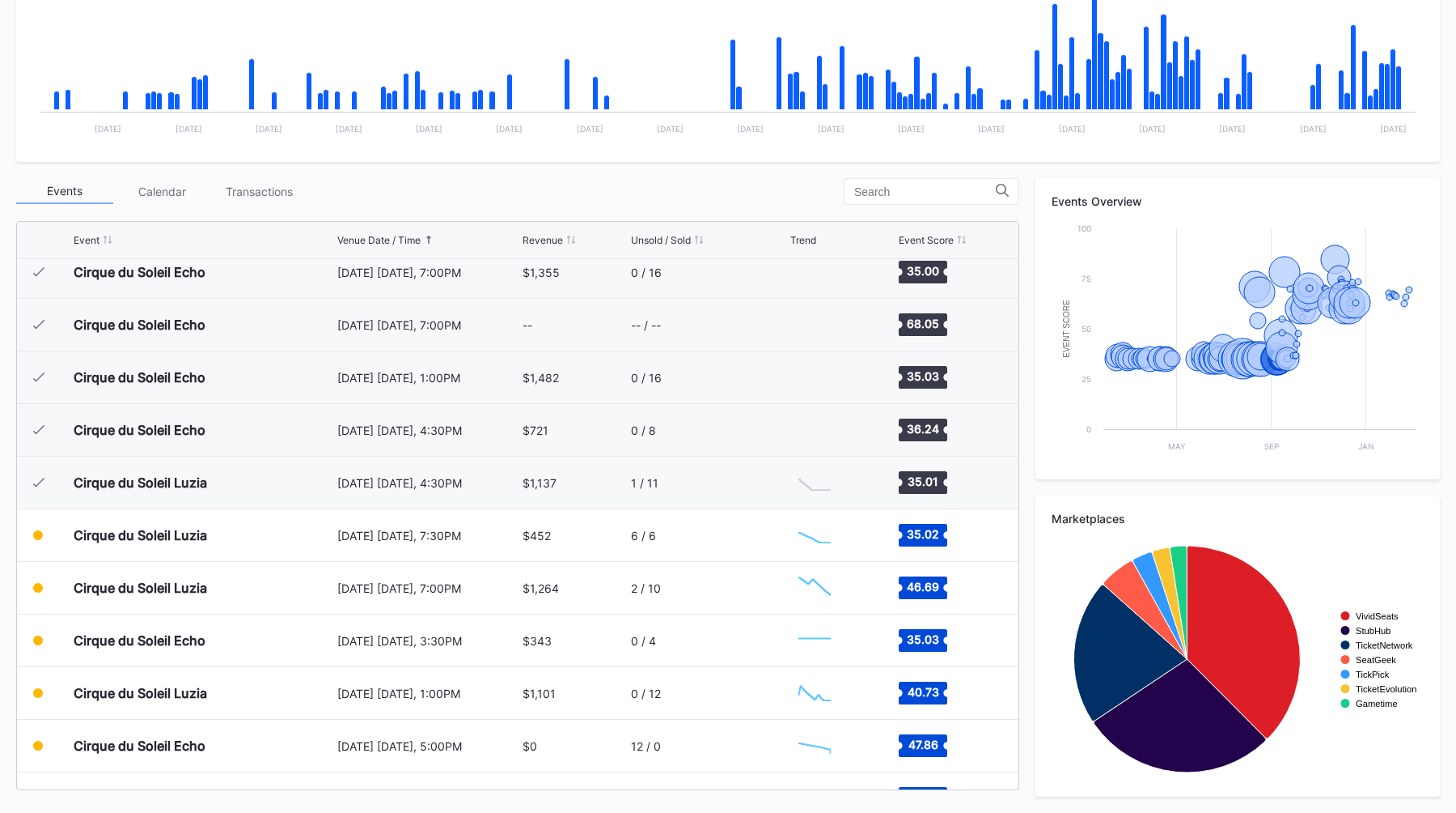
scroll to position [2498, 0]
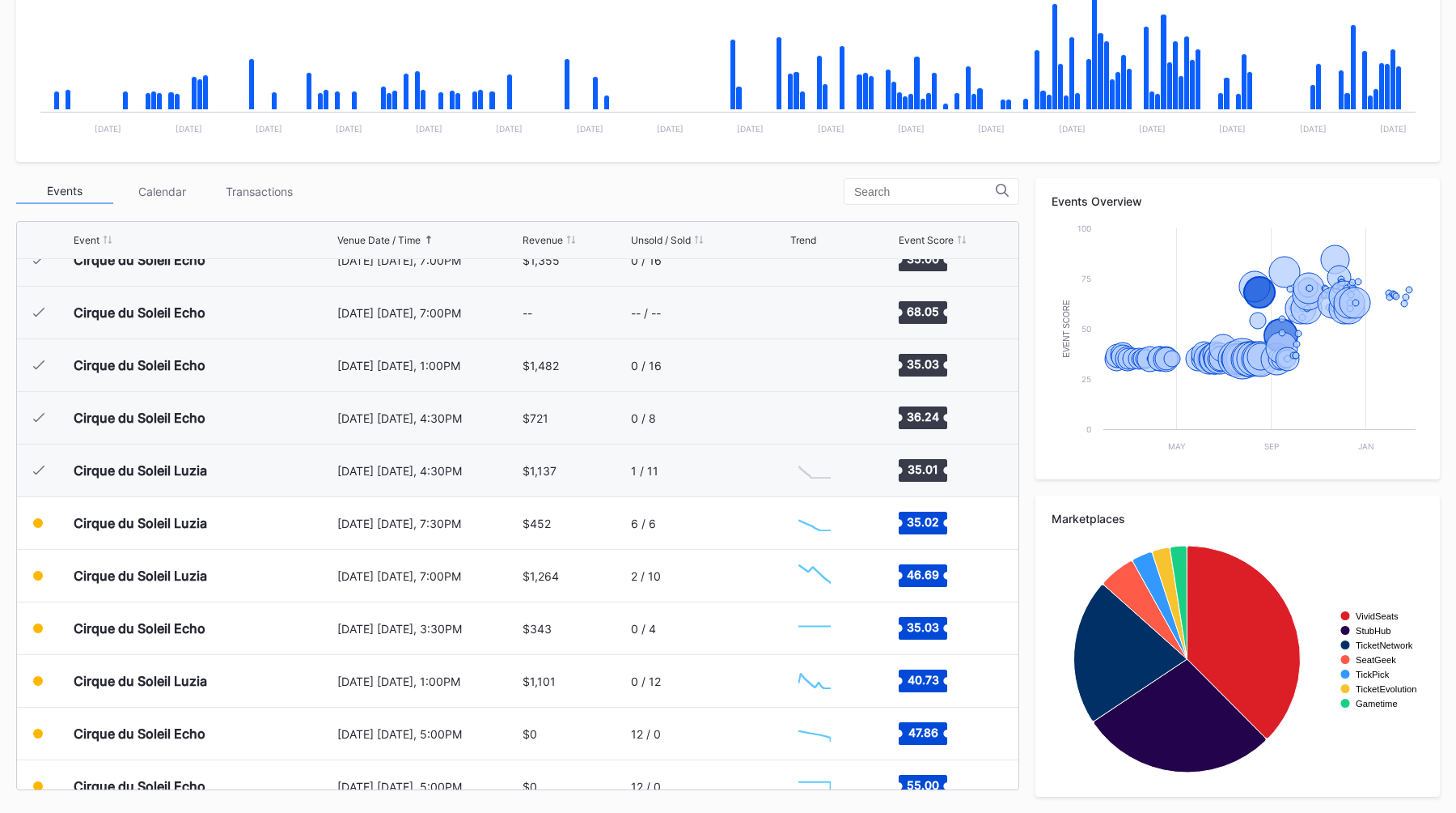
click at [641, 174] on div "Periodic Revenue Cumulative Revenue Created with Highcharts 11.2.0 Chart title …" at bounding box center [728, 332] width 1456 height 960
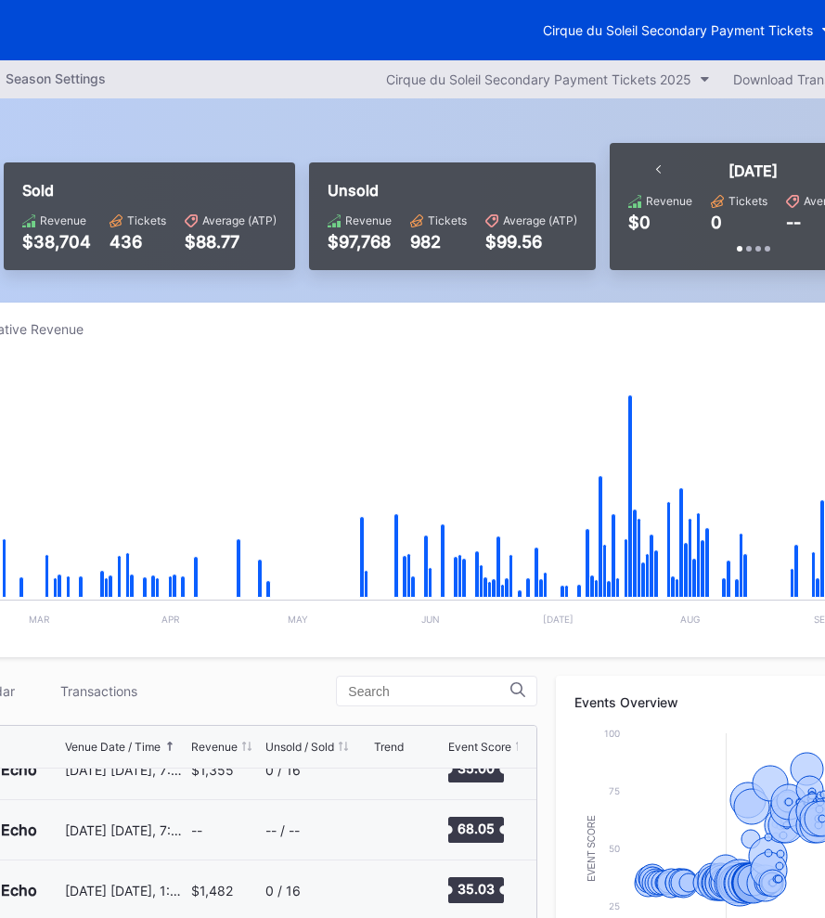
scroll to position [0, 289]
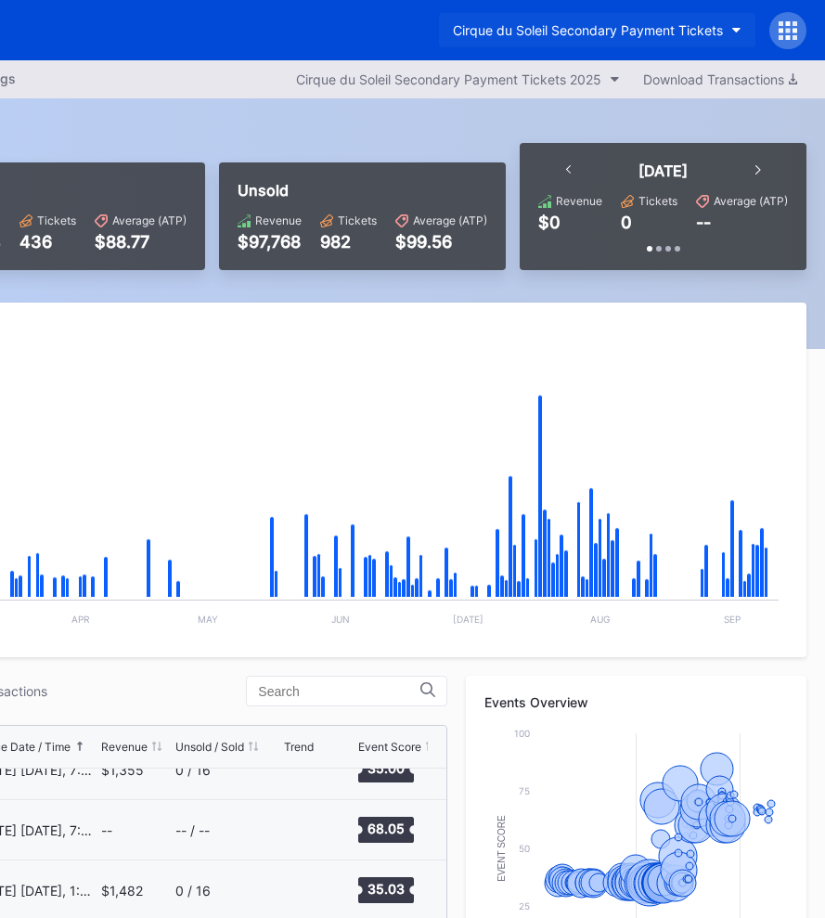
click at [595, 27] on div "Cirque du Soleil Secondary Payment Tickets" at bounding box center [588, 30] width 270 height 16
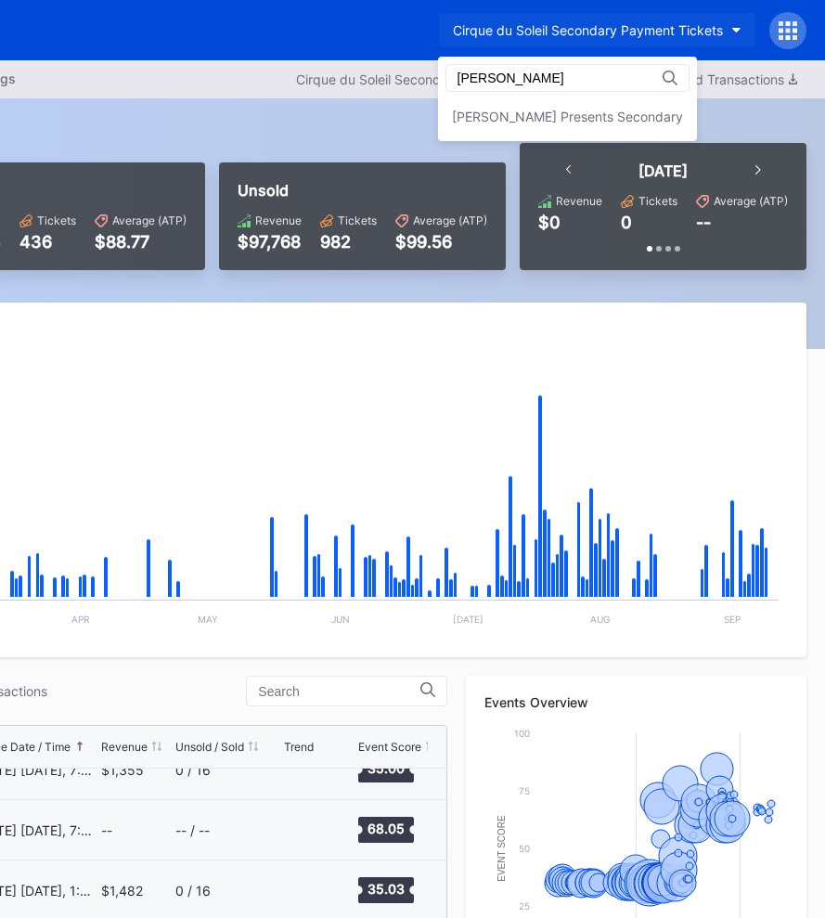
scroll to position [0, 0]
type input "dann"
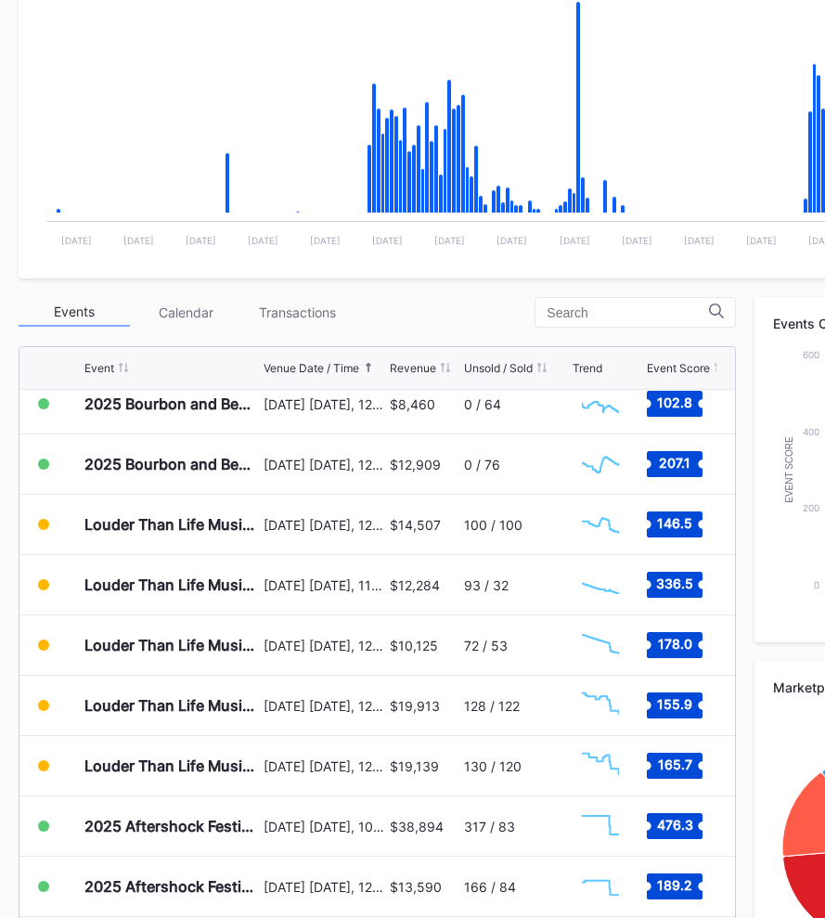
scroll to position [503, 0]
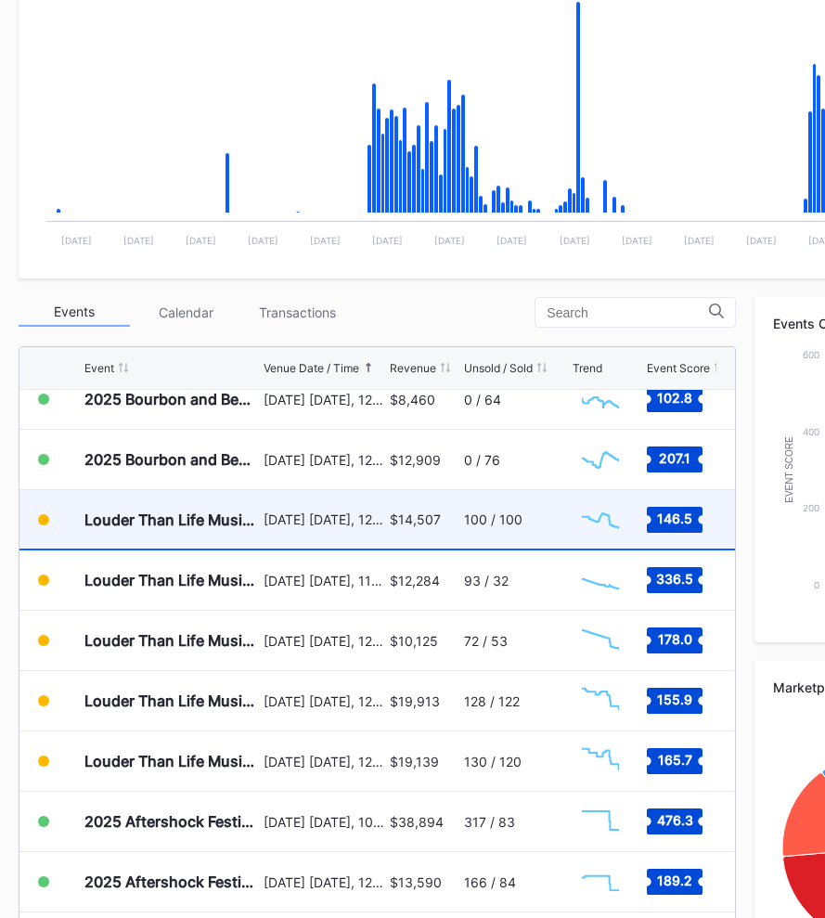
click at [307, 529] on div "[DATE] [DATE], 12:00PM" at bounding box center [325, 519] width 122 height 58
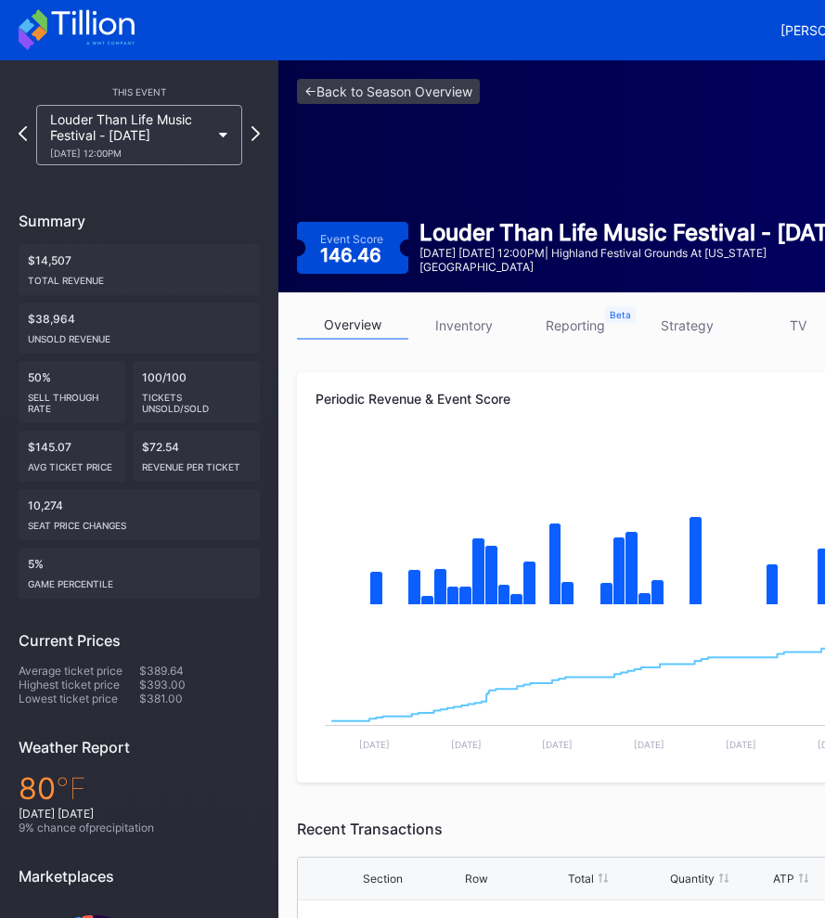
click at [687, 332] on link "strategy" at bounding box center [686, 325] width 111 height 29
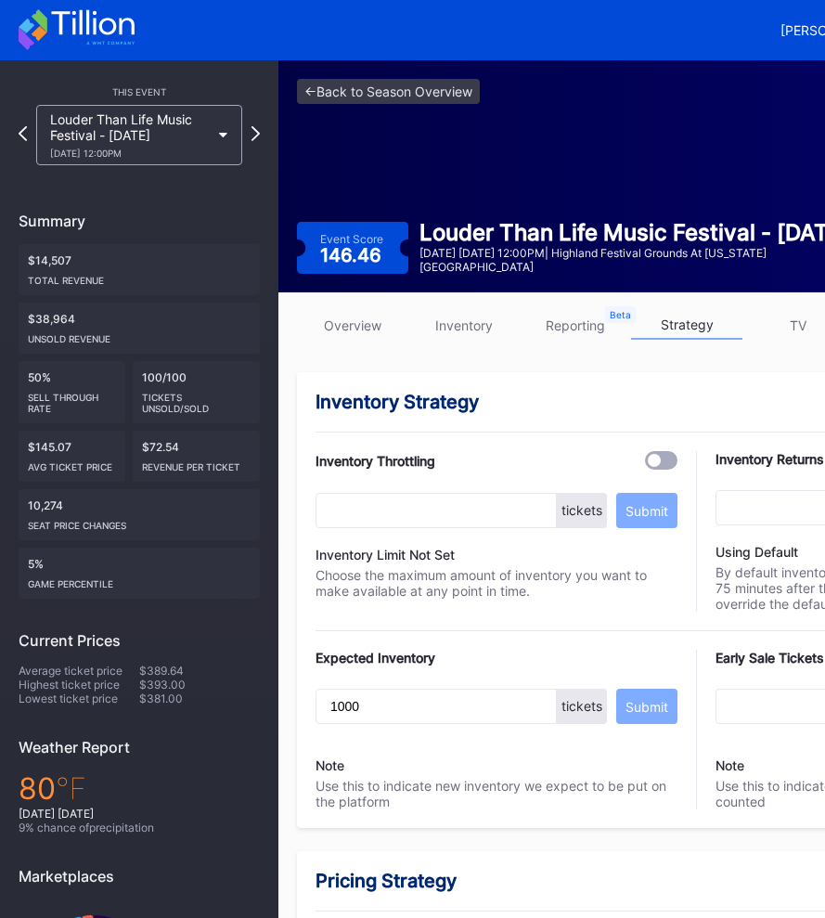
click at [632, 401] on div "Inventory Strategy" at bounding box center [696, 402] width 761 height 22
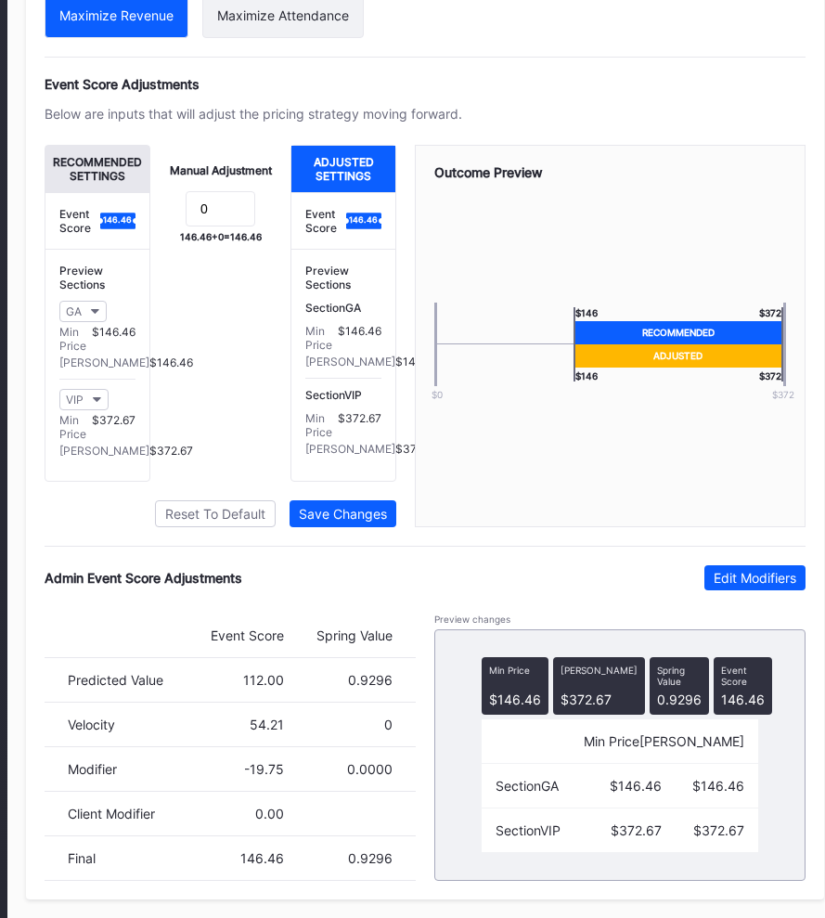
scroll to position [1207, 289]
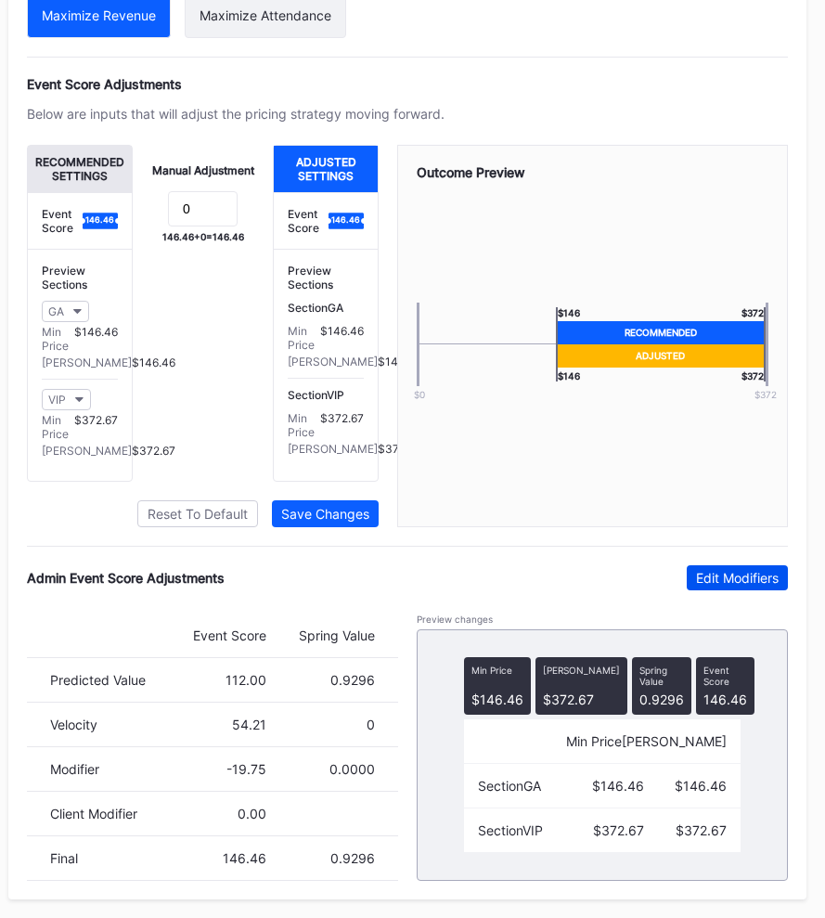
click at [718, 572] on div "Edit Modifiers" at bounding box center [737, 578] width 83 height 16
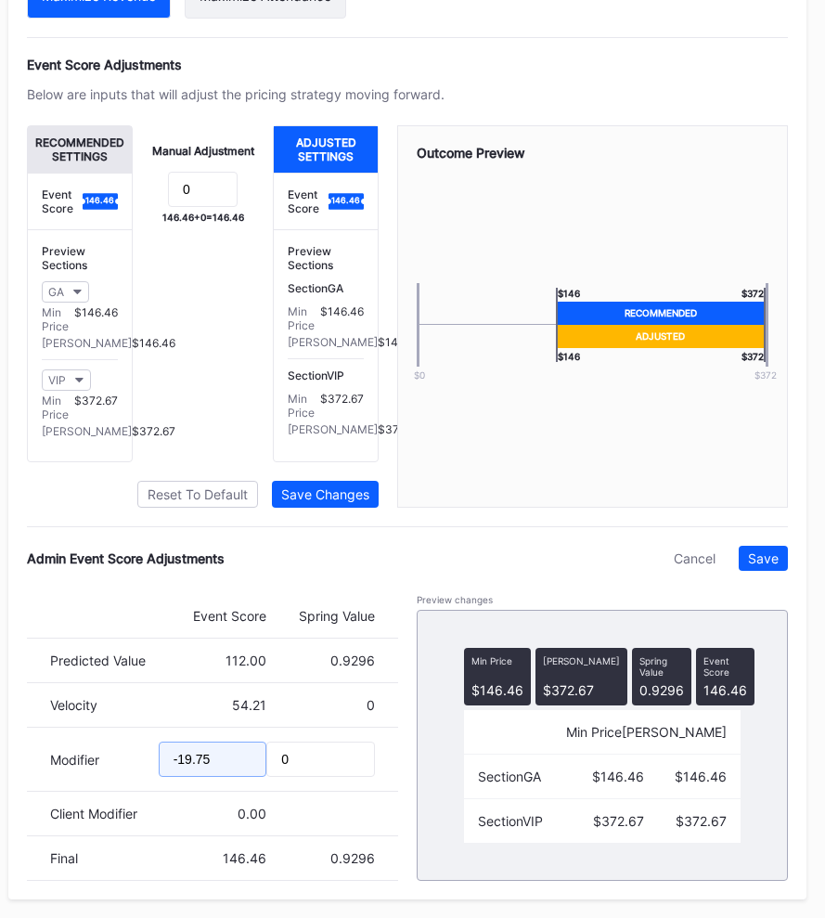
drag, startPoint x: 232, startPoint y: 776, endPoint x: 127, endPoint y: 776, distance: 104.9
click at [131, 776] on div "Modifier -19.75 0" at bounding box center [212, 760] width 371 height 64
type input "-24.67"
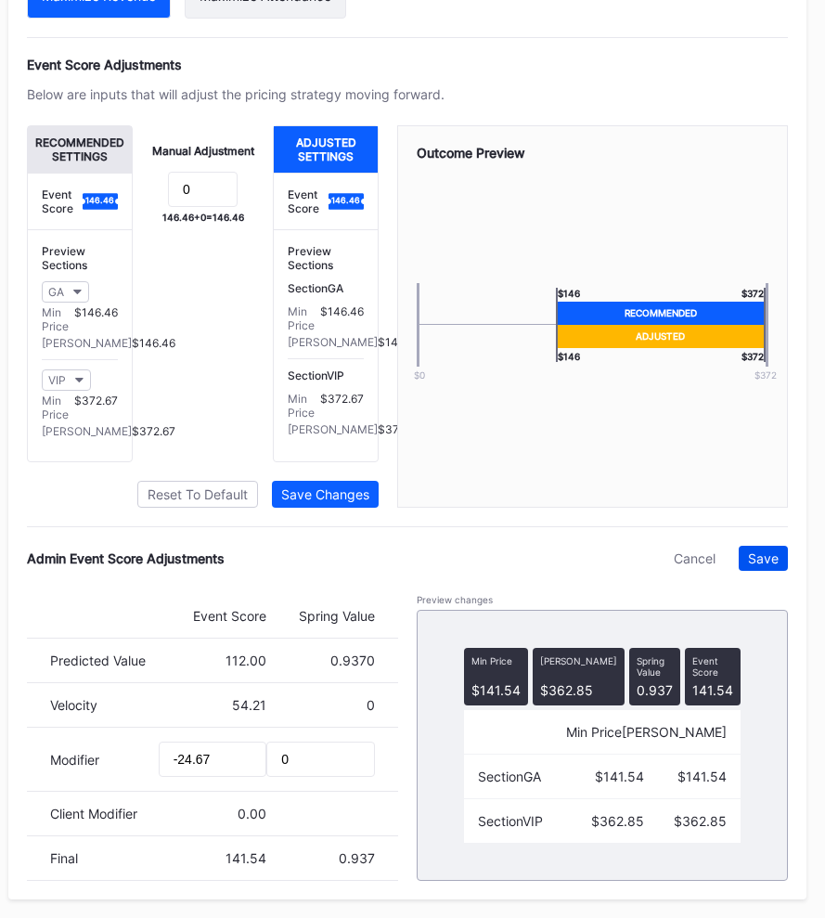
click at [763, 566] on div "Save" at bounding box center [763, 558] width 31 height 16
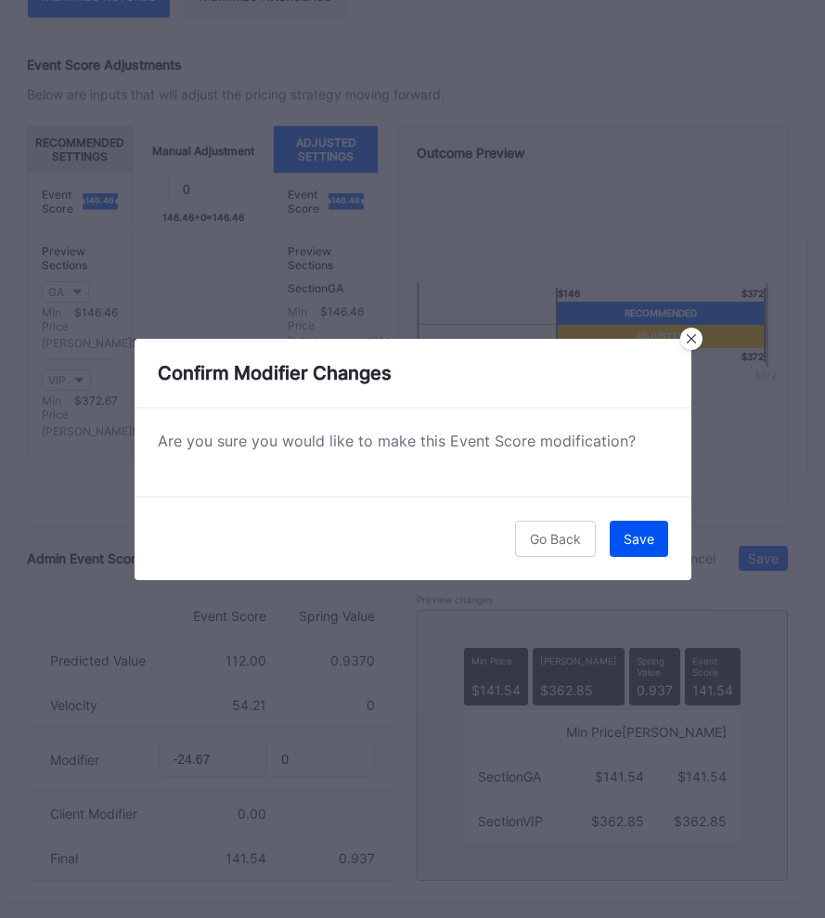
click at [626, 535] on div "Save" at bounding box center [639, 539] width 31 height 16
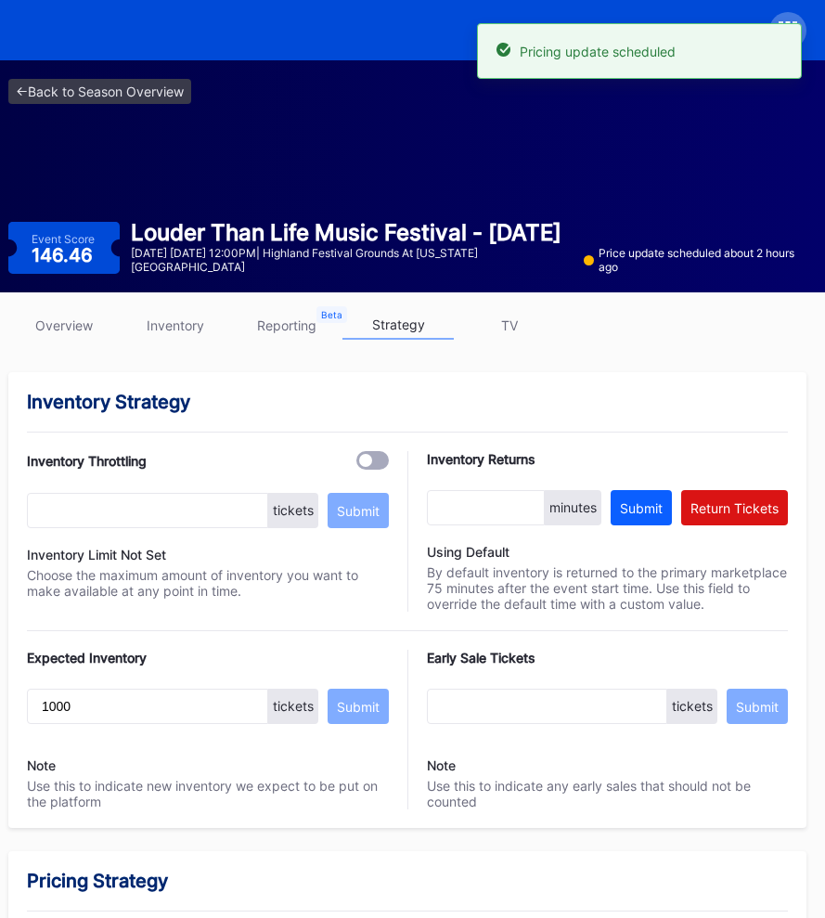
scroll to position [0, 0]
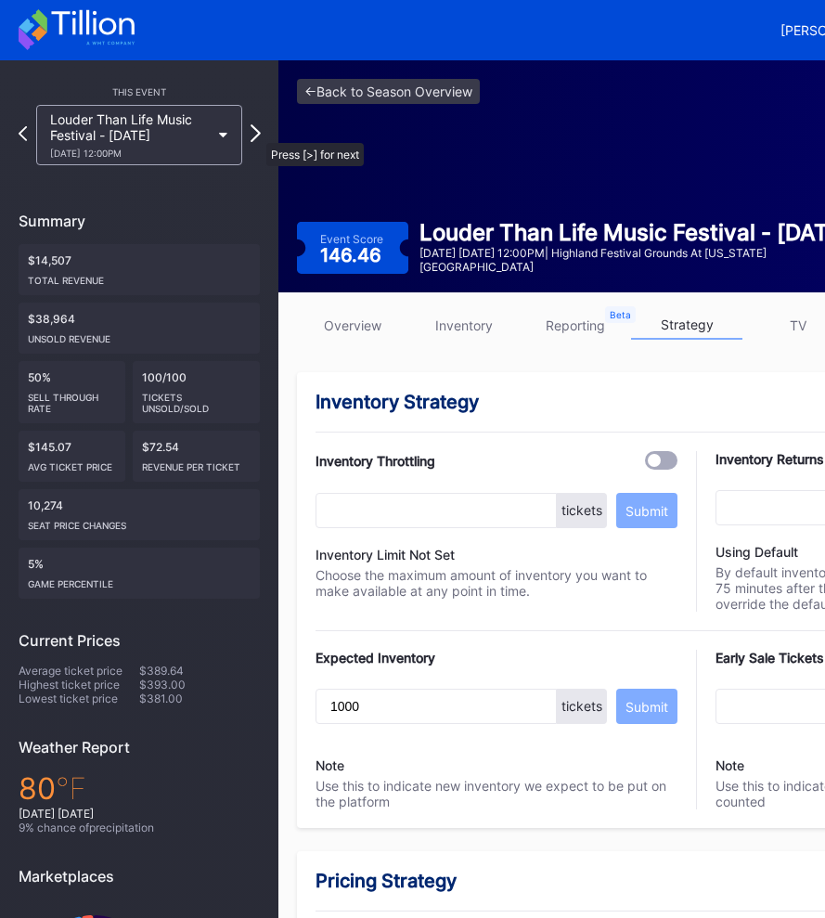
click at [257, 134] on icon at bounding box center [256, 133] width 10 height 18
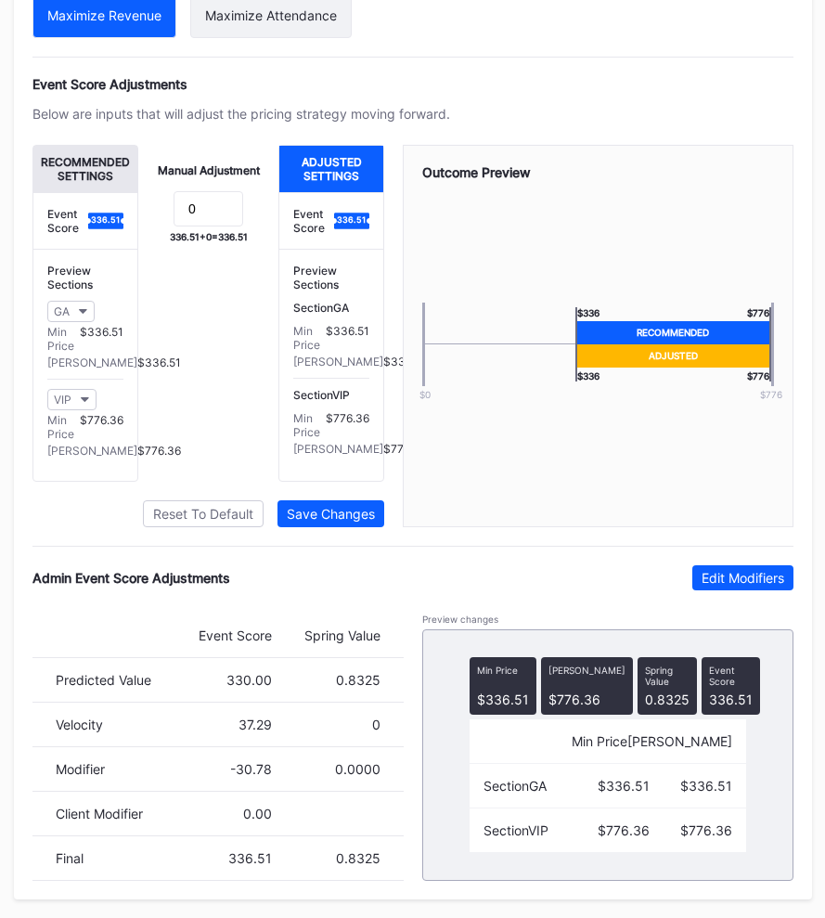
scroll to position [1207, 289]
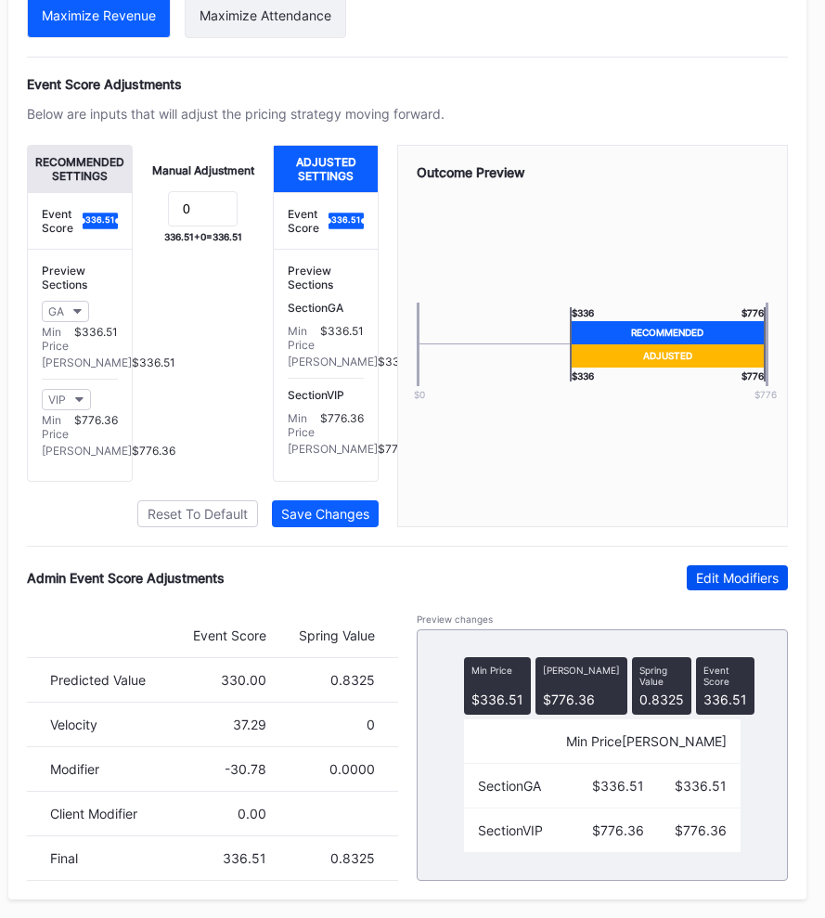
click at [707, 570] on div "Edit Modifiers" at bounding box center [737, 578] width 83 height 16
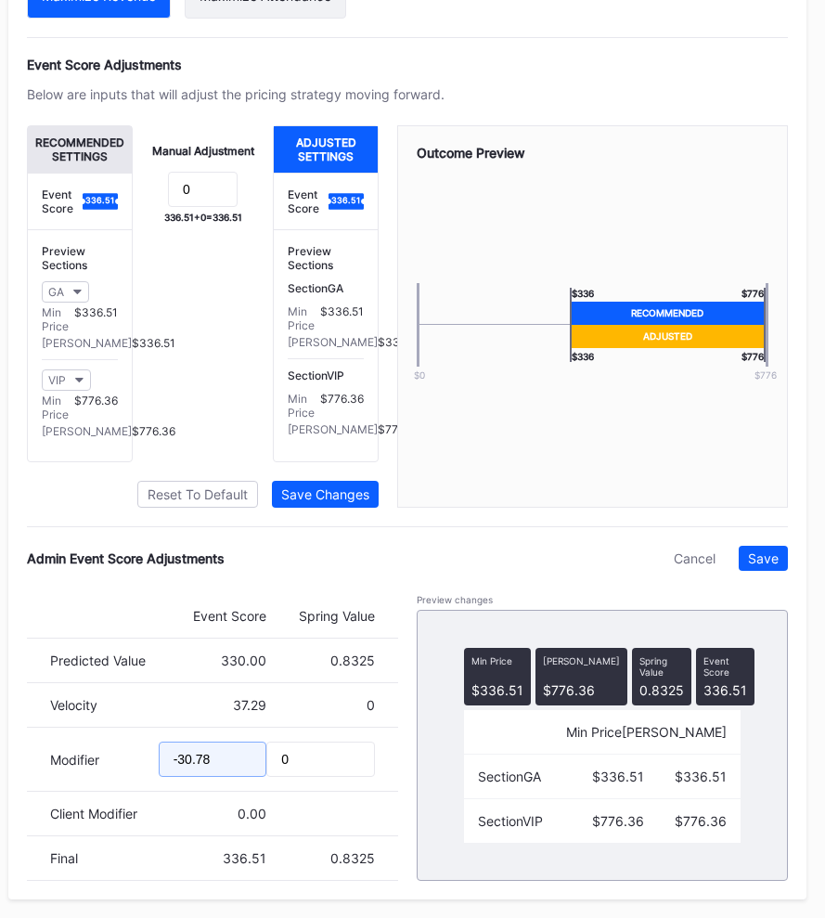
drag, startPoint x: 231, startPoint y: 778, endPoint x: -2, endPoint y: 778, distance: 232.9
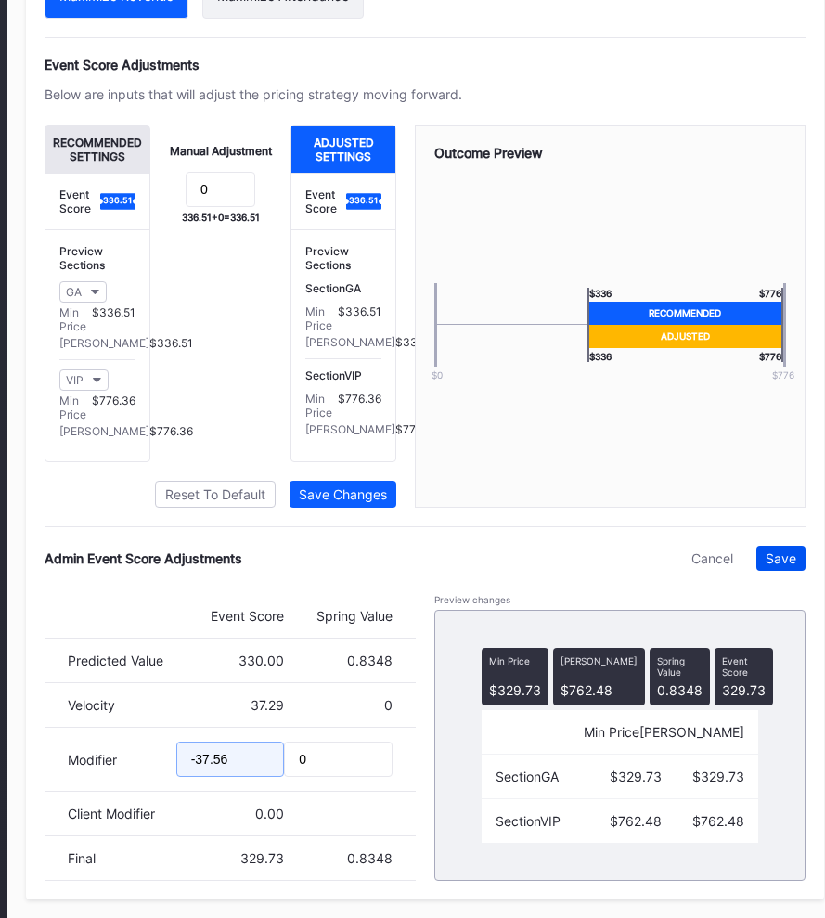
type input "-37.56"
click at [779, 566] on div "Save" at bounding box center [781, 558] width 31 height 16
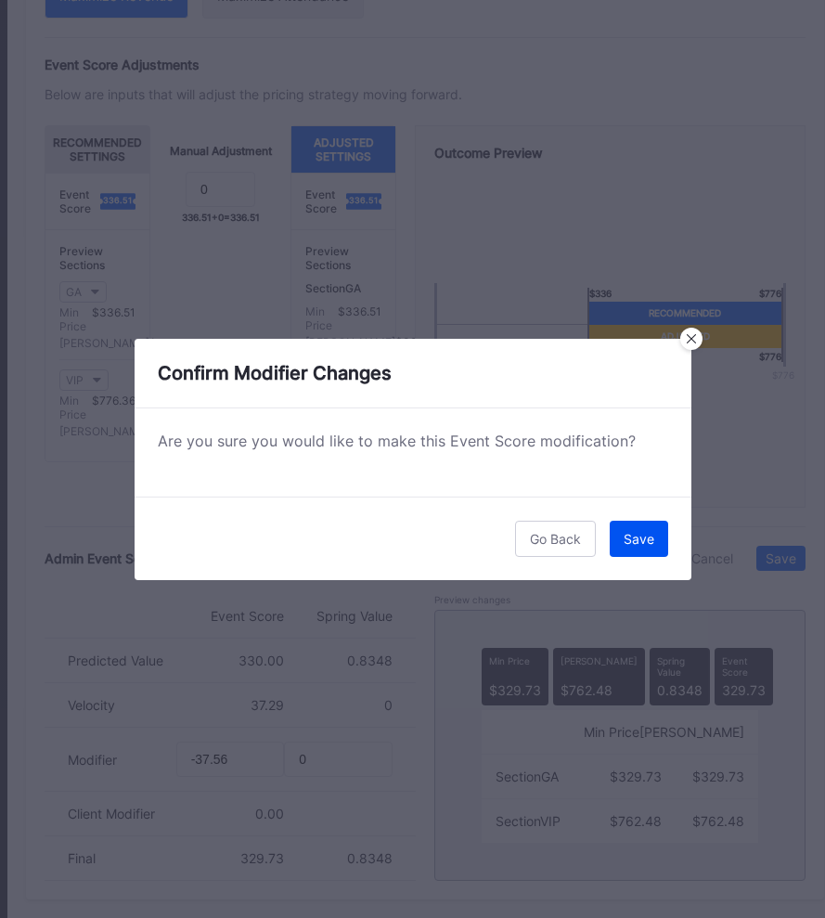
click at [645, 535] on div "Save" at bounding box center [639, 539] width 31 height 16
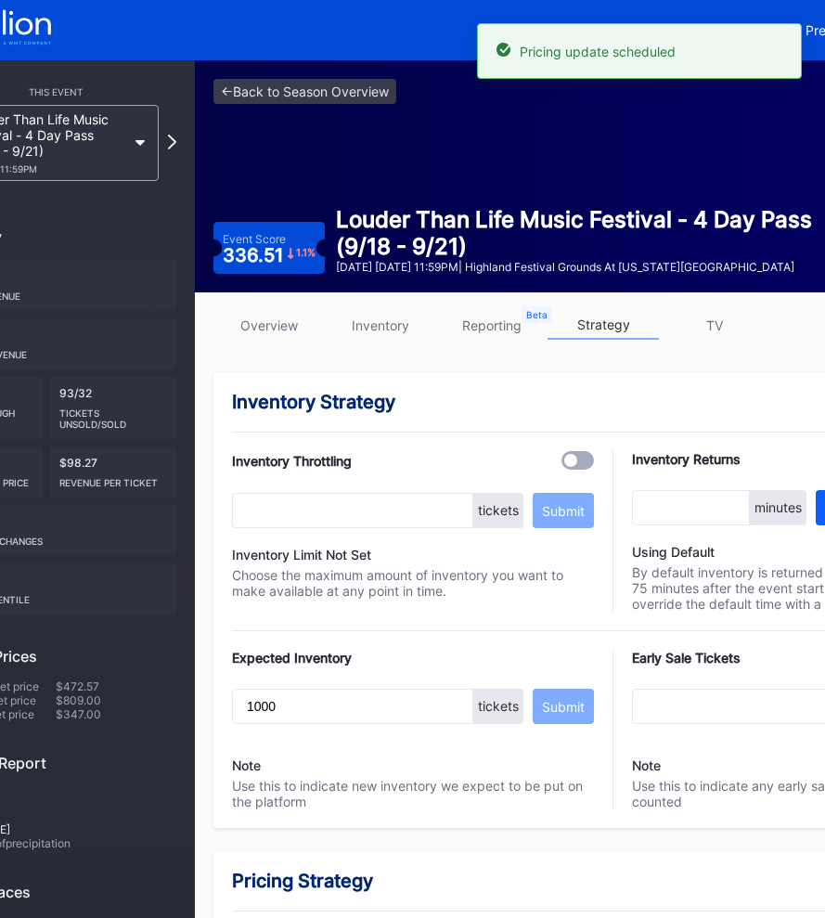
scroll to position [0, 0]
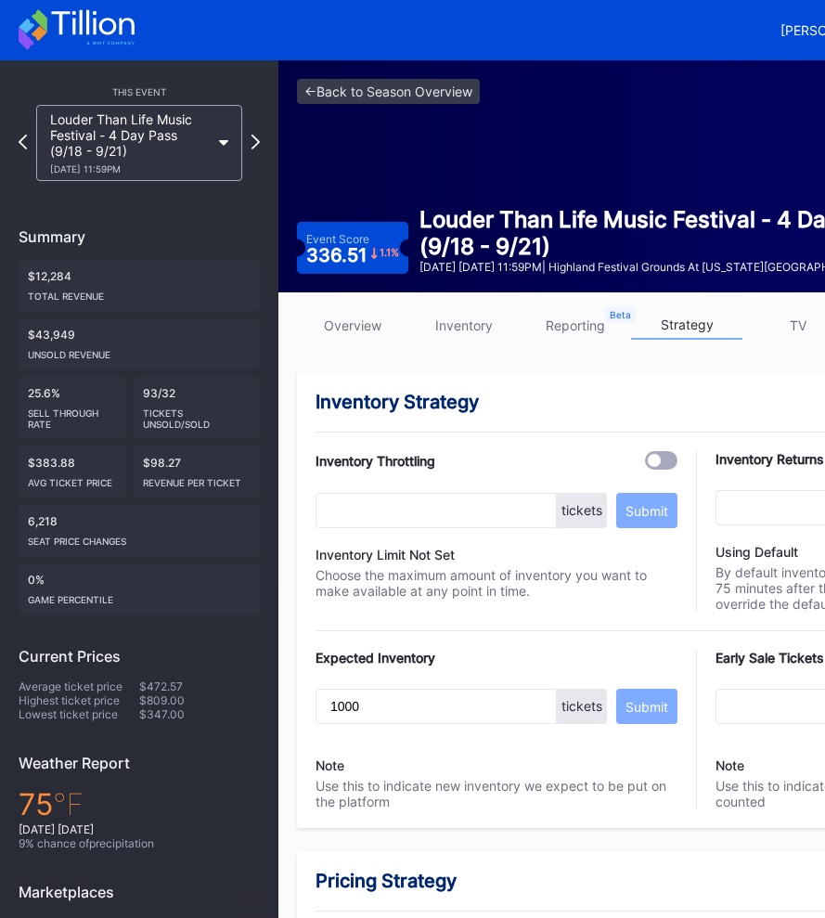
click at [363, 322] on link "overview" at bounding box center [352, 325] width 111 height 29
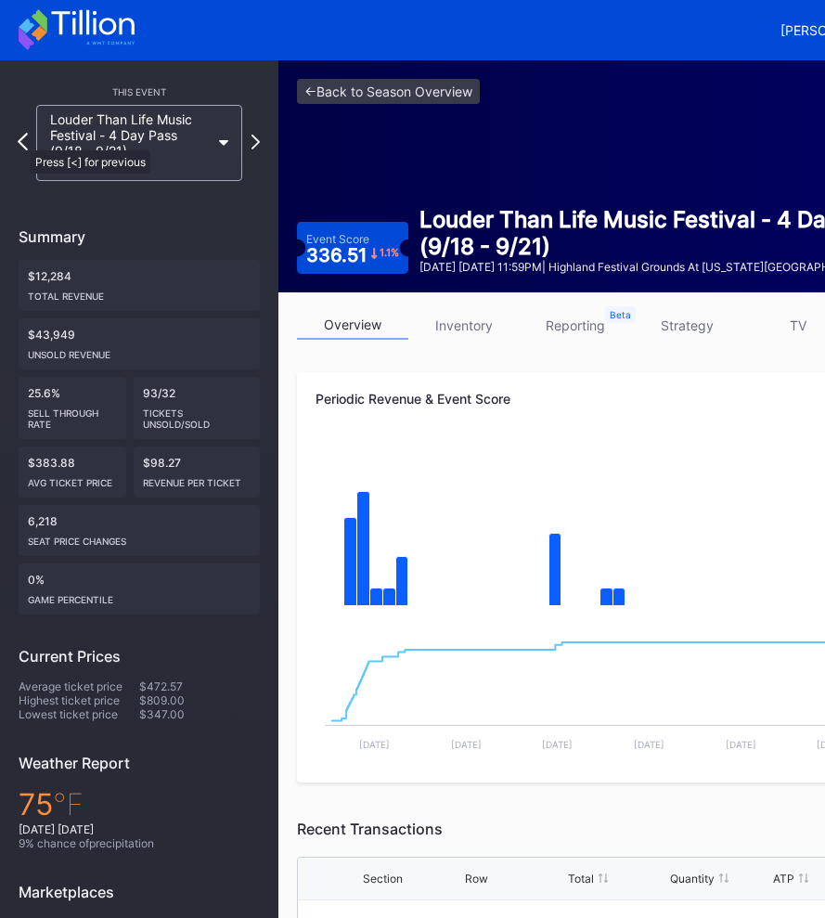
click at [23, 142] on icon at bounding box center [23, 142] width 10 height 18
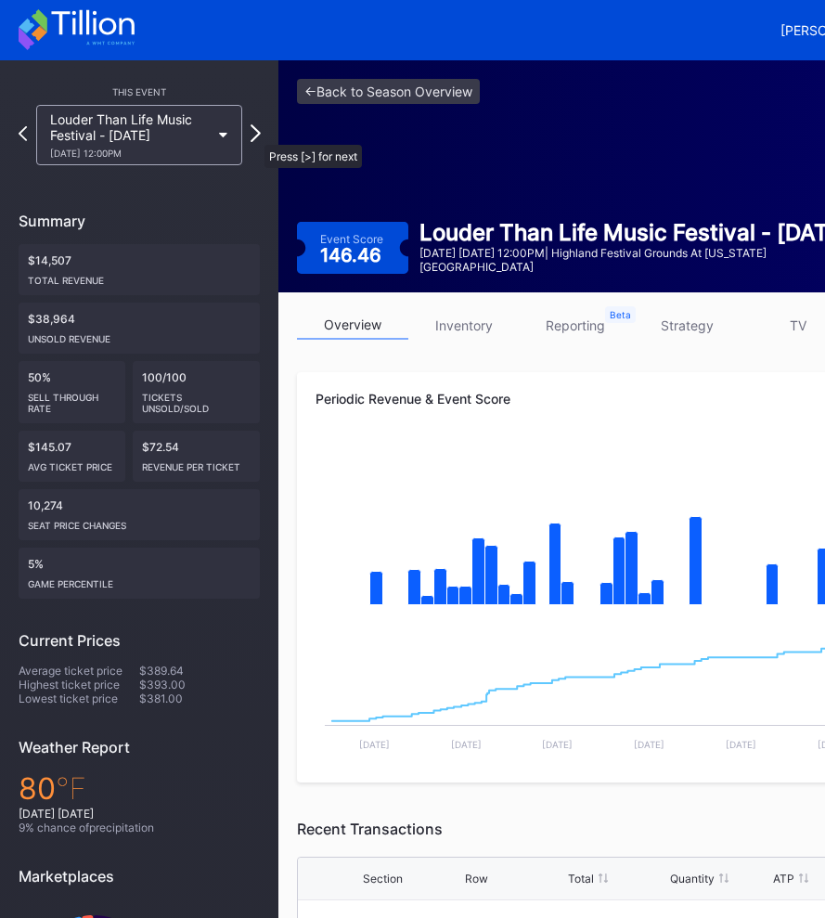
click at [254, 135] on icon at bounding box center [256, 133] width 10 height 18
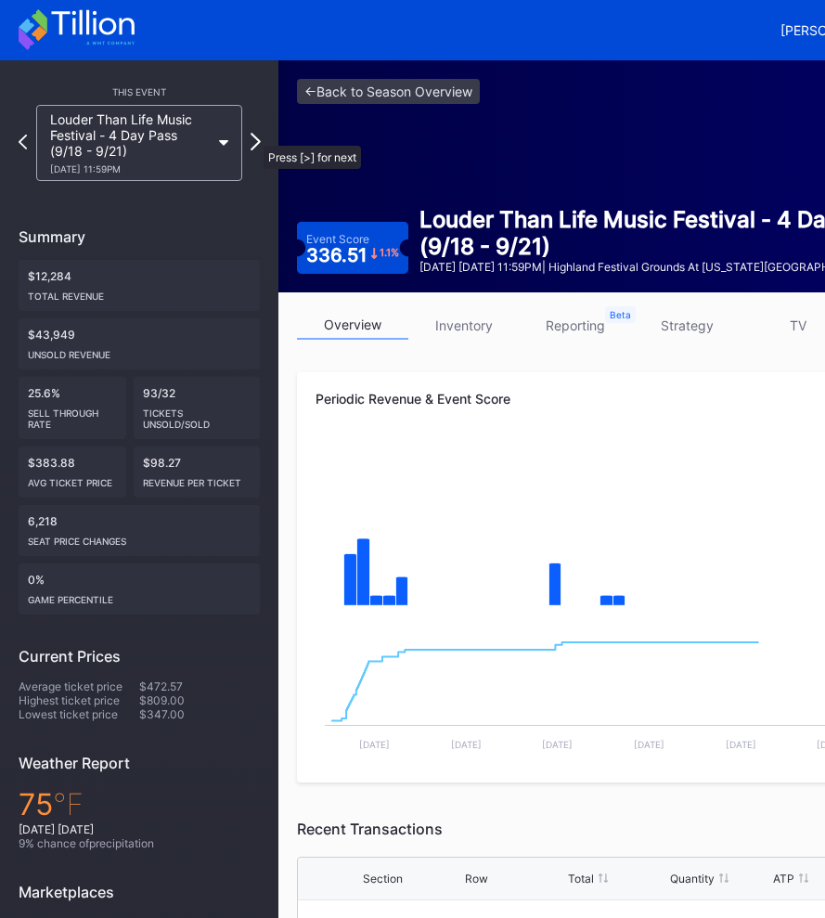
click at [255, 138] on icon at bounding box center [256, 142] width 10 height 18
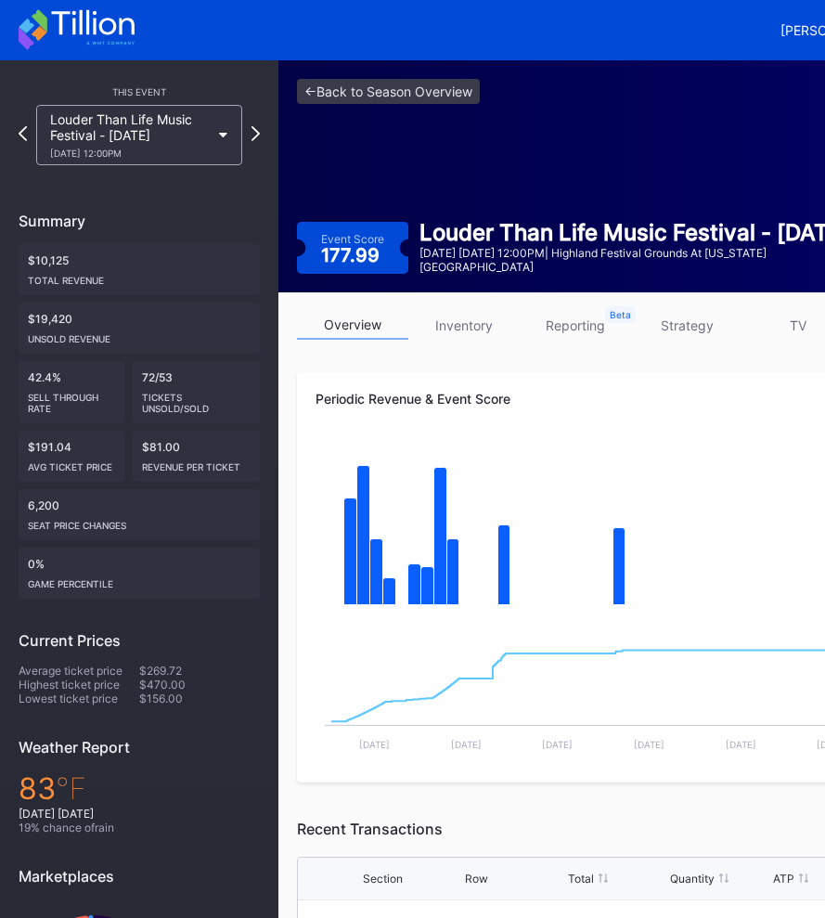
scroll to position [0, 56]
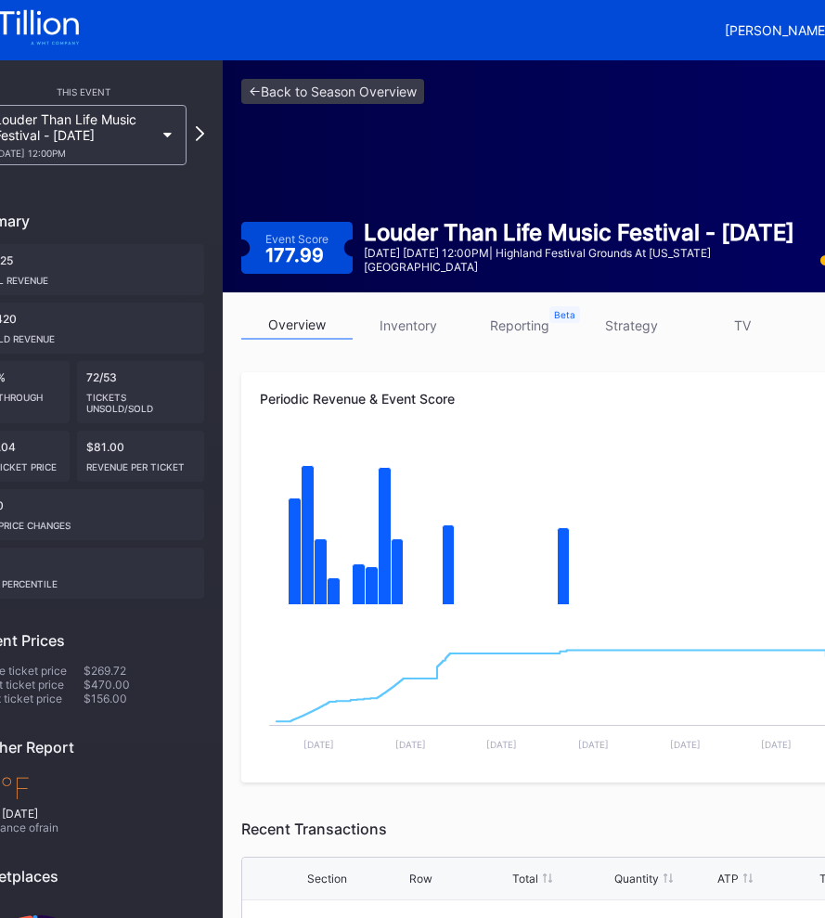
click at [622, 320] on link "strategy" at bounding box center [630, 325] width 111 height 29
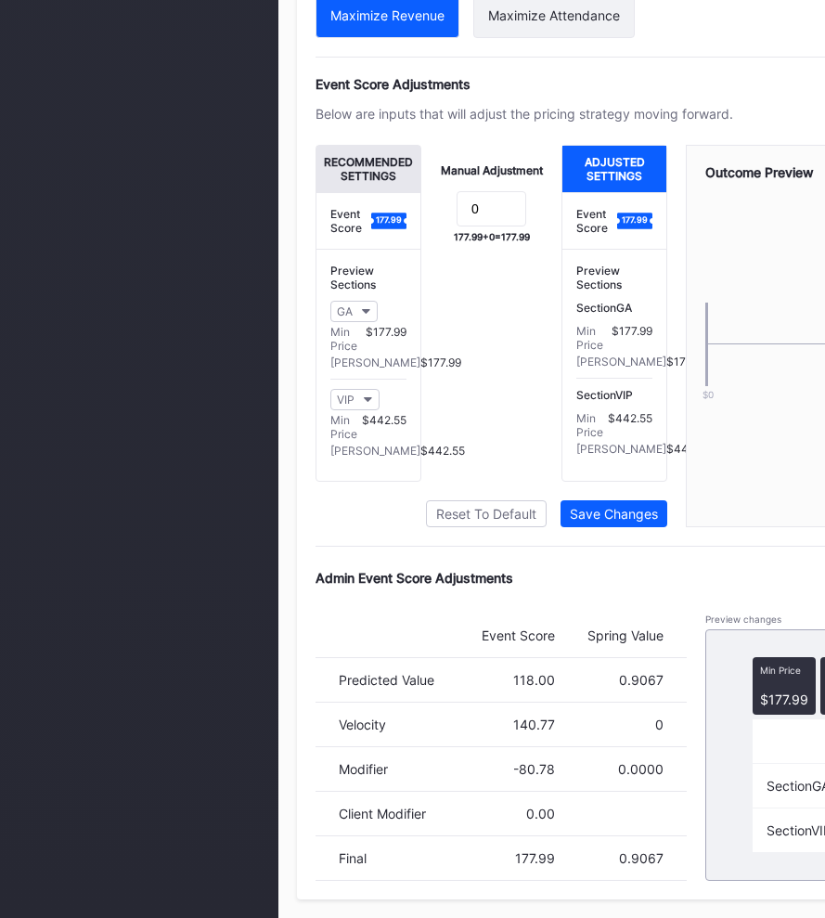
scroll to position [1207, 289]
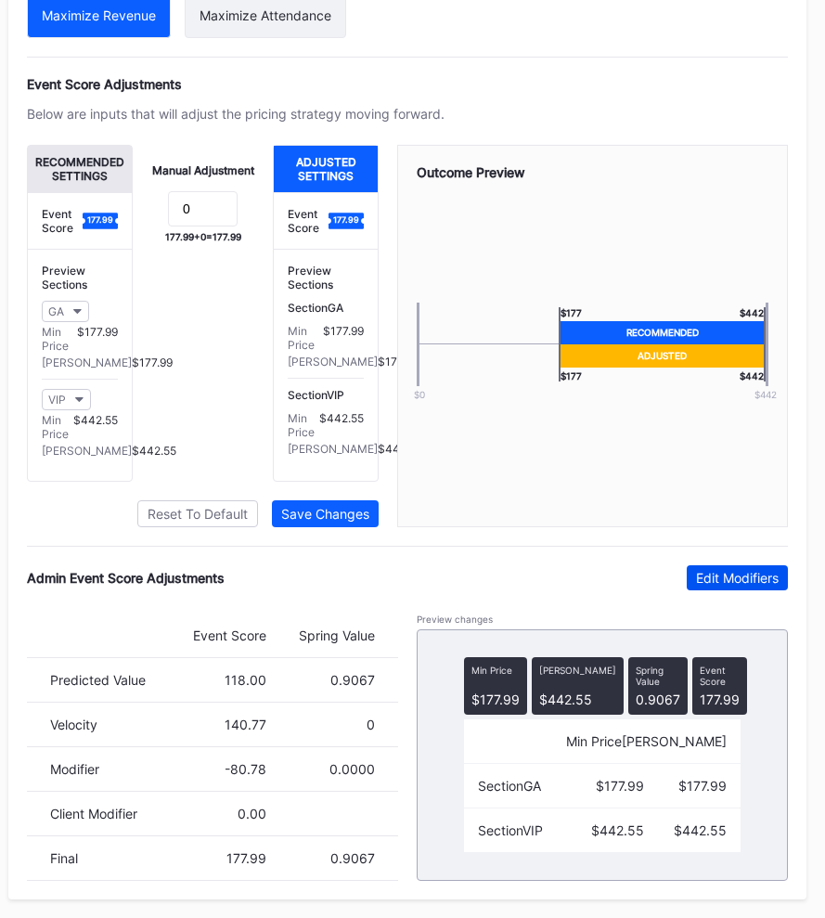
click at [709, 582] on div "Edit Modifiers" at bounding box center [737, 578] width 83 height 16
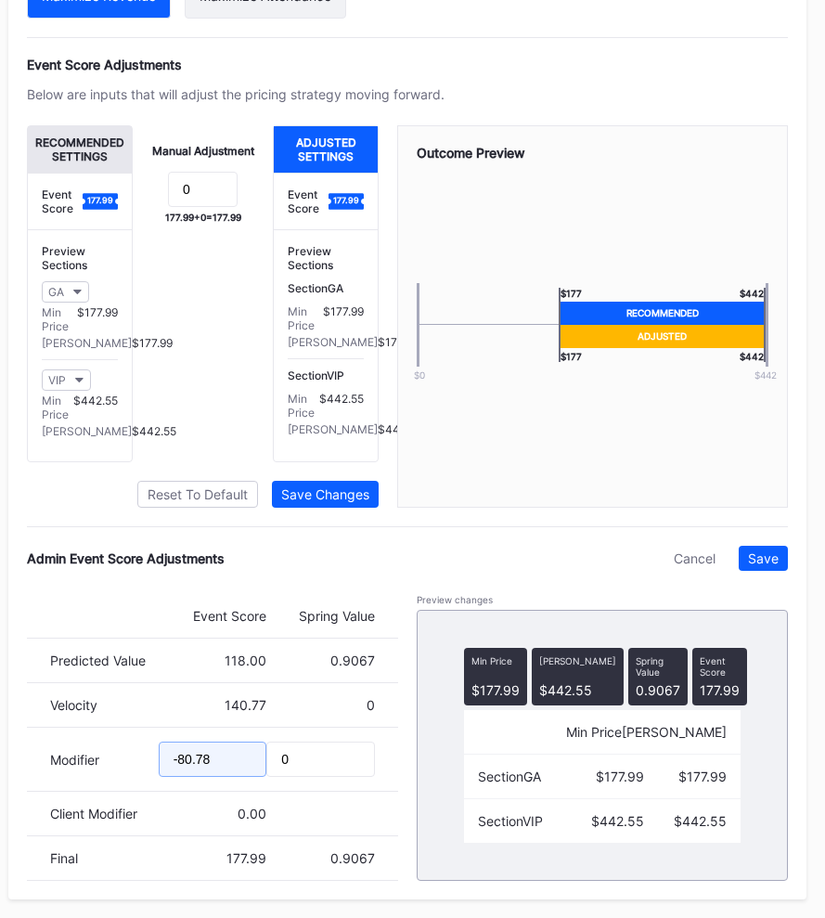
drag, startPoint x: 240, startPoint y: 780, endPoint x: -40, endPoint y: 780, distance: 280.3
type input "-88.44"
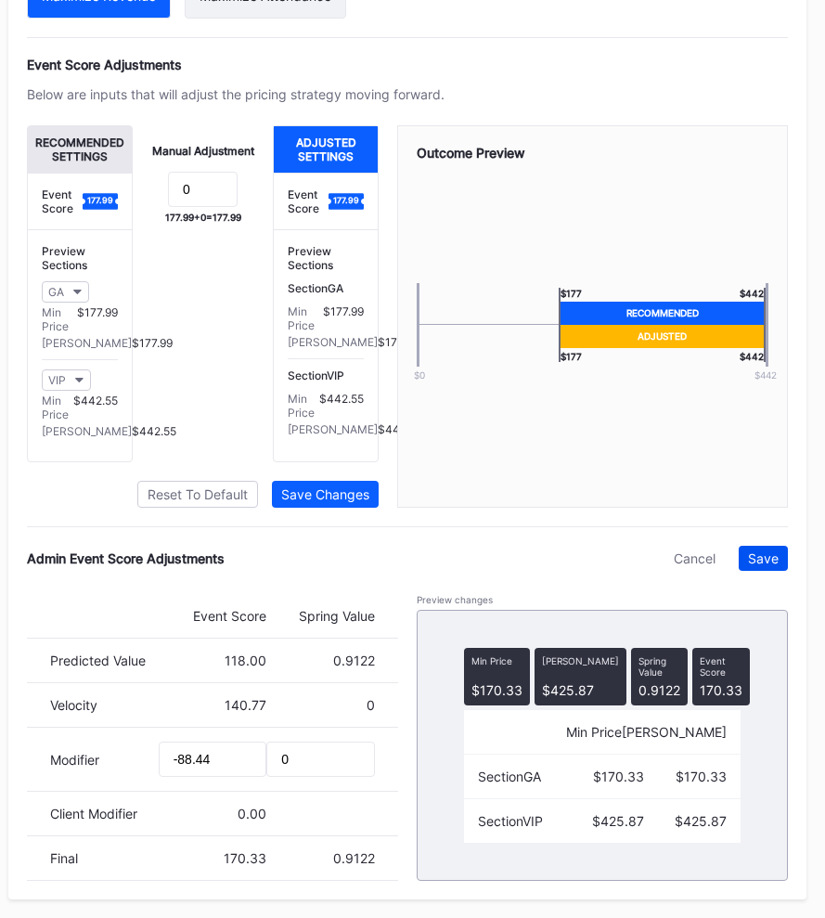
click at [766, 566] on div "Save" at bounding box center [763, 558] width 31 height 16
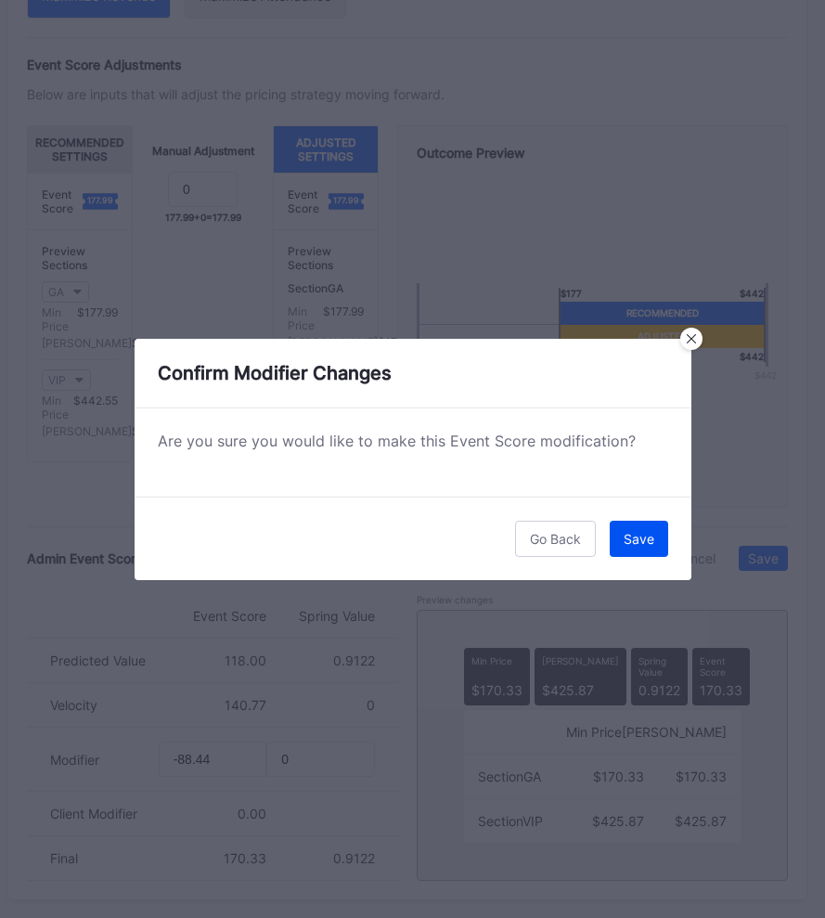
click at [649, 537] on div "Save" at bounding box center [639, 539] width 31 height 16
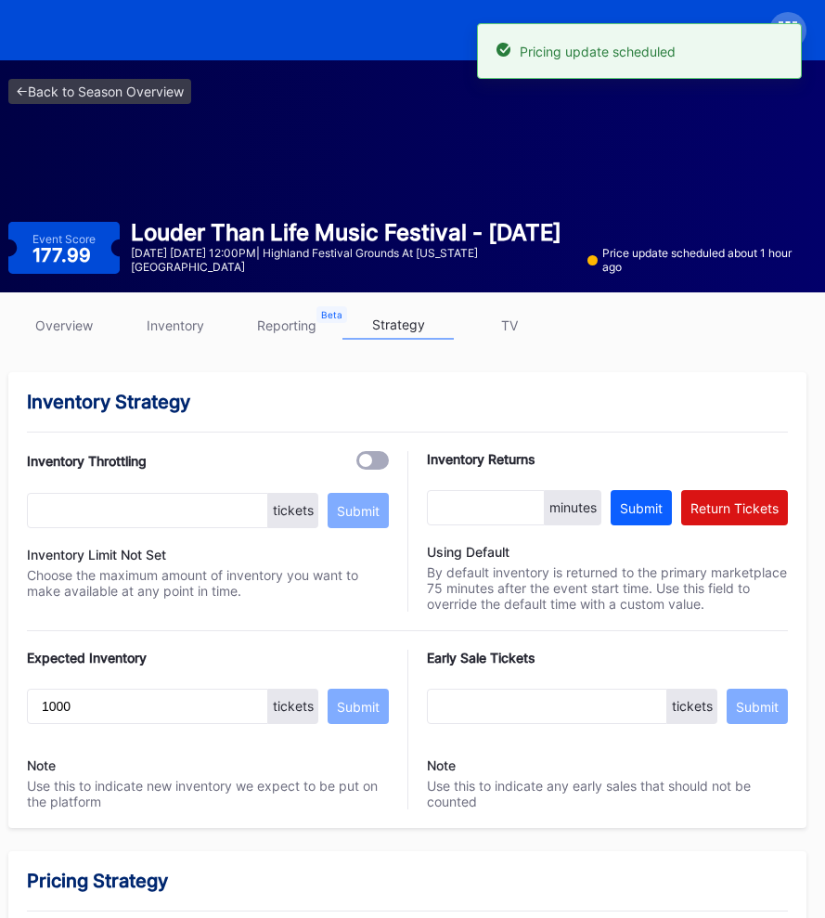
scroll to position [0, 0]
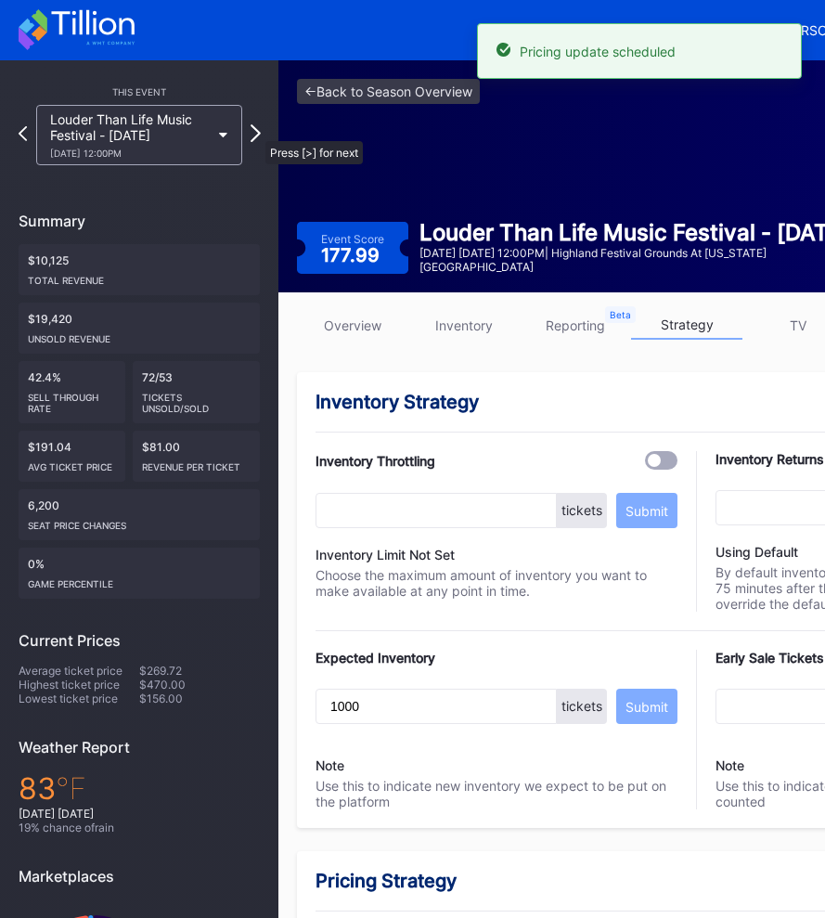
click at [256, 132] on icon at bounding box center [256, 133] width 10 height 18
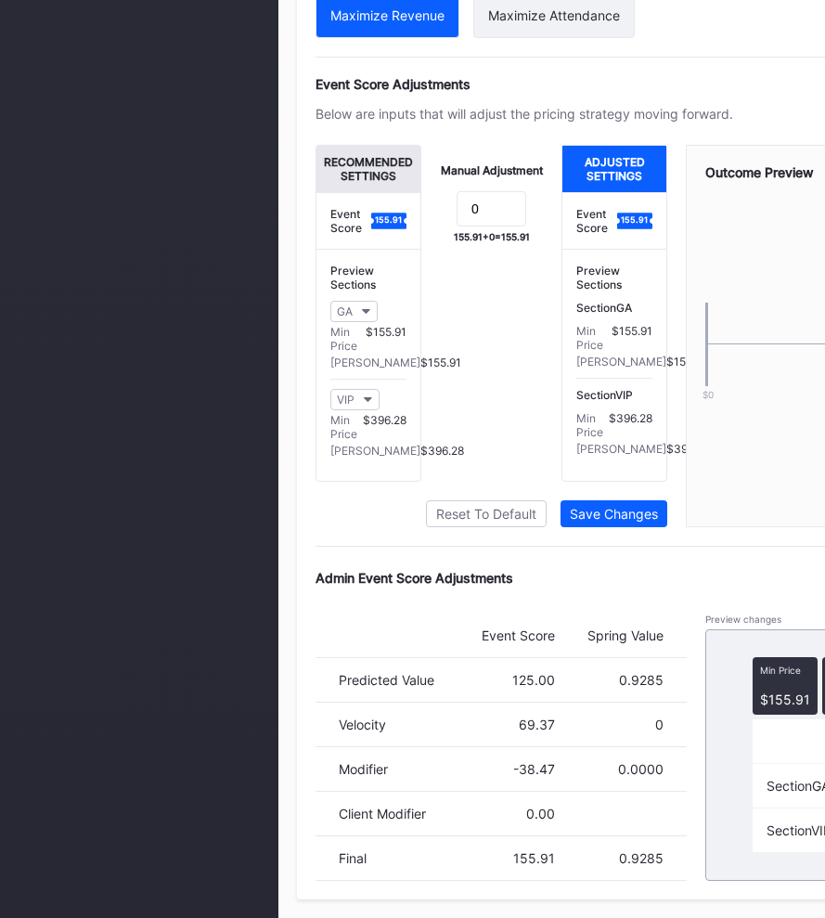
scroll to position [1207, 289]
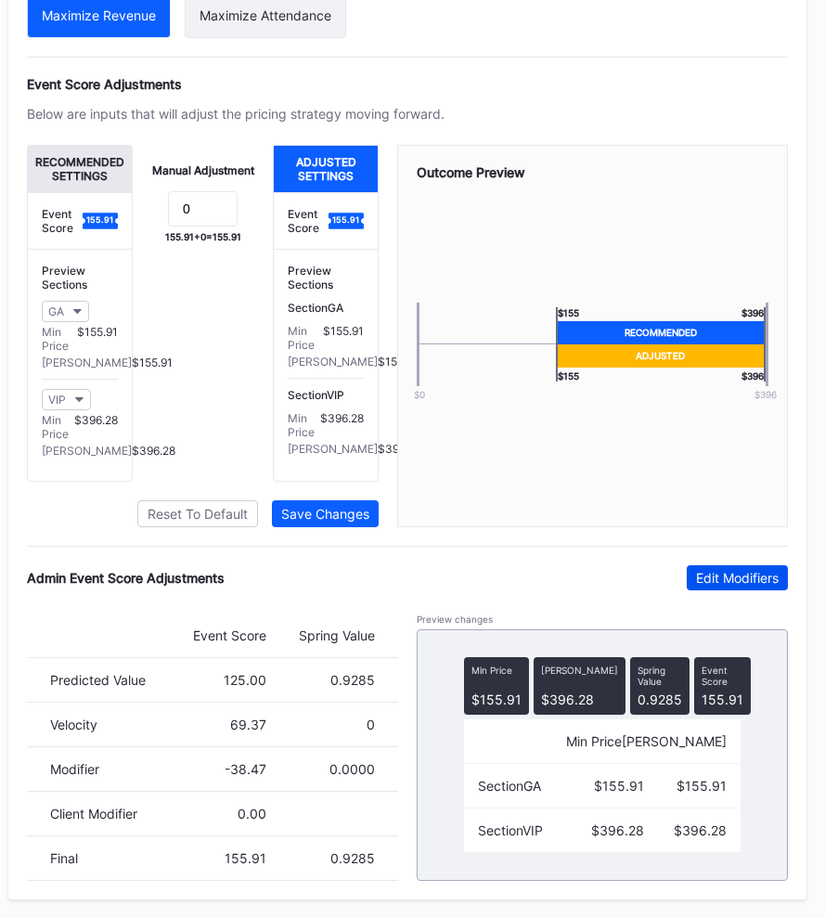
click at [711, 570] on div "Edit Modifiers" at bounding box center [737, 578] width 83 height 16
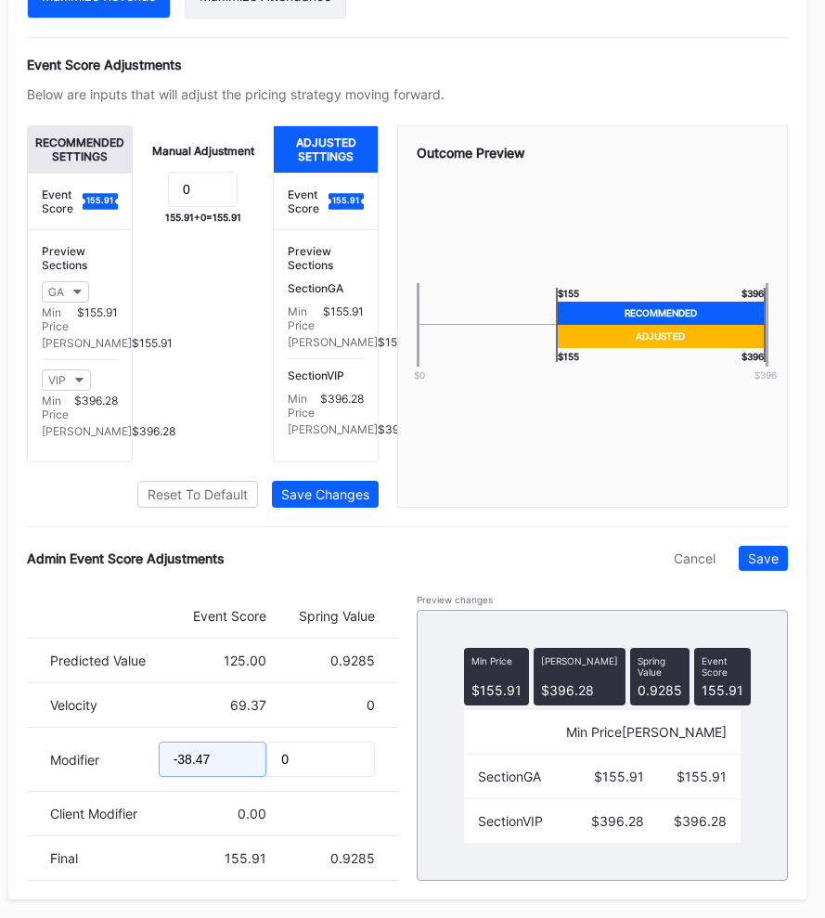
scroll to position [1207, 64]
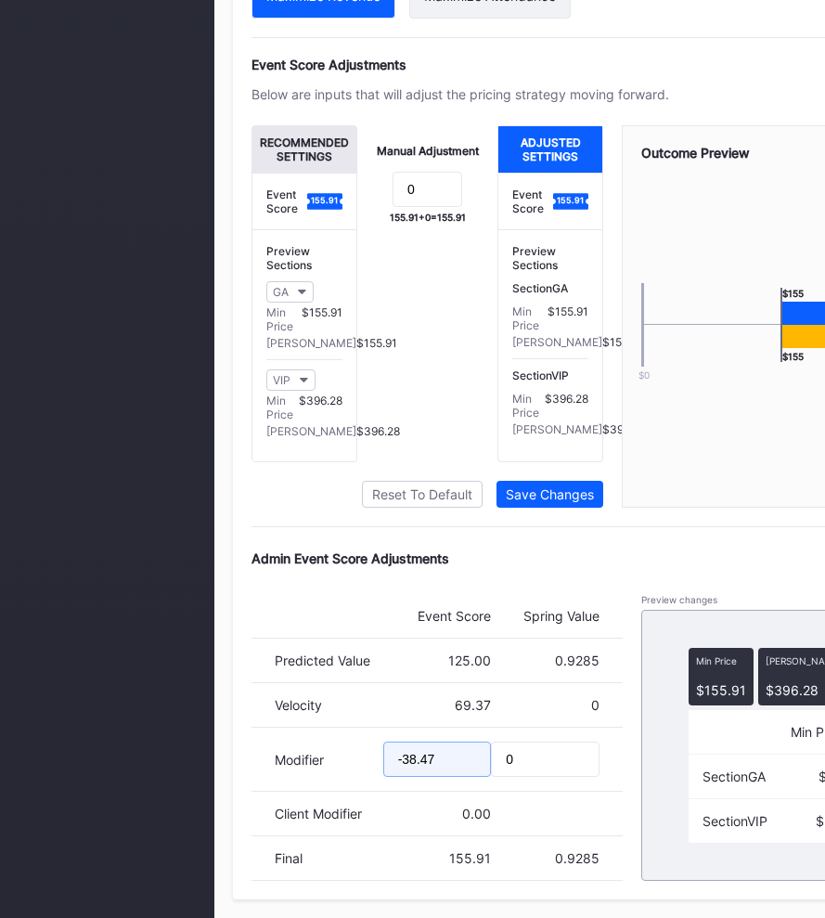
drag, startPoint x: 226, startPoint y: 777, endPoint x: -21, endPoint y: 778, distance: 247.8
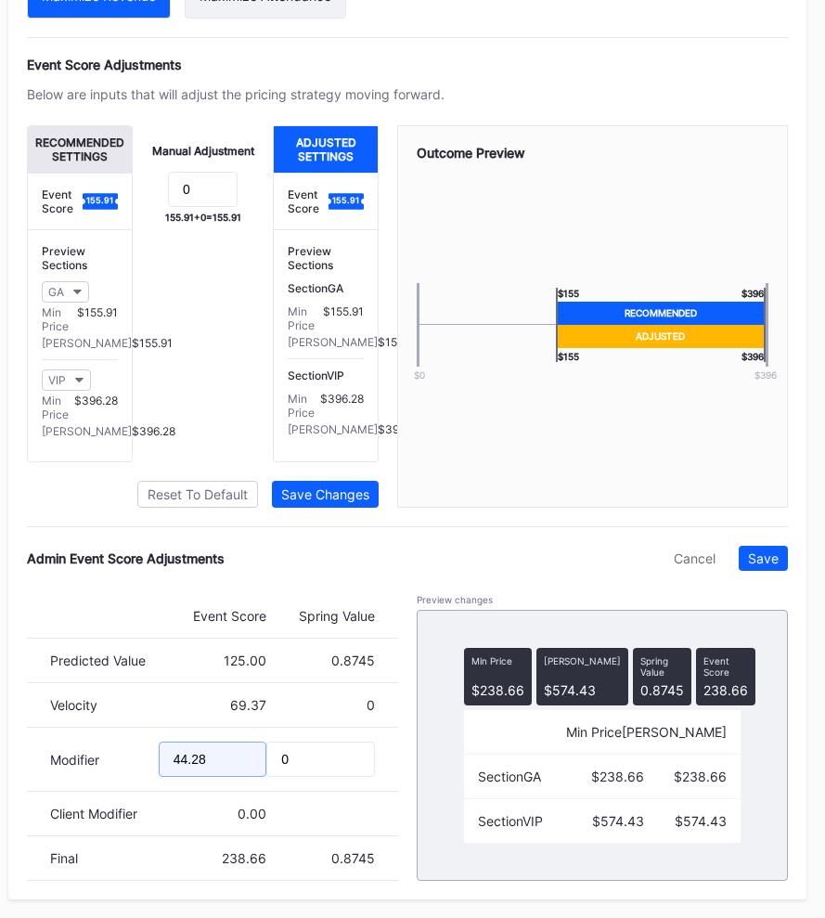
click at [173, 774] on input "44.28" at bounding box center [213, 759] width 109 height 35
click at [173, 777] on input "44.28" at bounding box center [213, 759] width 109 height 35
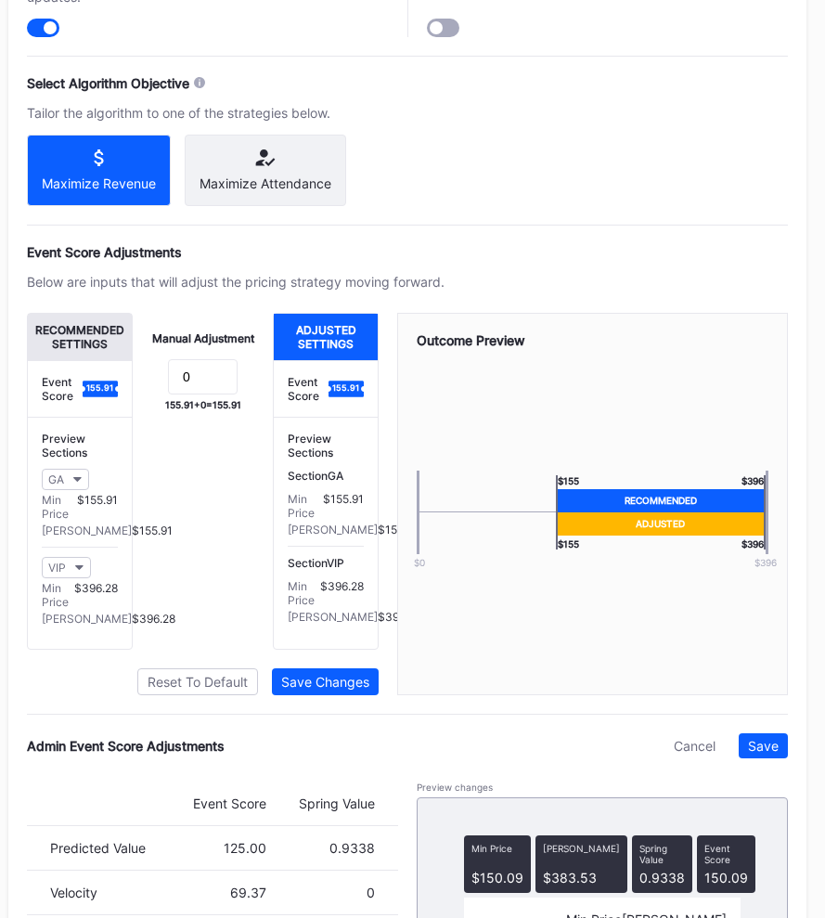
scroll to position [1227, 289]
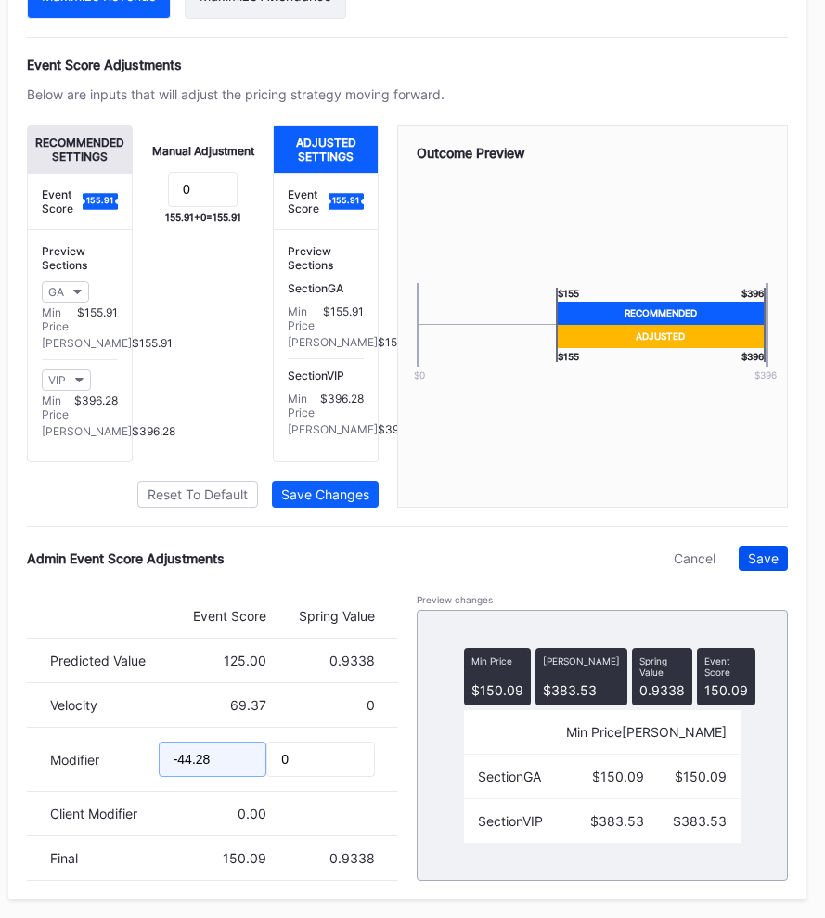
type input "-44.28"
click at [750, 564] on div "Save" at bounding box center [763, 558] width 31 height 16
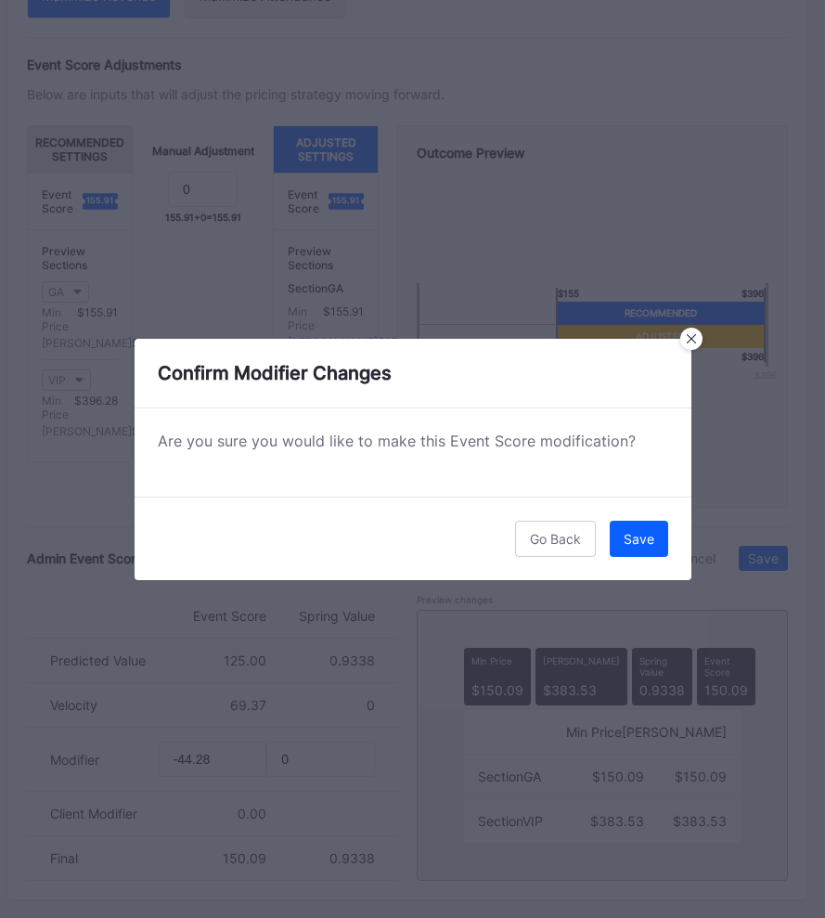
click at [604, 533] on div "Go Back Save" at bounding box center [413, 538] width 557 height 84
click at [616, 533] on button "Save" at bounding box center [639, 539] width 58 height 36
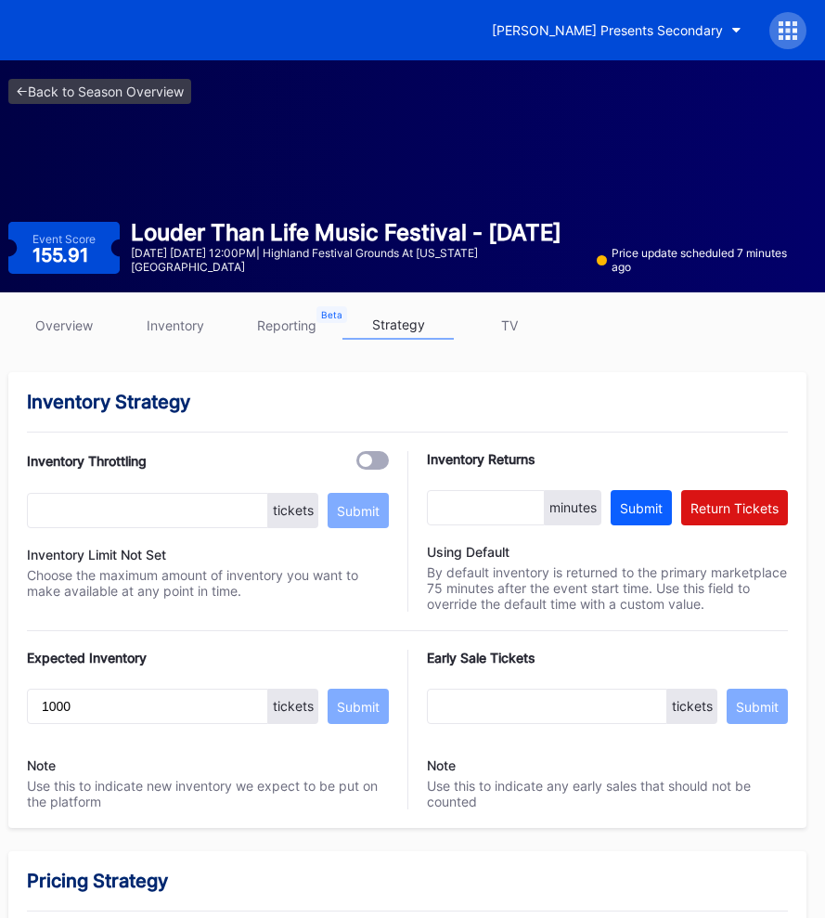
scroll to position [0, 0]
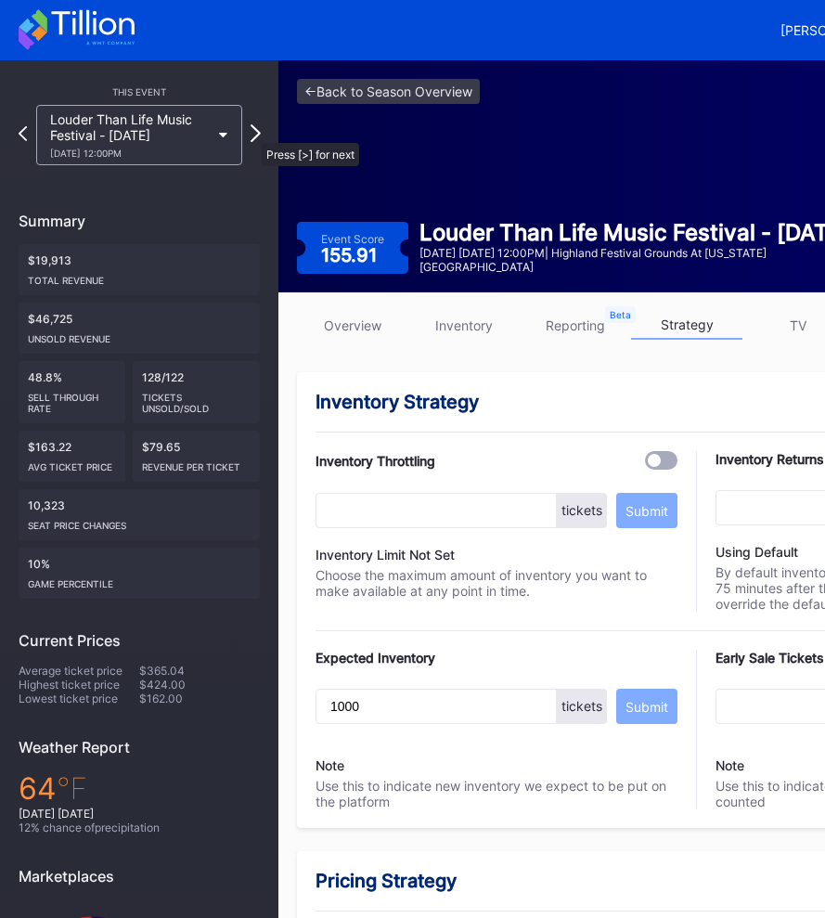
click at [253, 134] on icon at bounding box center [256, 133] width 10 height 18
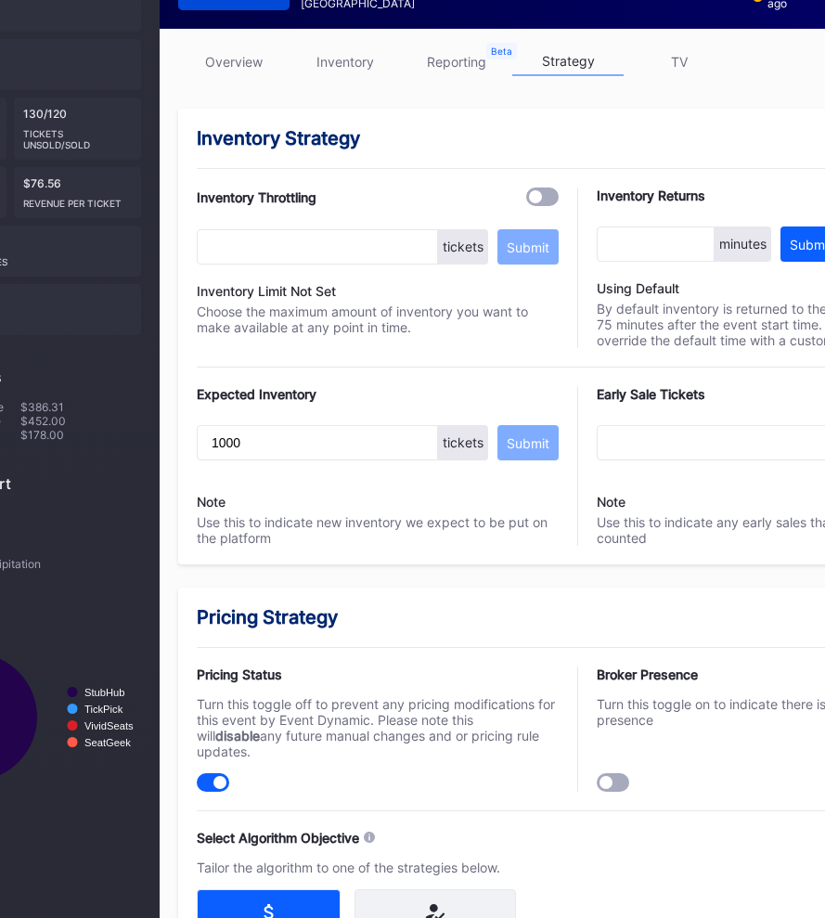
scroll to position [0, 119]
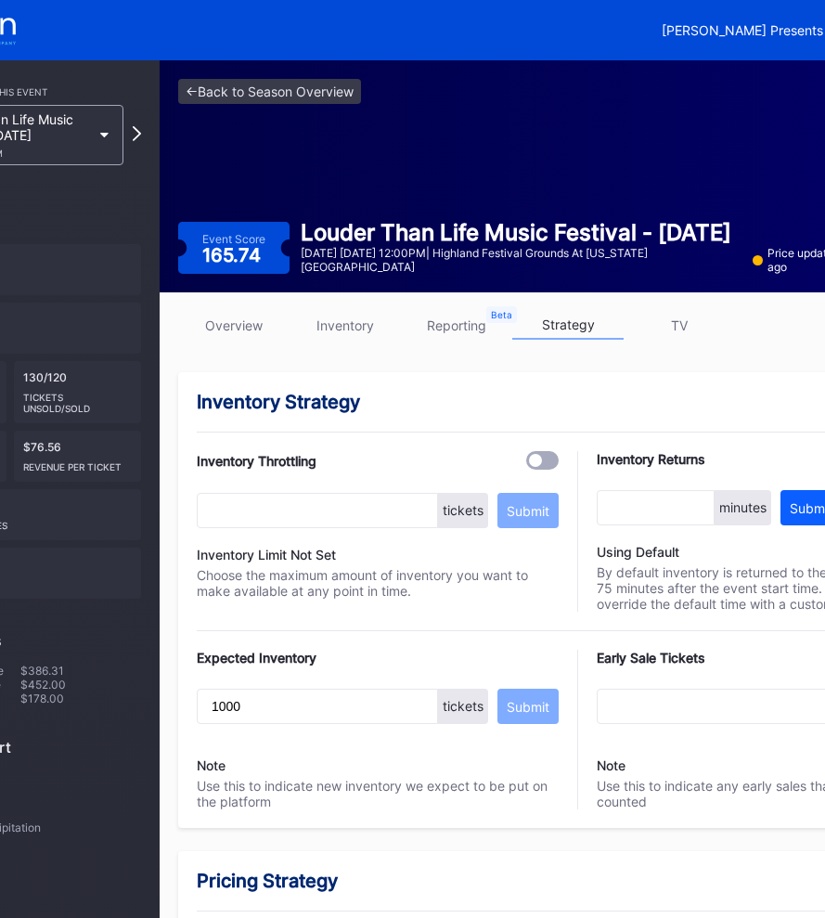
click at [226, 331] on link "overview" at bounding box center [233, 325] width 111 height 29
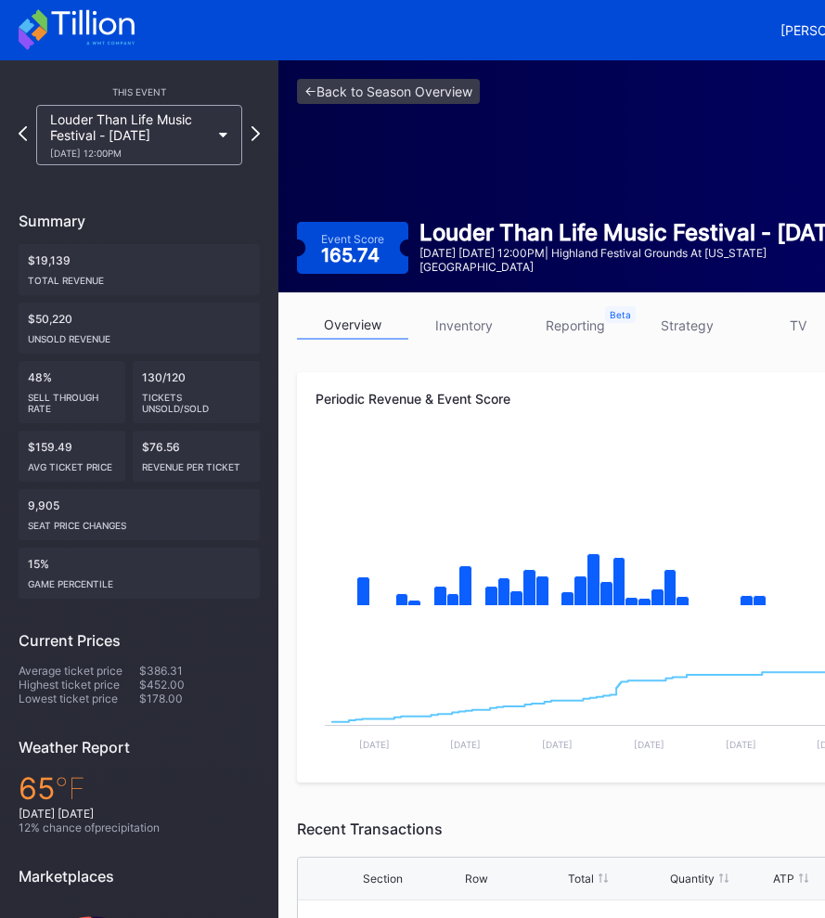
click at [686, 325] on link "strategy" at bounding box center [686, 325] width 111 height 29
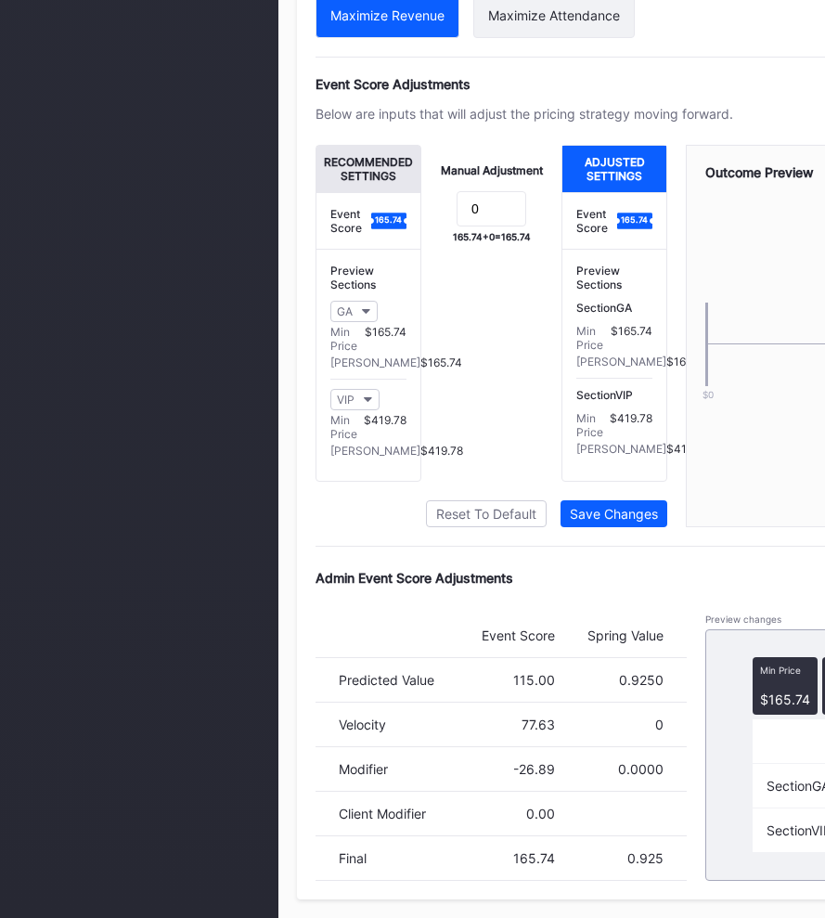
scroll to position [1207, 289]
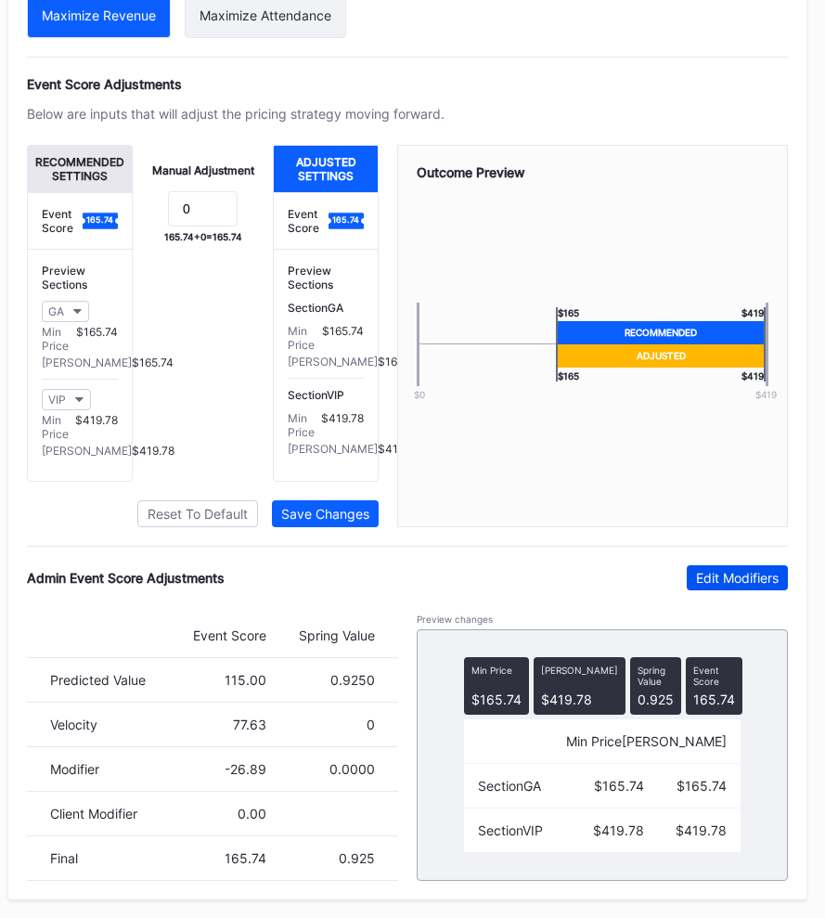
click at [752, 582] on div "Edit Modifiers" at bounding box center [737, 578] width 83 height 16
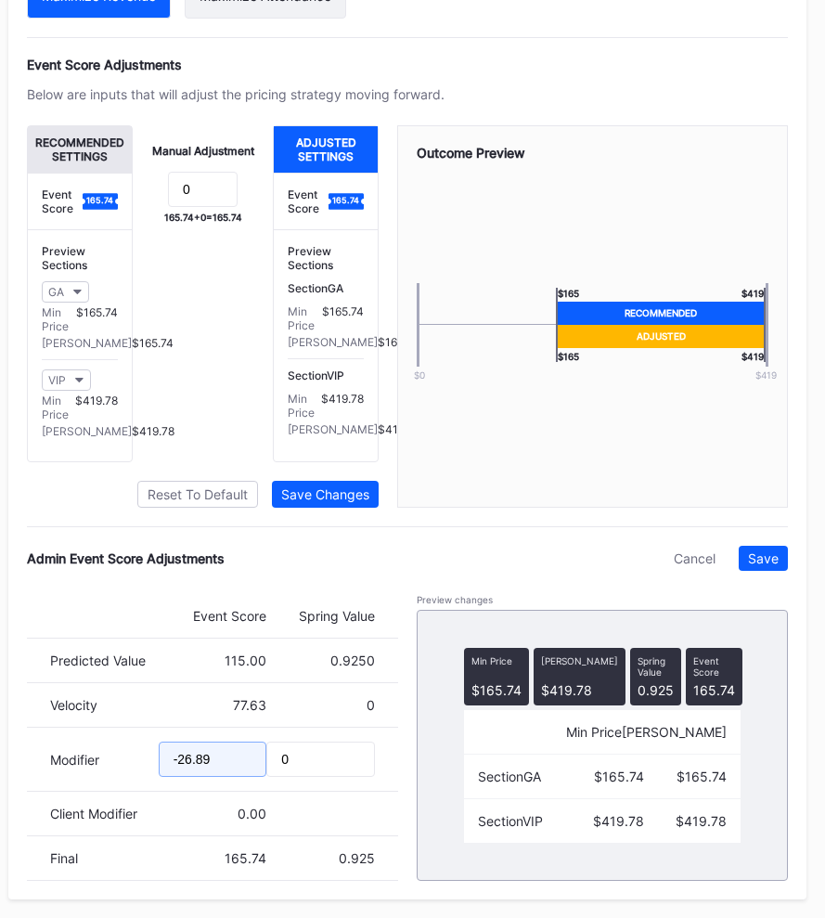
drag, startPoint x: 233, startPoint y: 783, endPoint x: 23, endPoint y: 783, distance: 209.7
click at [27, 783] on div "Modifier -26.89 0" at bounding box center [212, 760] width 371 height 64
type input "-32.02"
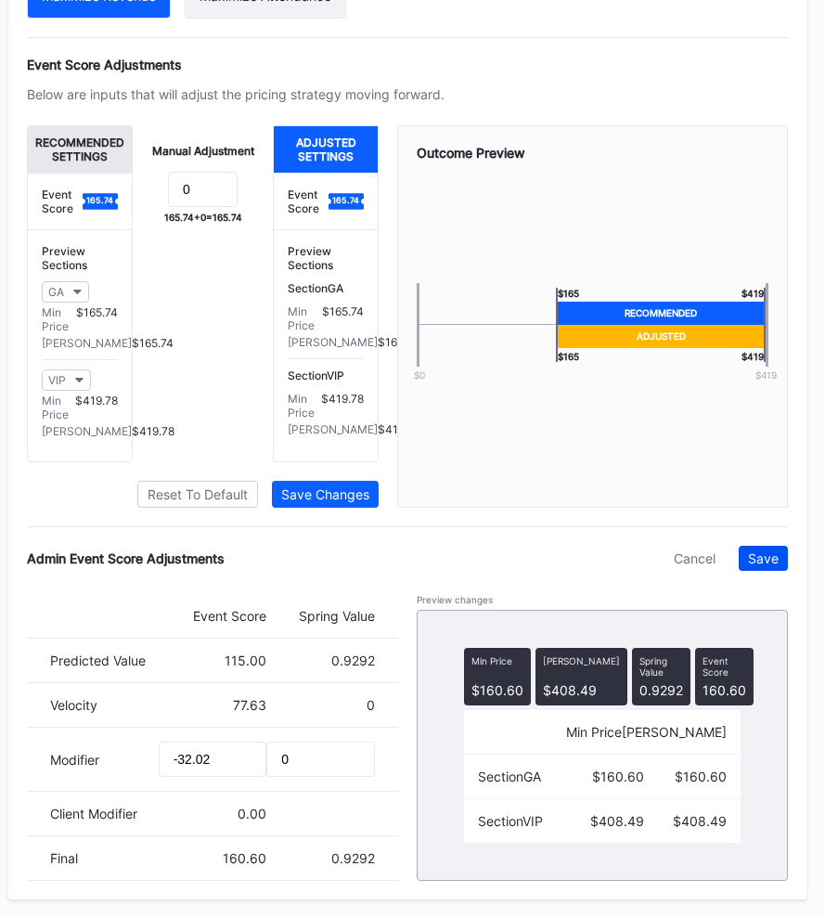
click at [751, 566] on div "Save" at bounding box center [763, 558] width 31 height 16
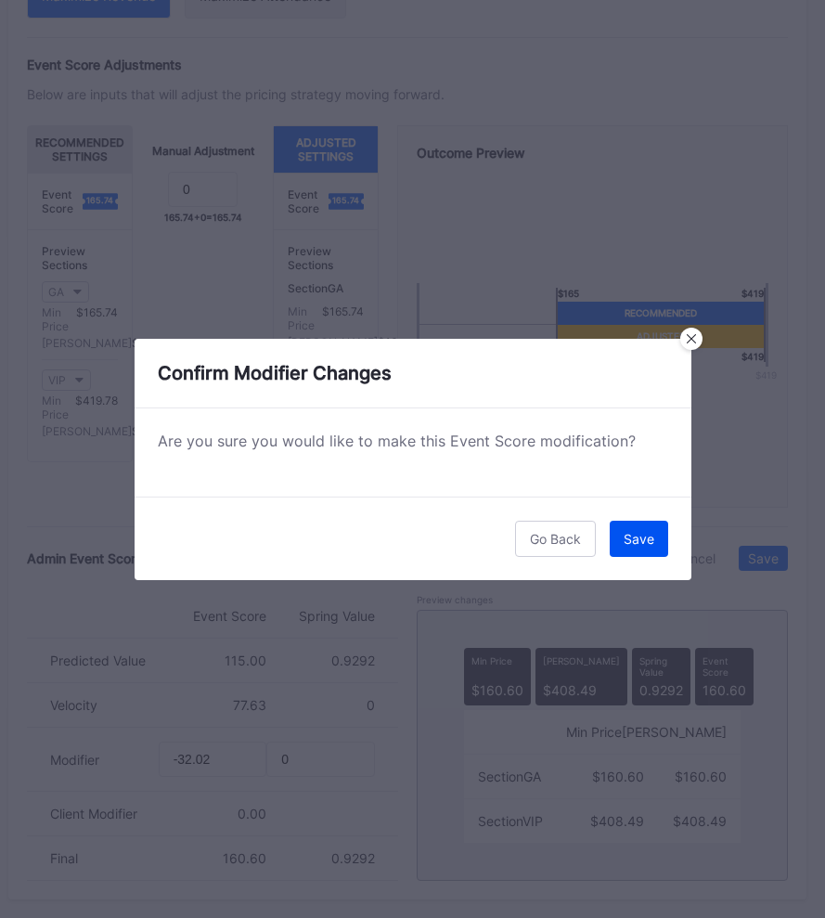
click at [637, 548] on button "Save" at bounding box center [639, 539] width 58 height 36
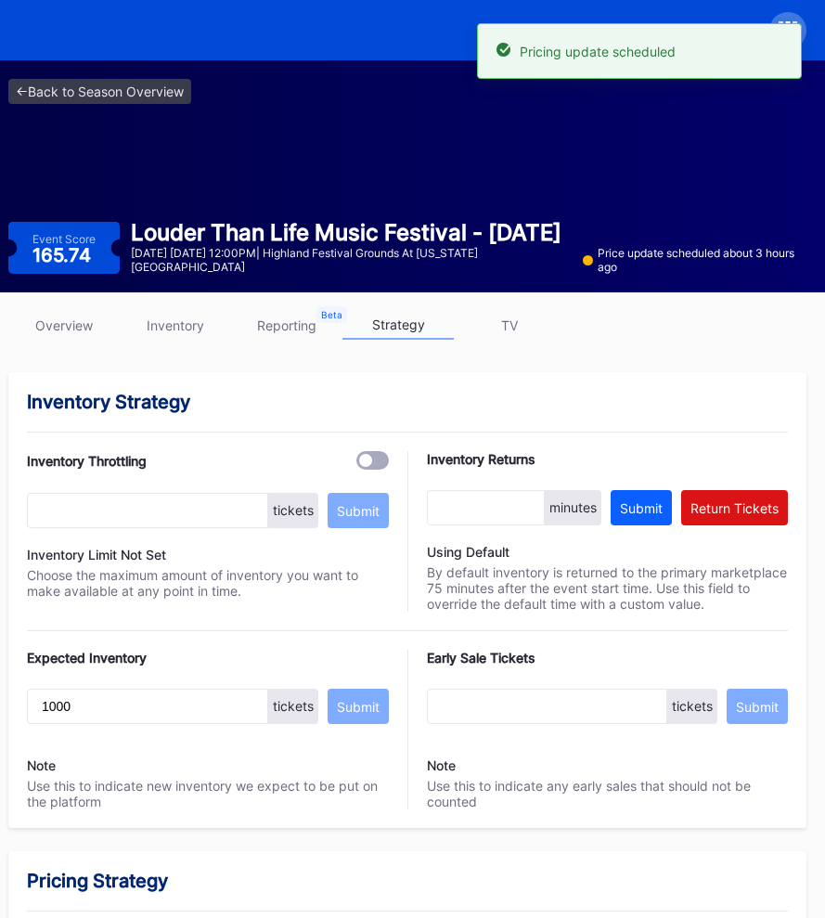
scroll to position [0, 0]
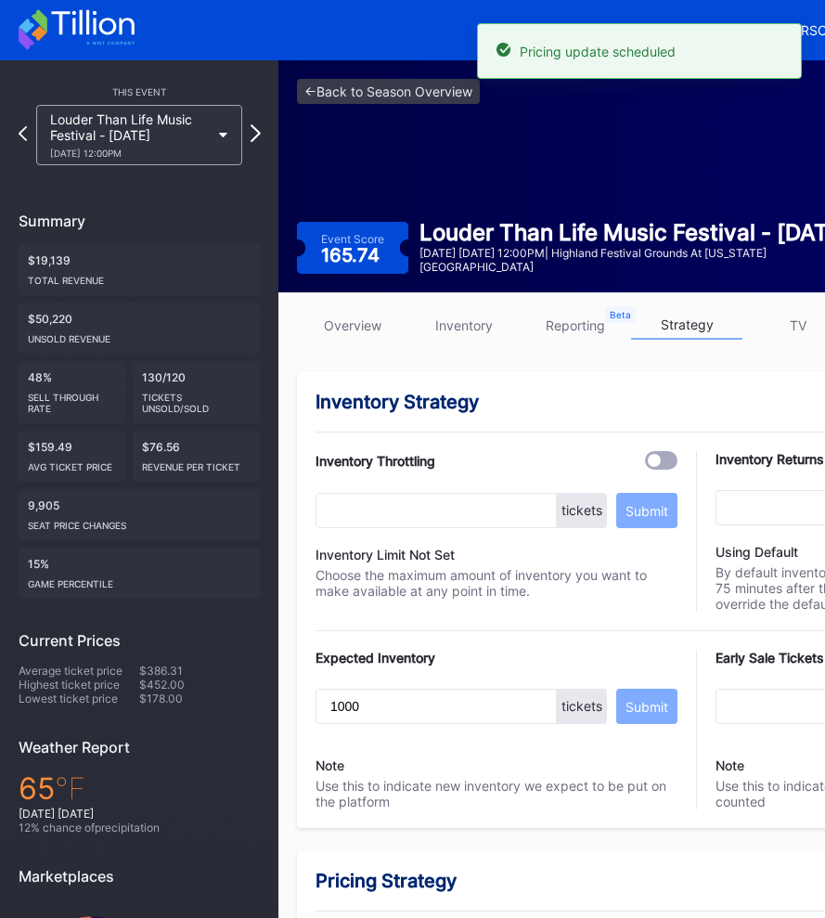
click at [255, 135] on icon at bounding box center [256, 133] width 10 height 18
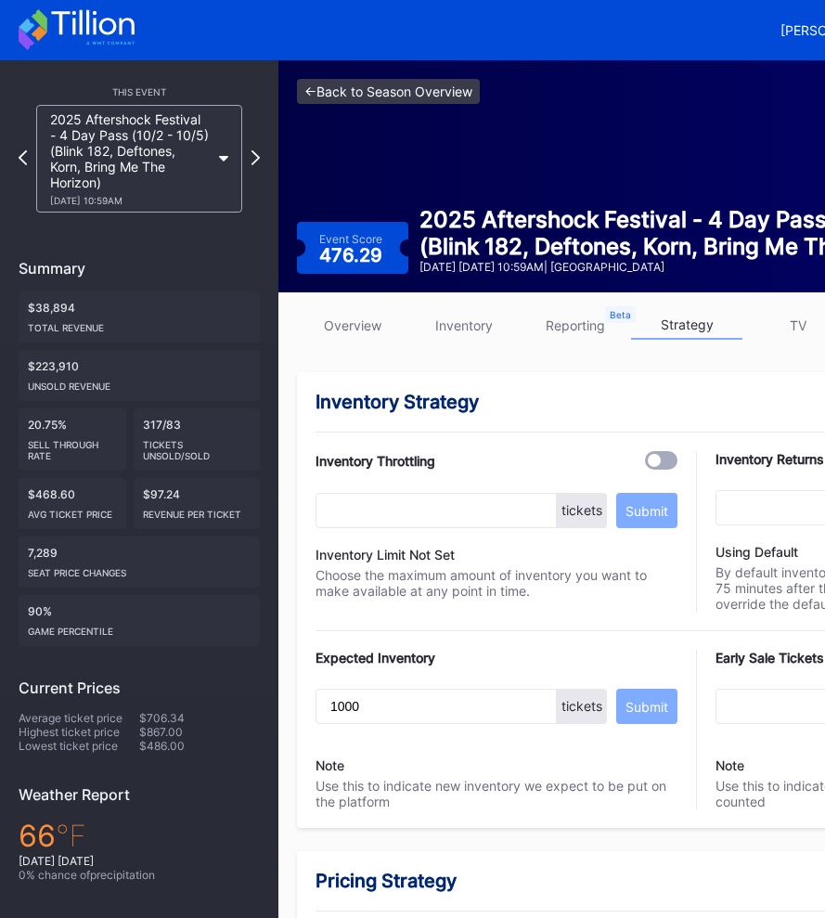
click at [388, 94] on link "<- Back to Season Overview" at bounding box center [388, 91] width 183 height 25
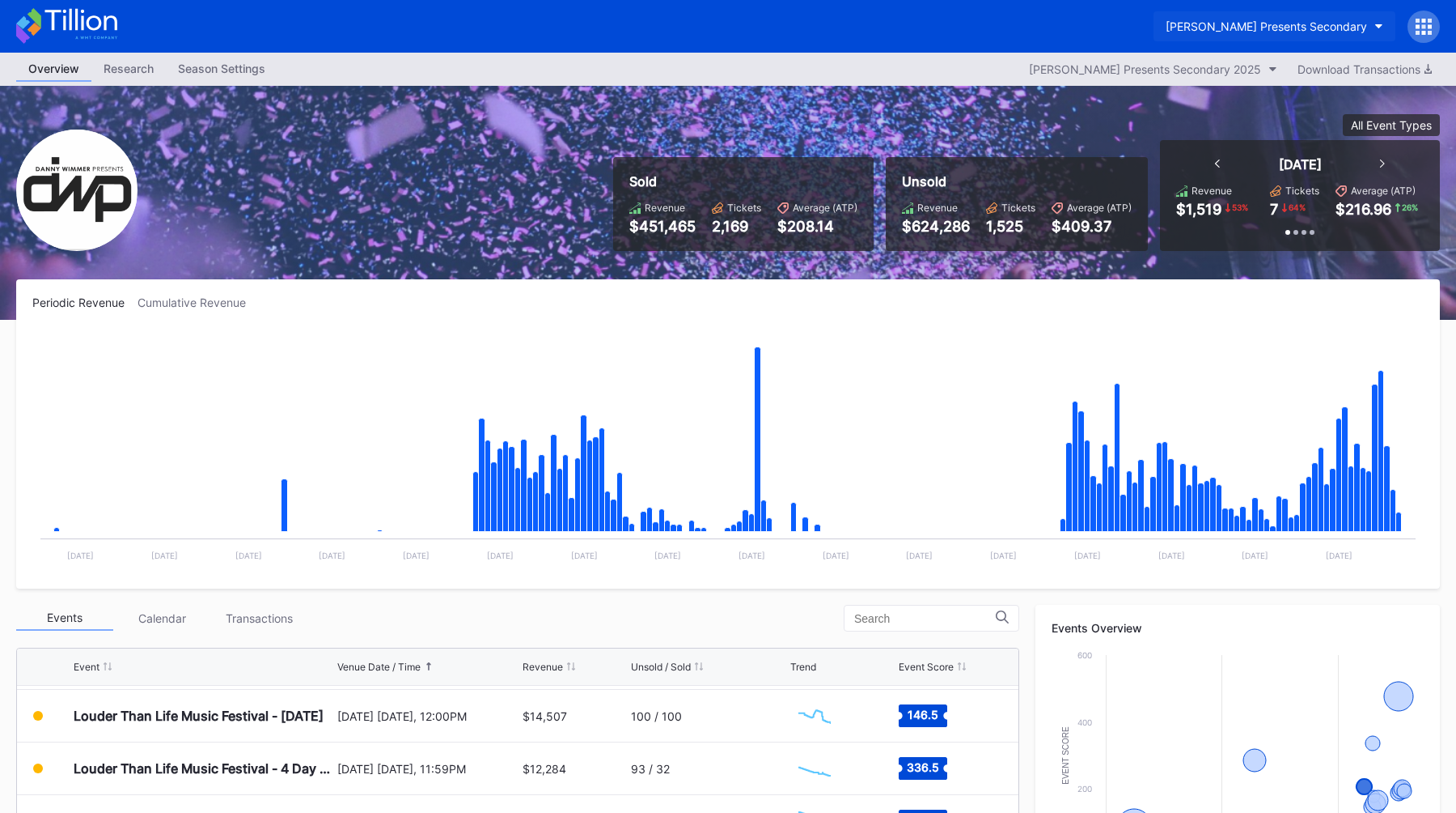
click at [1255, 23] on div "[PERSON_NAME] Presents Secondary" at bounding box center [1266, 26] width 201 height 14
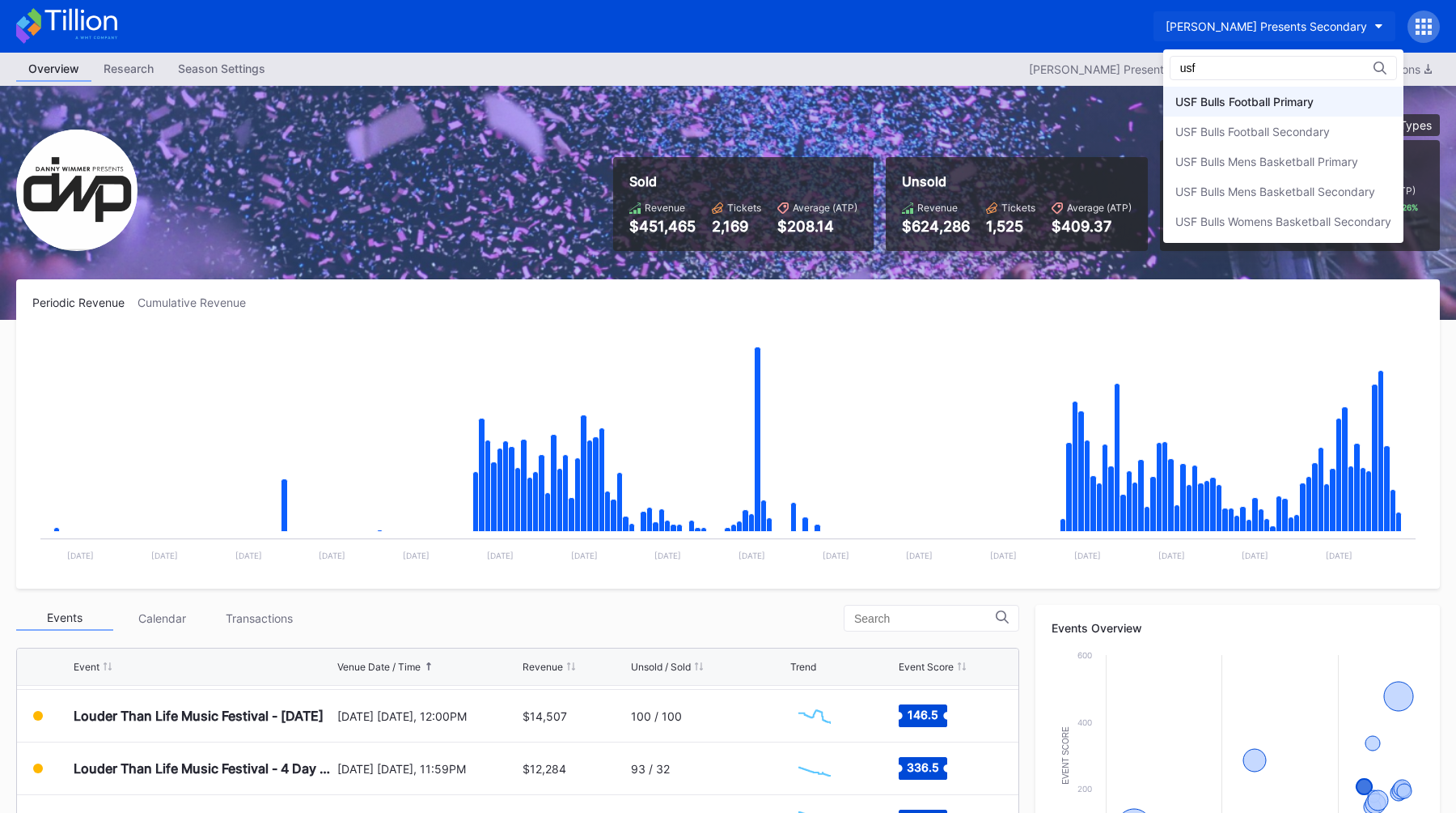
type input "usf"
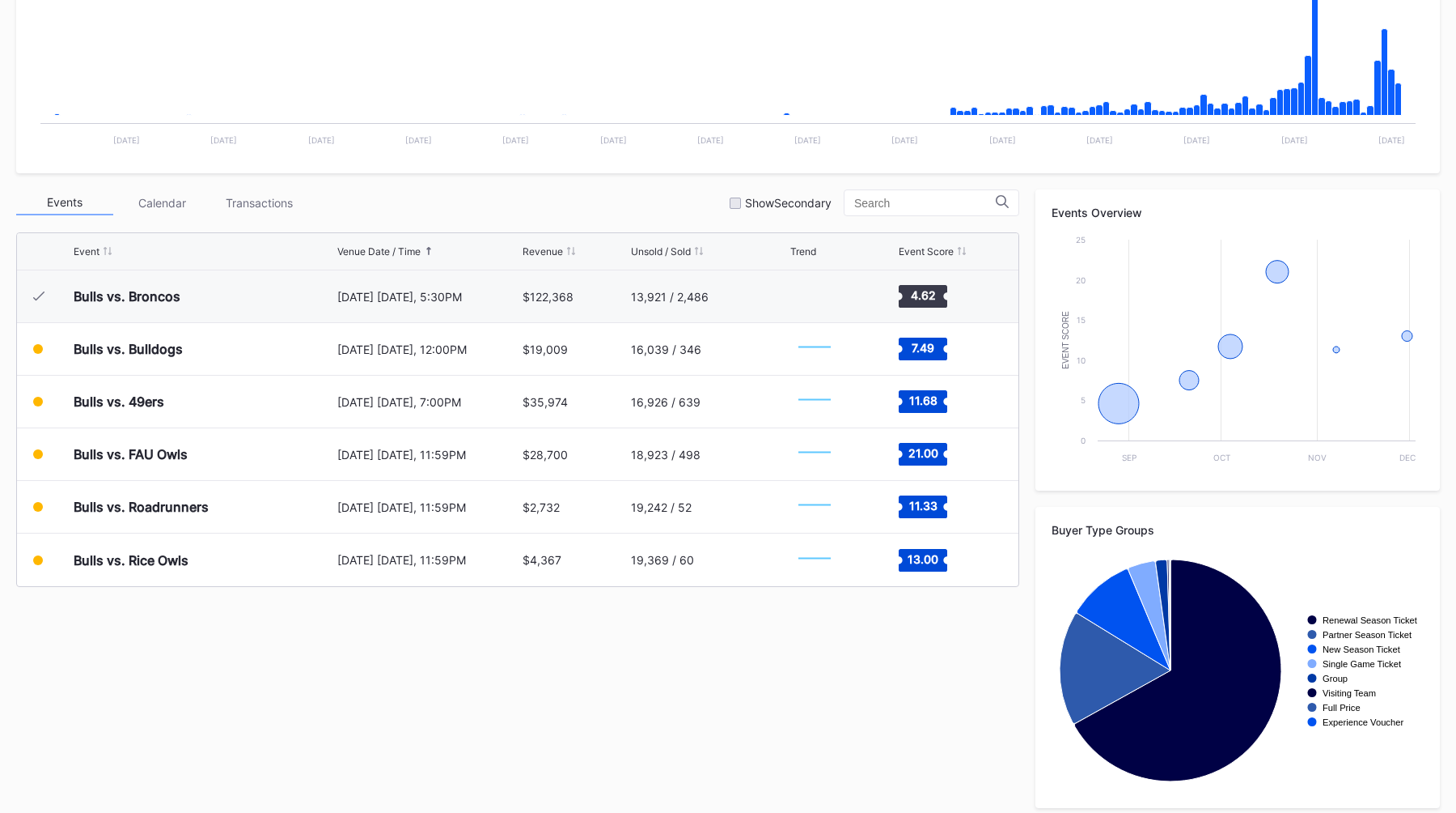
scroll to position [411, 0]
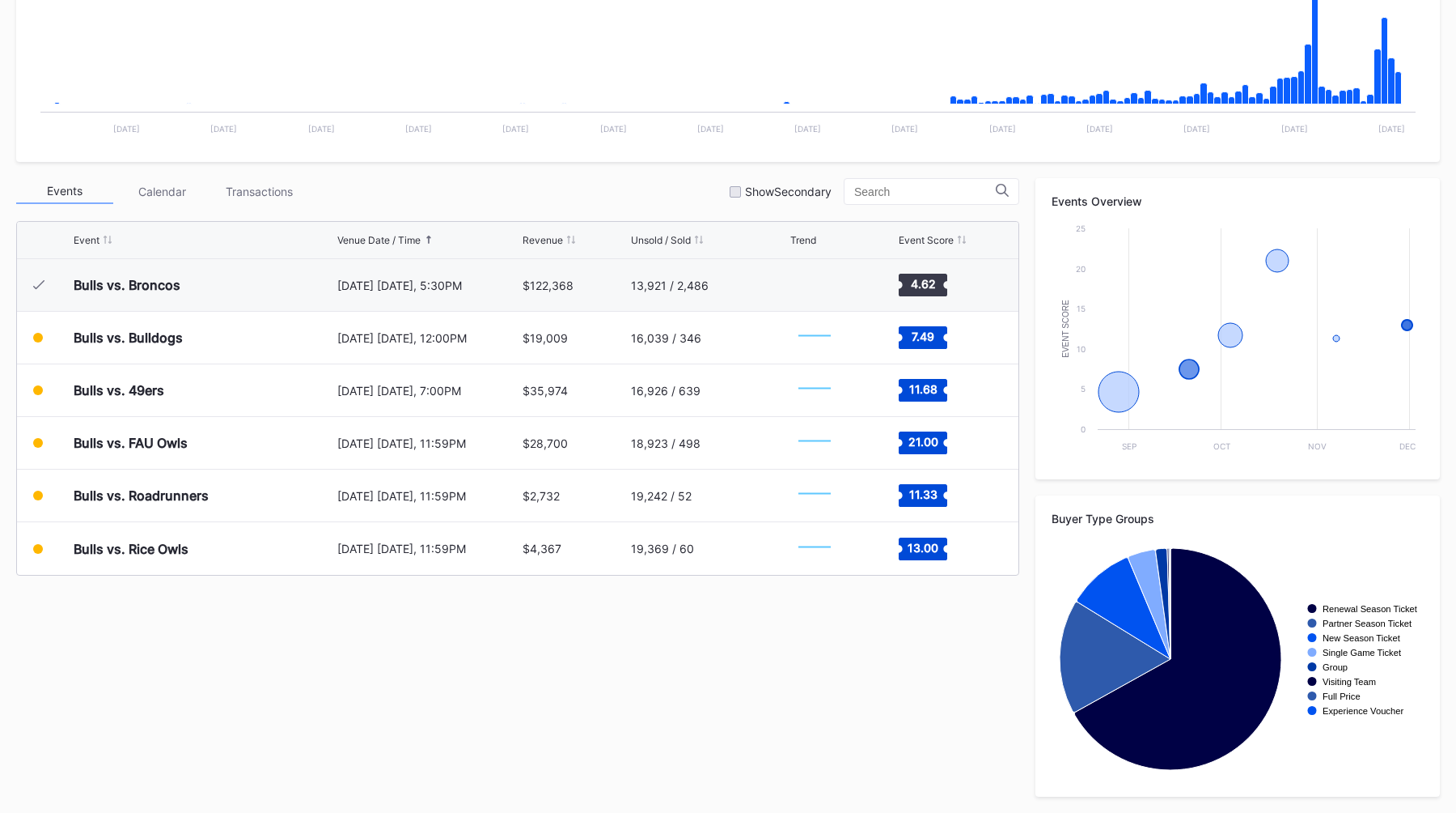
click at [439, 670] on div "Events Calendar Transactions Show Secondary Event Venue Date / Time Revenue Uns…" at bounding box center [728, 487] width 1424 height 618
click at [1398, 89] on icon "Chart title" at bounding box center [1398, 88] width 6 height 32
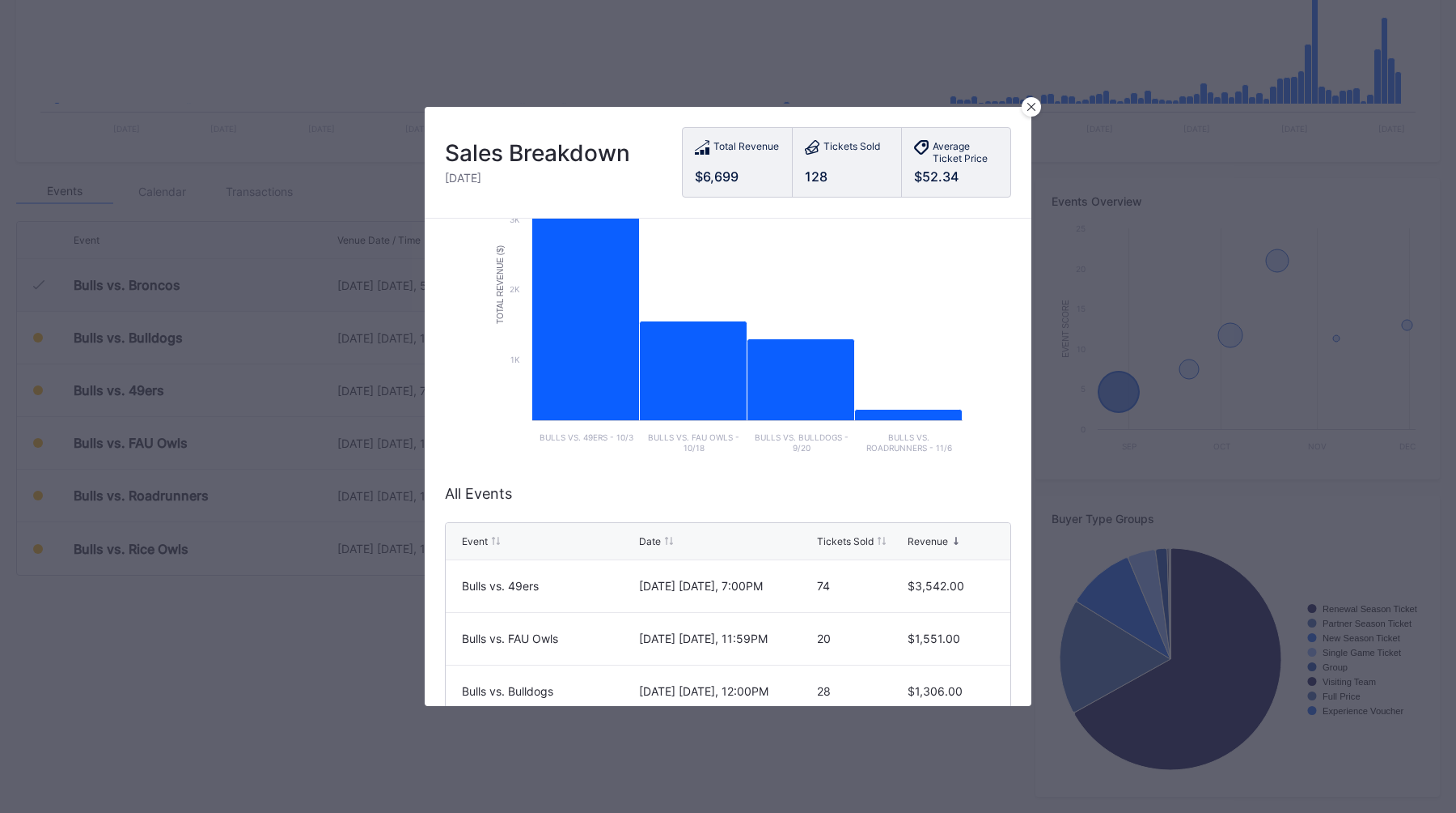
scroll to position [0, 0]
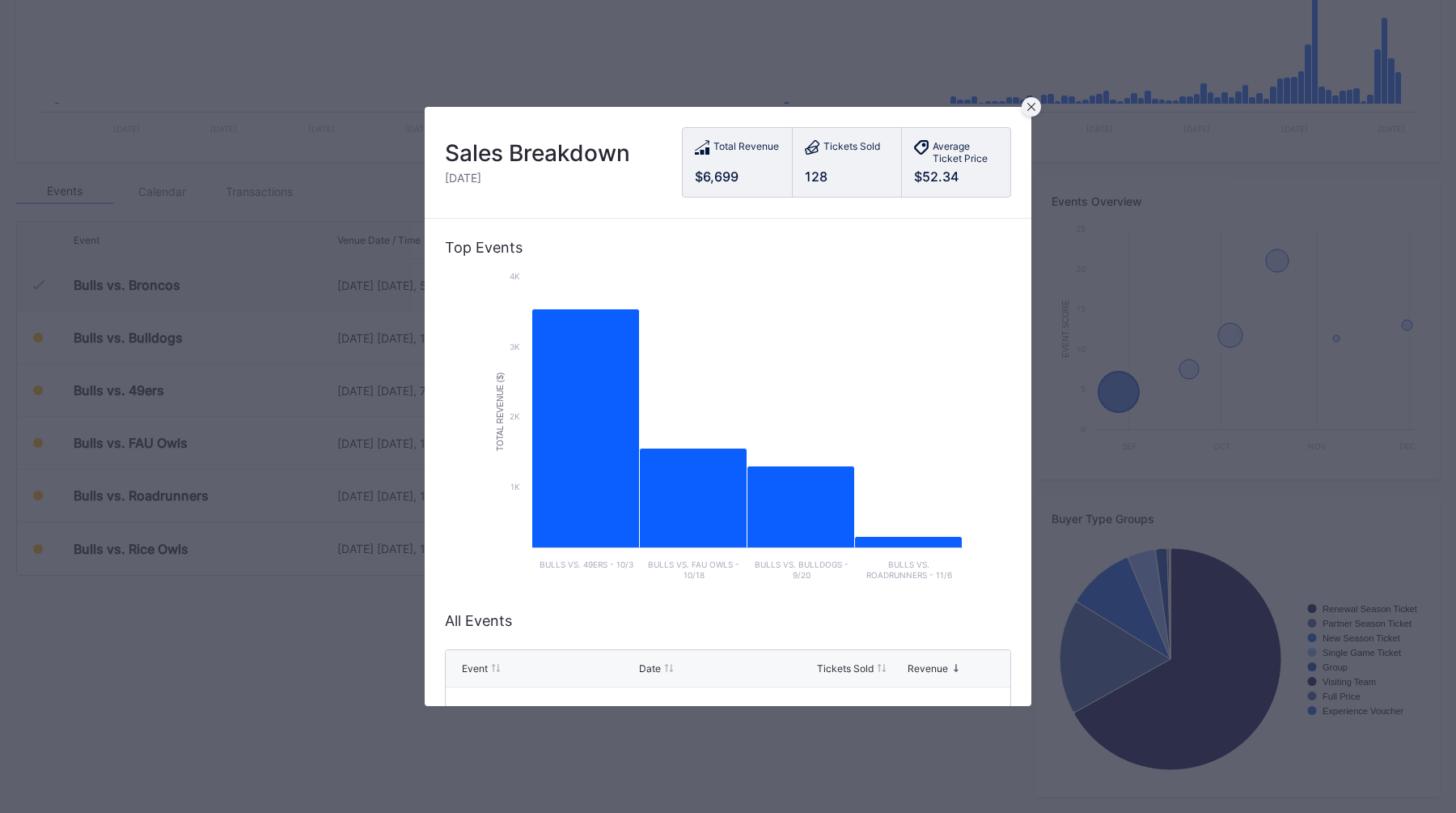
click at [1033, 105] on icon at bounding box center [1031, 106] width 8 height 8
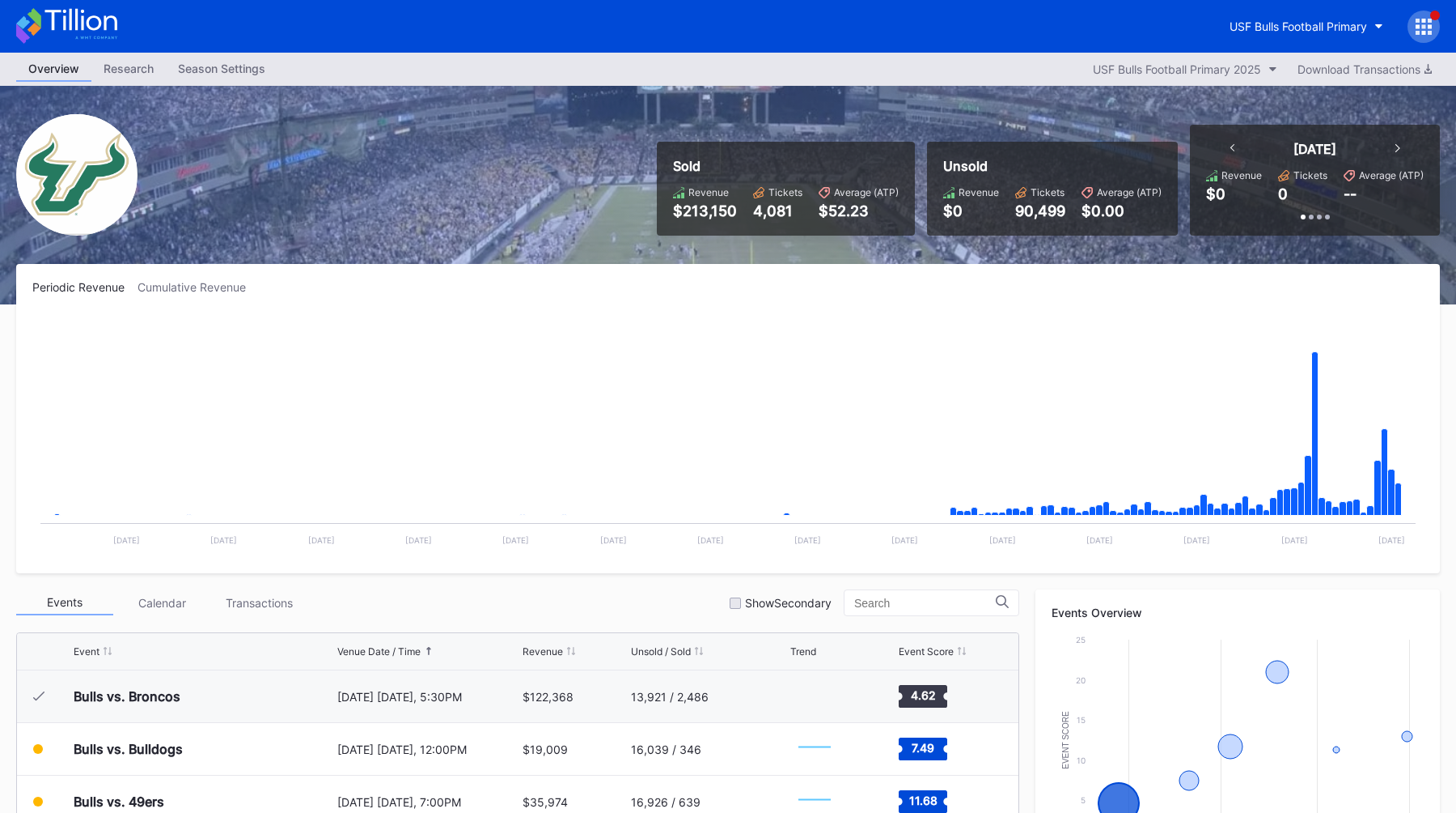
click at [1329, 49] on div "USF Bulls Football Primary" at bounding box center [728, 26] width 1456 height 52
click at [1336, 40] on button "USF Bulls Football Primary" at bounding box center [1307, 26] width 178 height 30
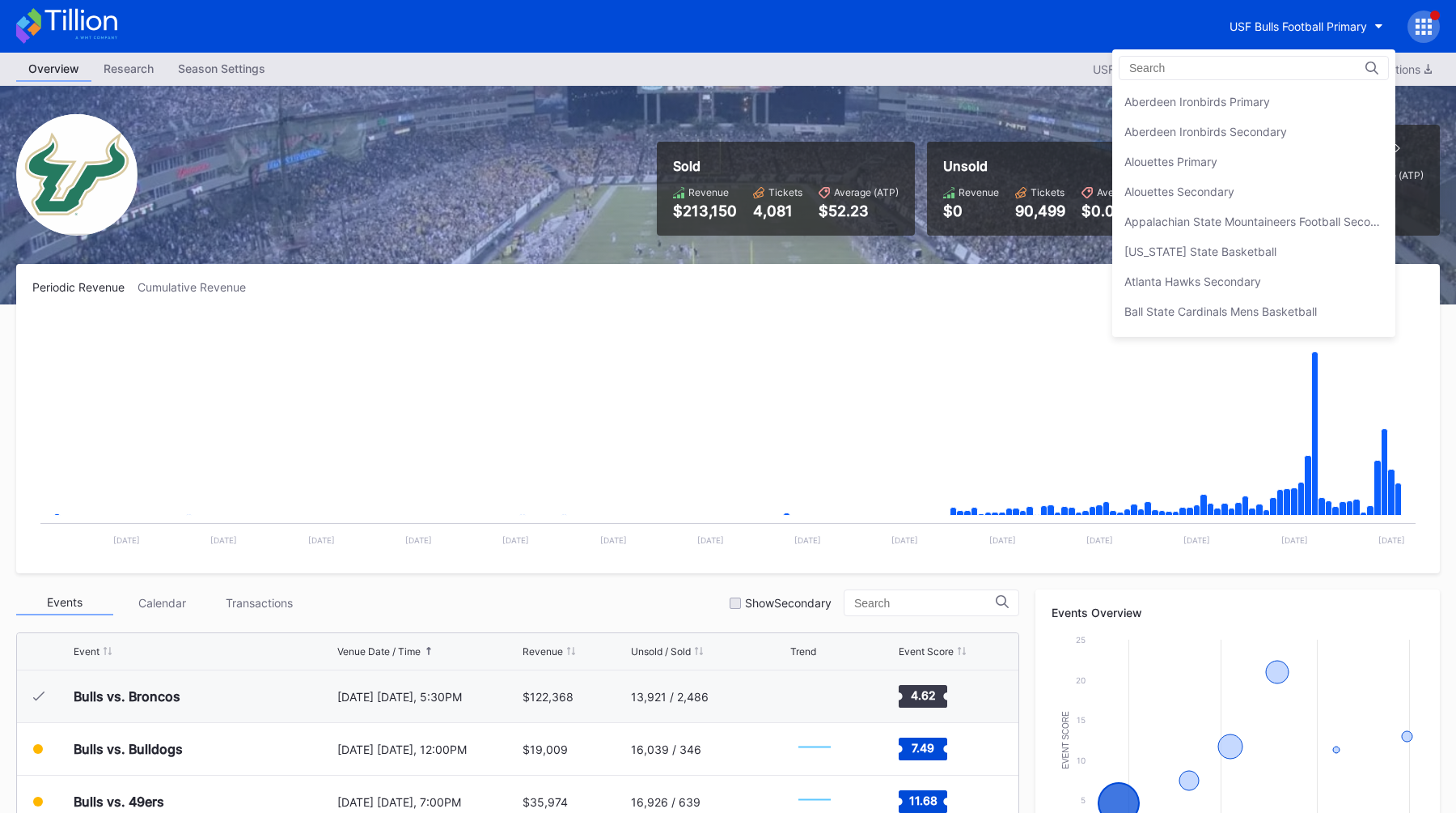
scroll to position [5421, 0]
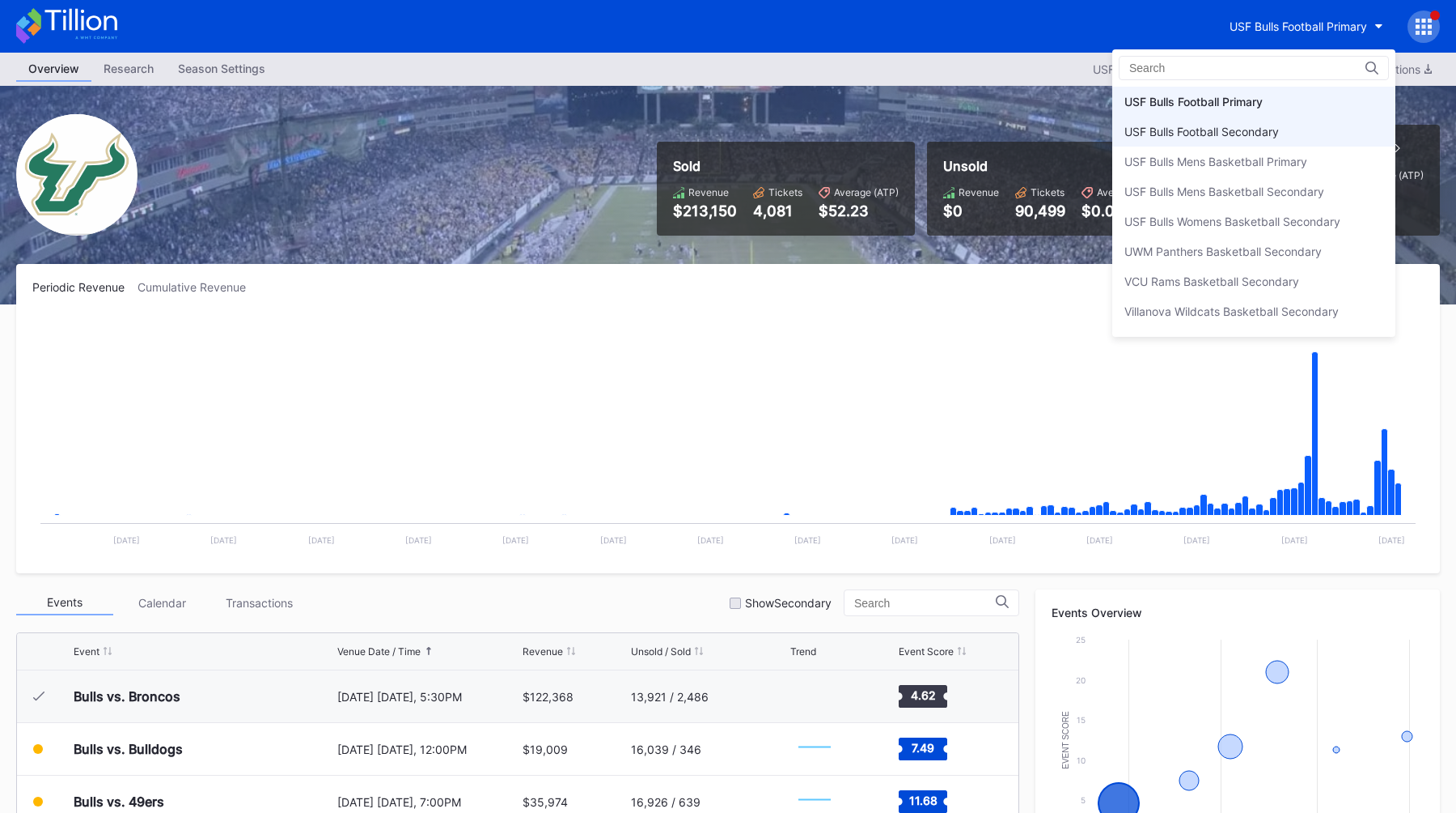
click at [1291, 120] on div "USF Bulls Football Secondary" at bounding box center [1254, 132] width 283 height 30
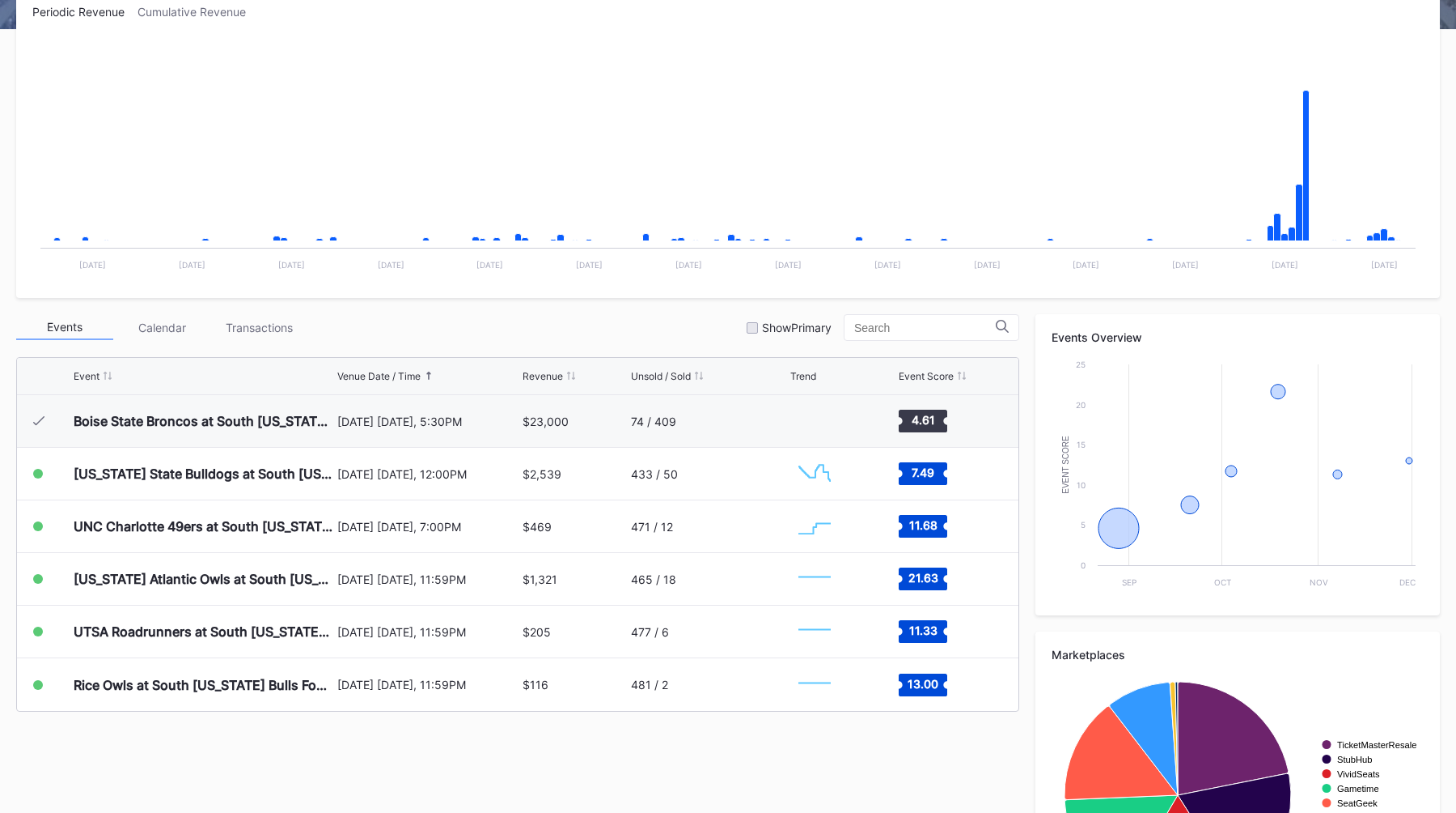
scroll to position [290, 0]
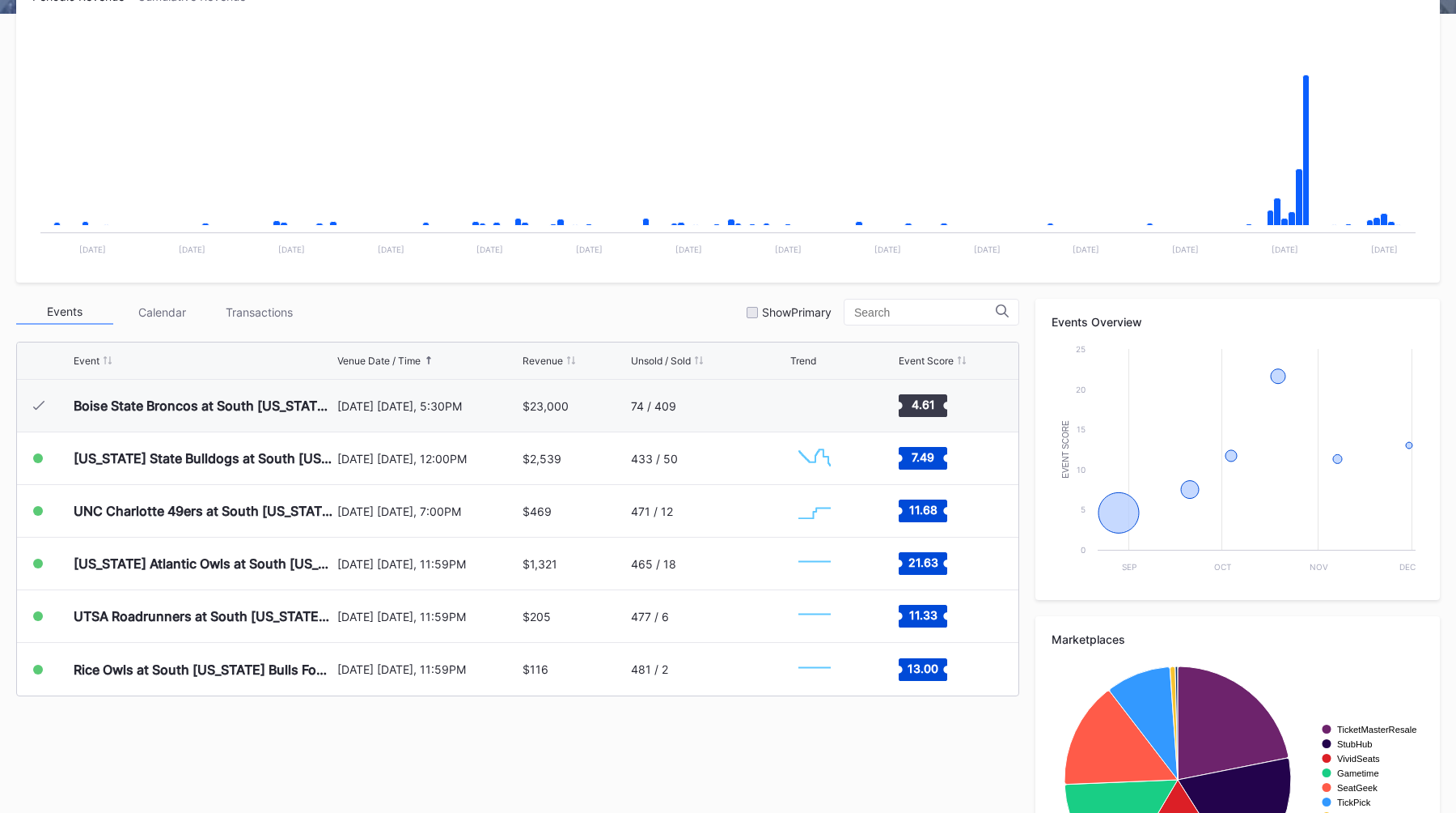
click at [603, 321] on div "Events Calendar Transactions Show Primary" at bounding box center [518, 311] width 1004 height 27
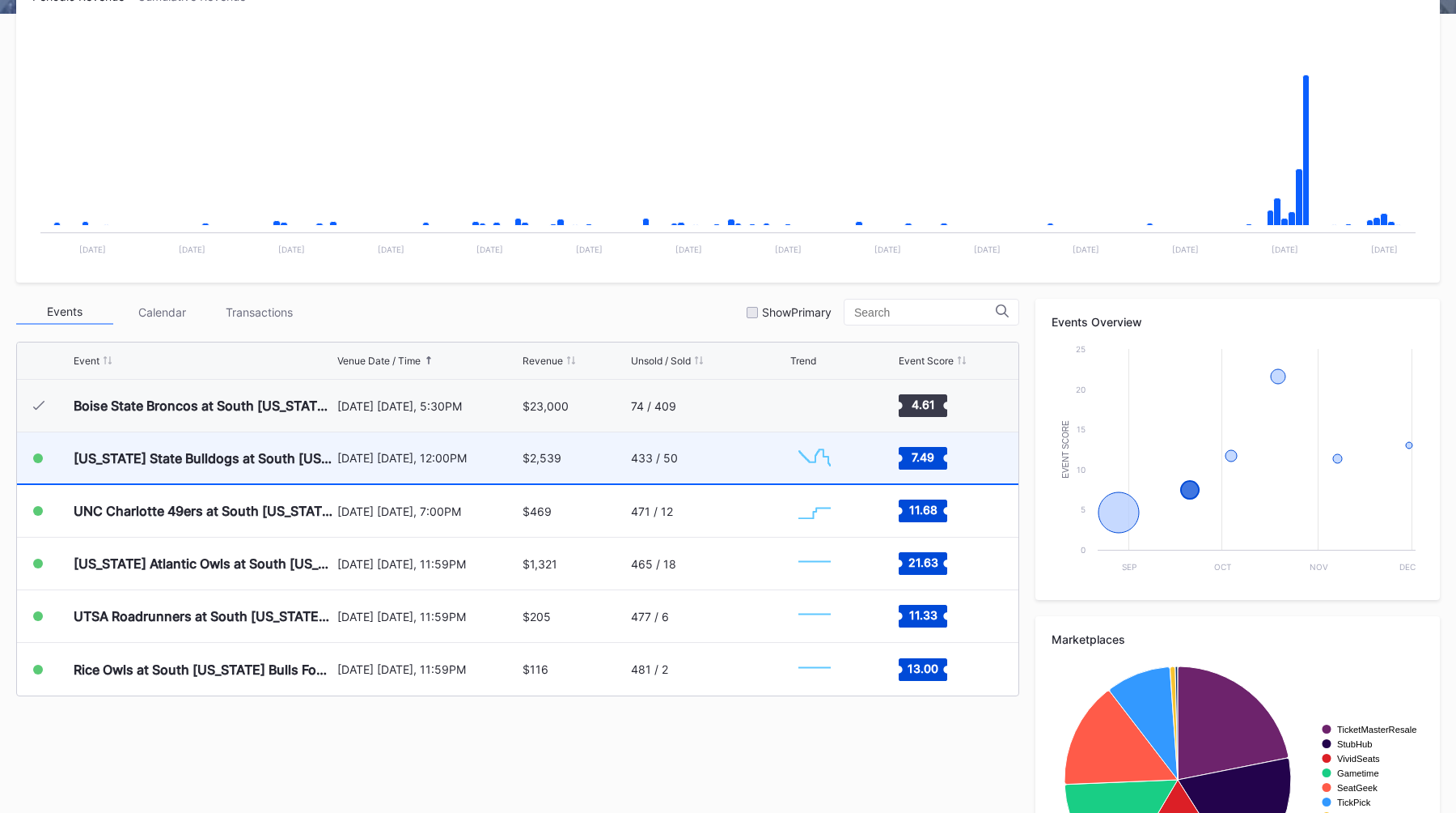
click at [609, 448] on div "$2,539" at bounding box center [575, 458] width 104 height 51
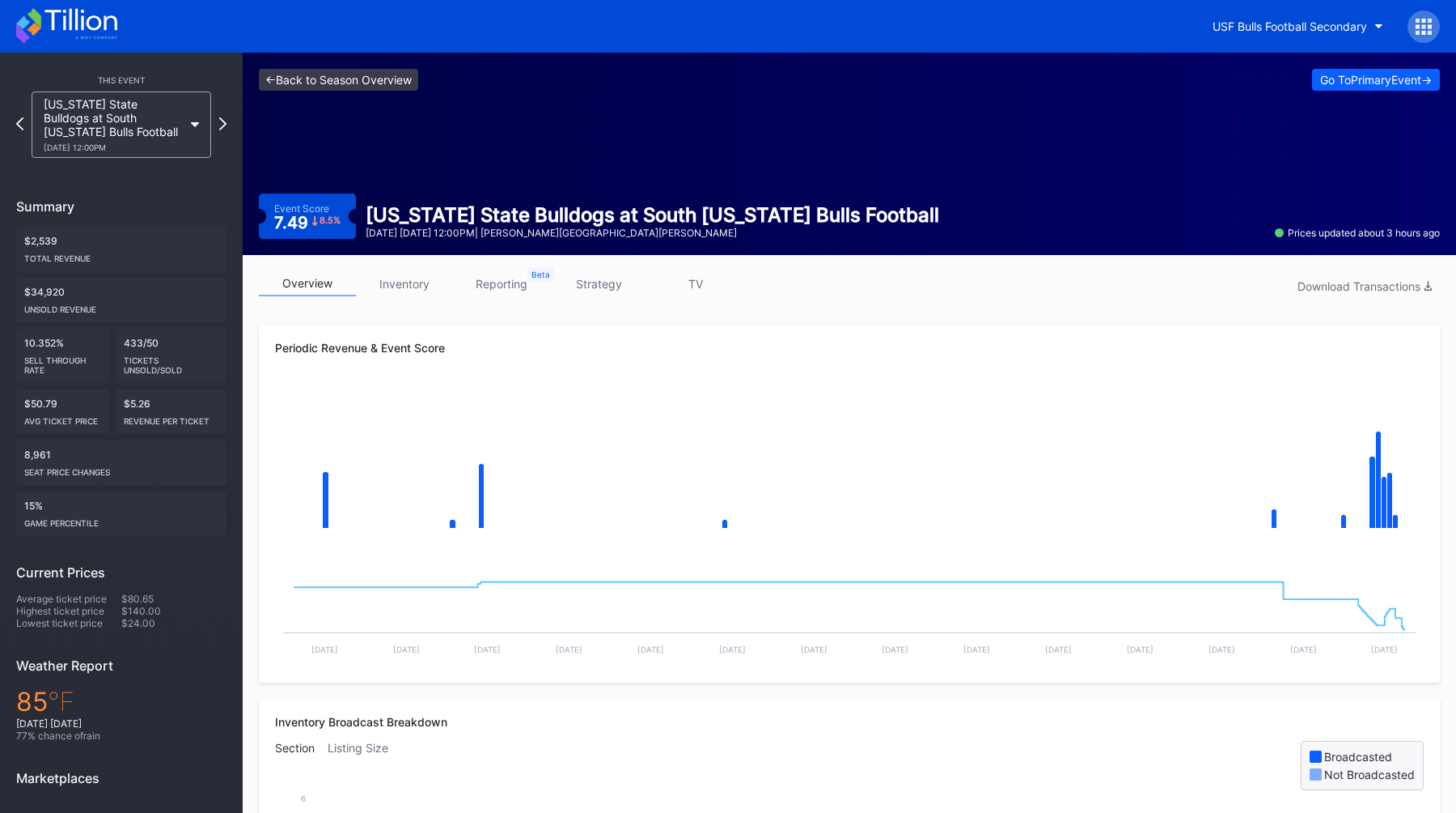
click at [303, 74] on link "<- Back to Season Overview" at bounding box center [338, 79] width 160 height 22
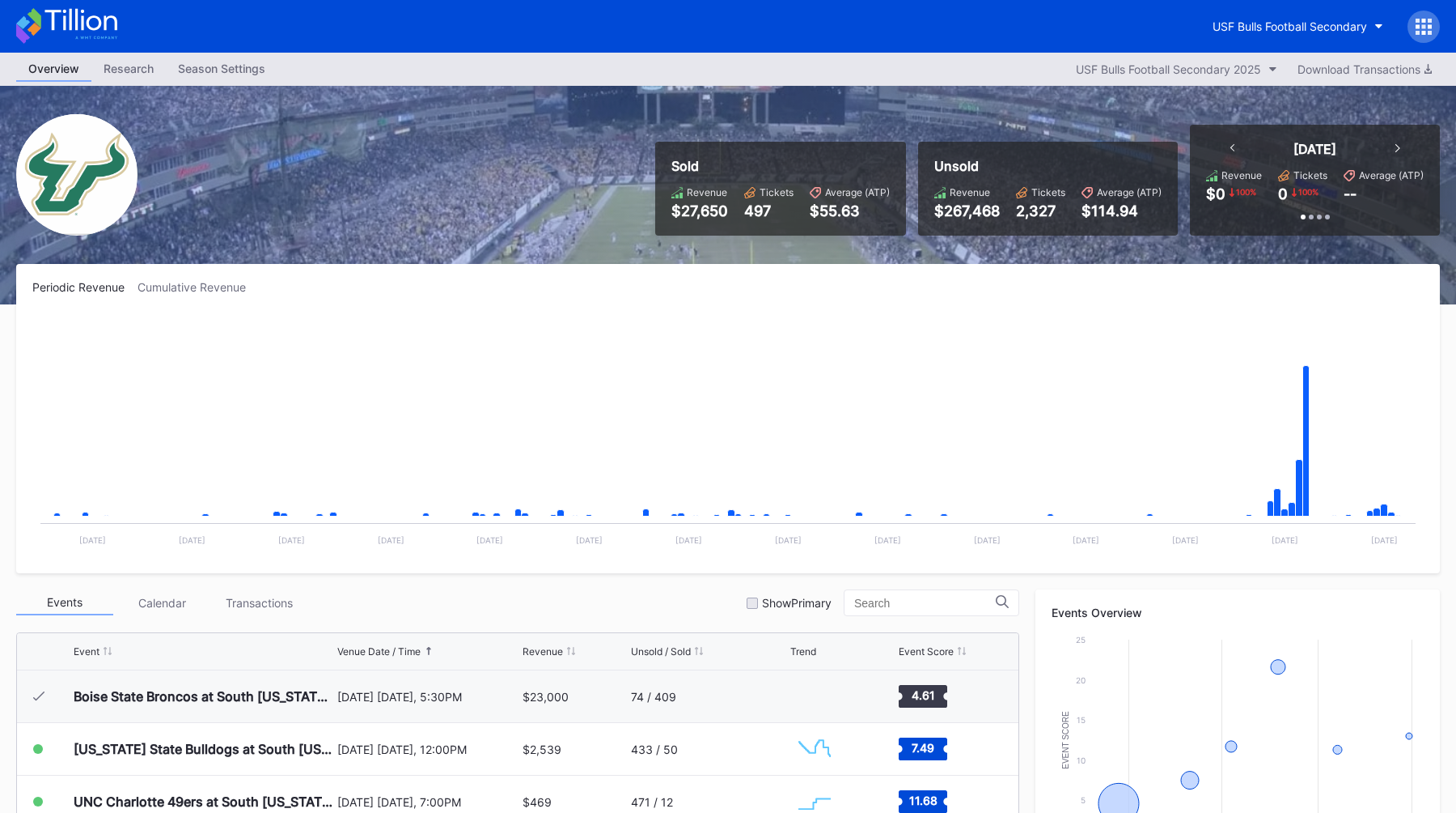
click at [548, 242] on div "Sold Revenue $27,650 Tickets 497 Average (ATP) $55.63 Unsold Revenue $267,468 T…" at bounding box center [728, 195] width 1456 height 219
click at [1429, 44] on div "USF Bulls Football Secondary" at bounding box center [728, 26] width 1456 height 52
click at [1429, 36] on div at bounding box center [1424, 26] width 32 height 32
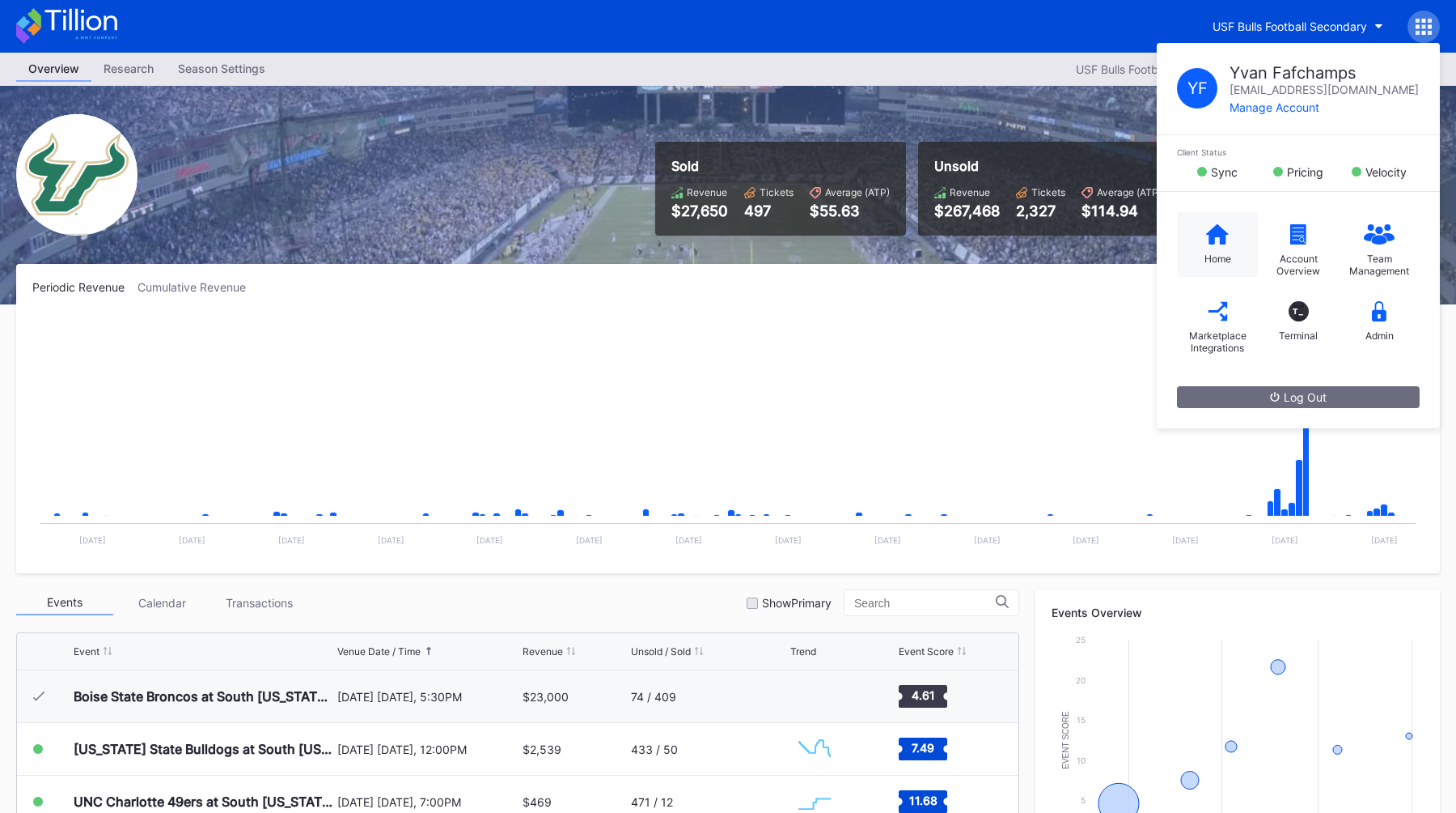
click at [1221, 250] on div "Home" at bounding box center [1217, 244] width 81 height 65
